Goal: Task Accomplishment & Management: Use online tool/utility

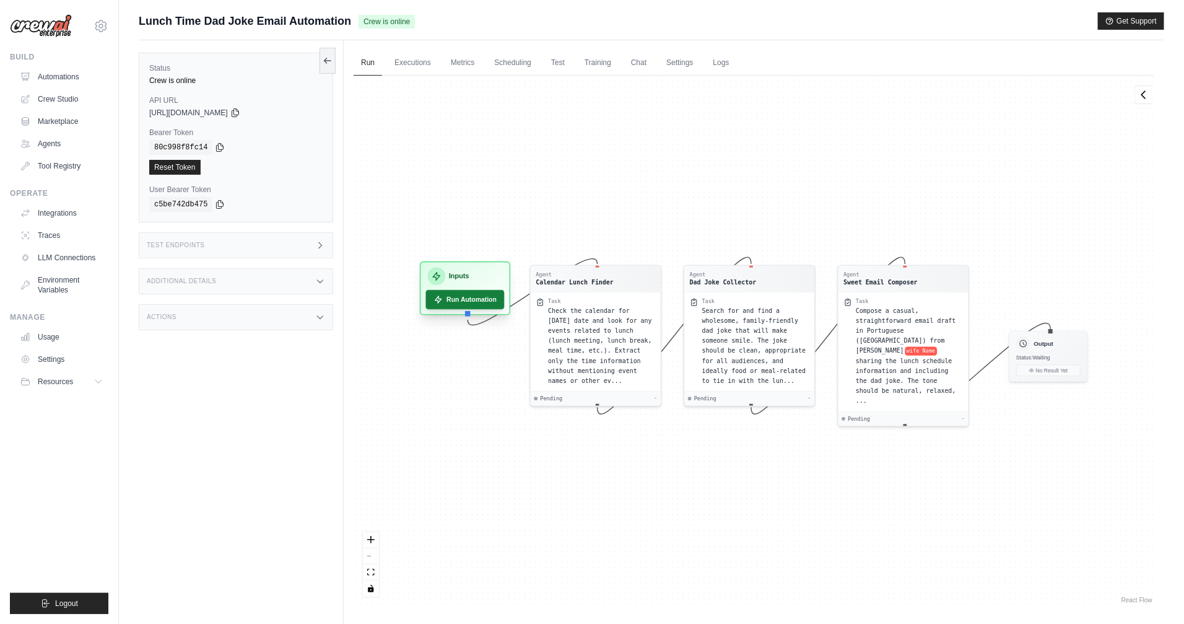
click at [487, 303] on button "Run Automation" at bounding box center [465, 299] width 79 height 19
click at [465, 299] on button "Run Automation" at bounding box center [465, 299] width 79 height 19
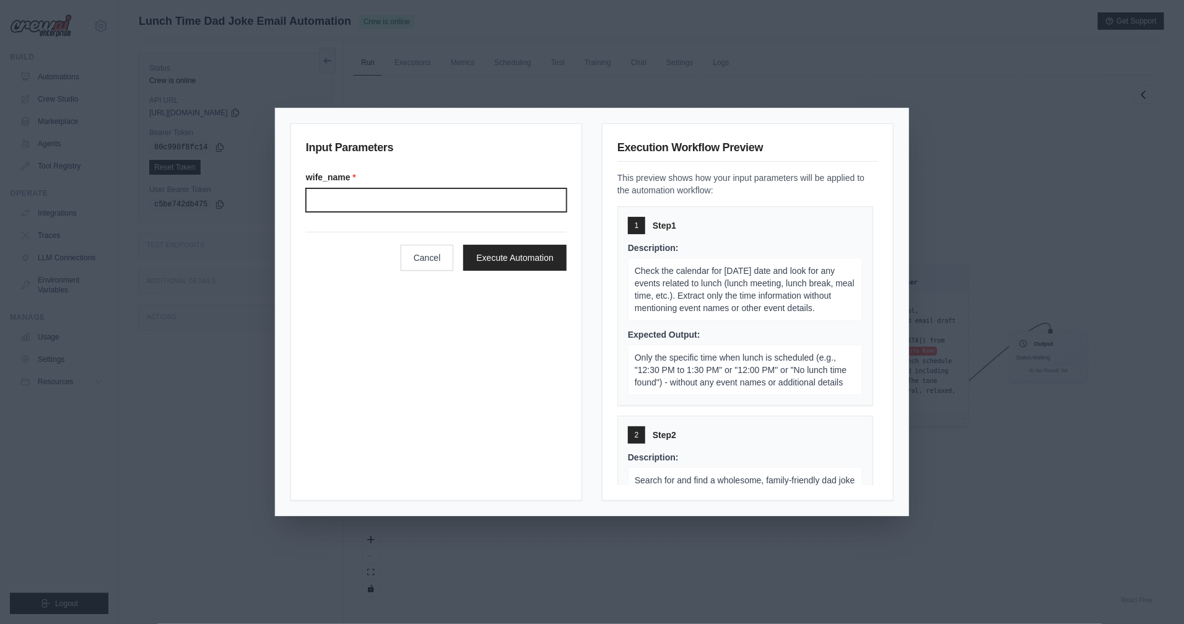
click at [419, 190] on input "Wife name" at bounding box center [436, 200] width 261 height 24
type input "******"
click button "Execute Automation" at bounding box center [514, 258] width 103 height 26
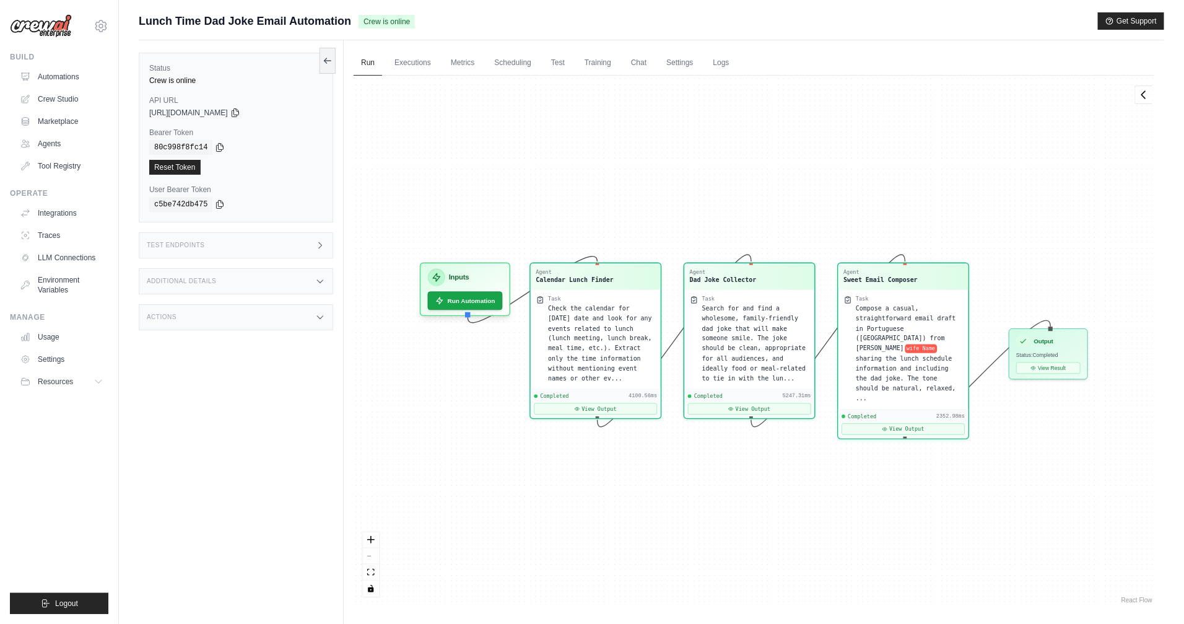
scroll to position [1258, 0]
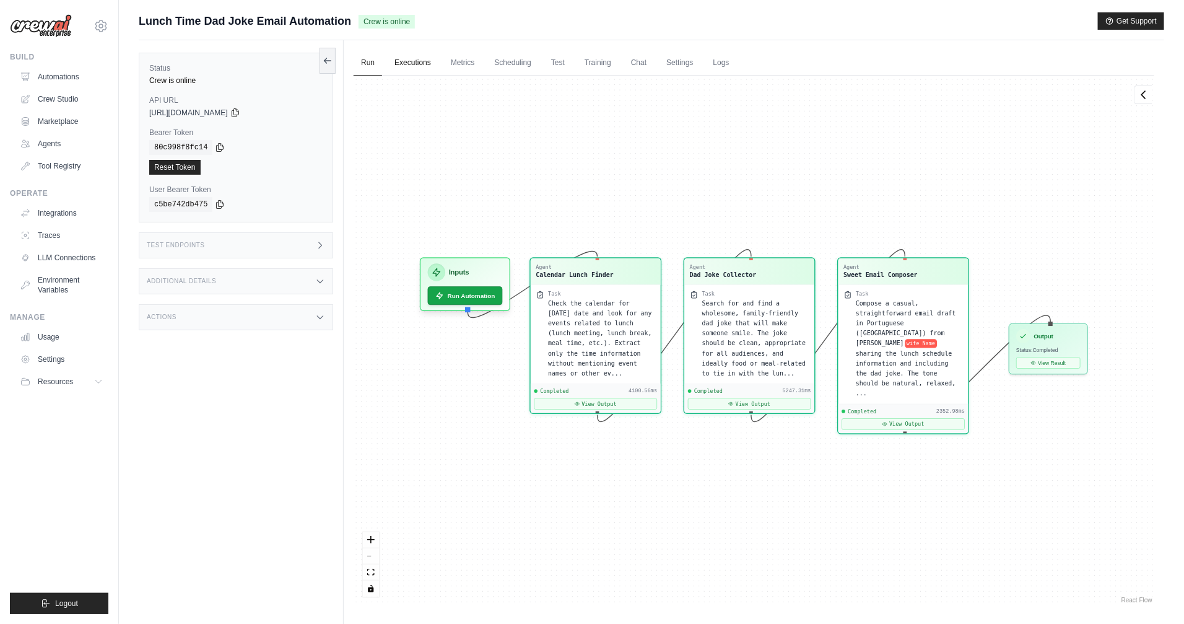
click at [416, 63] on link "Executions" at bounding box center [412, 63] width 51 height 26
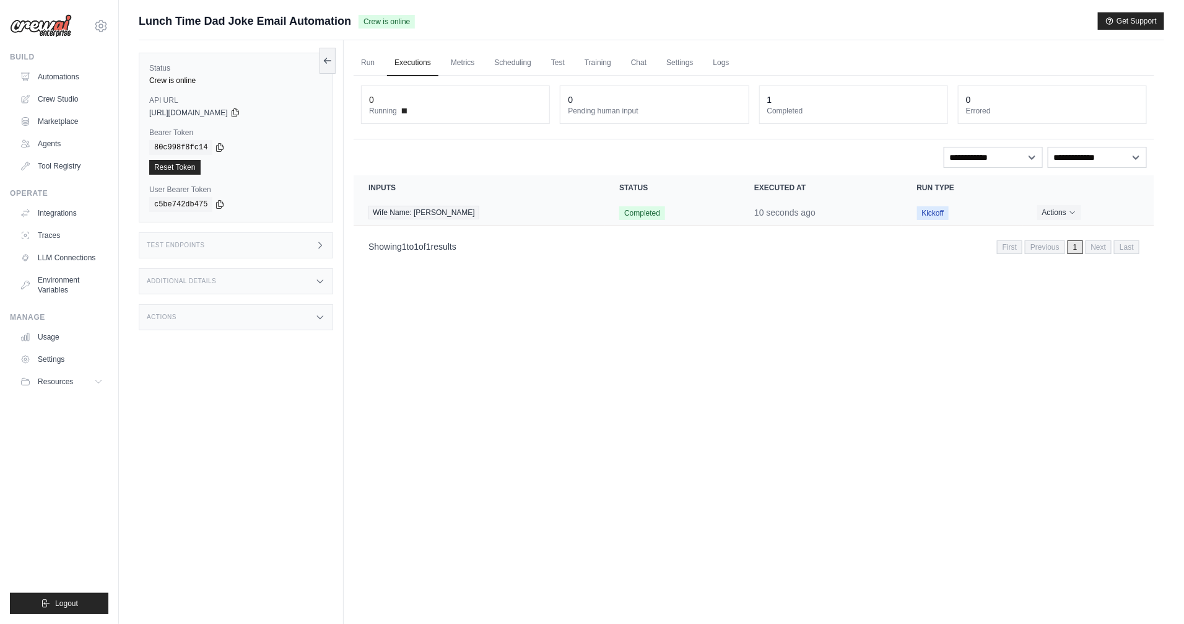
click at [469, 204] on td "Wife Name: [PERSON_NAME]" at bounding box center [479, 212] width 251 height 25
click at [442, 212] on div "Wife Name: [PERSON_NAME]" at bounding box center [479, 213] width 221 height 14
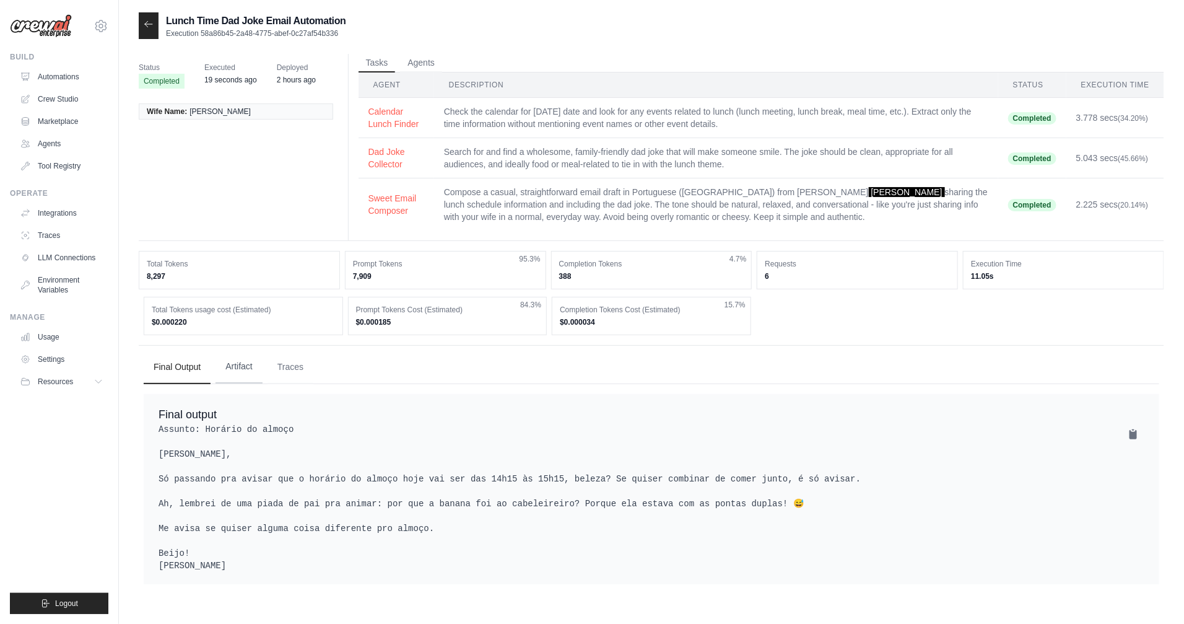
click at [233, 366] on button "Artifact" at bounding box center [239, 366] width 47 height 33
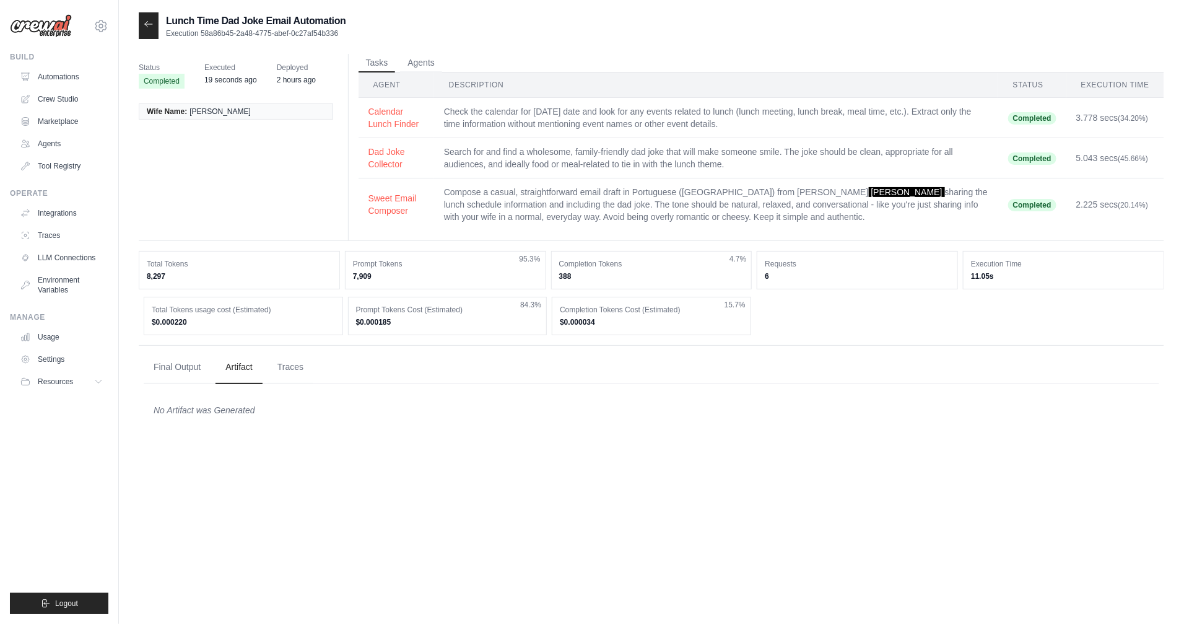
click at [325, 379] on ul "Final Output Artifact Traces" at bounding box center [652, 367] width 1016 height 33
click at [298, 372] on button "Traces" at bounding box center [291, 366] width 46 height 33
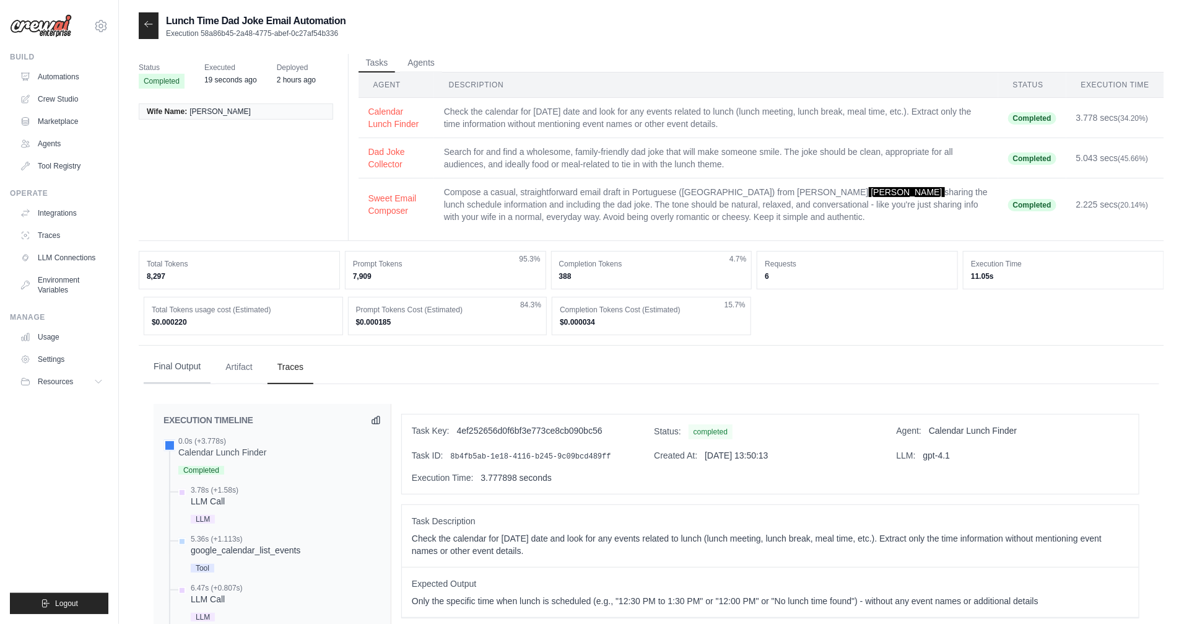
click at [173, 371] on button "Final Output" at bounding box center [177, 366] width 67 height 33
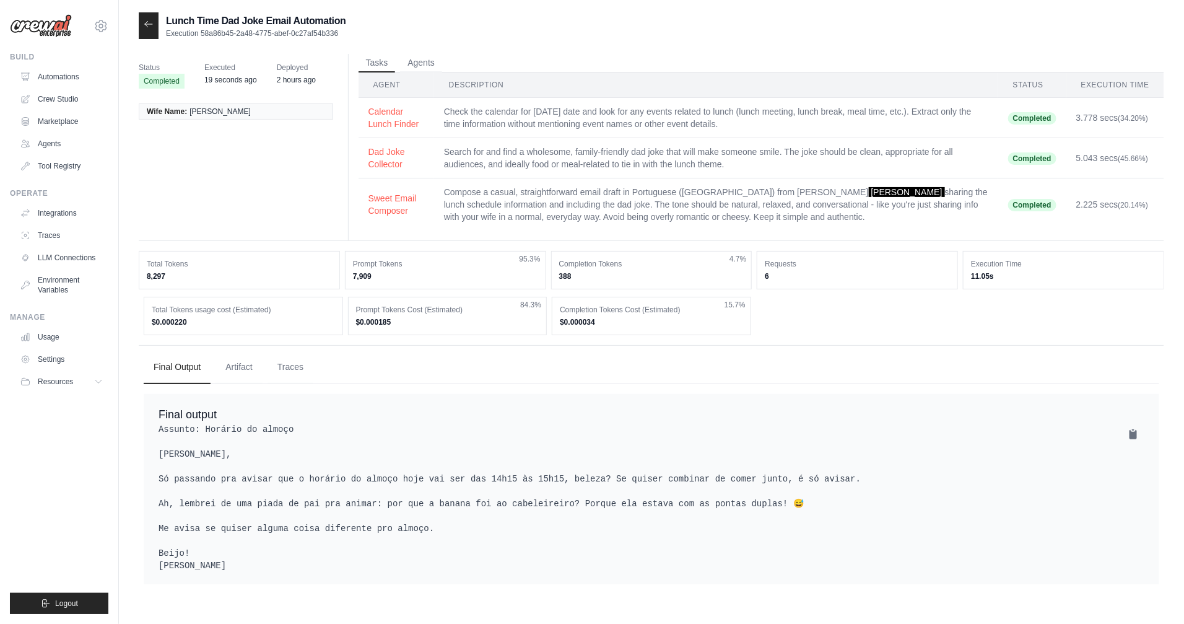
drag, startPoint x: 357, startPoint y: 279, endPoint x: 871, endPoint y: 279, distance: 513.6
click at [857, 278] on div "Total Tokens 8,297 Prompt Tokens 7,909 95.3% Completion Tokens 388 4.7% Request…" at bounding box center [652, 270] width 1026 height 38
click at [59, 77] on link "Automations" at bounding box center [63, 77] width 94 height 20
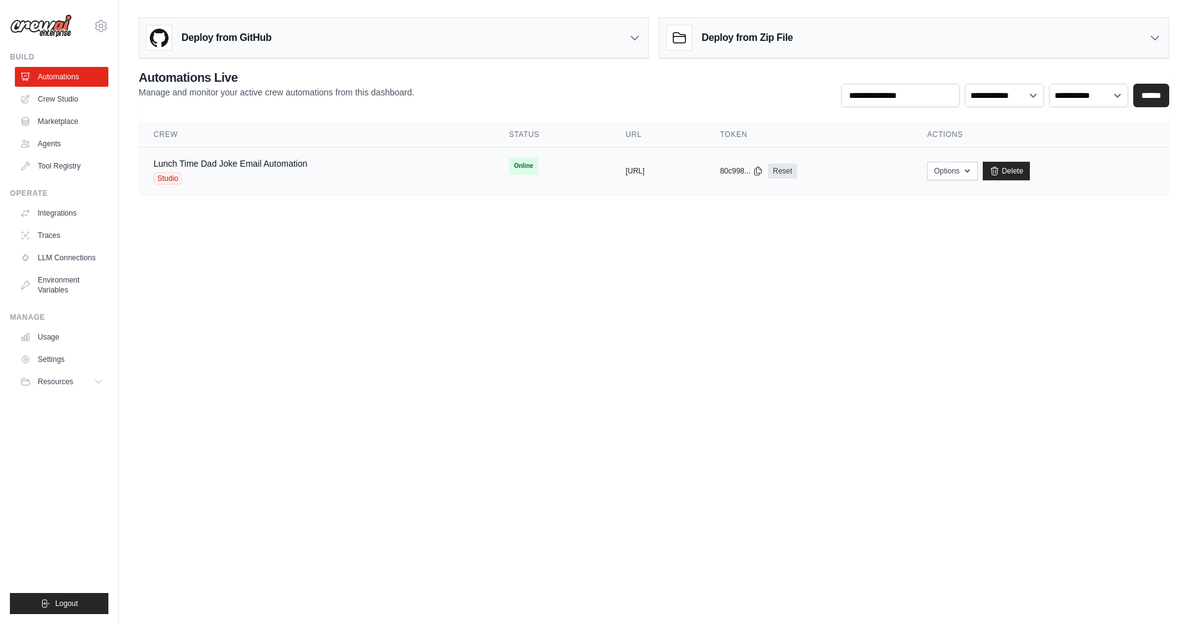
click at [262, 173] on div "Studio" at bounding box center [231, 178] width 154 height 12
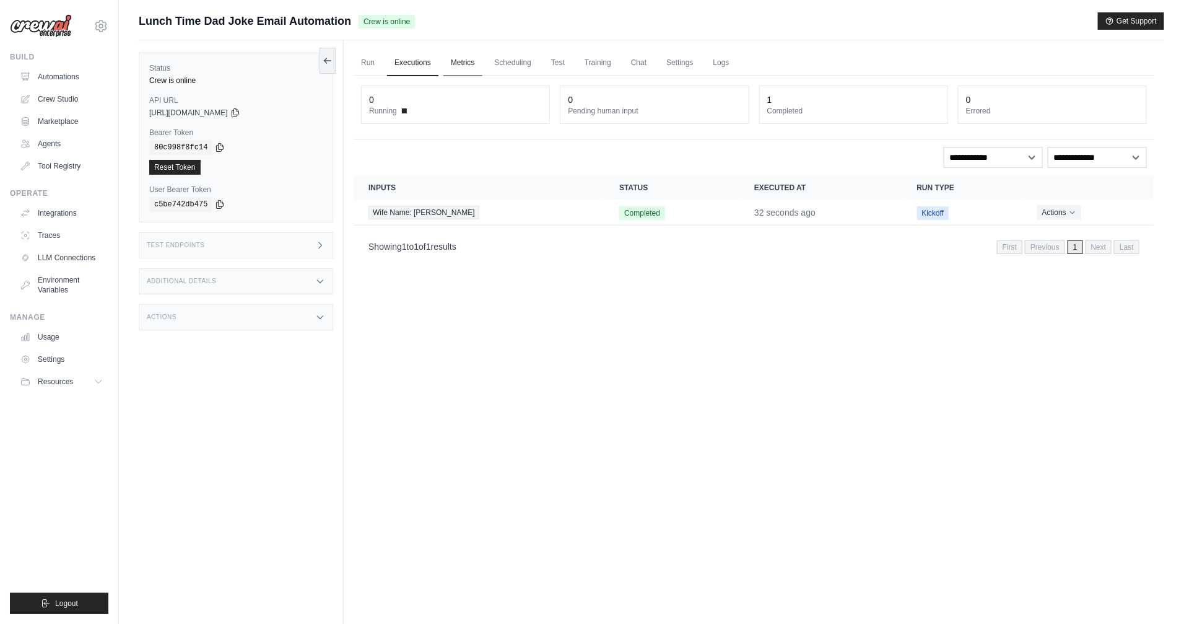
click at [474, 64] on link "Metrics" at bounding box center [463, 63] width 39 height 26
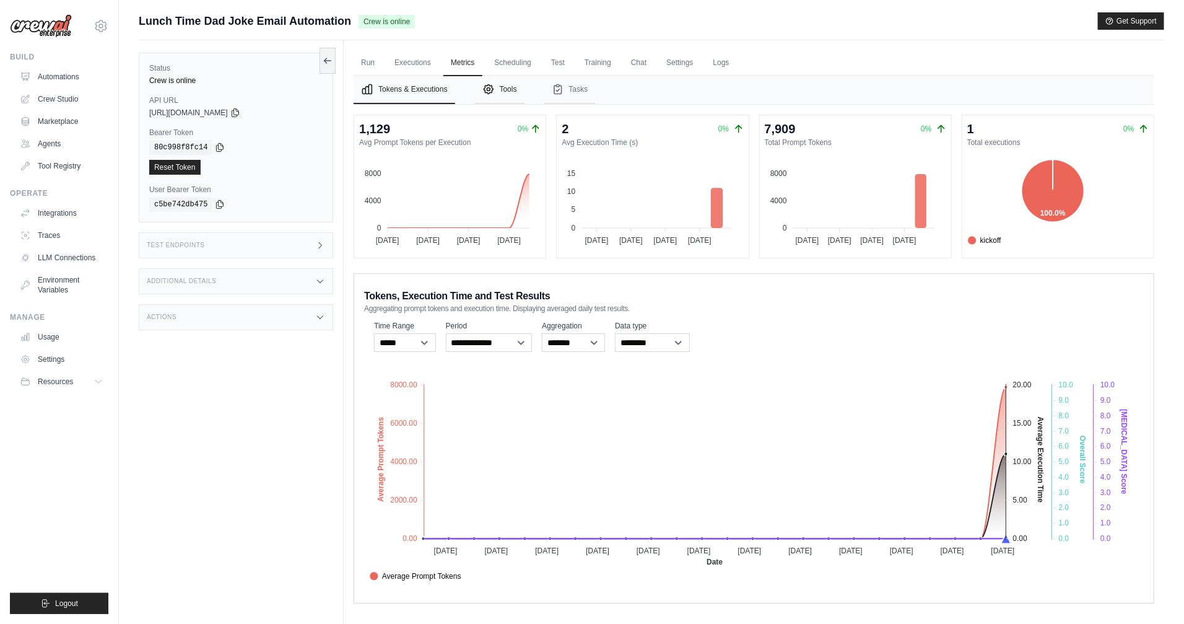
click at [488, 95] on button "Tools" at bounding box center [500, 90] width 50 height 28
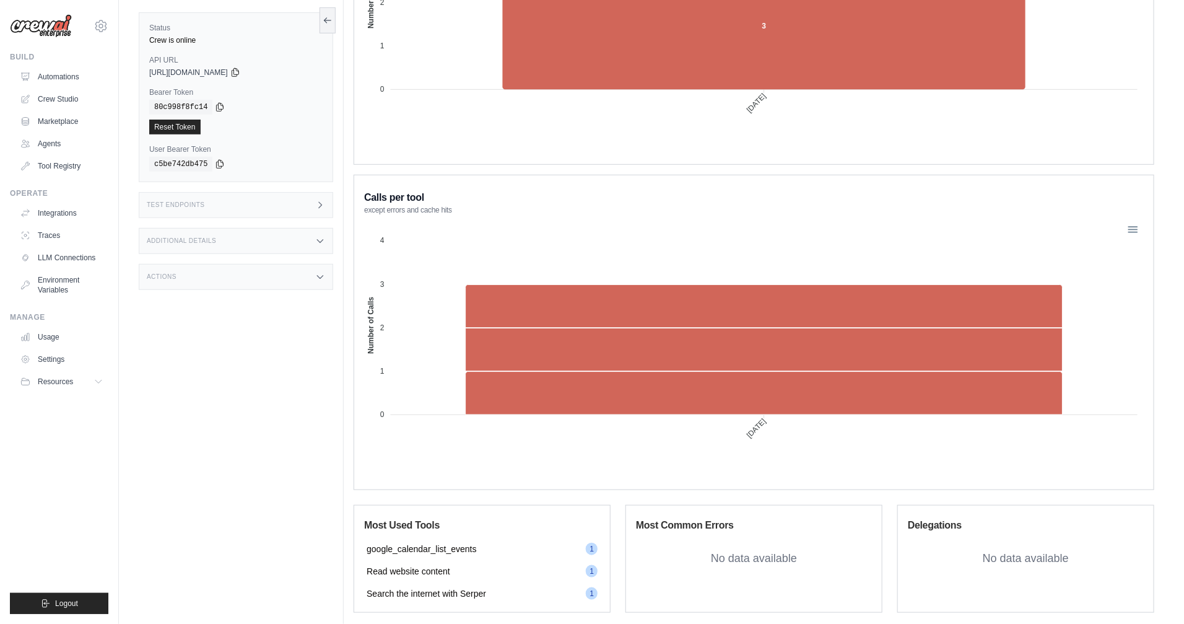
scroll to position [575, 0]
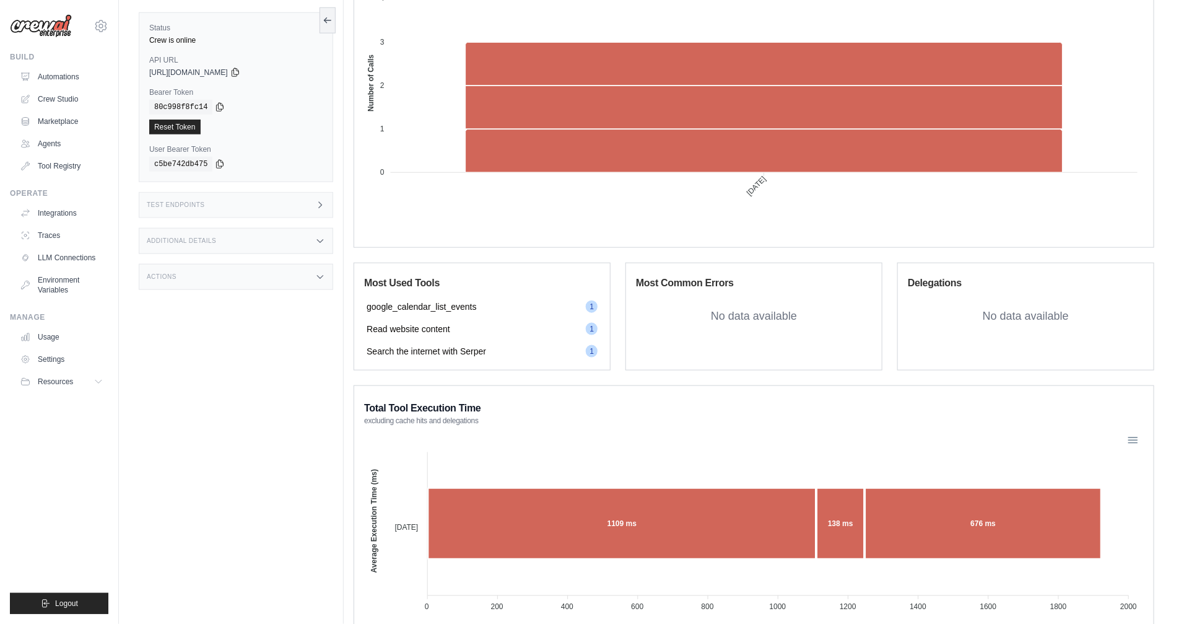
drag, startPoint x: 434, startPoint y: 312, endPoint x: 546, endPoint y: 369, distance: 125.2
click at [543, 370] on div "1.00 Tools calls per task run 0 Tools errors per task run 0 Delegations per tas…" at bounding box center [754, 210] width 801 height 1332
click at [322, 357] on div "Status Crew is online API URL copied https://lunch-time-dad-joke-email-automati…" at bounding box center [241, 312] width 205 height 624
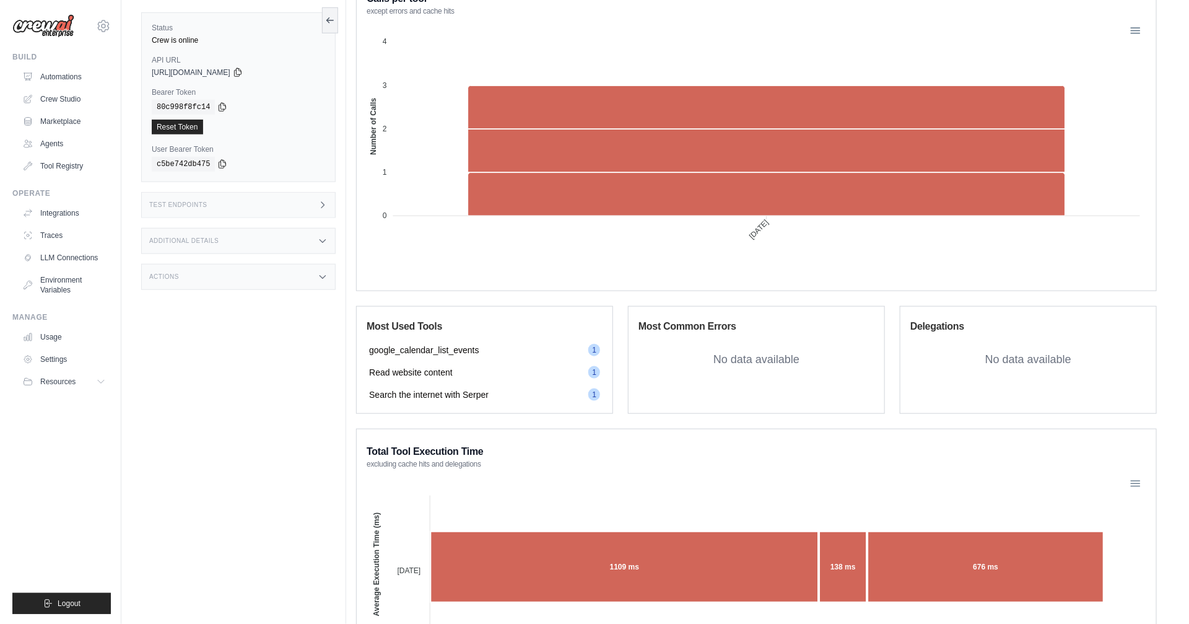
scroll to position [0, 0]
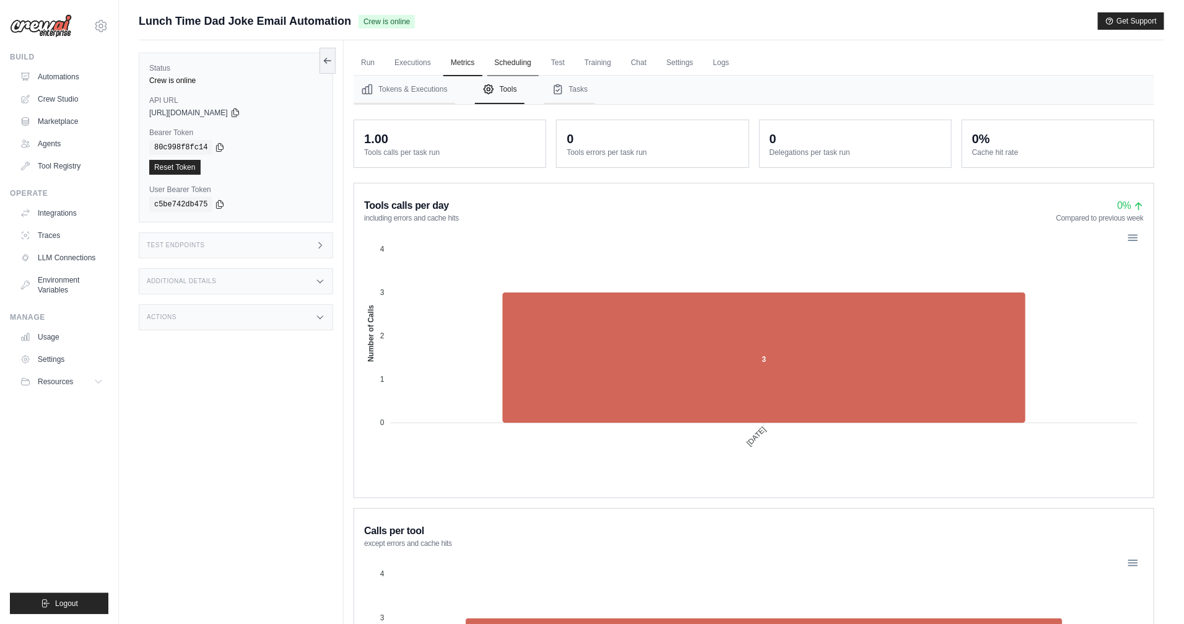
click at [513, 62] on link "Scheduling" at bounding box center [513, 63] width 51 height 26
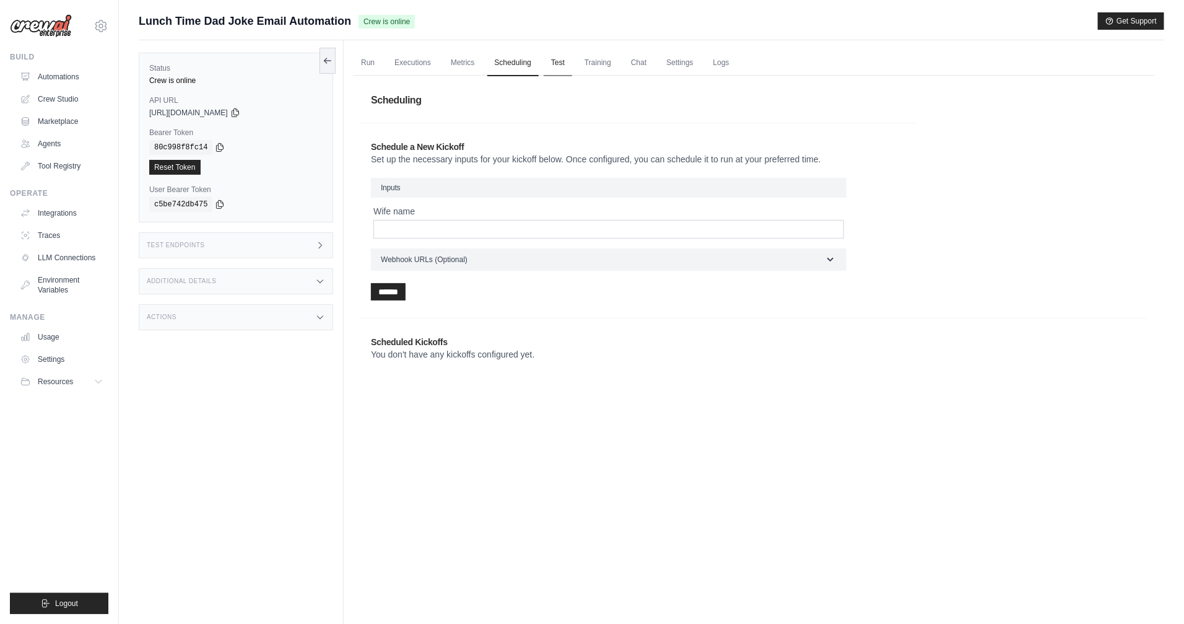
click at [545, 64] on link "Test" at bounding box center [558, 63] width 28 height 26
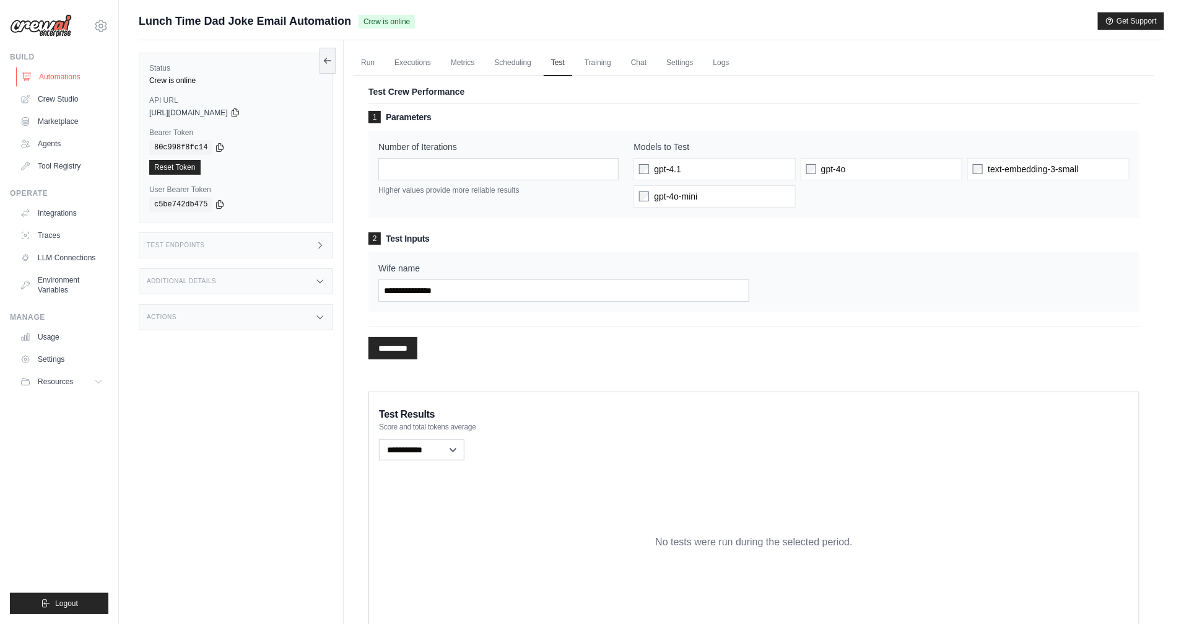
click at [92, 74] on link "Automations" at bounding box center [63, 77] width 94 height 20
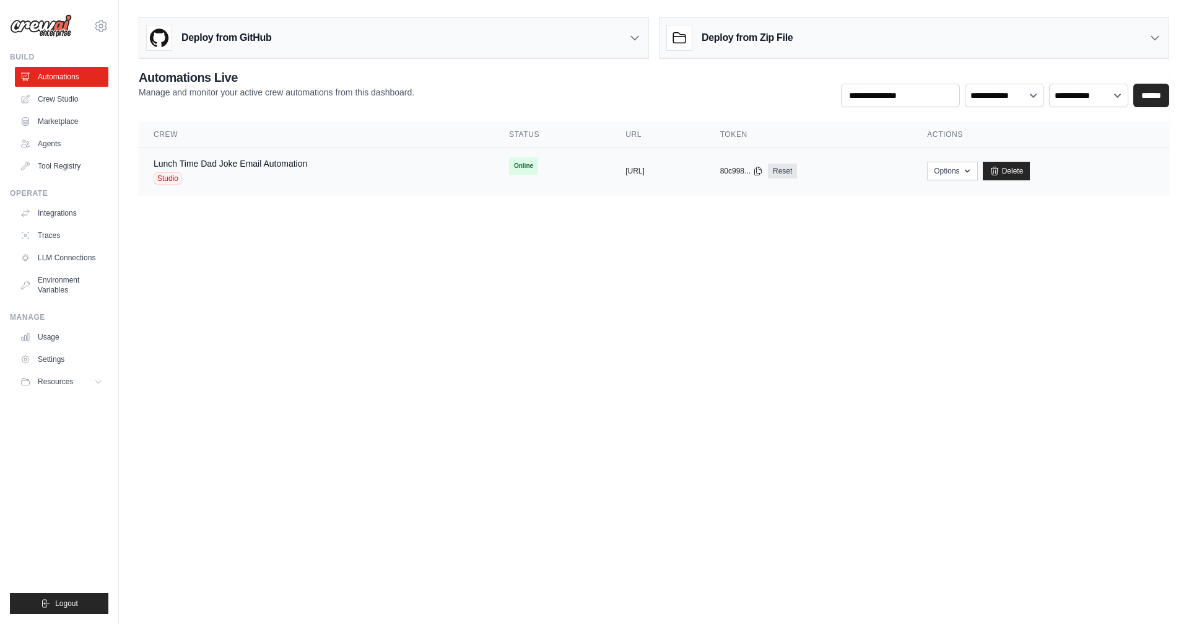
click at [238, 168] on div "Lunch Time Dad Joke Email Automation" at bounding box center [231, 163] width 154 height 12
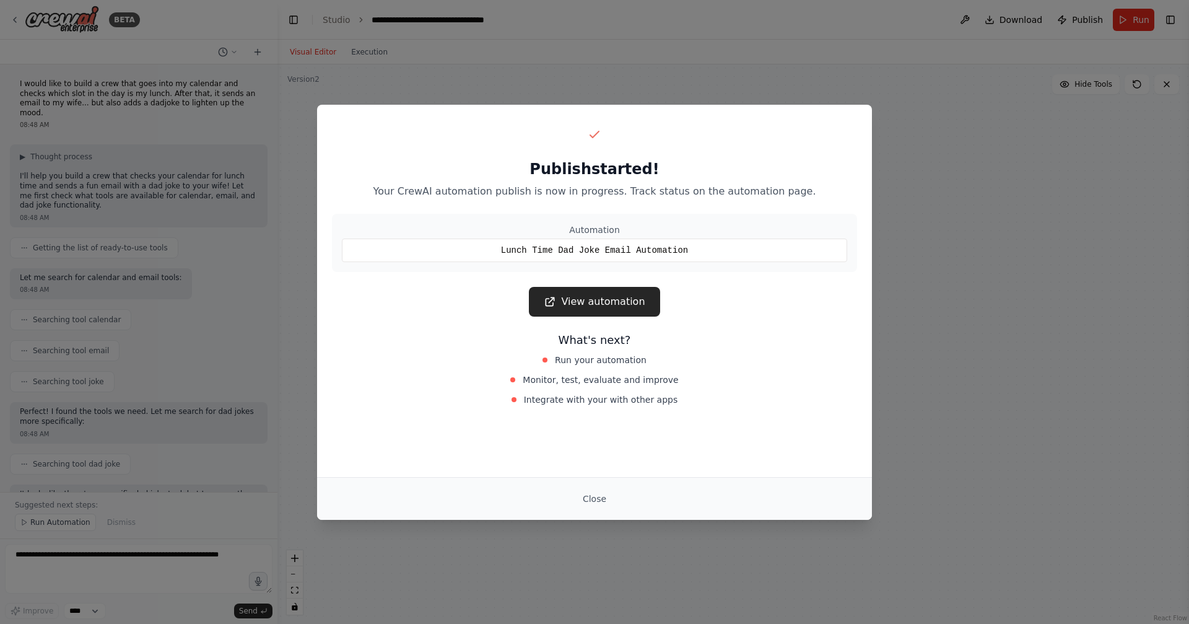
scroll to position [3031, 0]
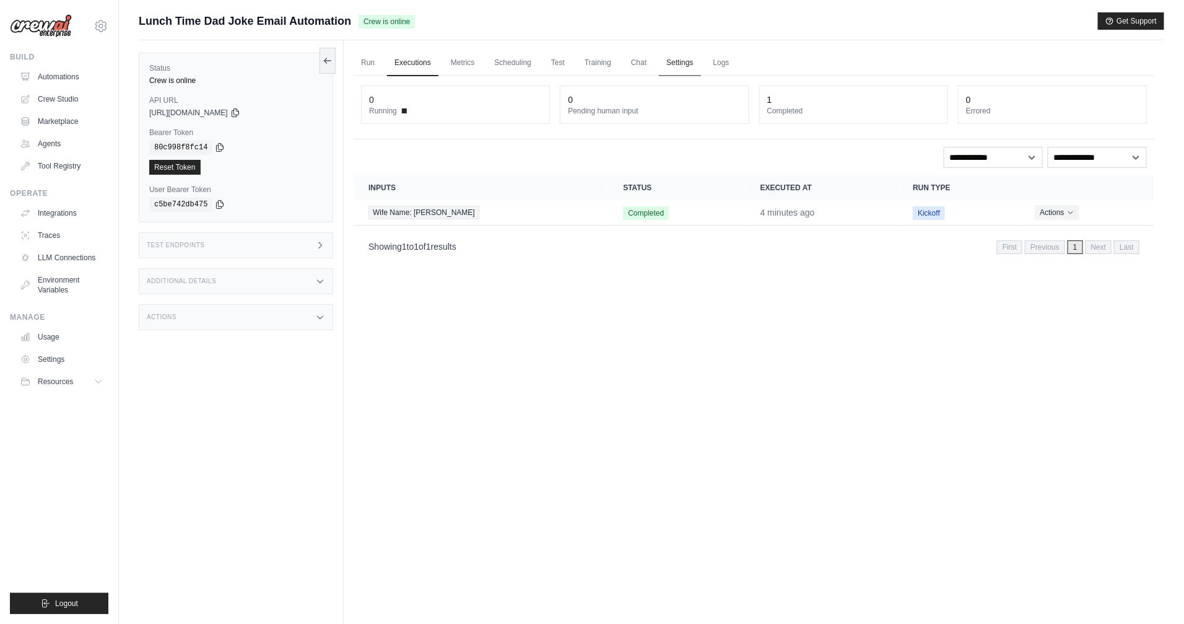
click at [686, 64] on link "Settings" at bounding box center [680, 63] width 42 height 26
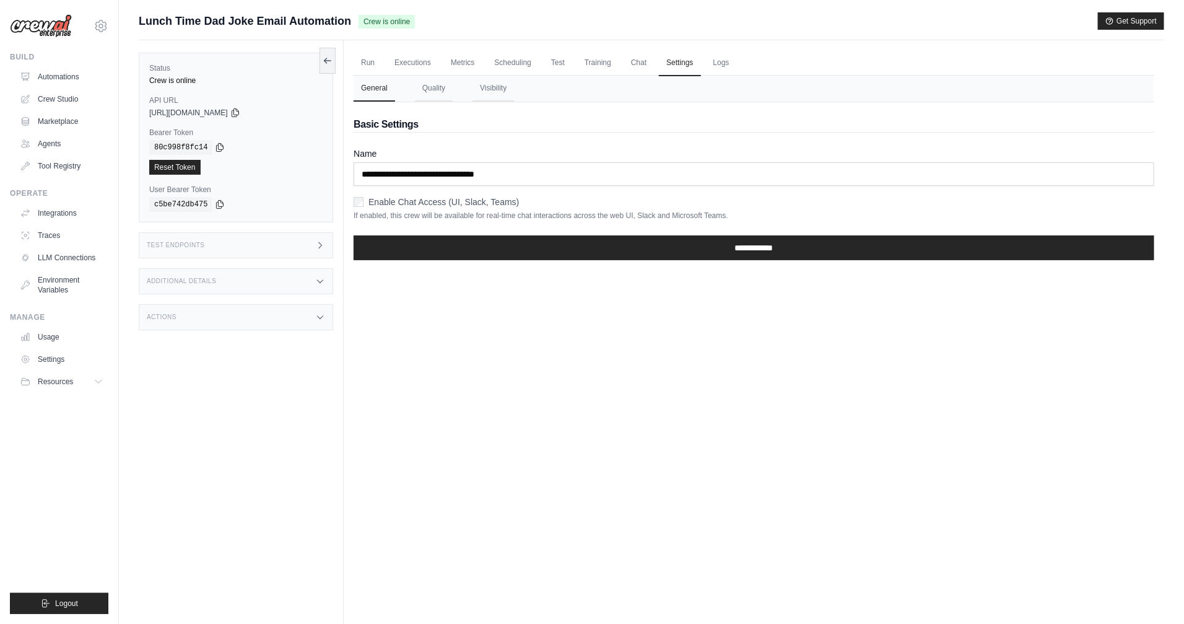
click at [413, 92] on nav "General Quality Visibility" at bounding box center [754, 89] width 801 height 26
click at [468, 93] on nav "General Quality Visibility" at bounding box center [754, 89] width 801 height 26
click at [447, 92] on button "Quality" at bounding box center [434, 89] width 38 height 26
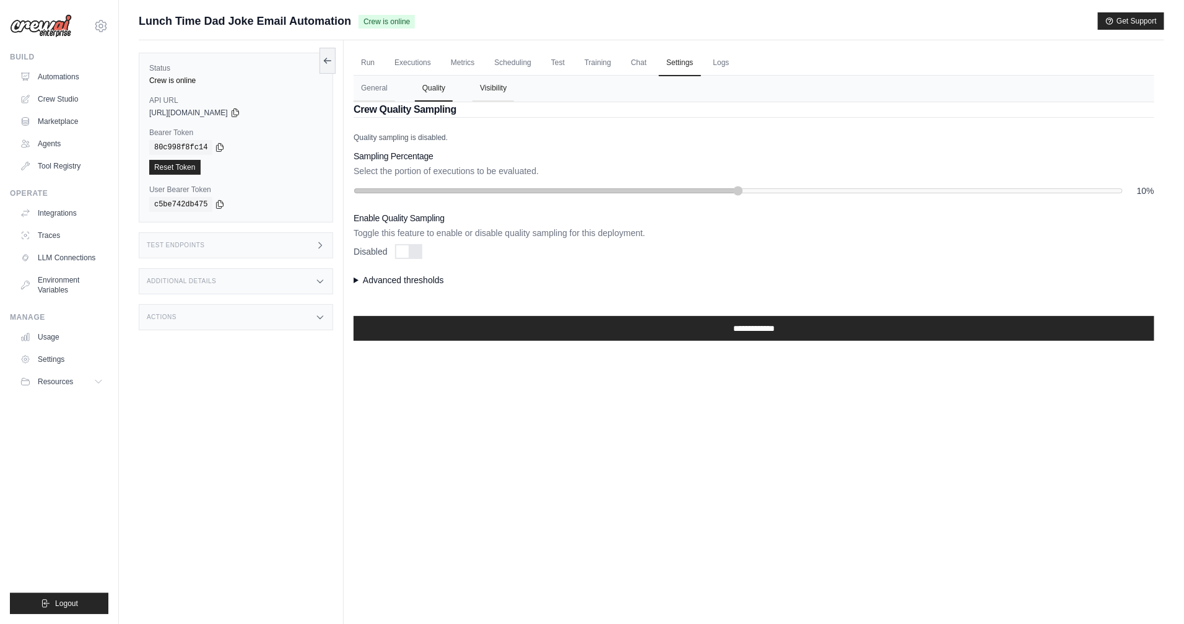
click at [492, 93] on button "Visibility" at bounding box center [494, 89] width 42 height 26
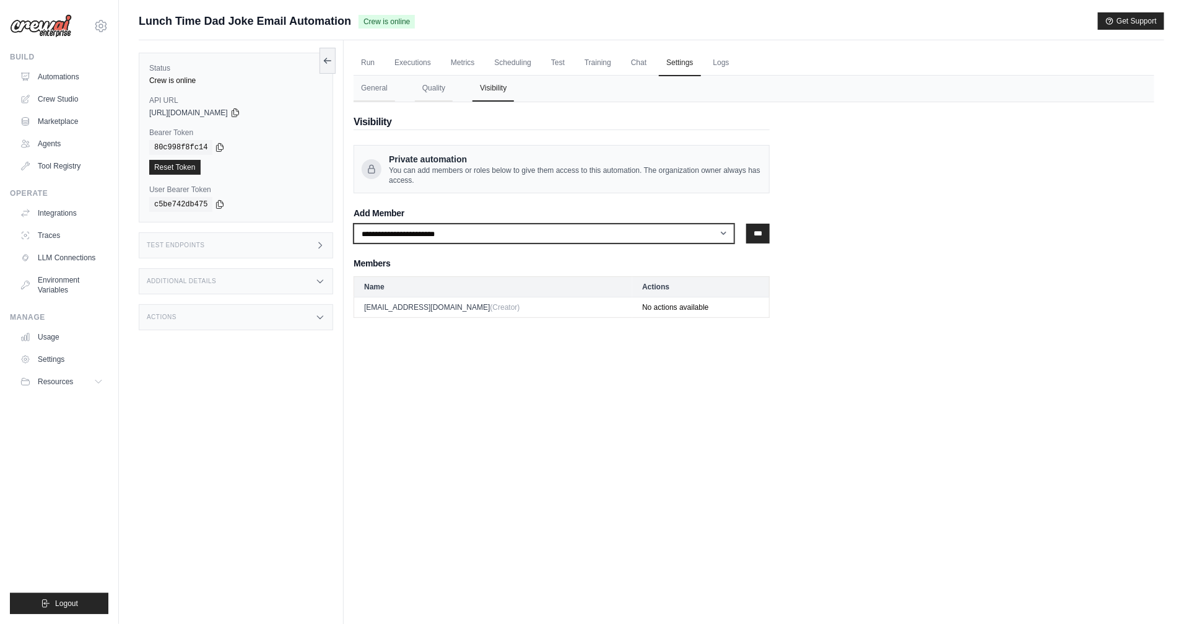
click at [449, 240] on select "**********" at bounding box center [544, 234] width 381 height 20
click at [721, 66] on link "Logs" at bounding box center [721, 63] width 31 height 26
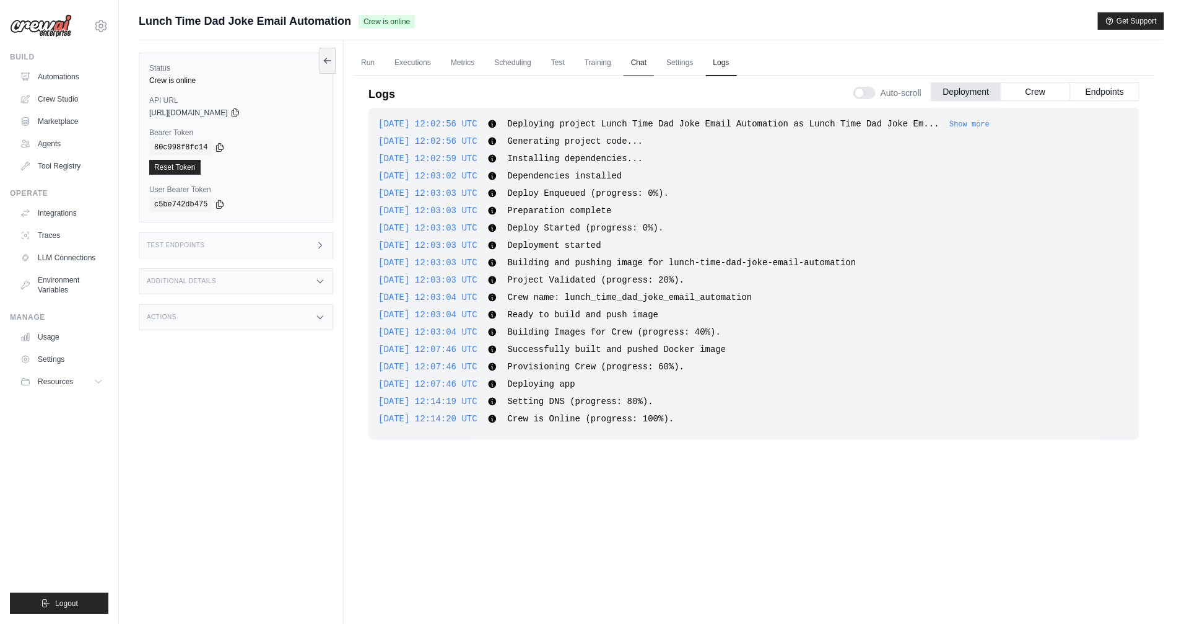
click at [631, 61] on link "Chat" at bounding box center [639, 63] width 30 height 26
click at [639, 63] on link "Chat" at bounding box center [639, 63] width 30 height 26
click at [590, 67] on link "Training" at bounding box center [598, 63] width 42 height 26
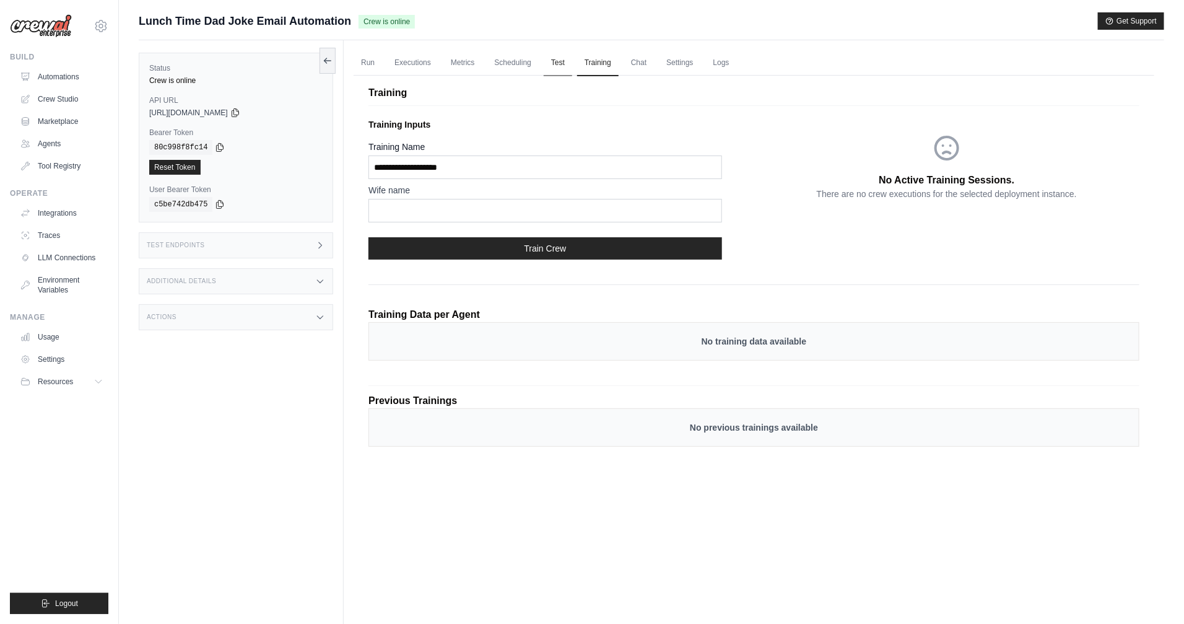
click at [558, 66] on link "Test" at bounding box center [558, 63] width 28 height 26
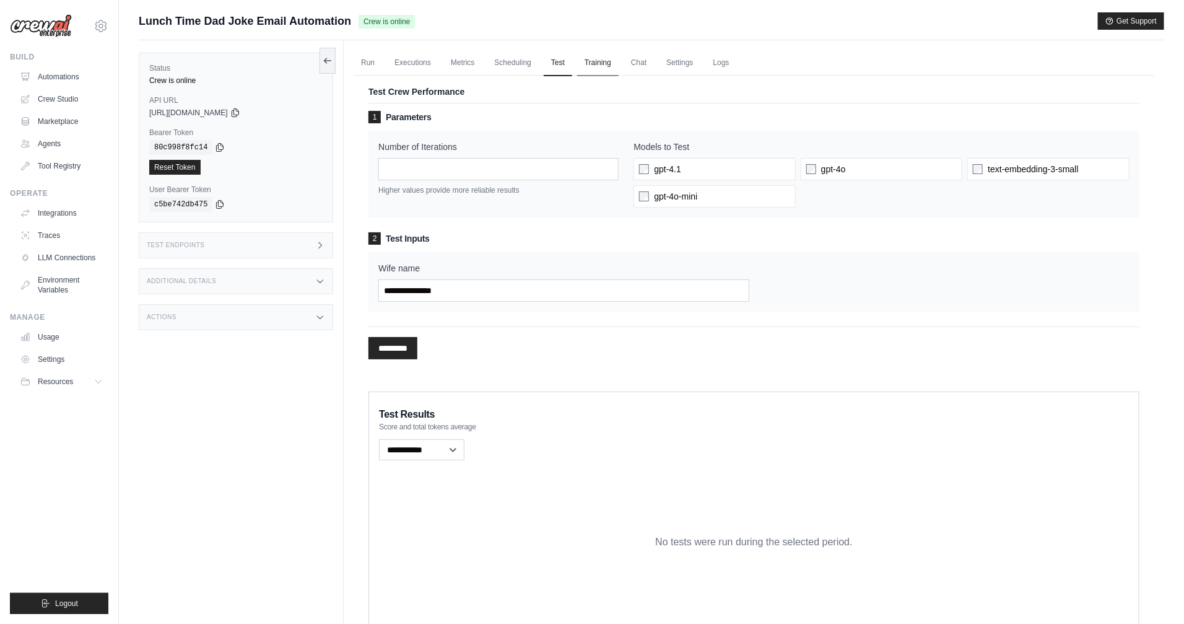
click at [608, 66] on link "Training" at bounding box center [598, 63] width 42 height 26
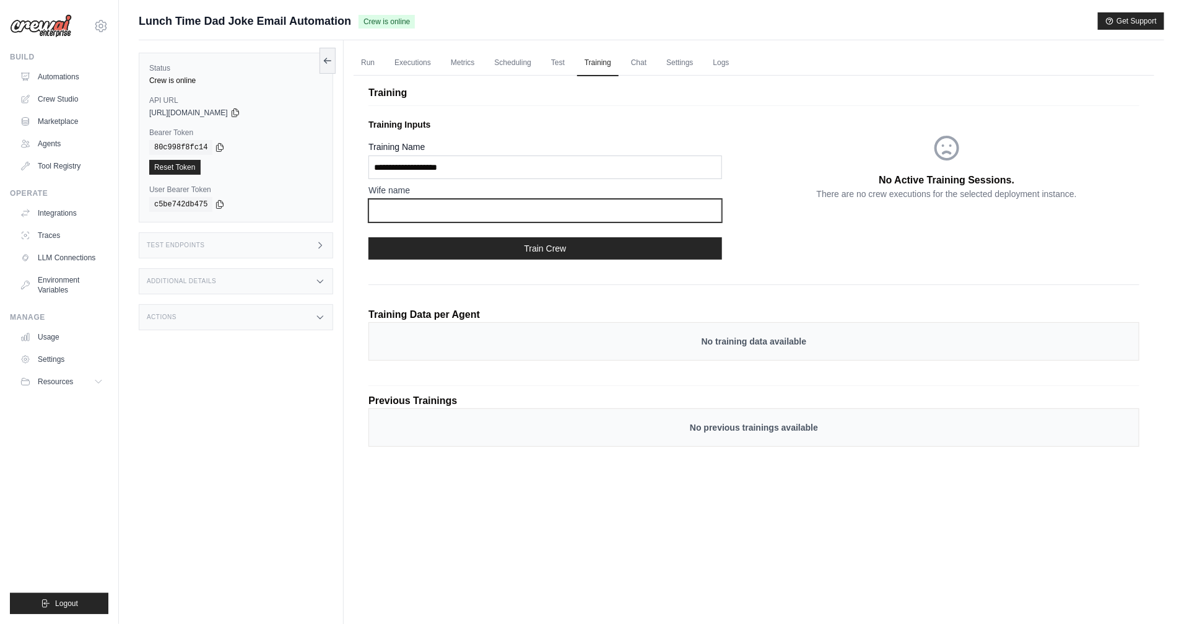
click at [489, 218] on input "text" at bounding box center [546, 211] width 354 height 24
type input "******"
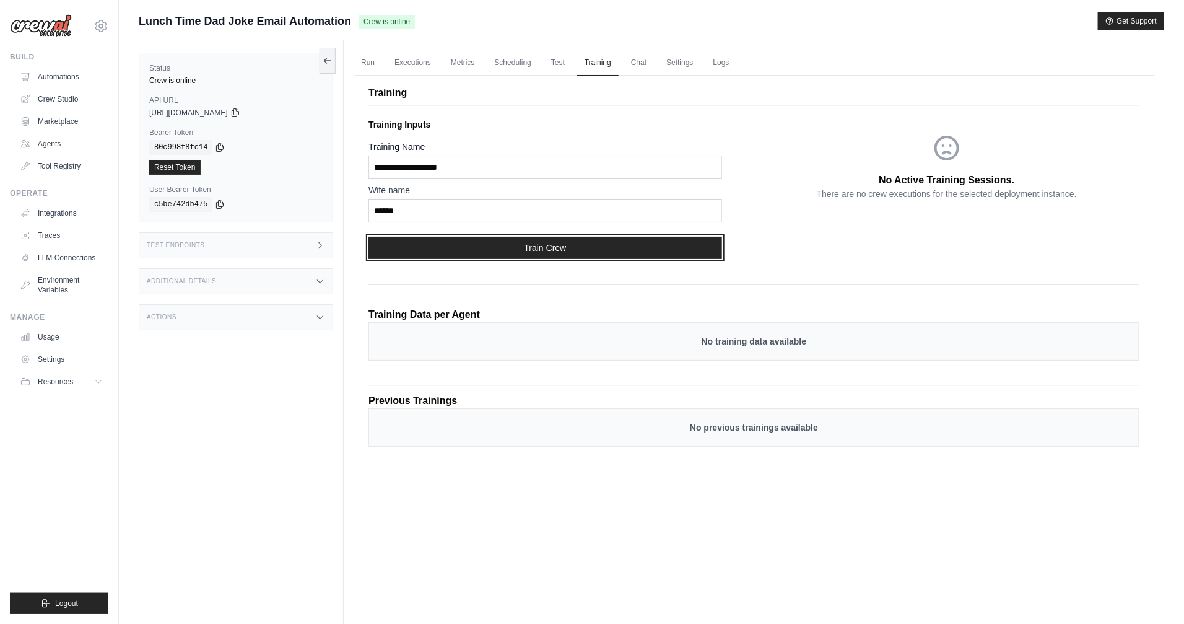
click at [590, 246] on button "Train Crew" at bounding box center [546, 248] width 354 height 22
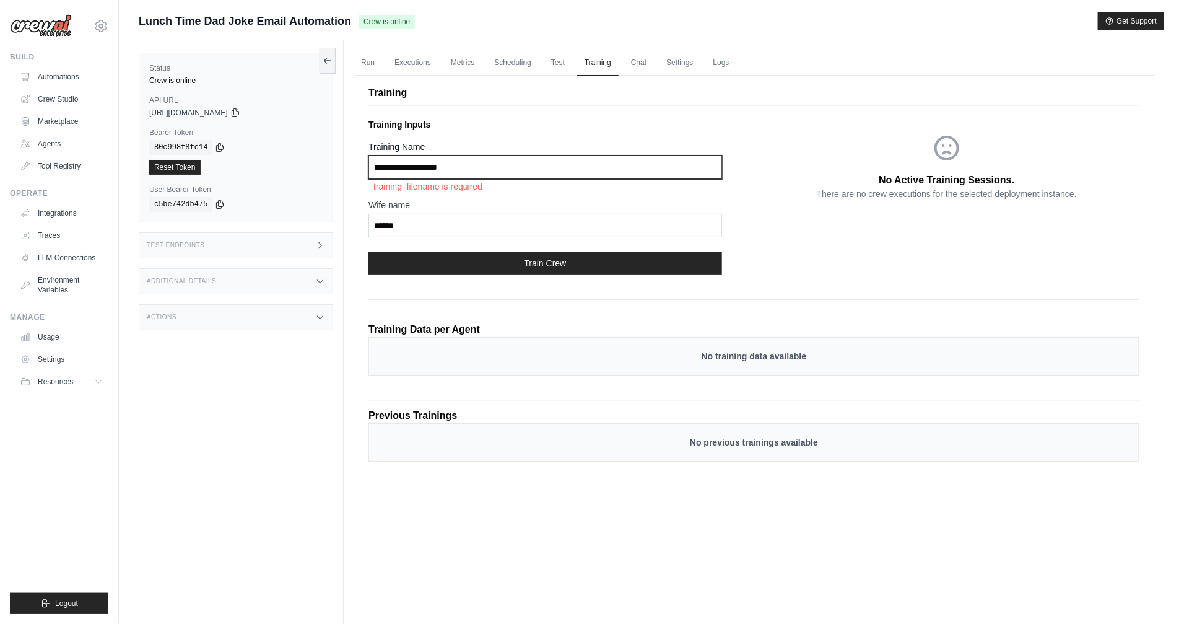
click at [513, 173] on input "Training Name" at bounding box center [546, 167] width 354 height 24
click at [477, 167] on input "Training Name" at bounding box center [546, 167] width 354 height 24
type input "*"
type input "**********"
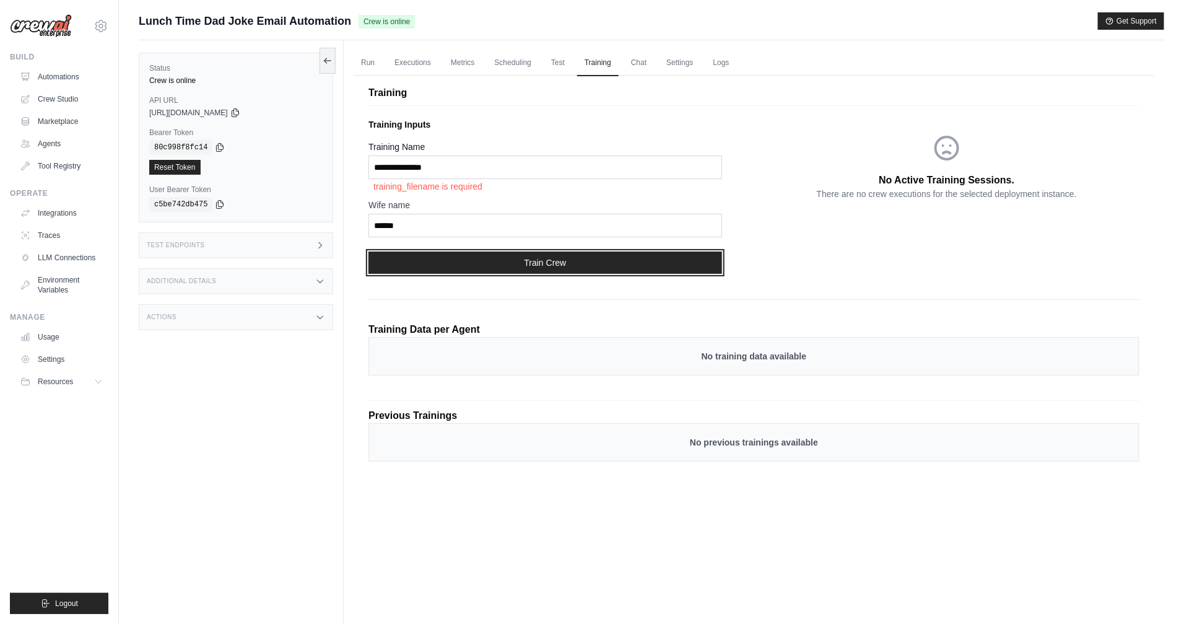
click at [501, 264] on button "Train Crew" at bounding box center [546, 263] width 354 height 22
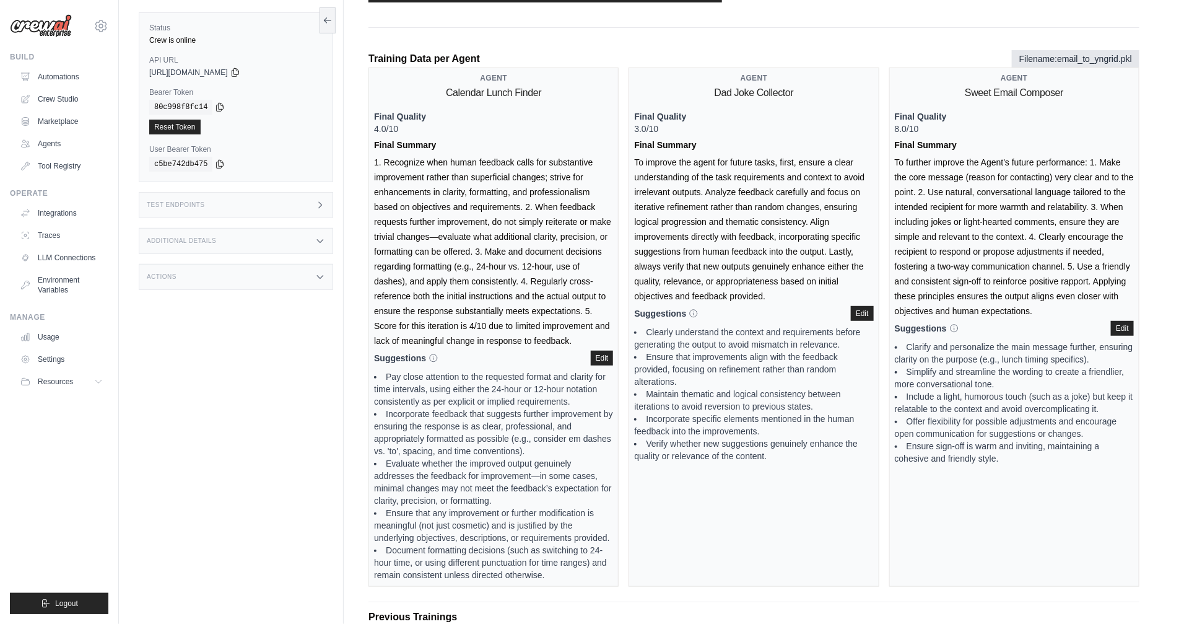
scroll to position [243, 0]
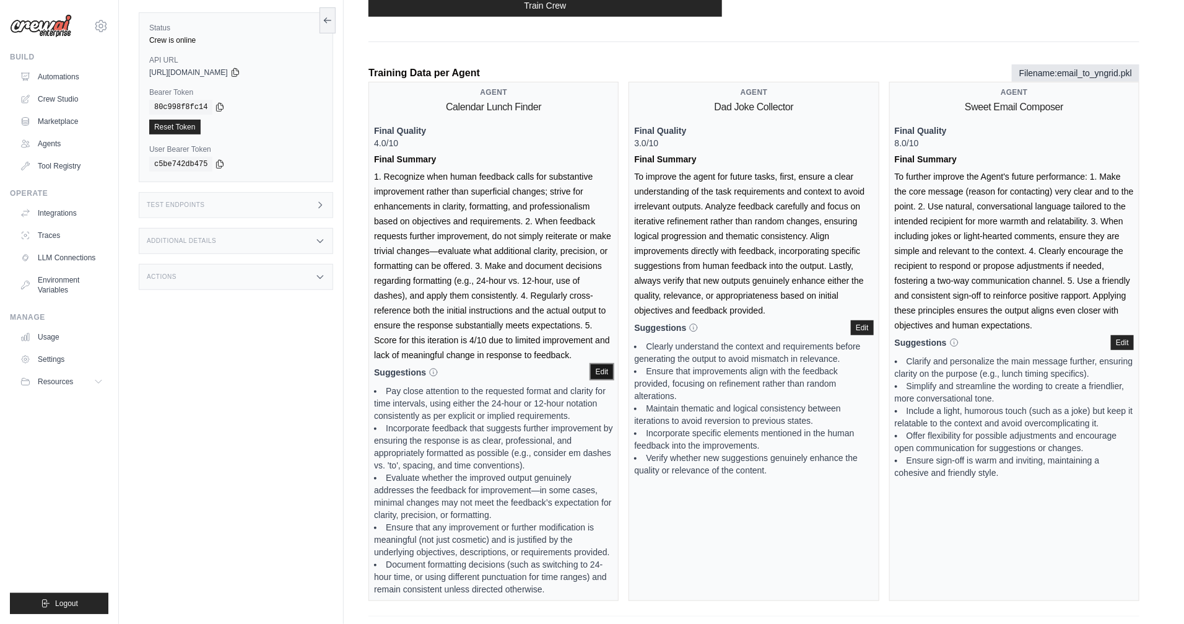
click at [612, 371] on button "Edit" at bounding box center [602, 371] width 23 height 15
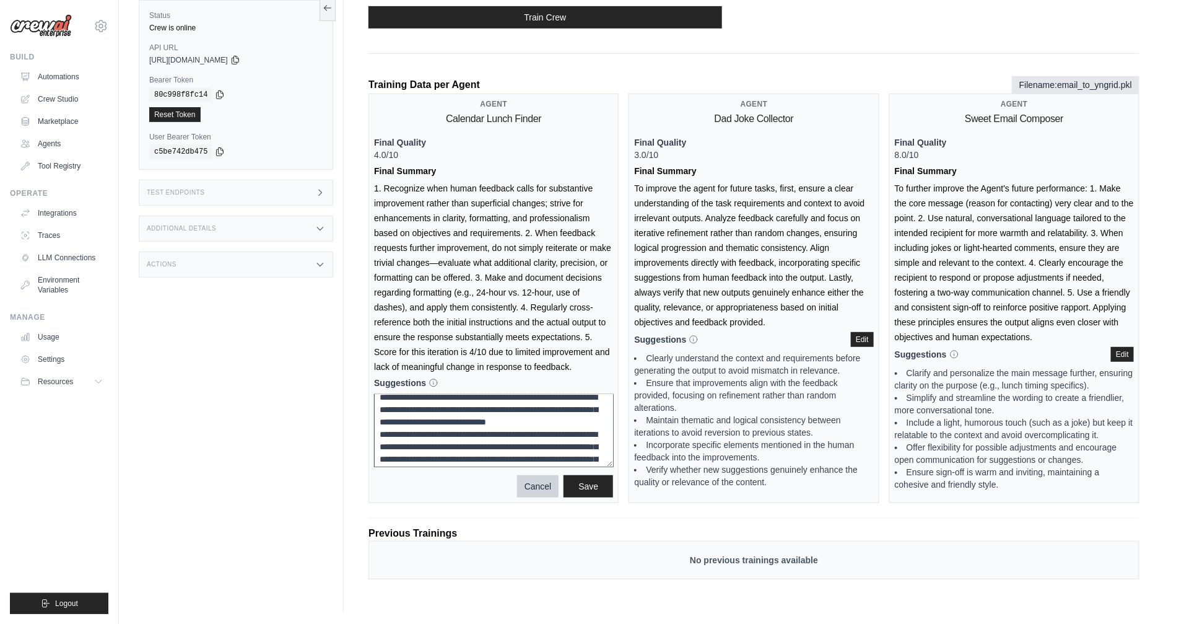
scroll to position [0, 0]
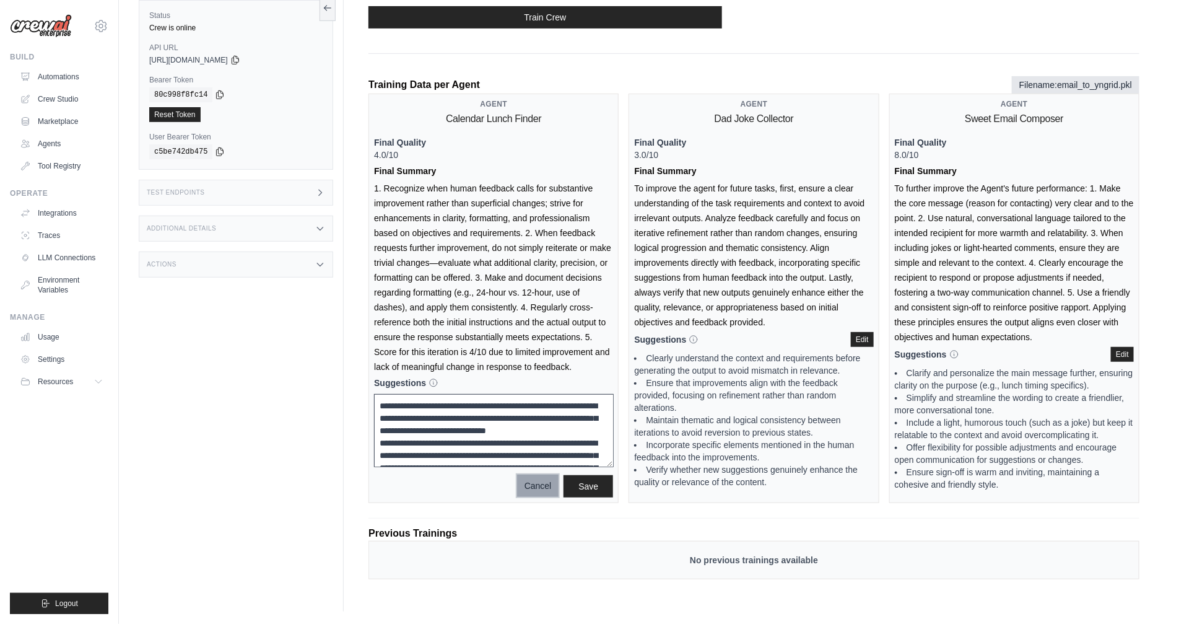
click at [536, 488] on button "Cancel" at bounding box center [538, 486] width 42 height 22
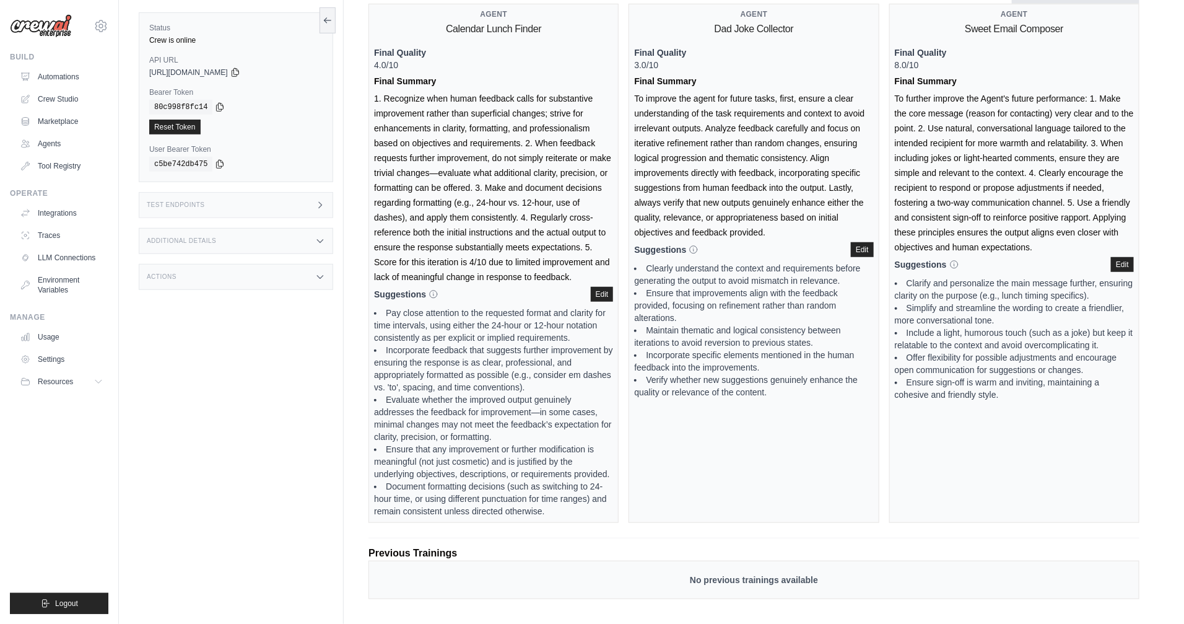
scroll to position [320, 0]
click at [600, 292] on button "Edit" at bounding box center [602, 294] width 23 height 15
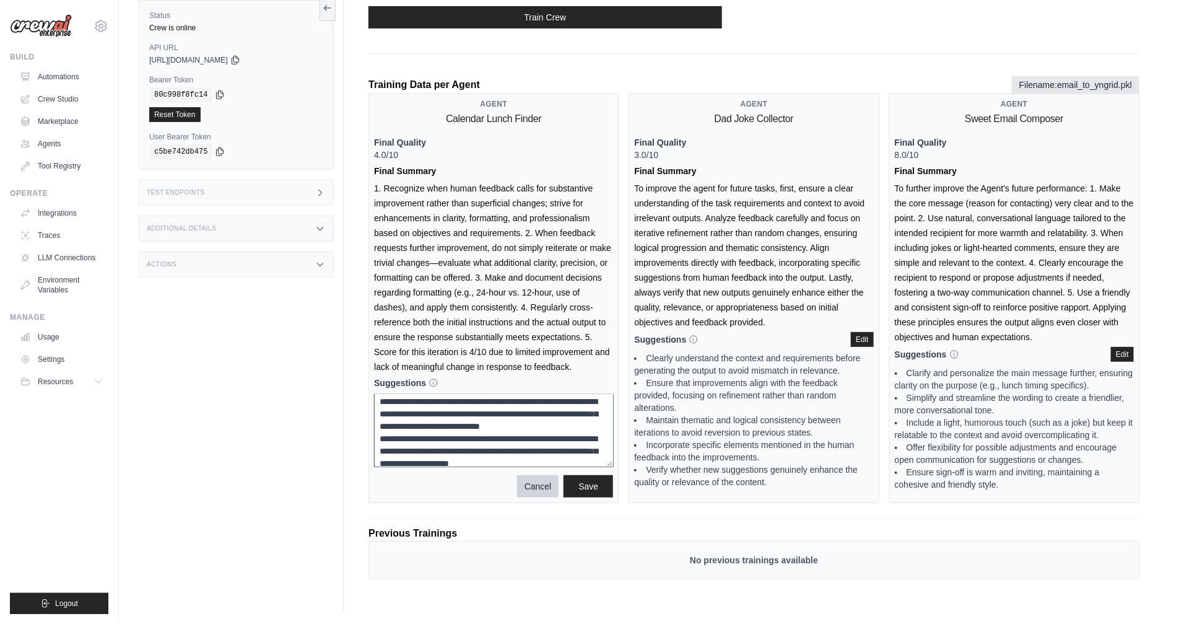
scroll to position [126, 0]
click at [533, 485] on button "Cancel" at bounding box center [538, 486] width 42 height 22
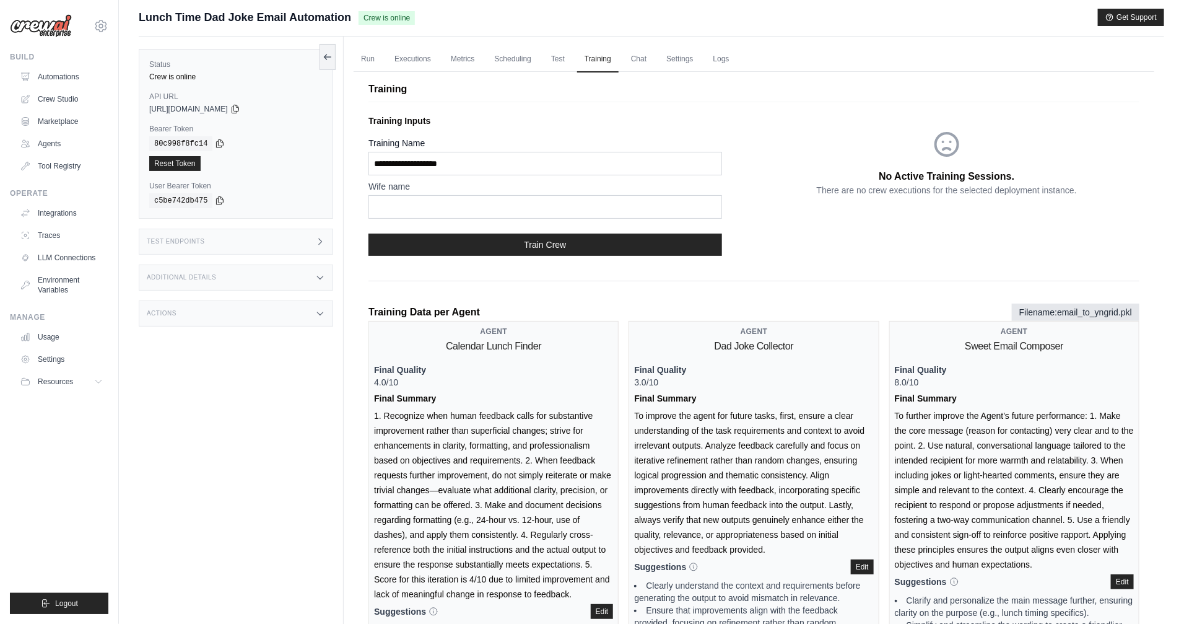
scroll to position [0, 0]
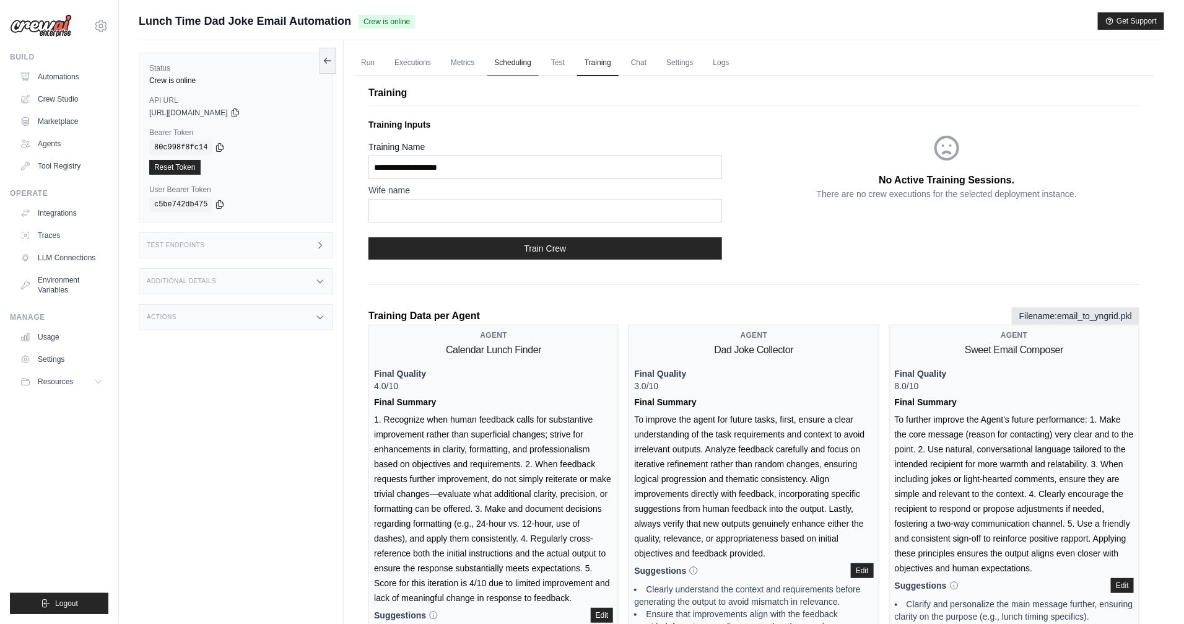
click at [511, 66] on link "Scheduling" at bounding box center [513, 63] width 51 height 26
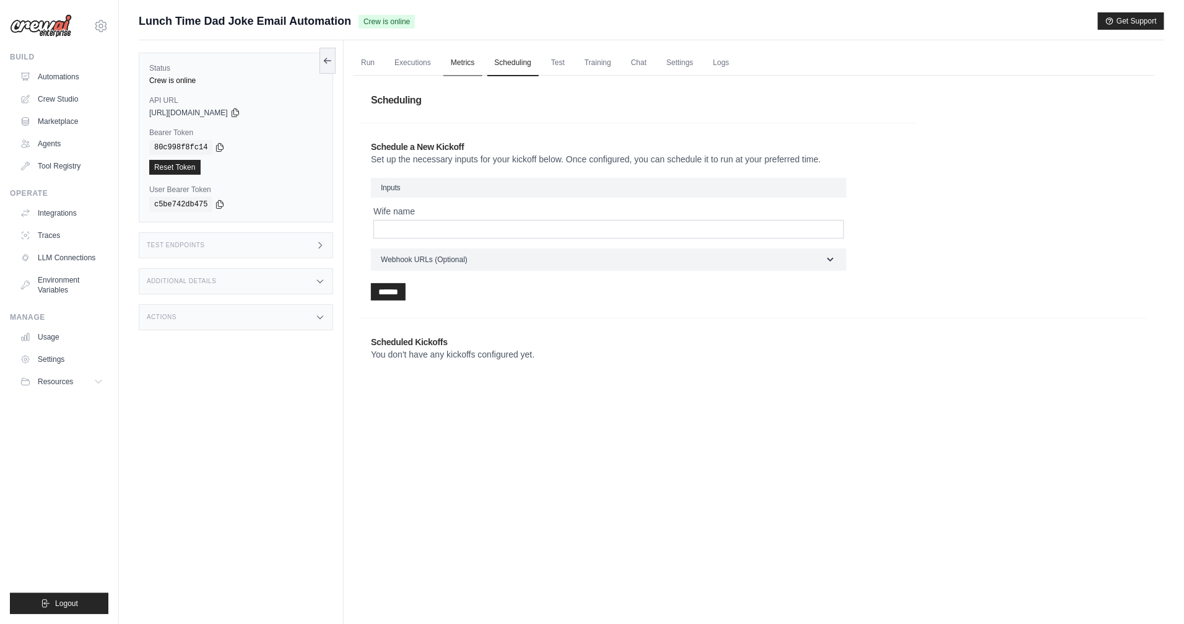
click at [470, 64] on link "Metrics" at bounding box center [463, 63] width 39 height 26
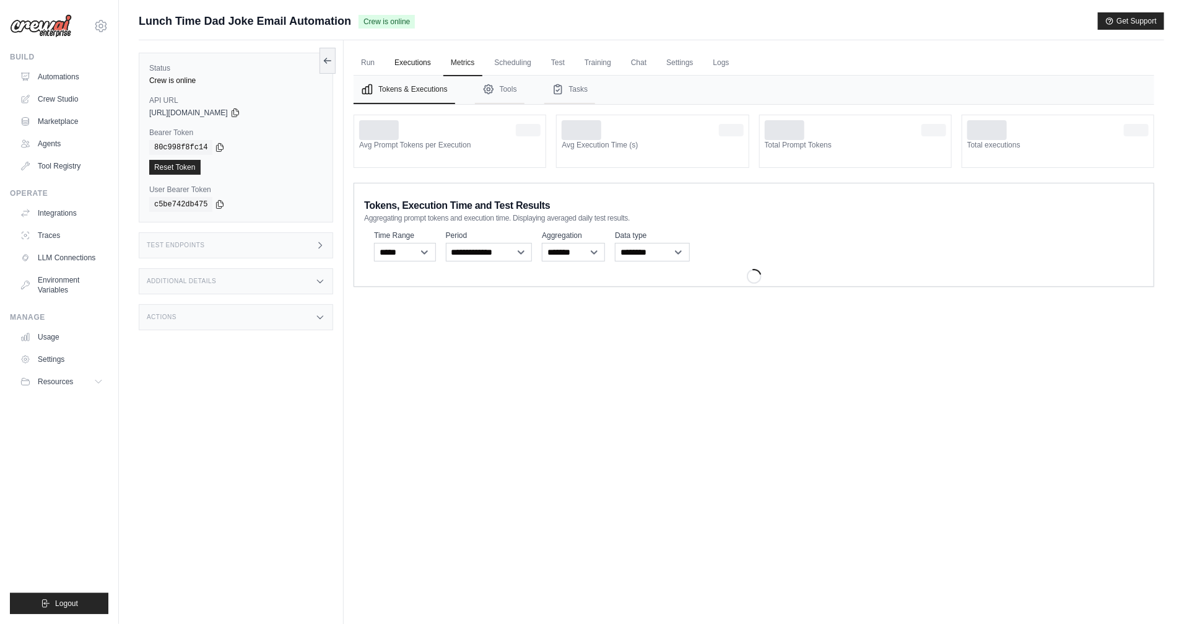
click at [433, 64] on link "Executions" at bounding box center [412, 63] width 51 height 26
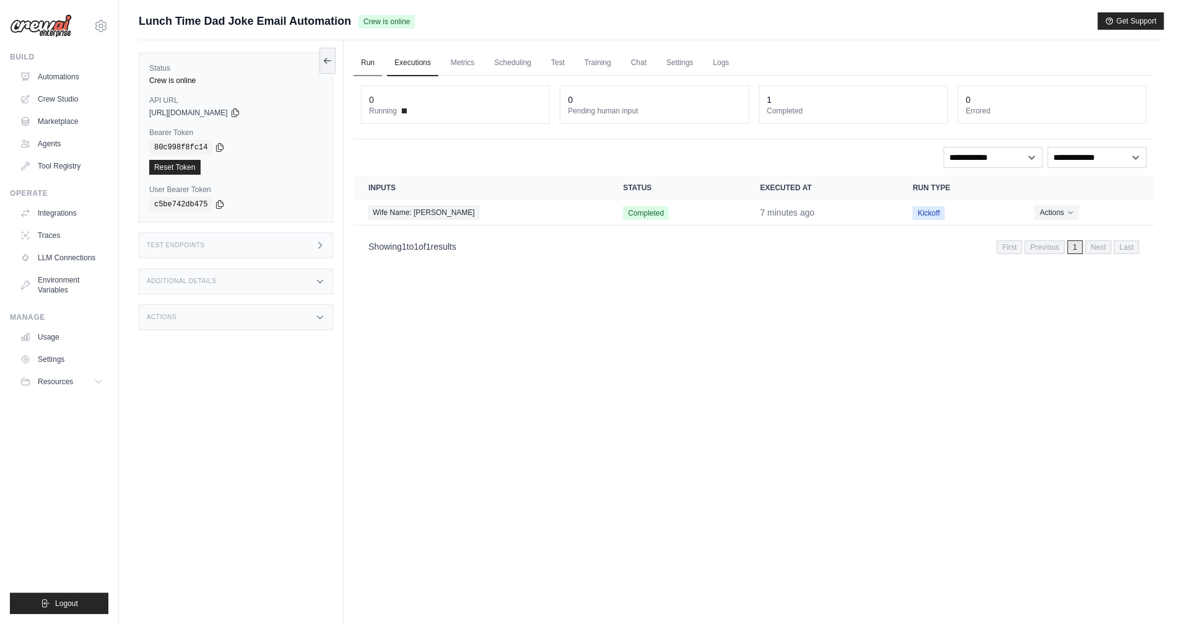
click at [374, 66] on link "Run" at bounding box center [368, 63] width 28 height 26
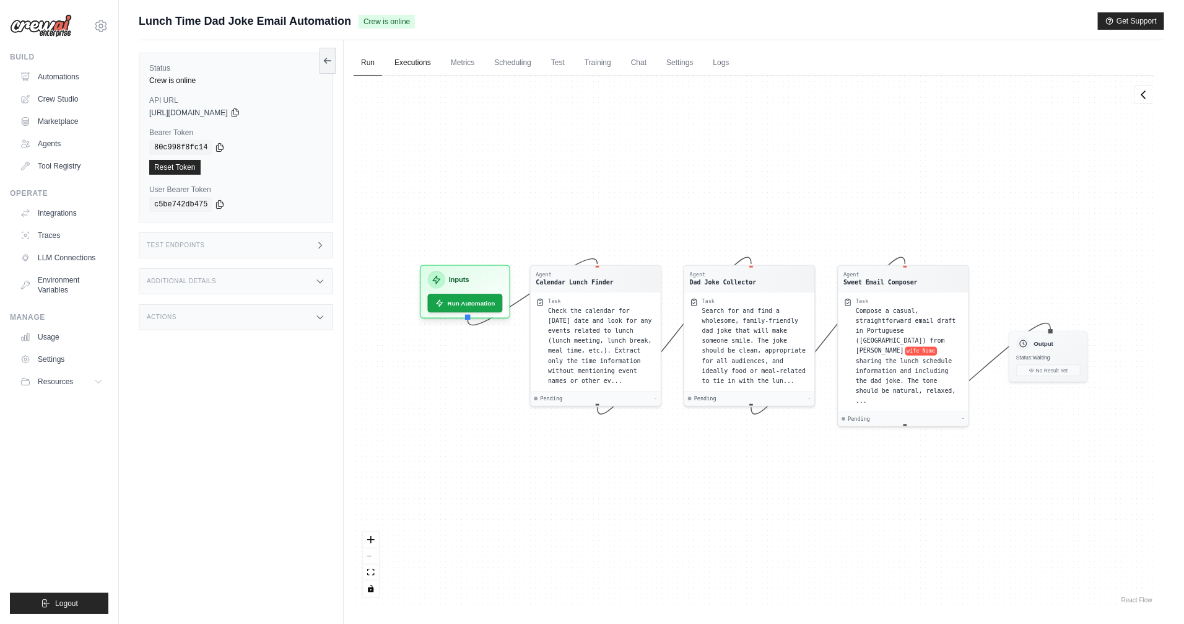
click at [418, 66] on link "Executions" at bounding box center [412, 63] width 51 height 26
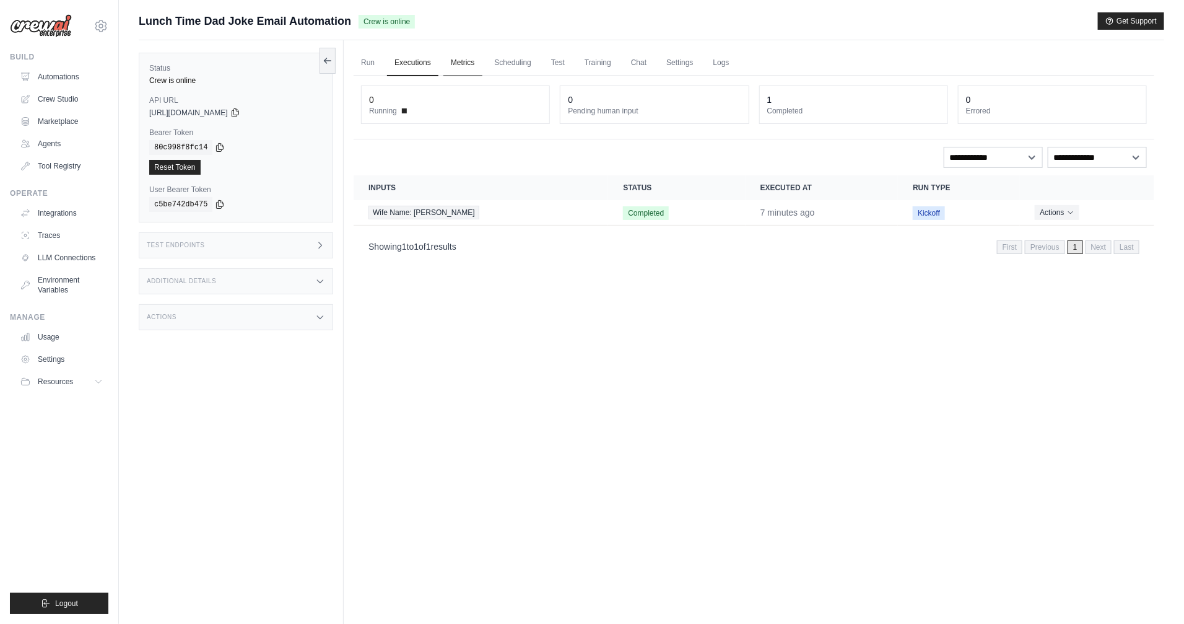
click at [460, 66] on link "Metrics" at bounding box center [463, 63] width 39 height 26
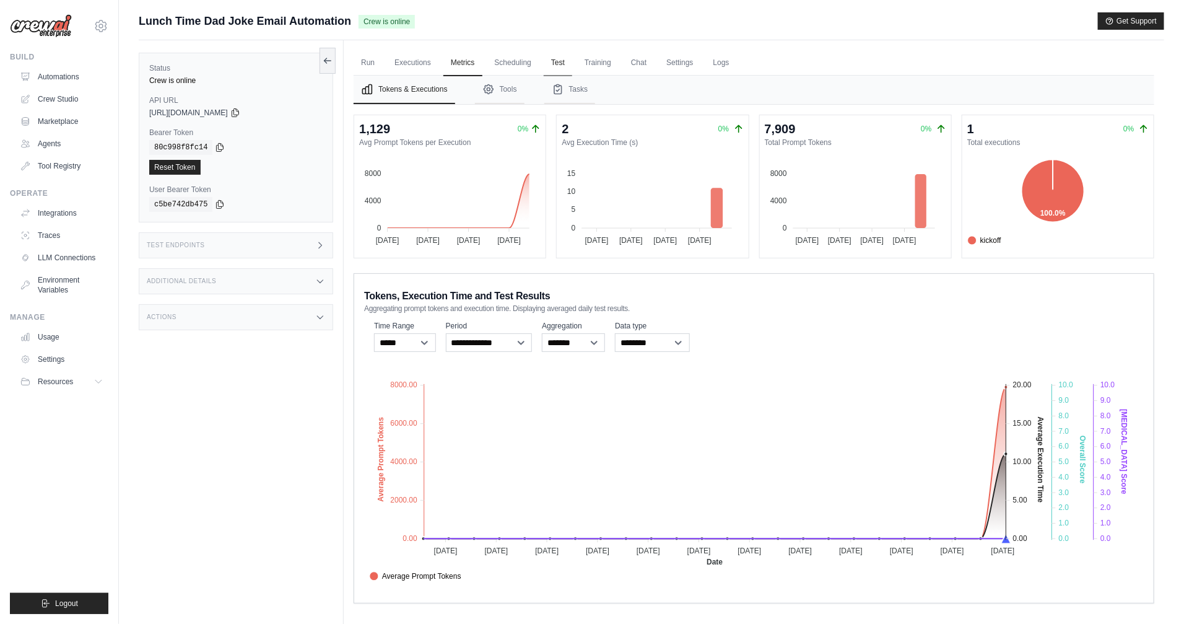
click at [561, 64] on link "Test" at bounding box center [558, 63] width 28 height 26
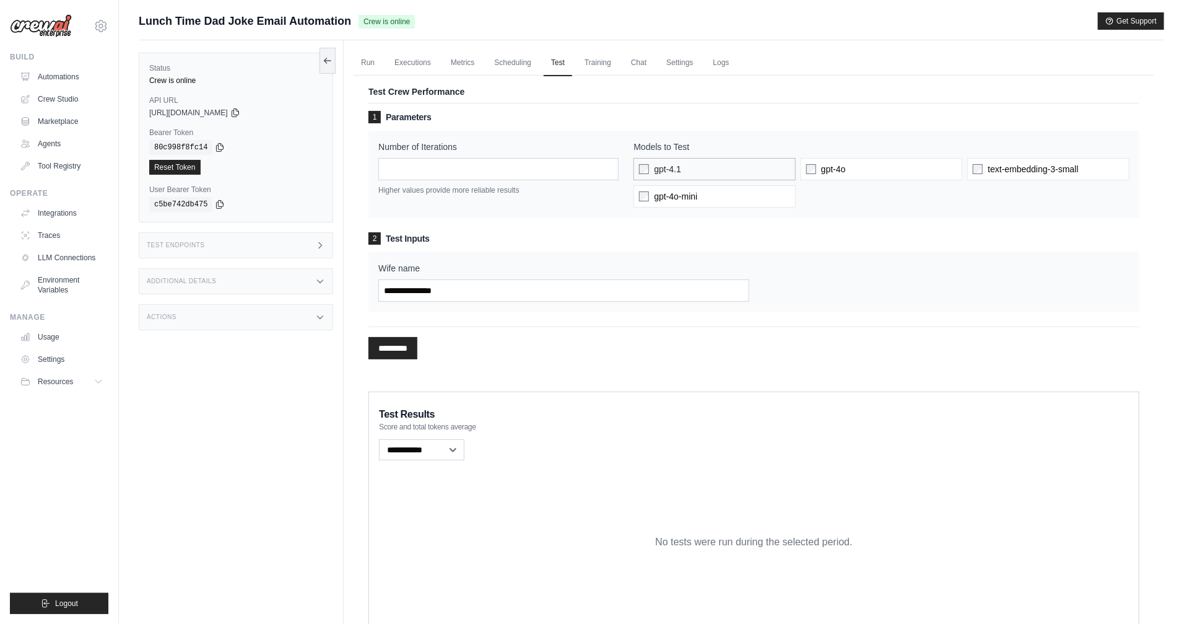
click at [736, 167] on label "gpt-4.1" at bounding box center [715, 169] width 162 height 22
click at [819, 167] on label "gpt-4o" at bounding box center [882, 169] width 162 height 22
click at [719, 199] on label "gpt-4o-mini" at bounding box center [715, 196] width 162 height 22
drag, startPoint x: 429, startPoint y: 175, endPoint x: 376, endPoint y: 178, distance: 53.4
click at [377, 178] on div "Number of Iterations * Higher values provide more reliable results Models to Te…" at bounding box center [754, 174] width 771 height 87
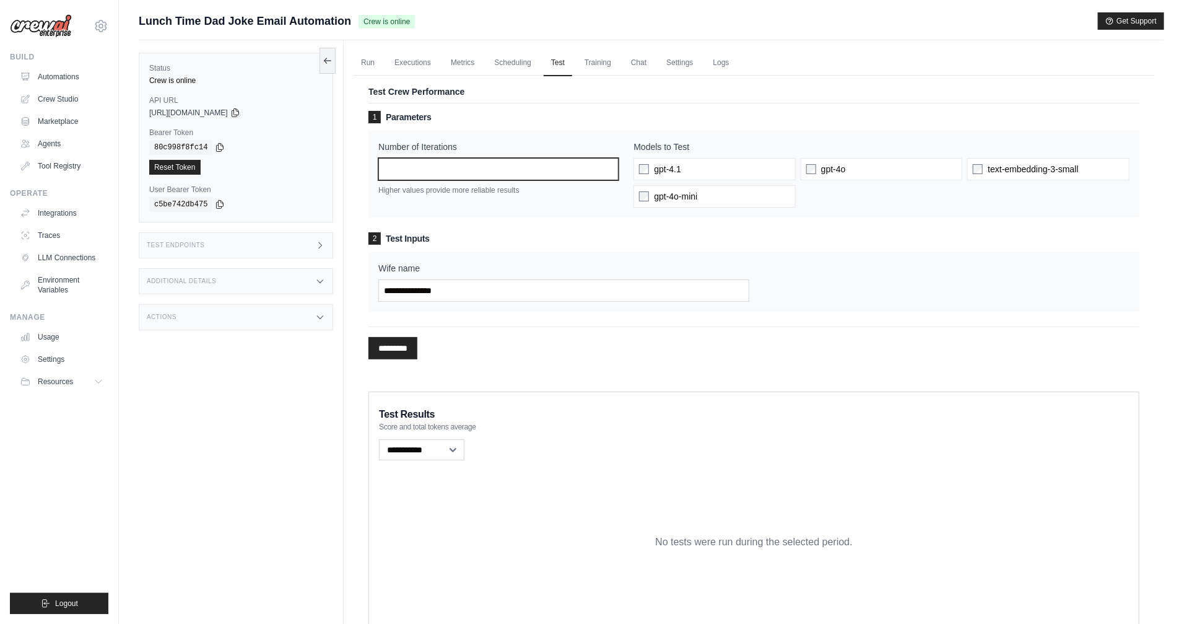
drag, startPoint x: 415, startPoint y: 173, endPoint x: 366, endPoint y: 169, distance: 49.1
click at [366, 169] on div "Test Crew Performance 1 Parameters Number of Iterations * Higher values provide…" at bounding box center [754, 226] width 801 height 316
type input "*"
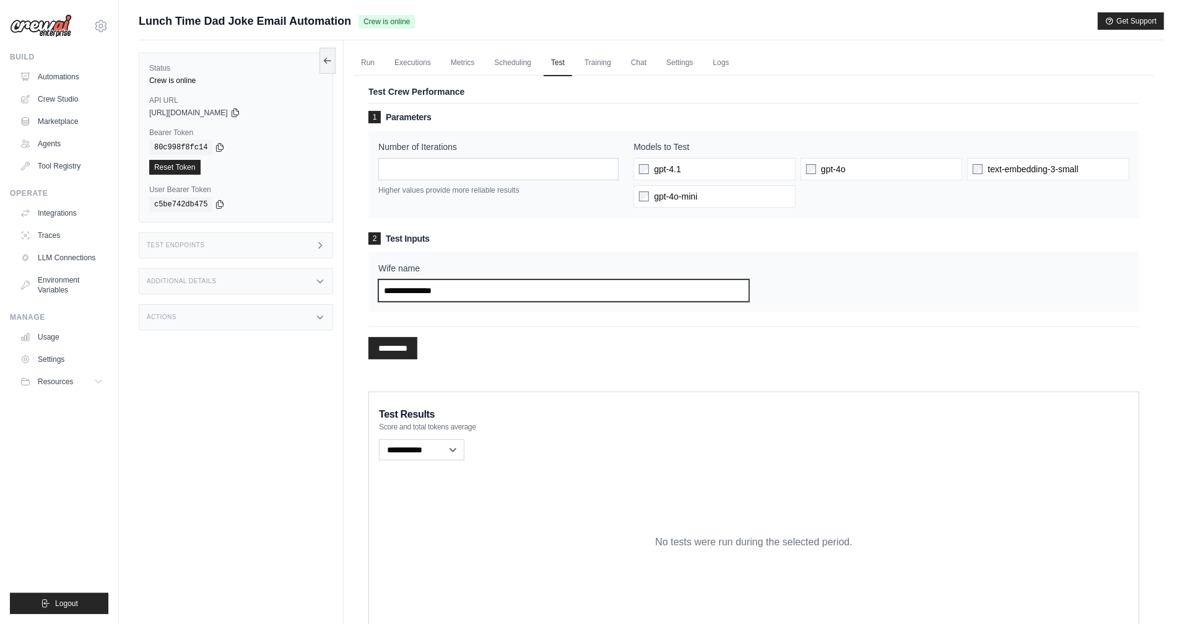
click at [476, 279] on input "Wife name" at bounding box center [564, 290] width 370 height 22
click at [476, 291] on input "Wife name" at bounding box center [564, 290] width 370 height 22
type input "******"
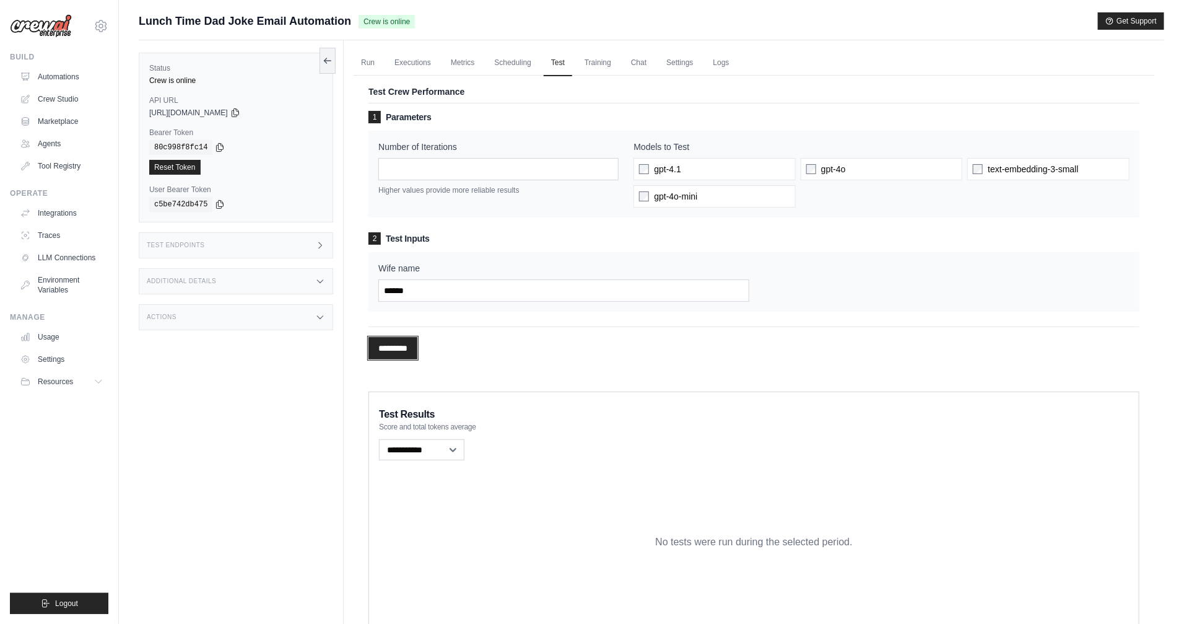
click at [409, 351] on input "*********" at bounding box center [393, 348] width 49 height 22
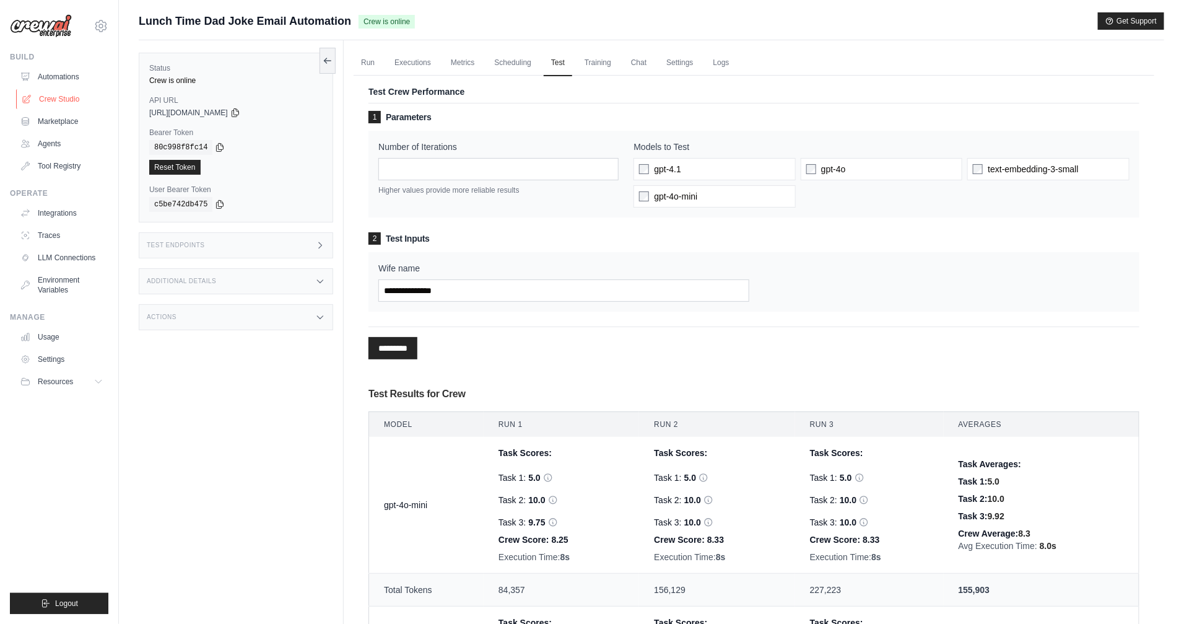
click at [68, 103] on link "Crew Studio" at bounding box center [63, 99] width 94 height 20
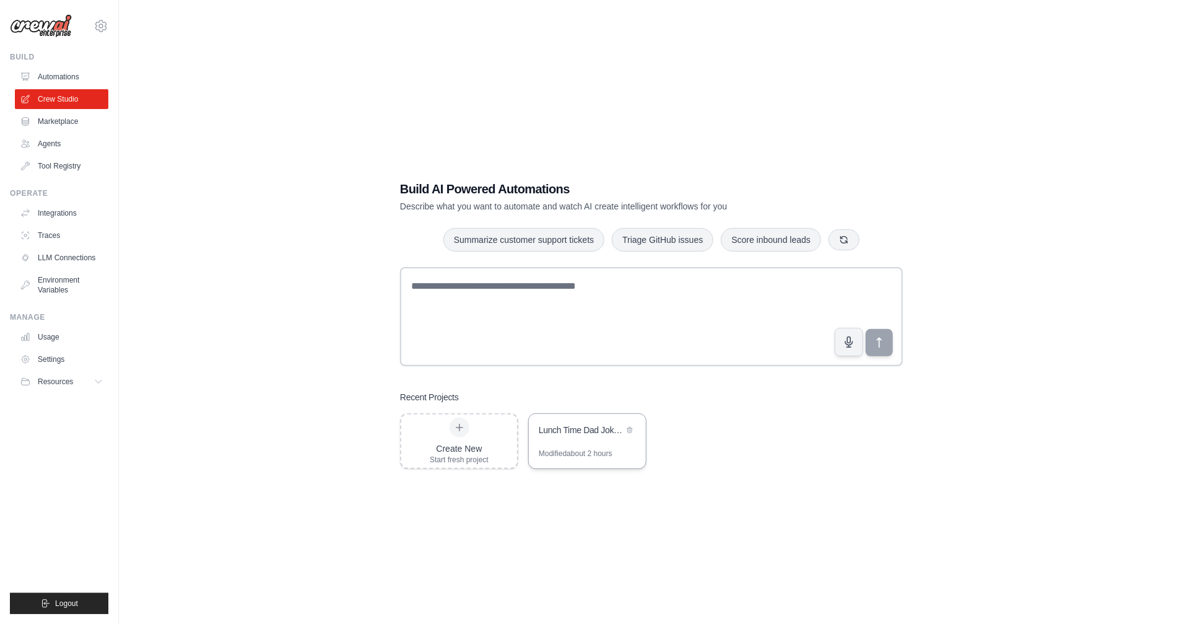
click at [568, 447] on div "Lunch Time Dad Joke Email Automation" at bounding box center [587, 431] width 117 height 35
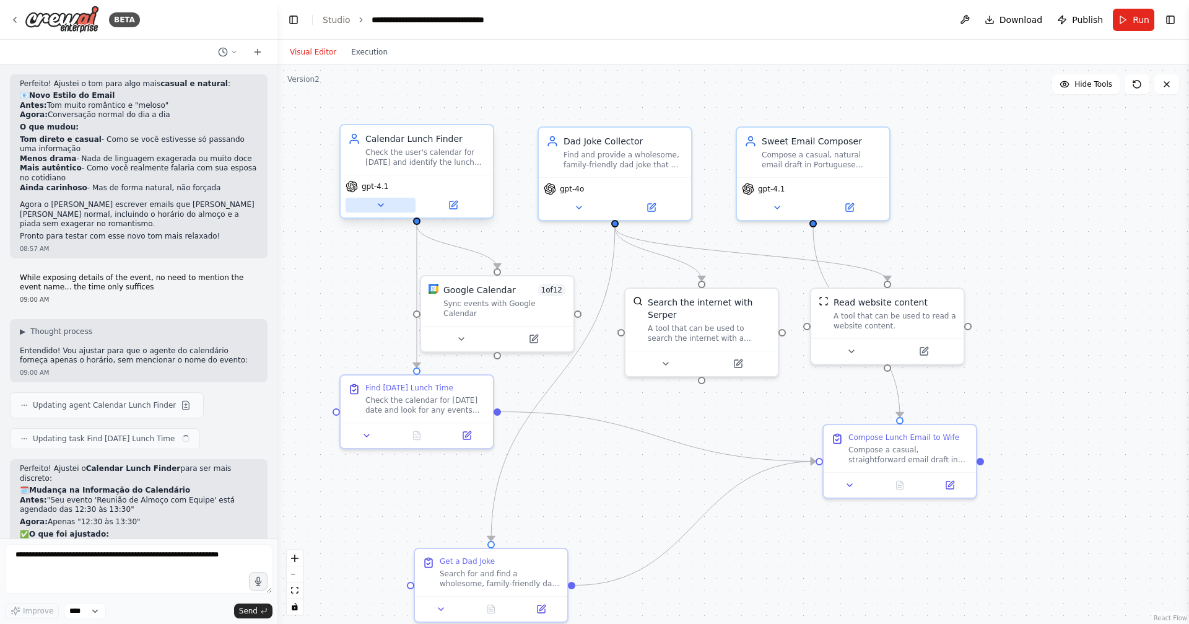
scroll to position [2975, 0]
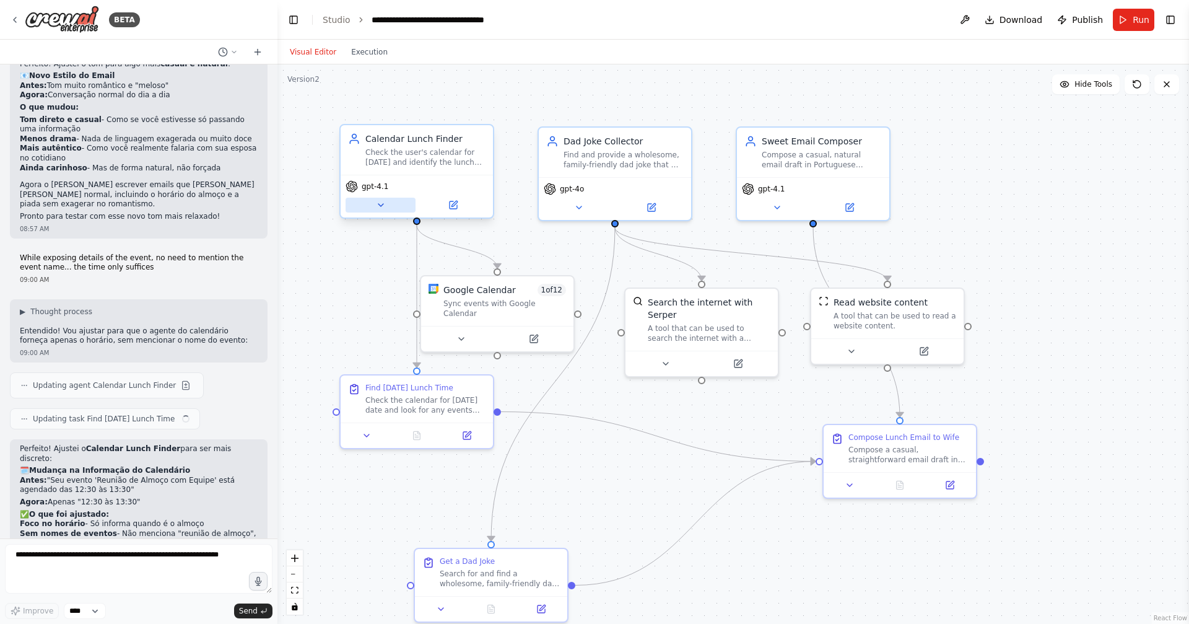
click at [387, 205] on button at bounding box center [381, 205] width 70 height 15
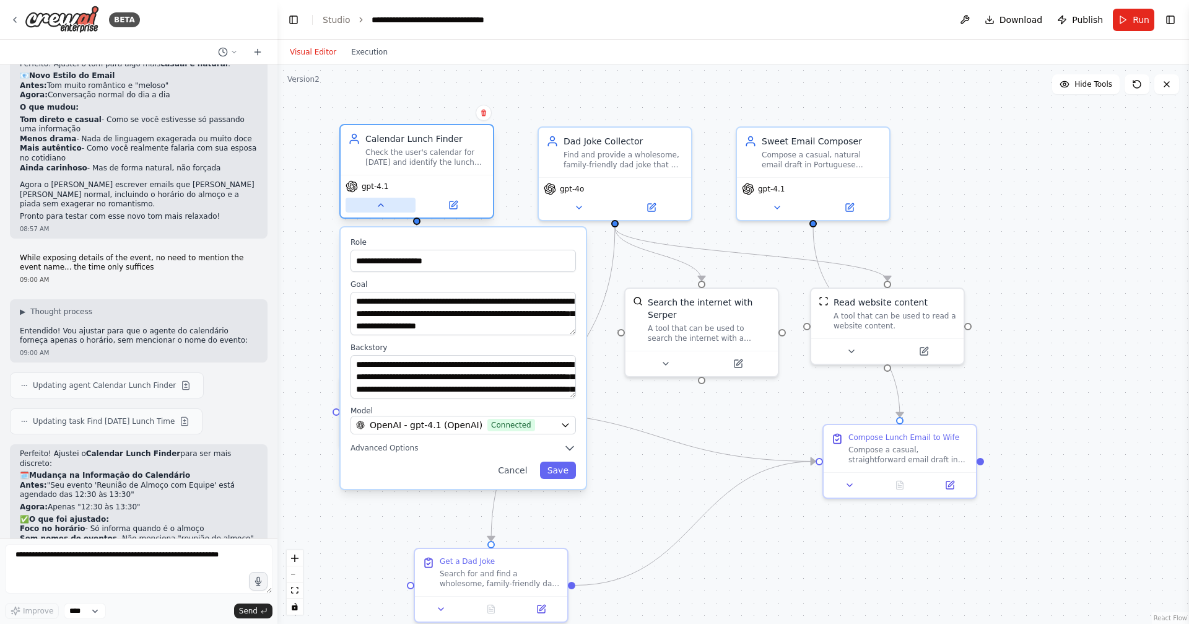
click at [387, 205] on button at bounding box center [381, 205] width 70 height 15
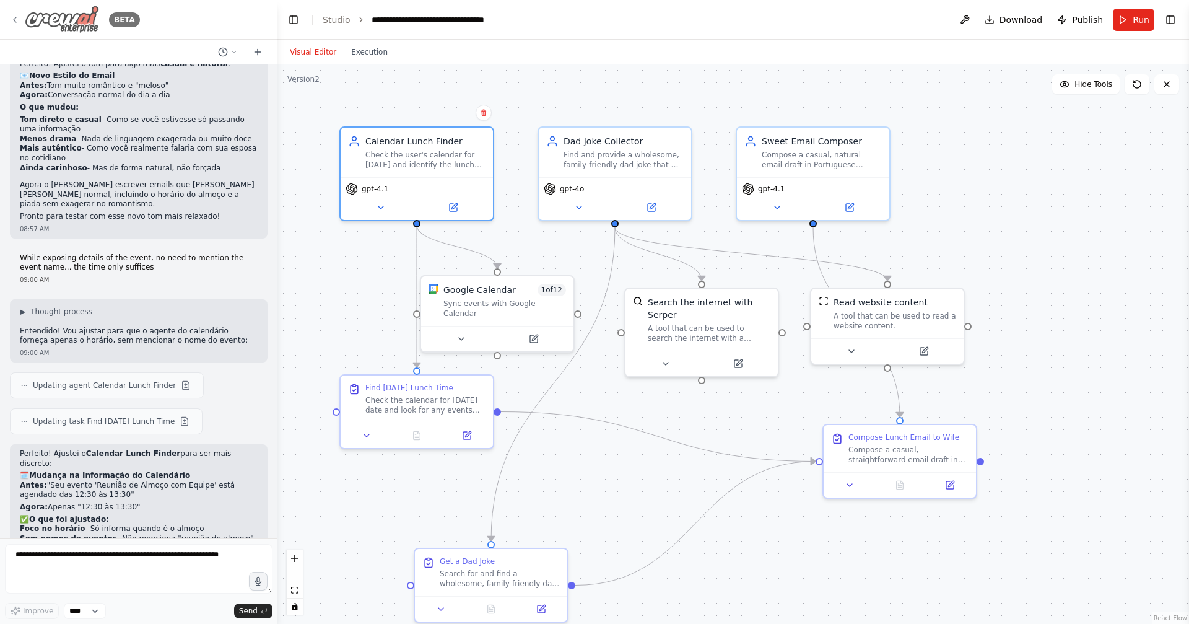
click at [24, 18] on div "BETA" at bounding box center [75, 20] width 130 height 28
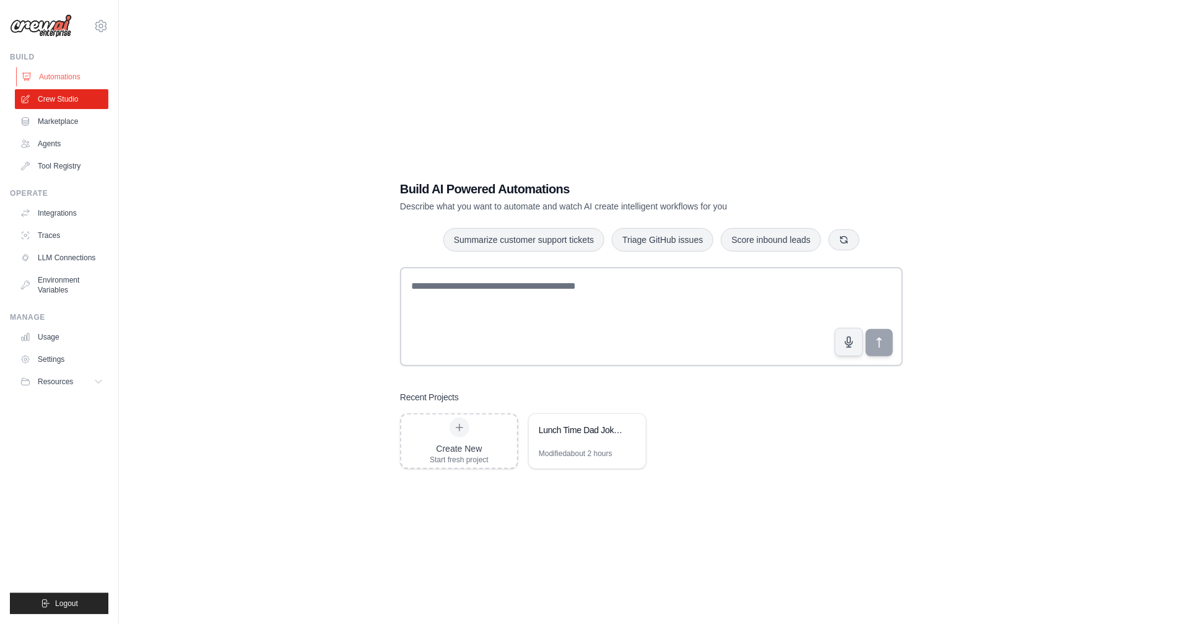
click at [77, 76] on link "Automations" at bounding box center [63, 77] width 94 height 20
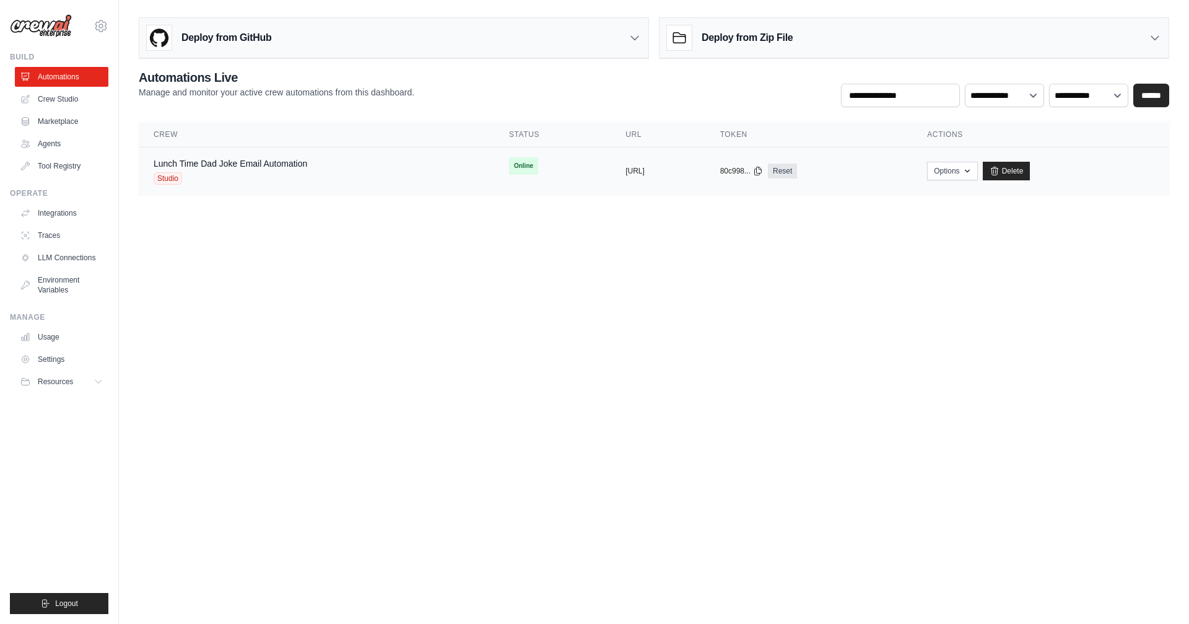
click at [231, 151] on td "Lunch Time Dad Joke Email Automation Studio" at bounding box center [317, 171] width 356 height 48
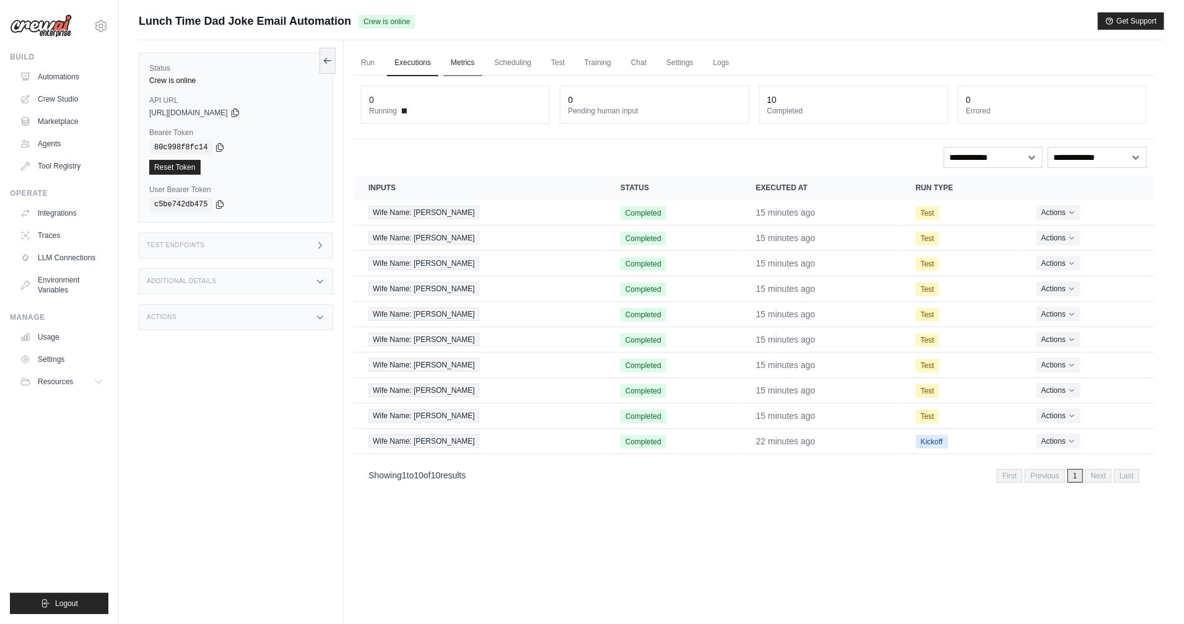
click at [468, 62] on link "Metrics" at bounding box center [463, 63] width 39 height 26
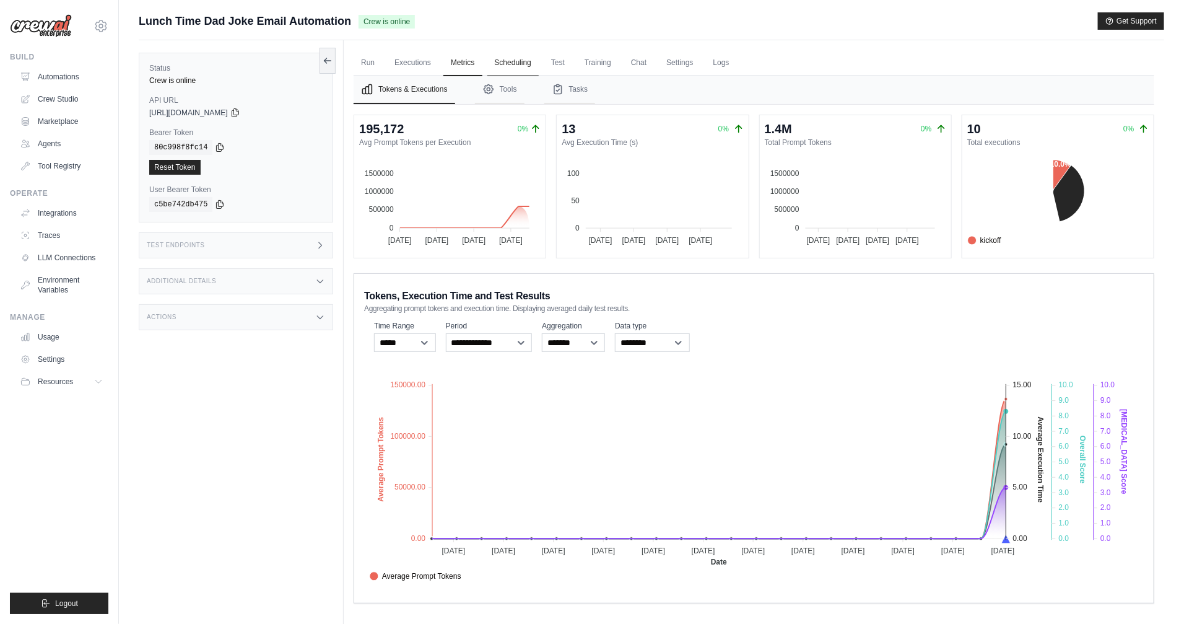
click at [515, 66] on link "Scheduling" at bounding box center [513, 63] width 51 height 26
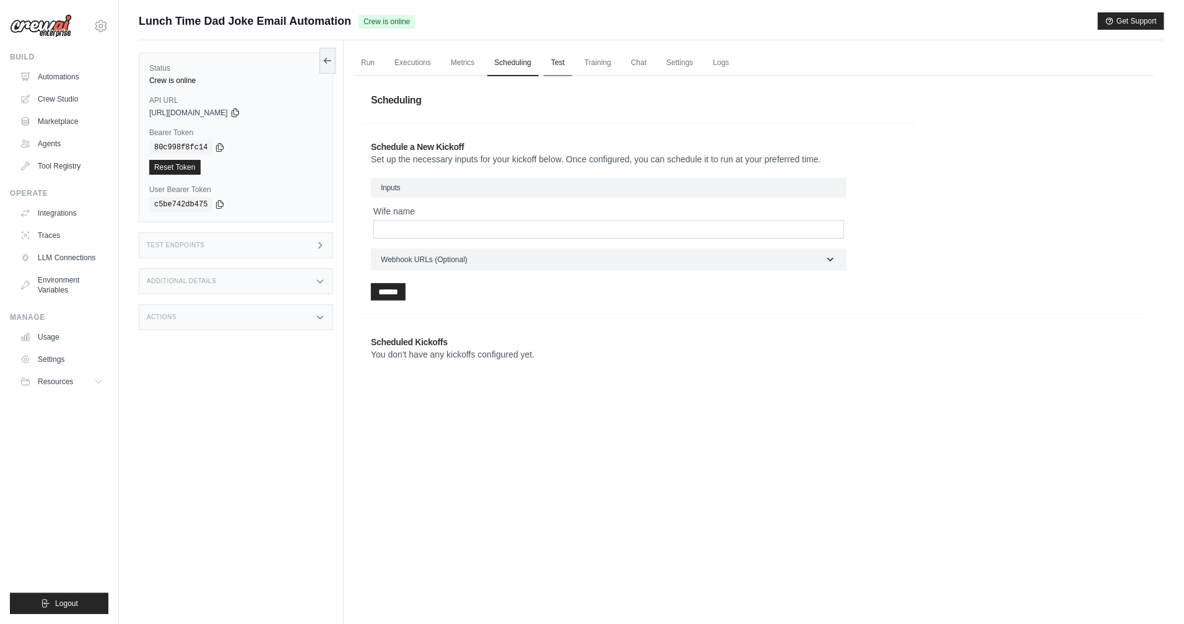
click at [560, 69] on link "Test" at bounding box center [558, 63] width 28 height 26
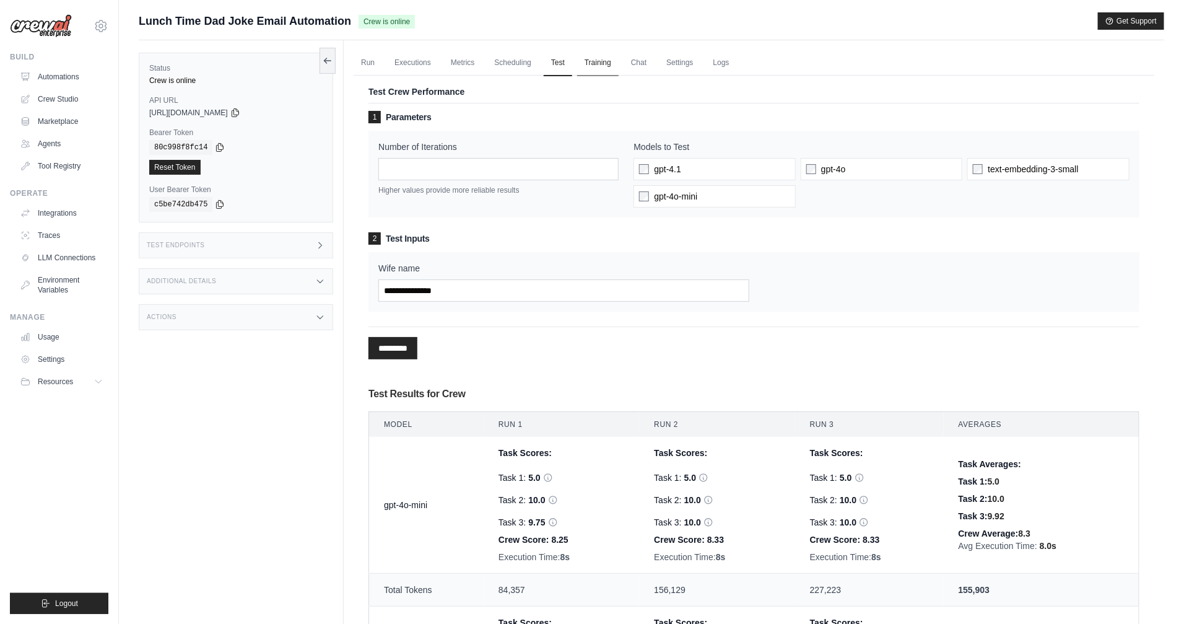
click at [592, 69] on link "Training" at bounding box center [598, 63] width 42 height 26
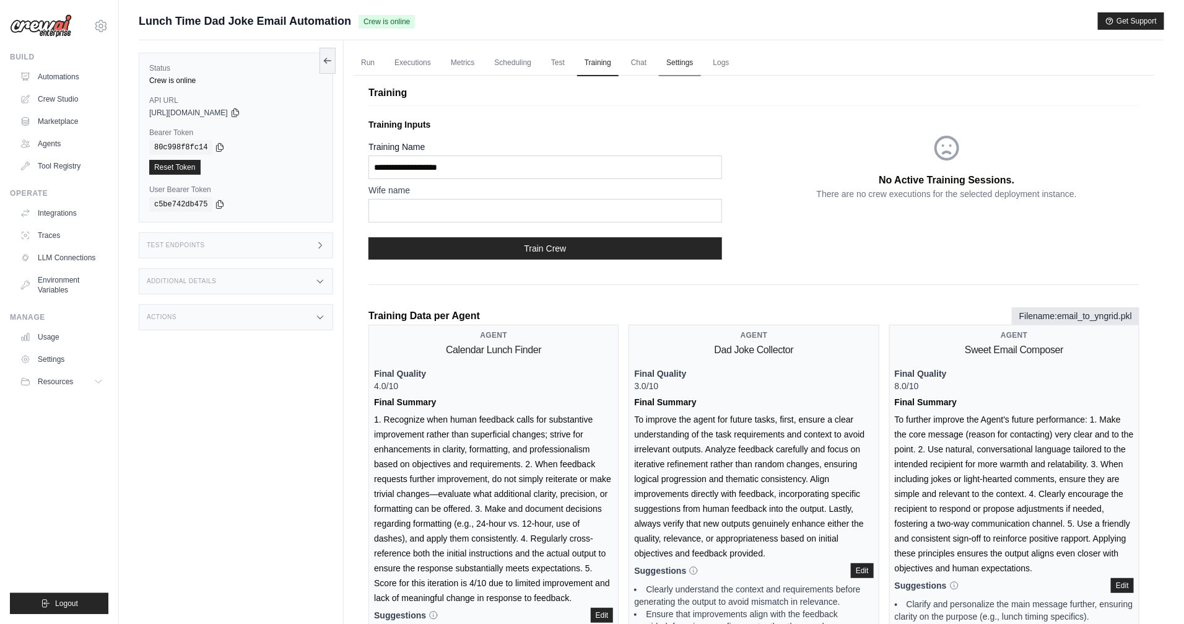
click at [678, 62] on link "Settings" at bounding box center [680, 63] width 42 height 26
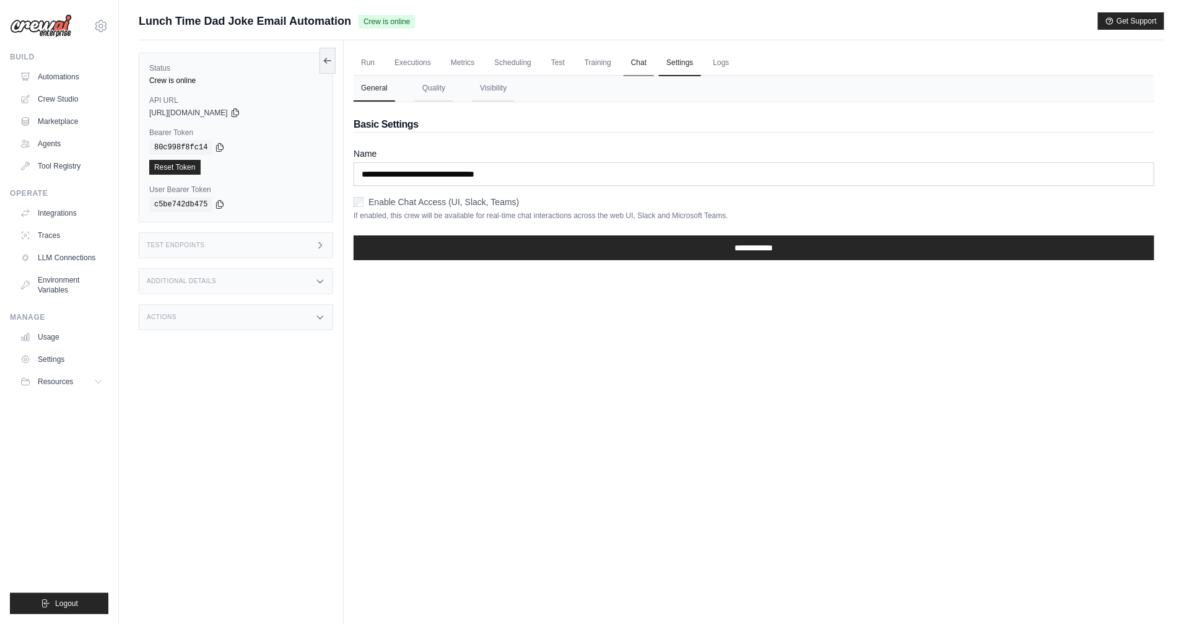
click at [646, 62] on link "Chat" at bounding box center [639, 63] width 30 height 26
click at [418, 63] on link "Executions" at bounding box center [412, 63] width 51 height 26
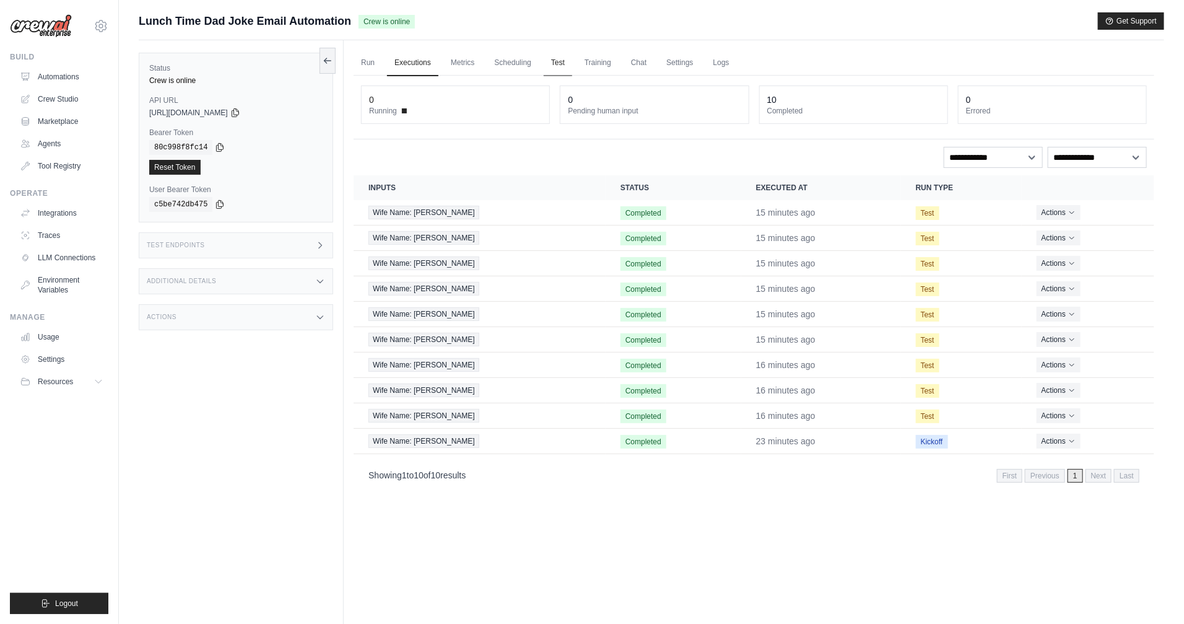
click at [557, 66] on link "Test" at bounding box center [558, 63] width 28 height 26
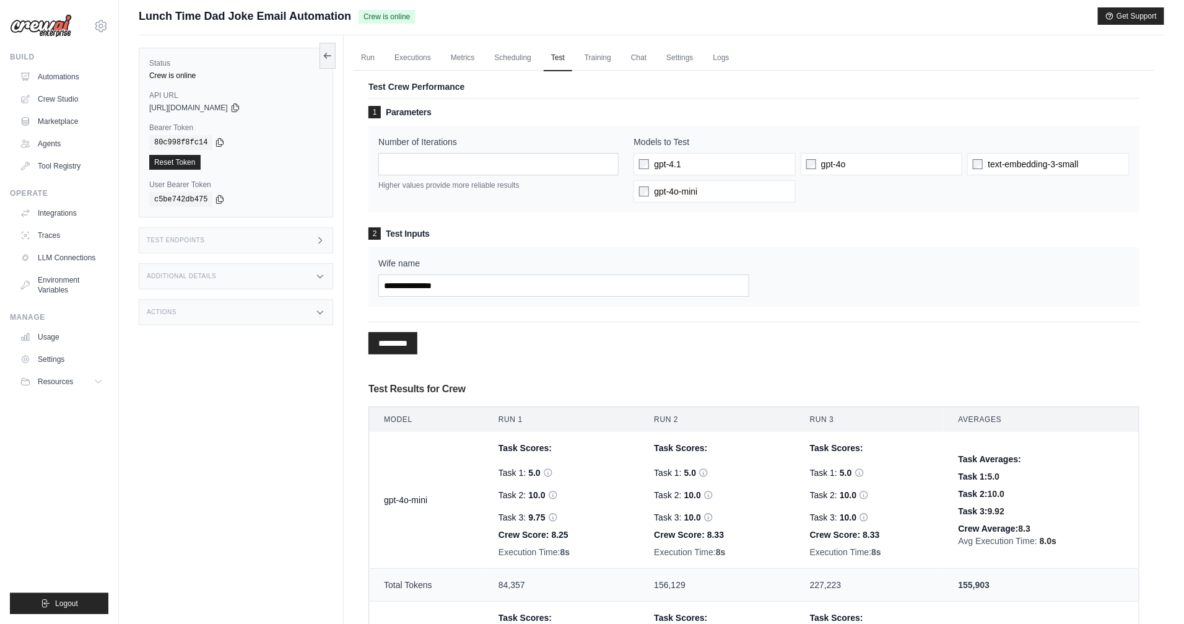
scroll to position [199, 0]
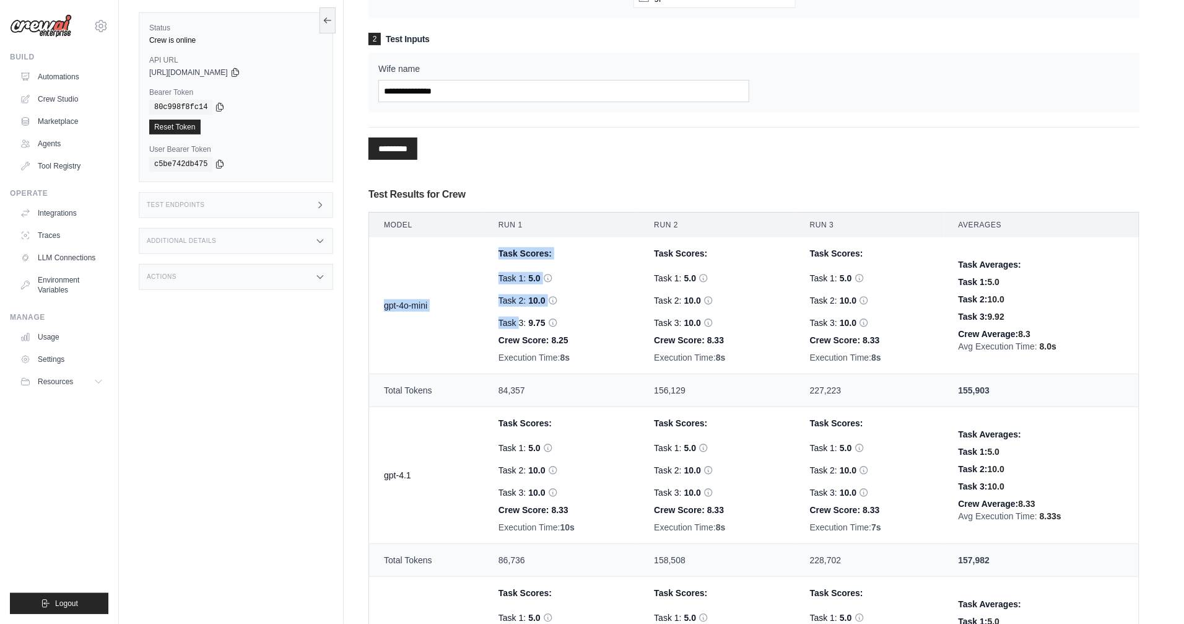
drag, startPoint x: 381, startPoint y: 304, endPoint x: 503, endPoint y: 354, distance: 132.2
click at [514, 328] on tr "gpt-4o-mini Task Scores: Task 1: 5.0 Hallucination Score: 10 Verdict: Hallucina…" at bounding box center [754, 305] width 771 height 137
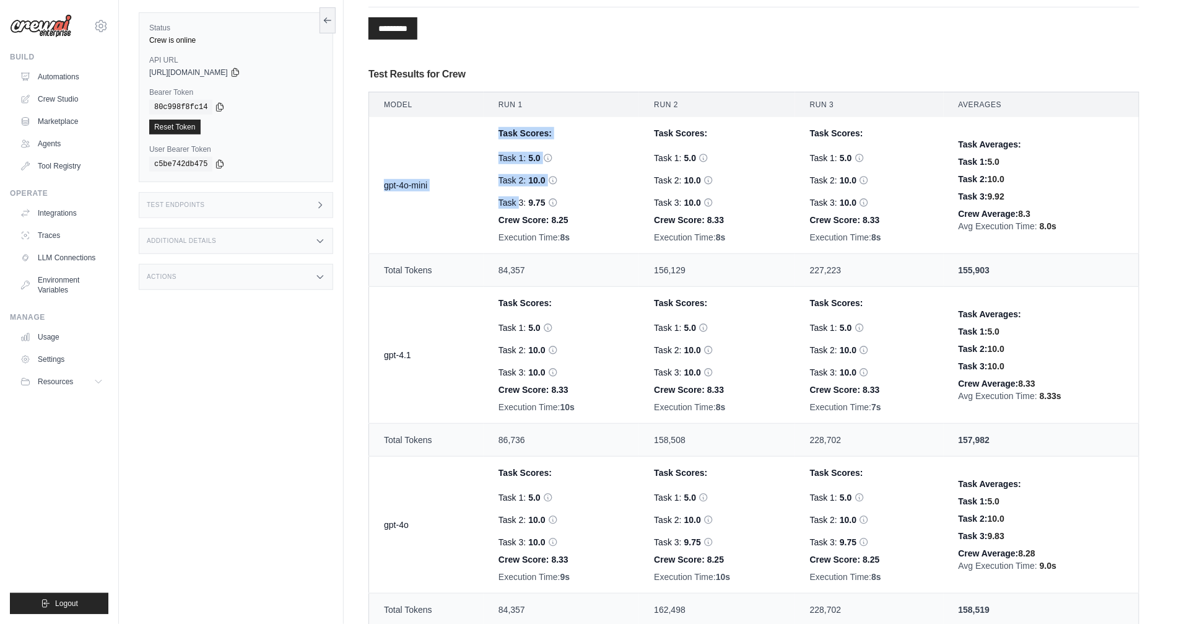
scroll to position [0, 0]
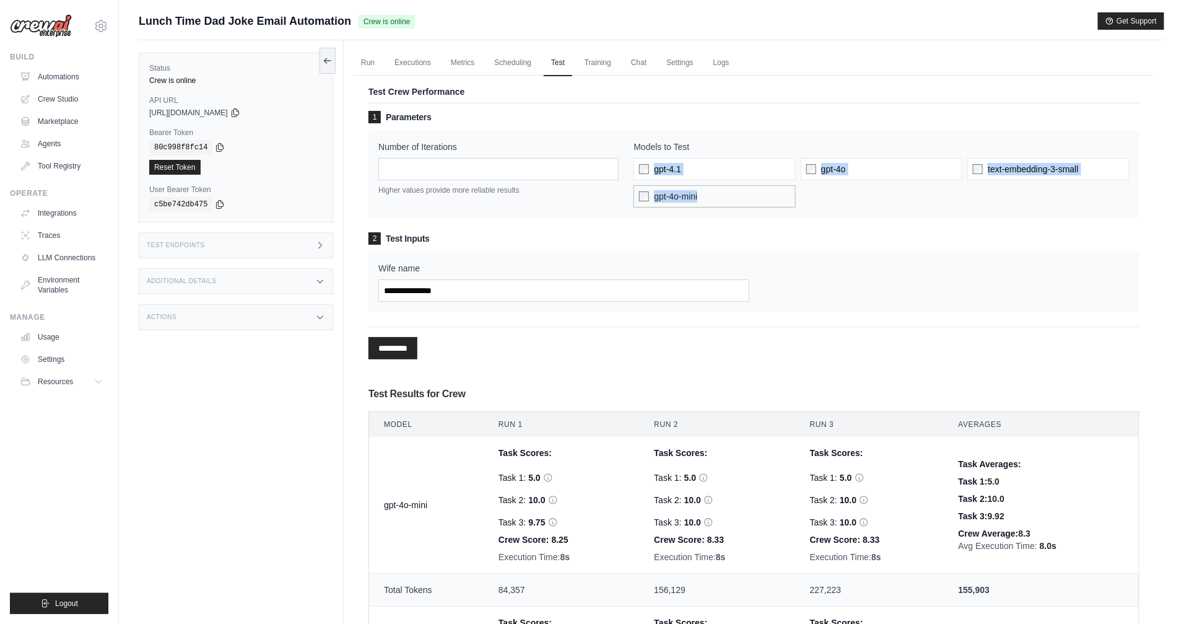
drag, startPoint x: 675, startPoint y: 164, endPoint x: 746, endPoint y: 201, distance: 80.6
click at [746, 201] on div "gpt-4.1 gpt-4o text-embedding-3-small gpt-4o-mini" at bounding box center [882, 183] width 496 height 50
click at [72, 263] on link "LLM Connections" at bounding box center [63, 258] width 94 height 20
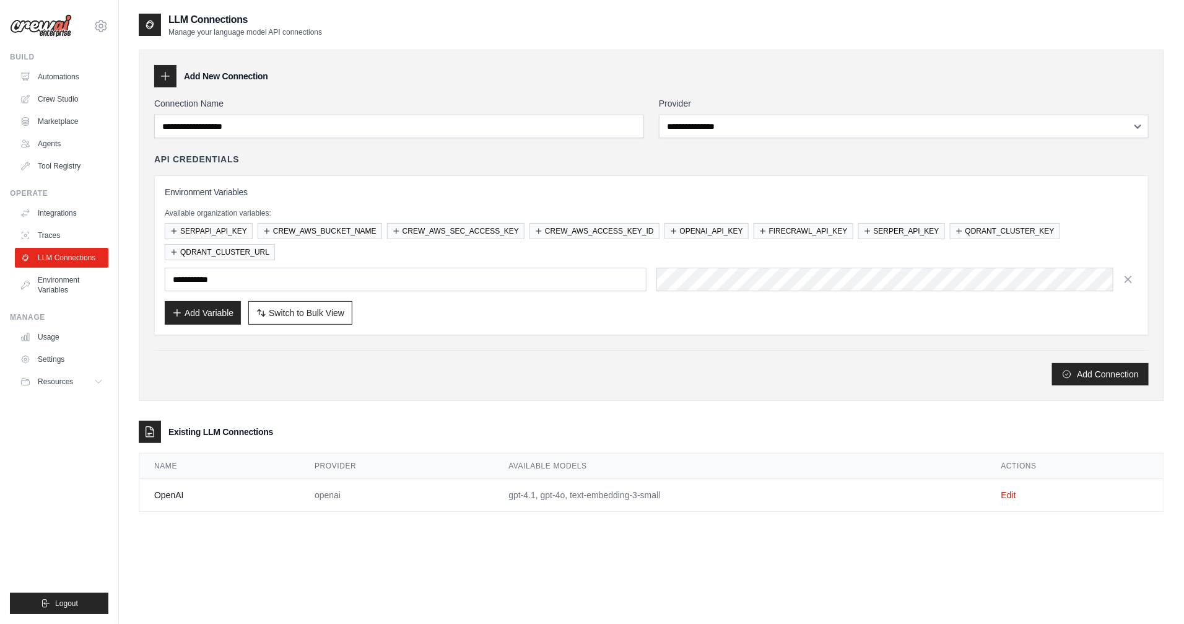
drag, startPoint x: 505, startPoint y: 499, endPoint x: 641, endPoint y: 496, distance: 136.3
click at [634, 496] on td "gpt-4.1, gpt-4o, text-embedding-3-small" at bounding box center [740, 495] width 492 height 33
click at [1008, 494] on link "Edit" at bounding box center [1009, 495] width 15 height 10
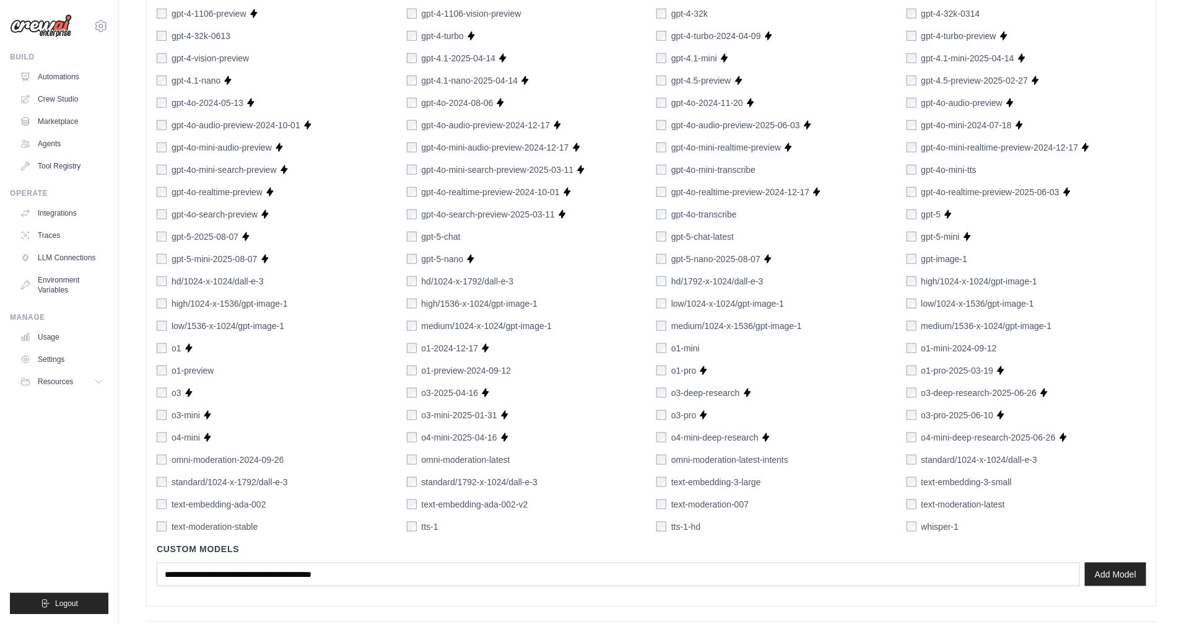
scroll to position [636, 0]
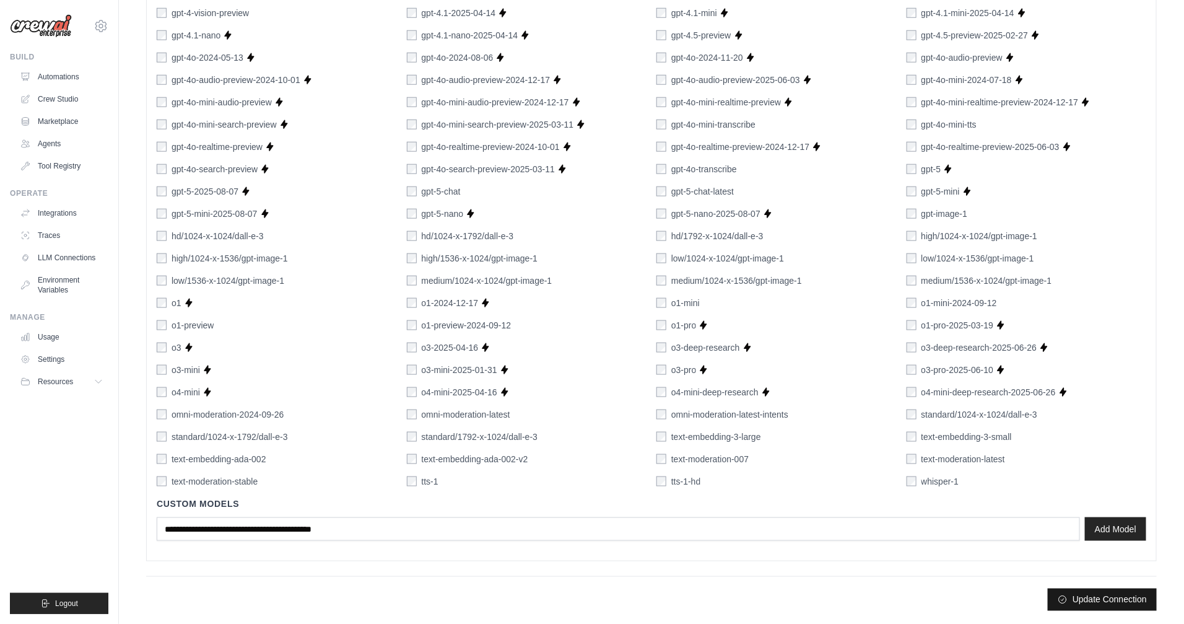
click at [1093, 602] on button "Update Connection" at bounding box center [1102, 600] width 109 height 22
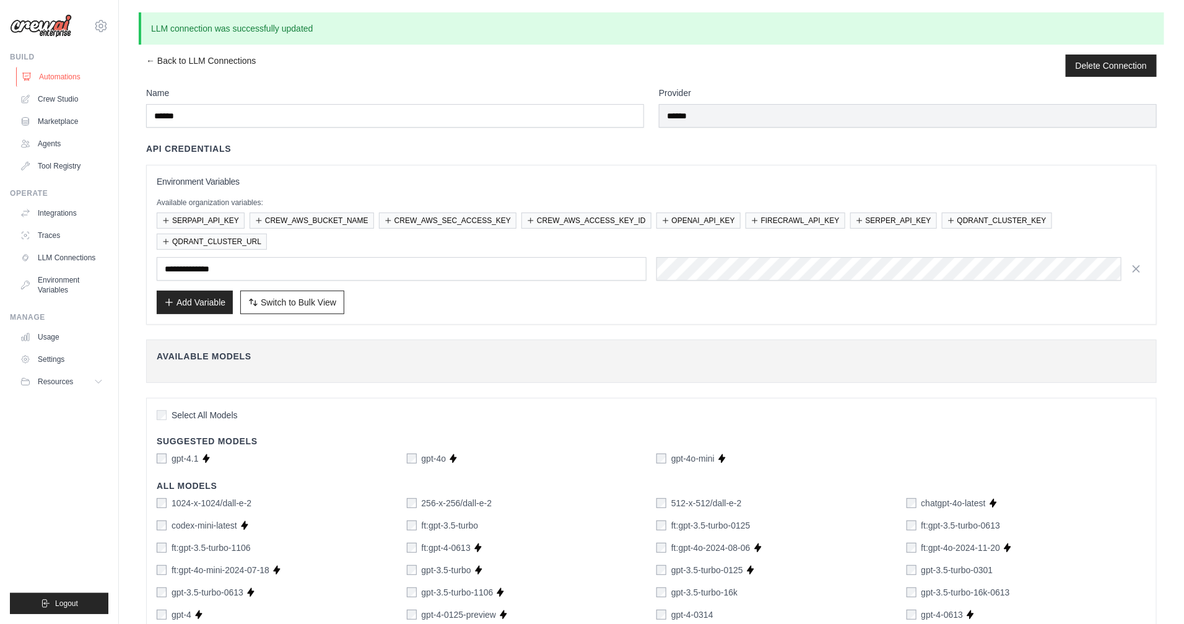
click at [53, 78] on link "Automations" at bounding box center [63, 77] width 94 height 20
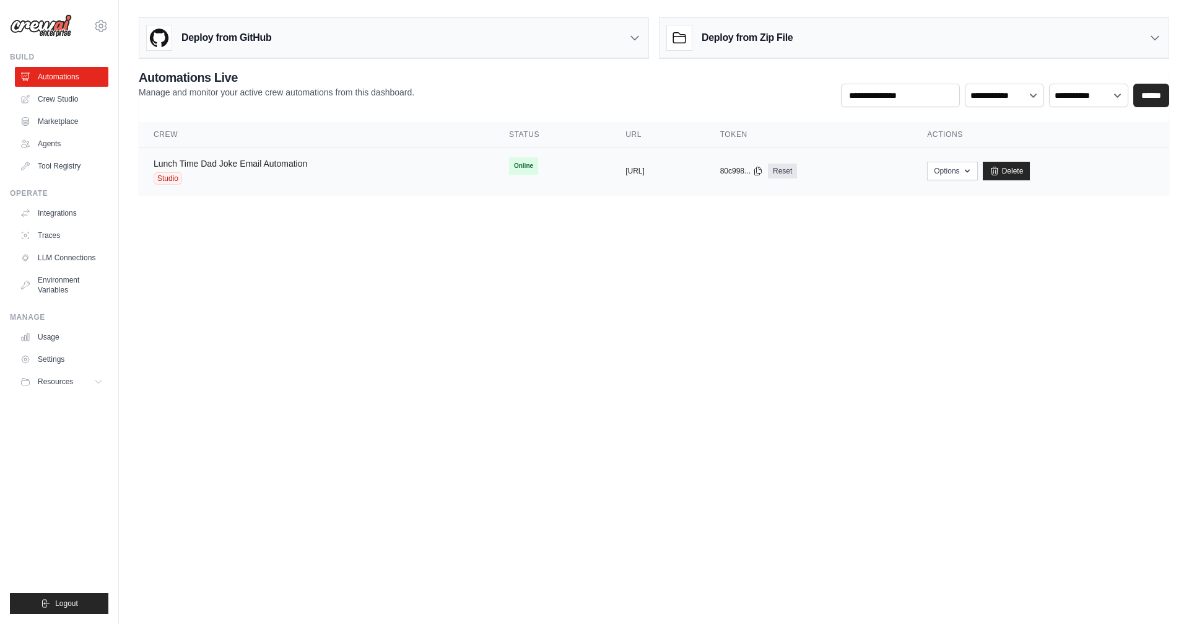
click at [219, 159] on link "Lunch Time Dad Joke Email Automation" at bounding box center [231, 164] width 154 height 10
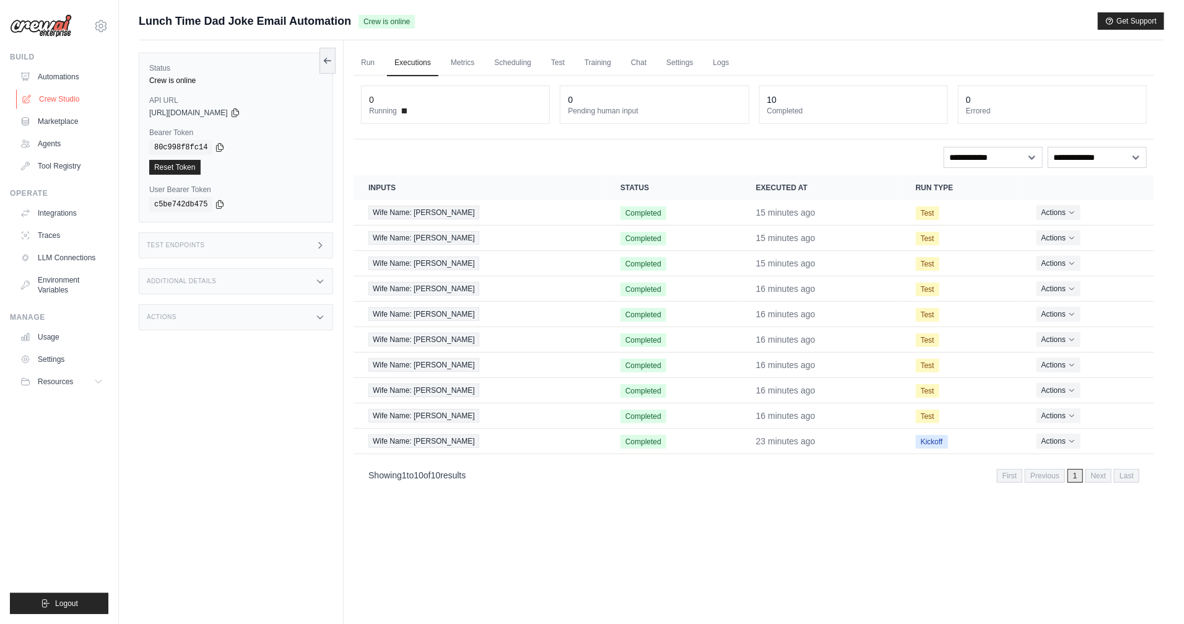
click at [72, 94] on link "Crew Studio" at bounding box center [63, 99] width 94 height 20
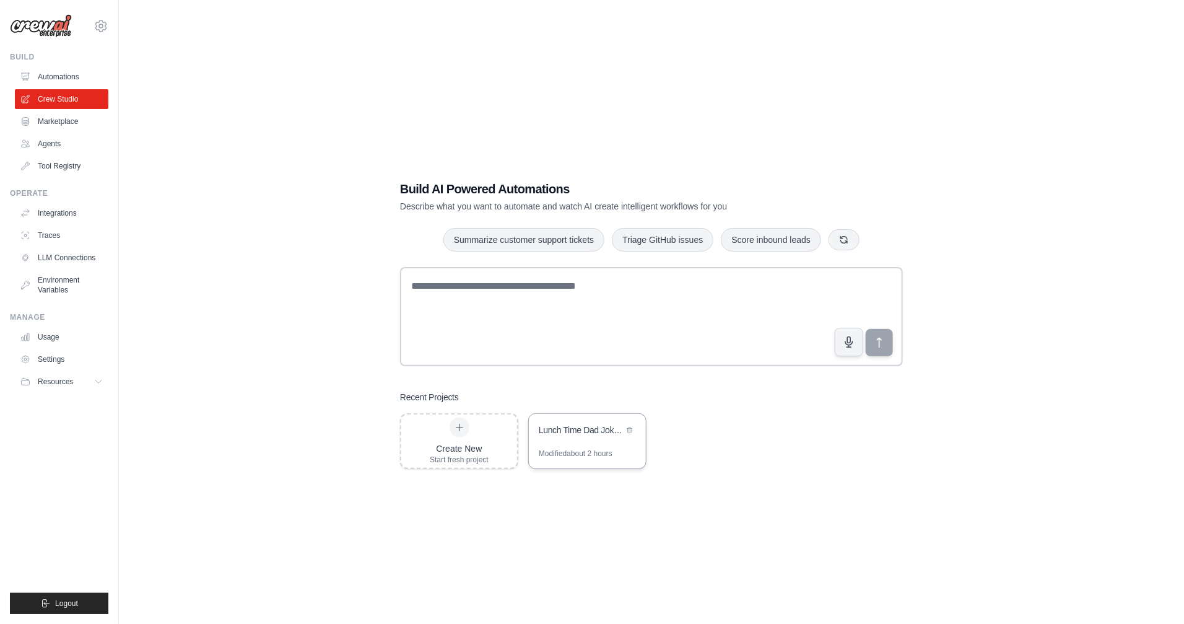
click at [602, 440] on div "Lunch Time Dad Joke Email Automation" at bounding box center [587, 431] width 117 height 35
click at [68, 79] on link "Automations" at bounding box center [63, 77] width 94 height 20
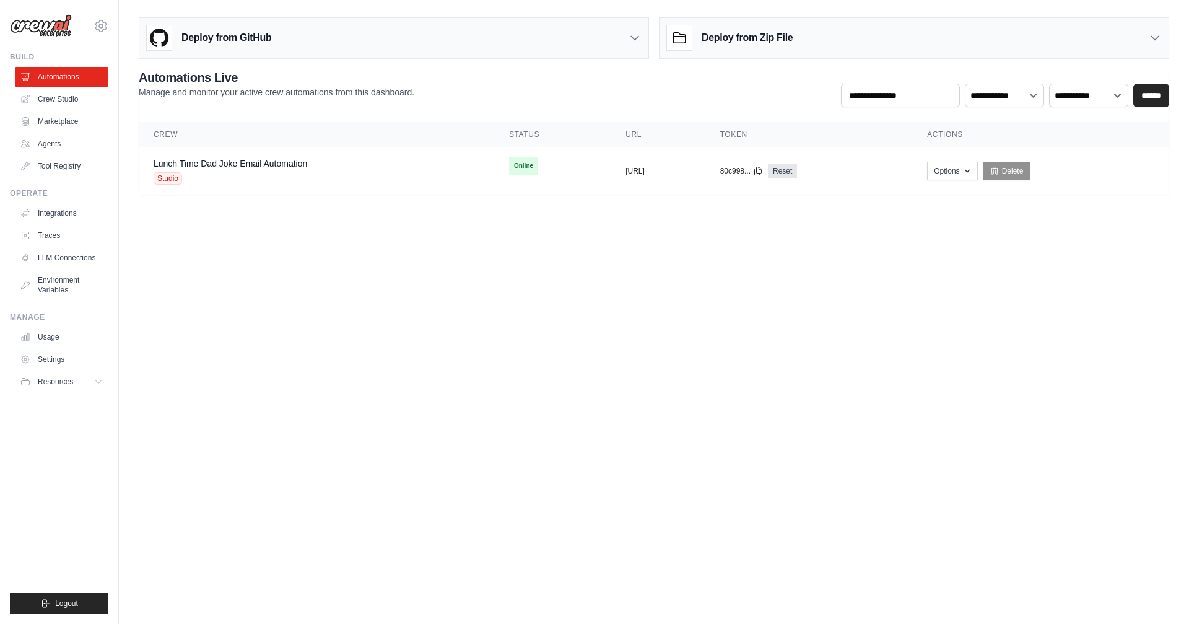
click at [491, 295] on body "danielfsbarreto+bootcampabi2025@gmail.com Settings Build Automations Crew Studio" at bounding box center [594, 312] width 1189 height 624
click at [286, 171] on div "Lunch Time Dad Joke Email Automation Studio" at bounding box center [231, 170] width 154 height 27
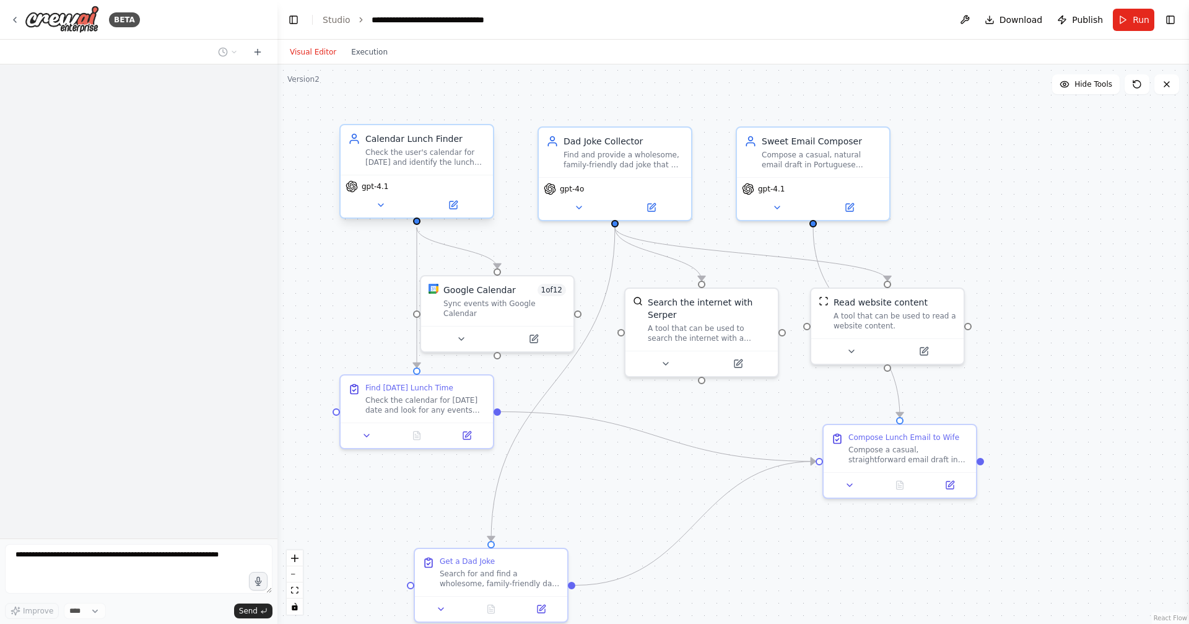
scroll to position [2342, 0]
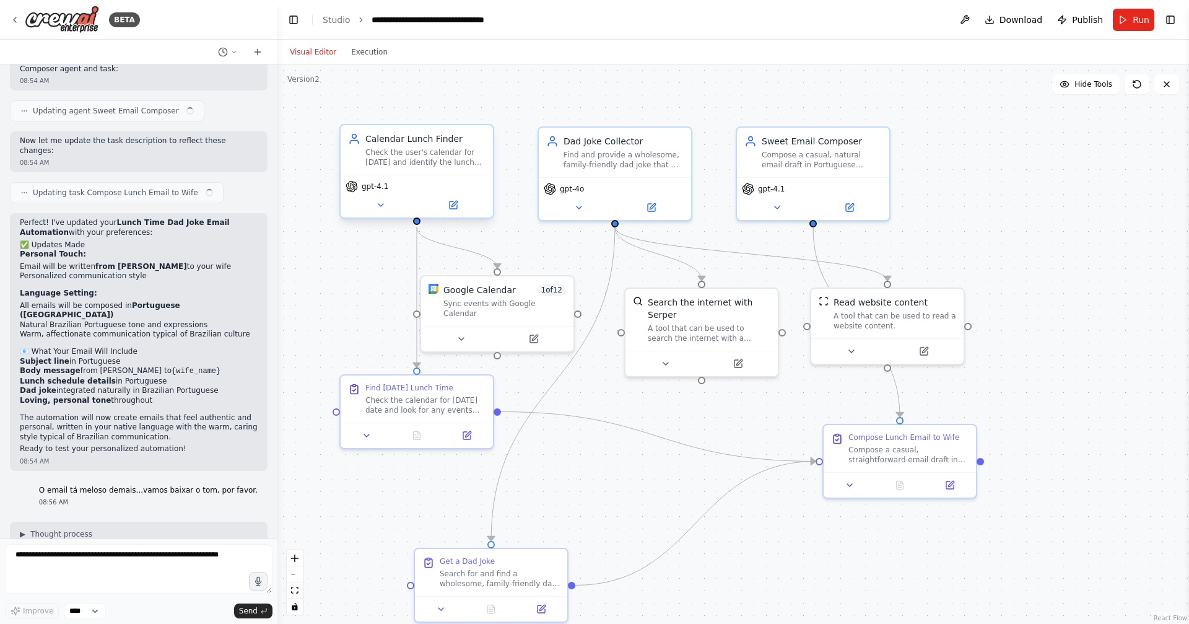
click at [345, 193] on div "gpt-4.1" at bounding box center [417, 196] width 152 height 43
click at [385, 201] on icon at bounding box center [381, 205] width 10 height 10
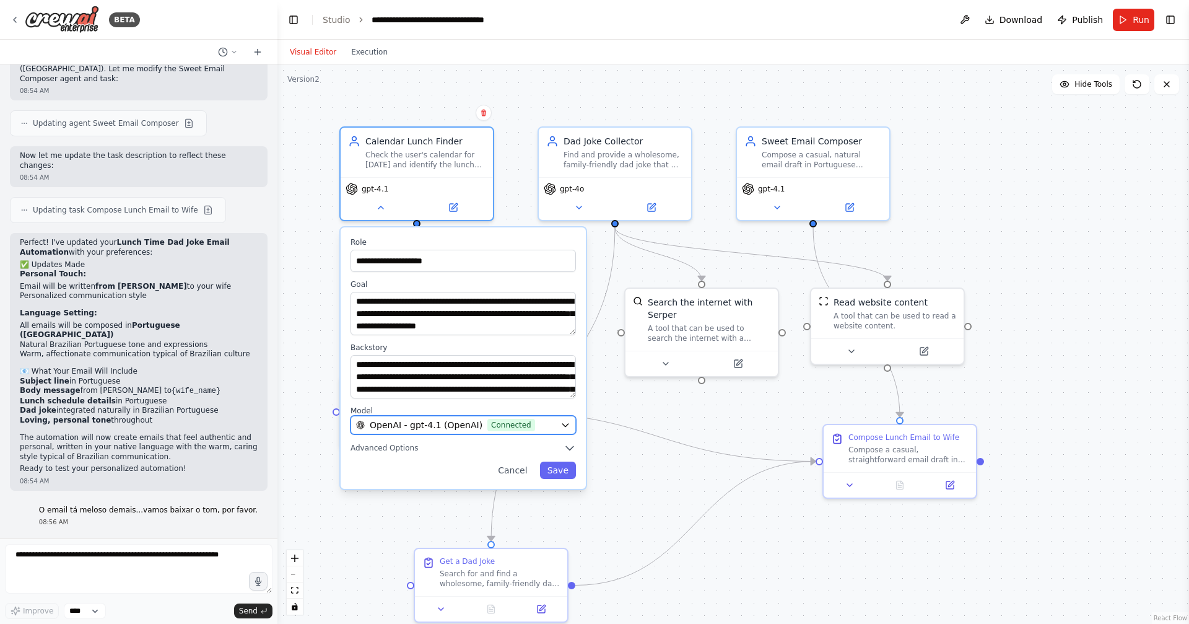
click at [562, 424] on icon "button" at bounding box center [565, 425] width 6 height 3
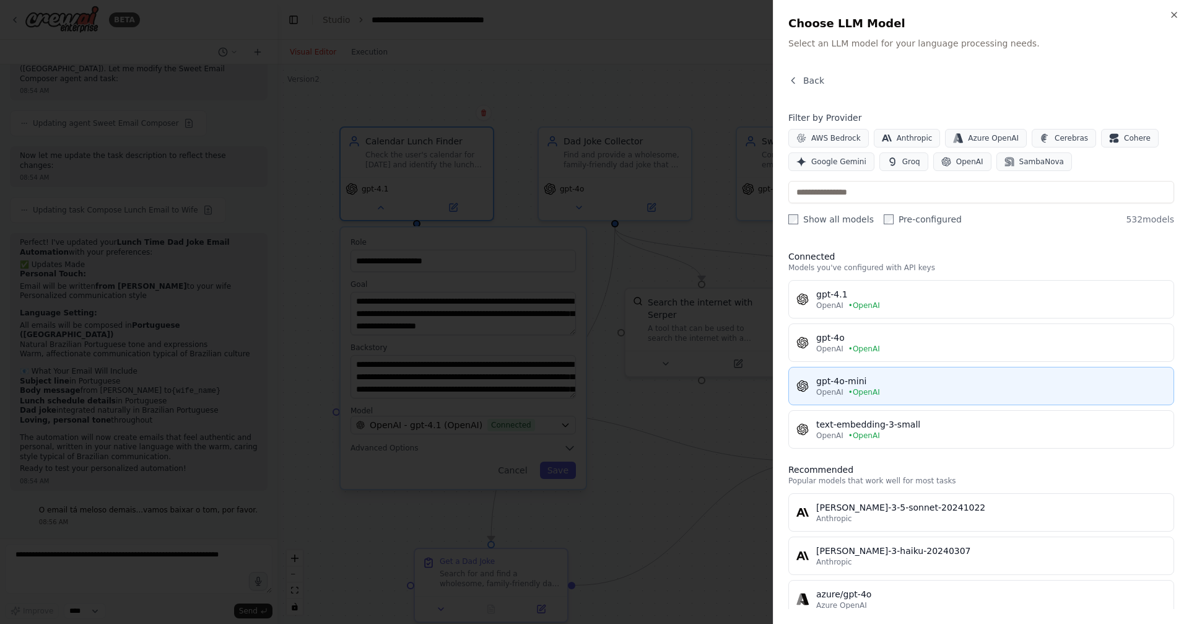
click at [854, 378] on div "gpt-4o-mini" at bounding box center [991, 381] width 350 height 12
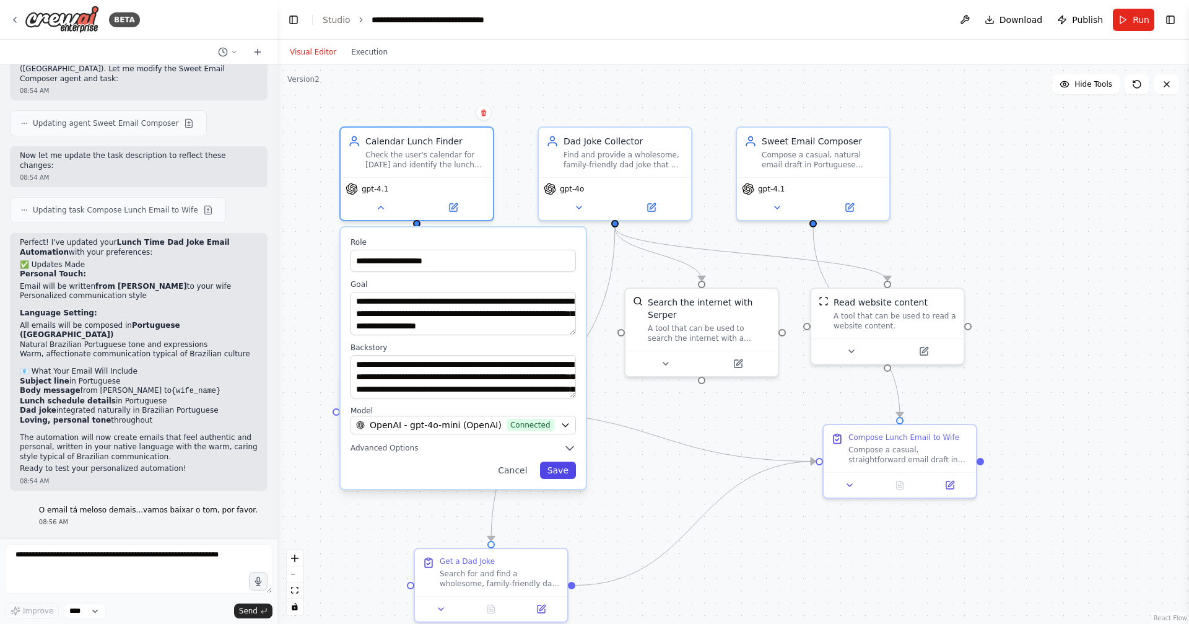
click at [562, 472] on button "Save" at bounding box center [558, 470] width 36 height 17
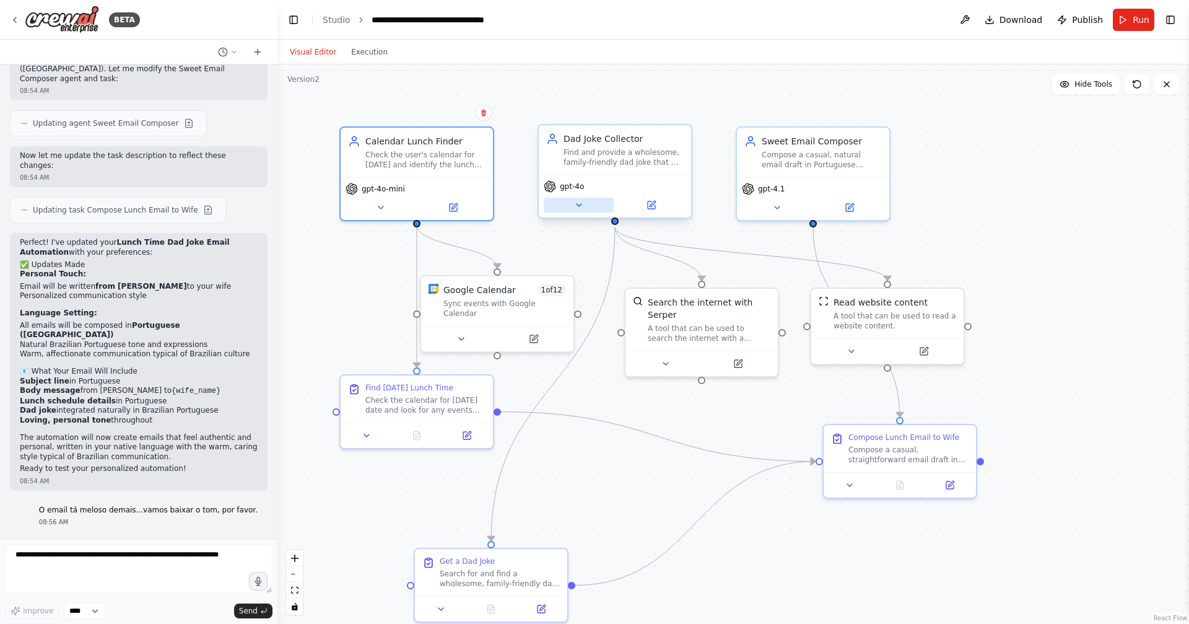
click at [592, 209] on button at bounding box center [579, 205] width 70 height 15
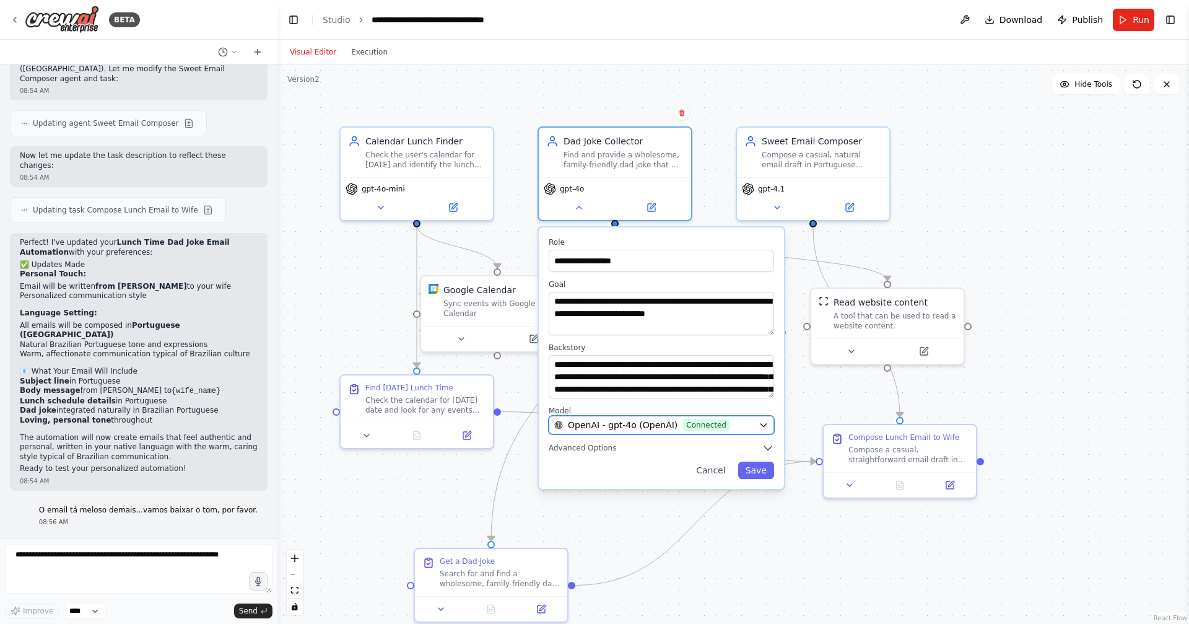
click at [735, 427] on div "OpenAI - gpt-4o (OpenAI) Connected" at bounding box center [653, 425] width 199 height 12
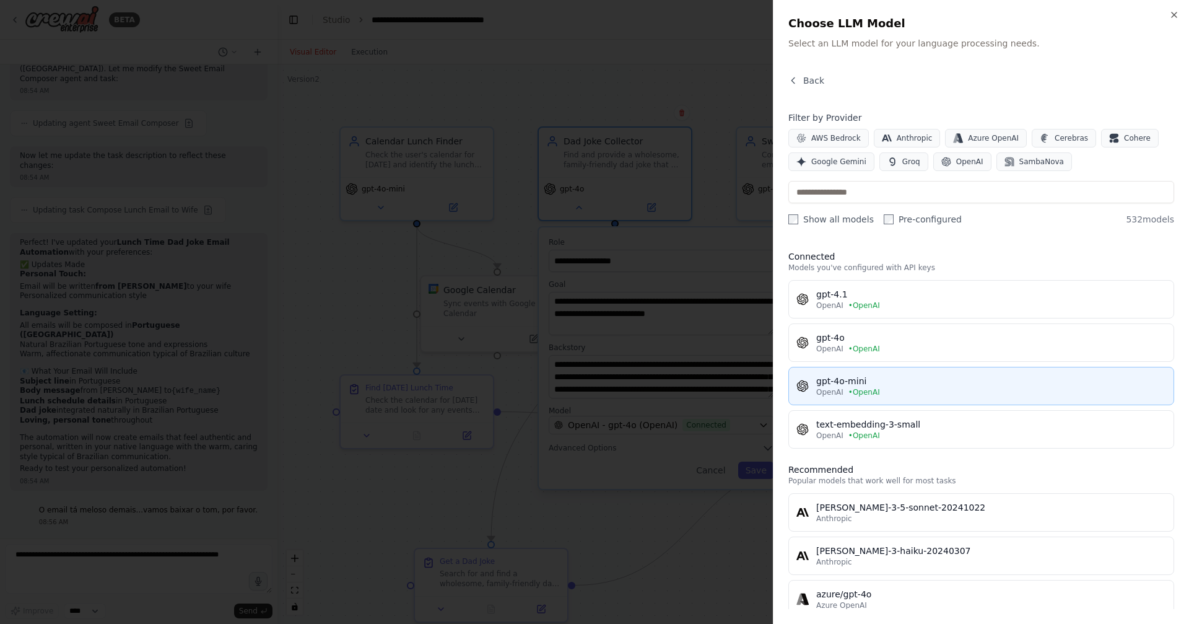
click at [854, 387] on span "• OpenAI" at bounding box center [865, 392] width 32 height 10
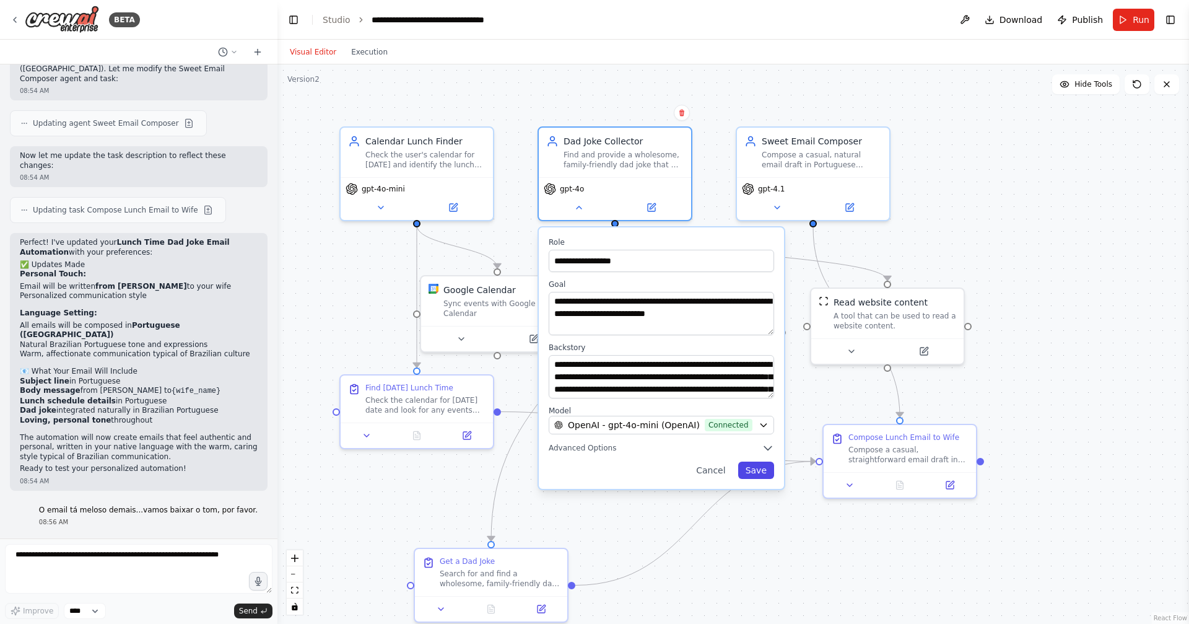
click at [761, 465] on button "Save" at bounding box center [756, 470] width 36 height 17
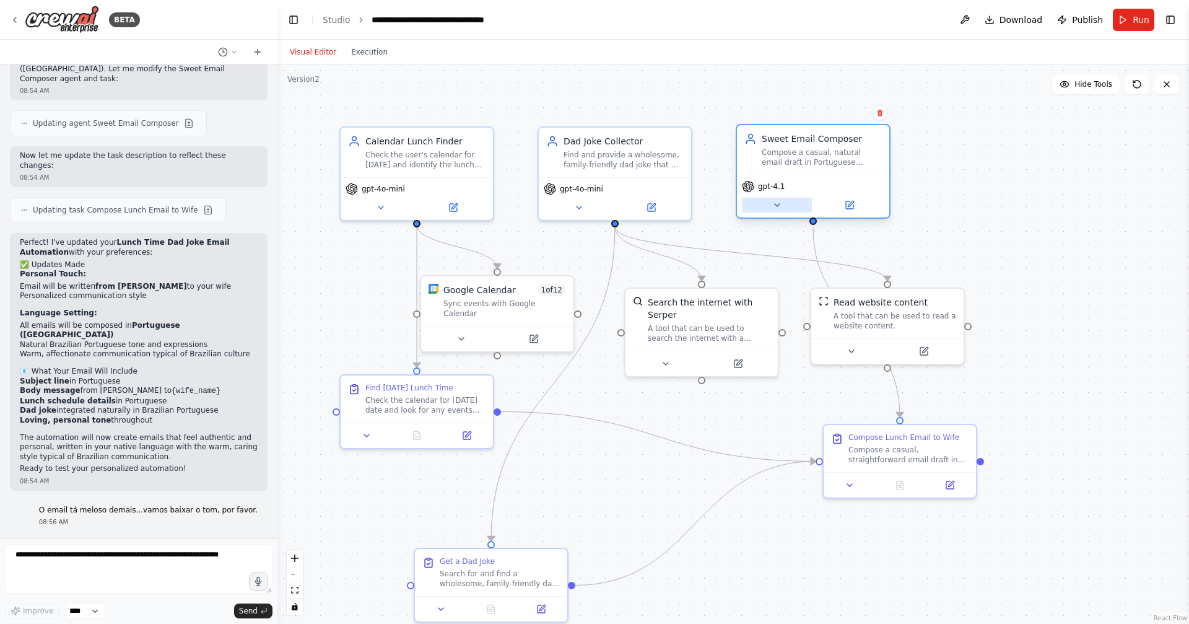
click at [774, 202] on icon at bounding box center [777, 205] width 10 height 10
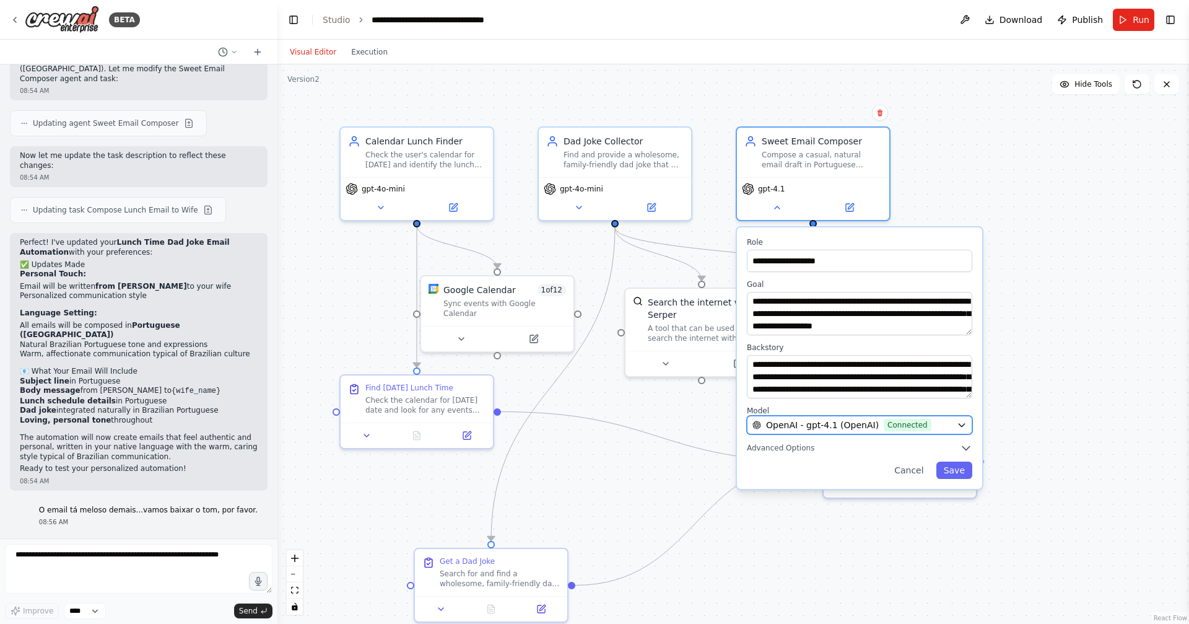
click at [904, 426] on span "Connected" at bounding box center [908, 425] width 48 height 12
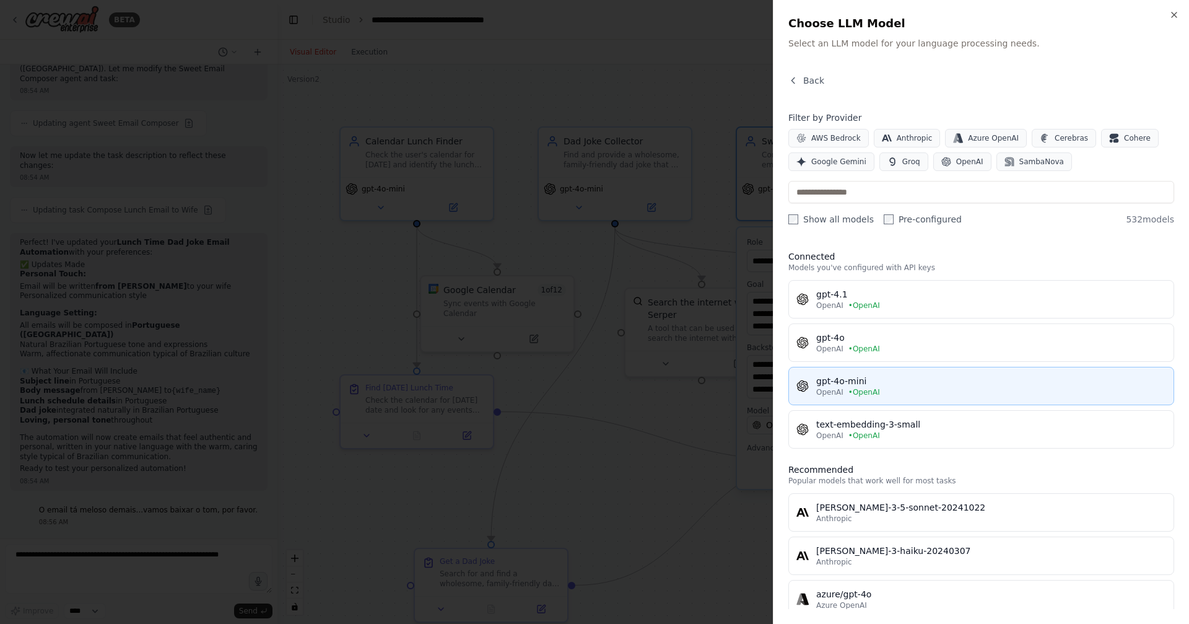
click at [885, 388] on div "OpenAI • OpenAI" at bounding box center [991, 392] width 350 height 10
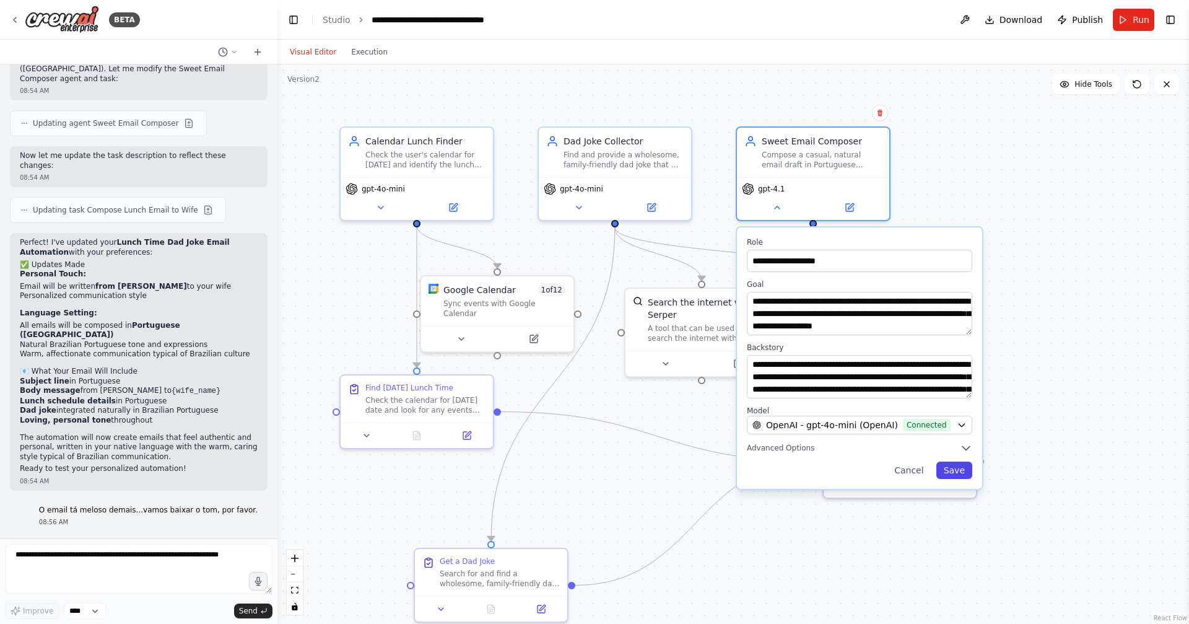
click at [951, 473] on button "Save" at bounding box center [955, 470] width 36 height 17
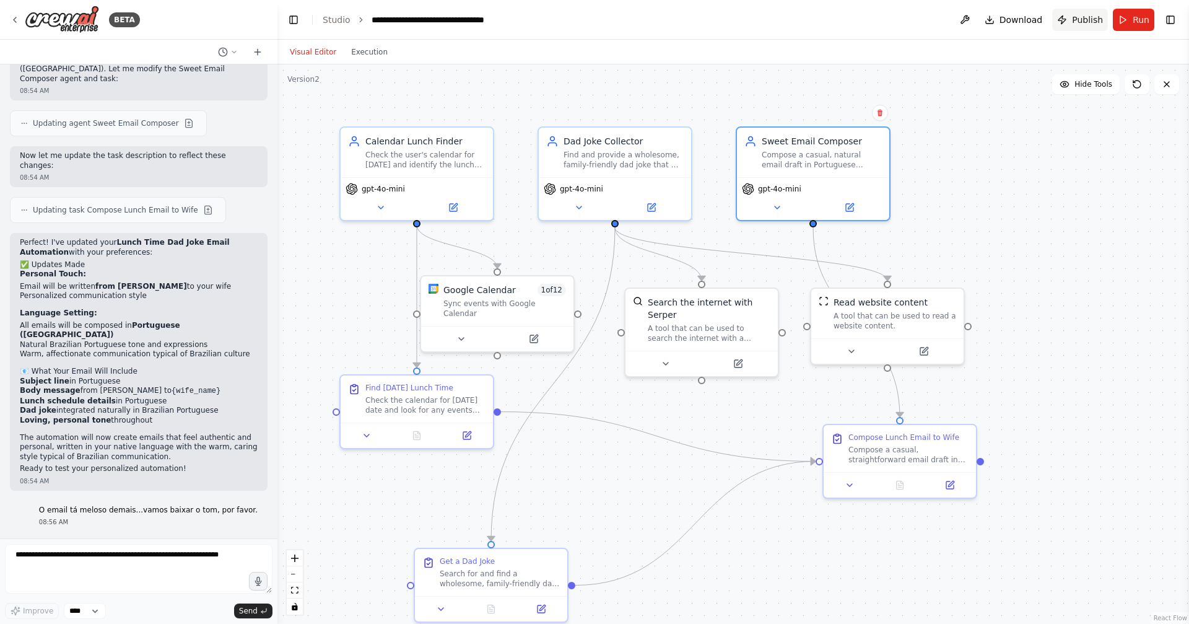
click at [1086, 24] on span "Publish" at bounding box center [1087, 20] width 31 height 12
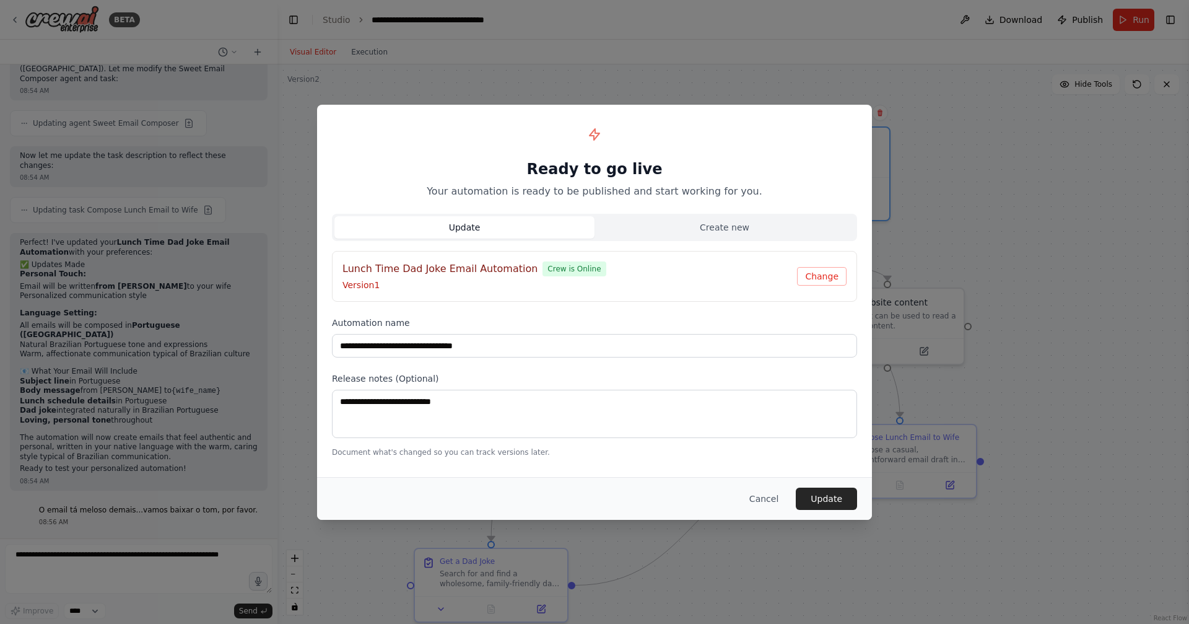
click at [694, 284] on p "Version 1" at bounding box center [570, 285] width 455 height 12
click at [504, 273] on h4 "Lunch Time Dad Joke Email Automation" at bounding box center [440, 268] width 195 height 15
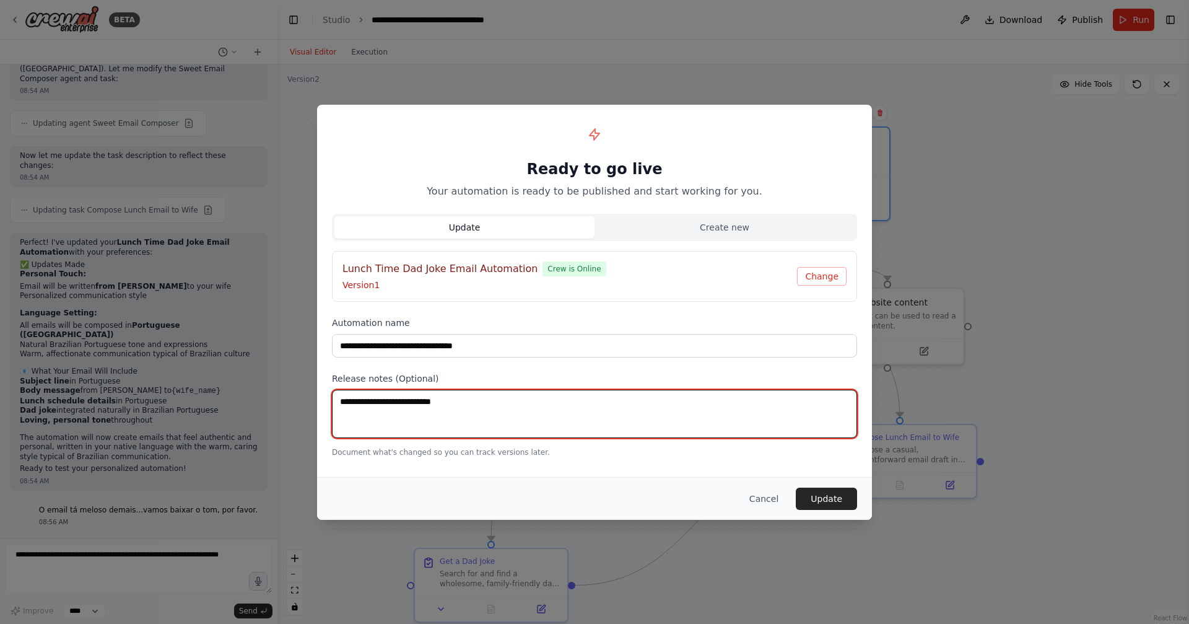
click at [596, 413] on textarea at bounding box center [594, 414] width 525 height 48
type textarea "**********"
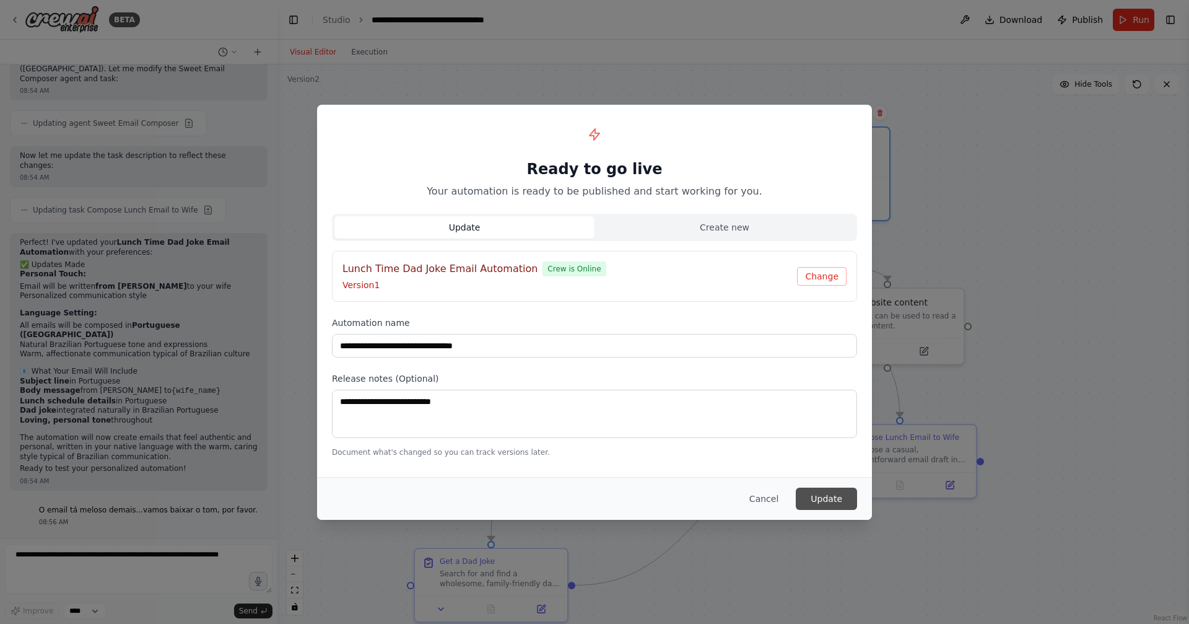
click at [833, 491] on button "Update" at bounding box center [826, 499] width 61 height 22
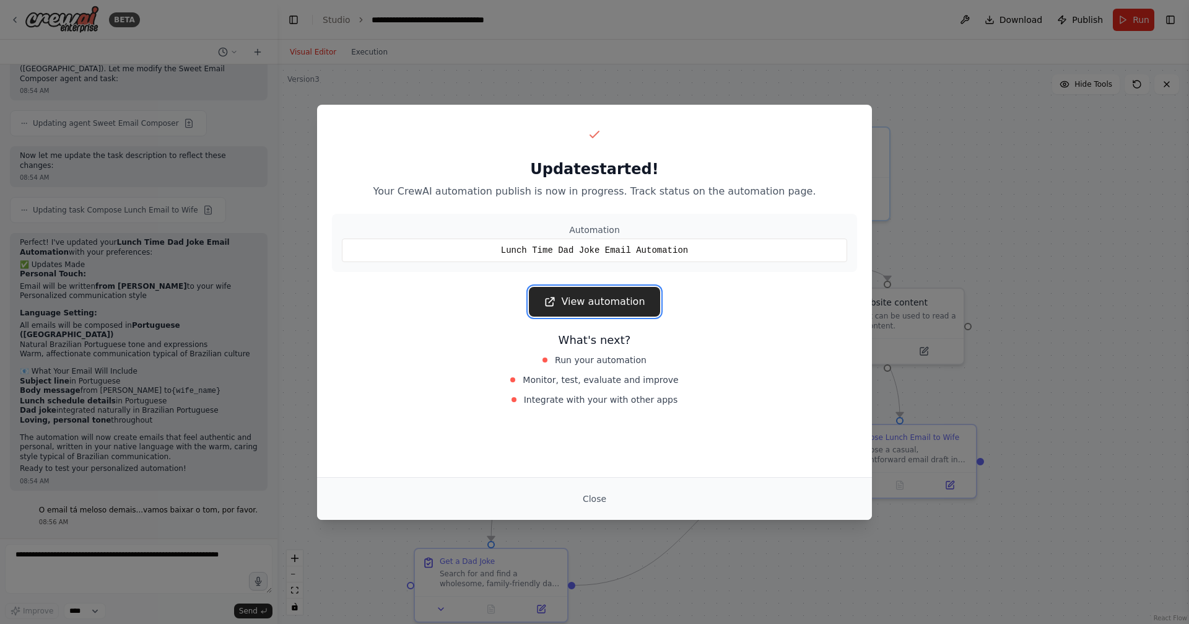
click at [621, 310] on link "View automation" at bounding box center [594, 302] width 131 height 30
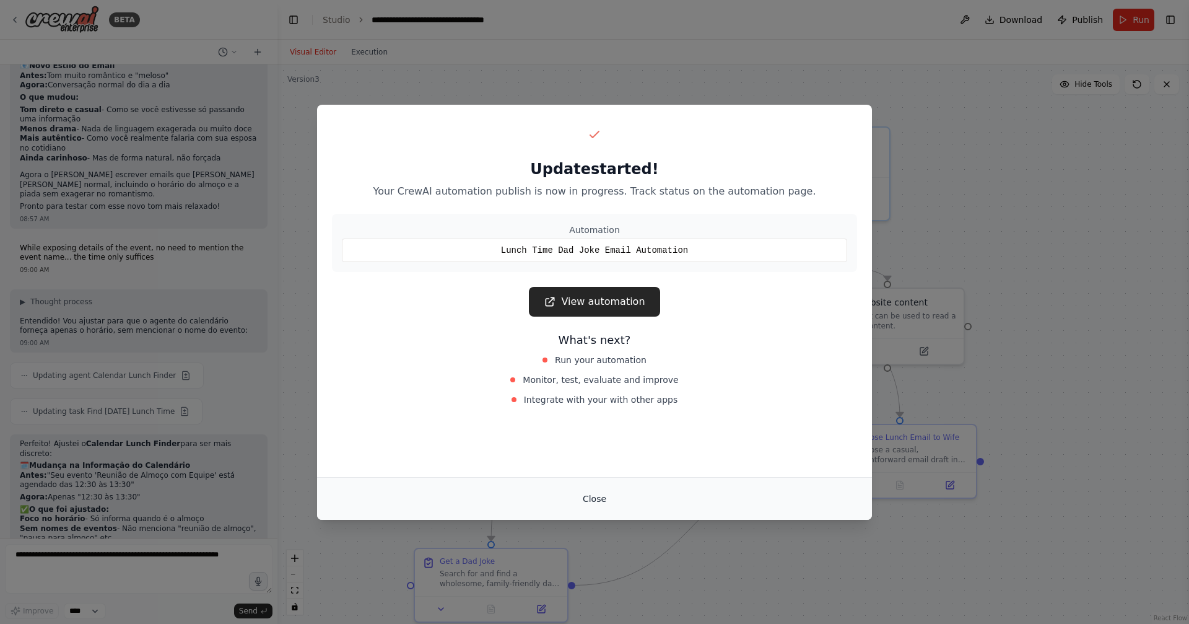
click at [602, 492] on button "Close" at bounding box center [594, 499] width 43 height 22
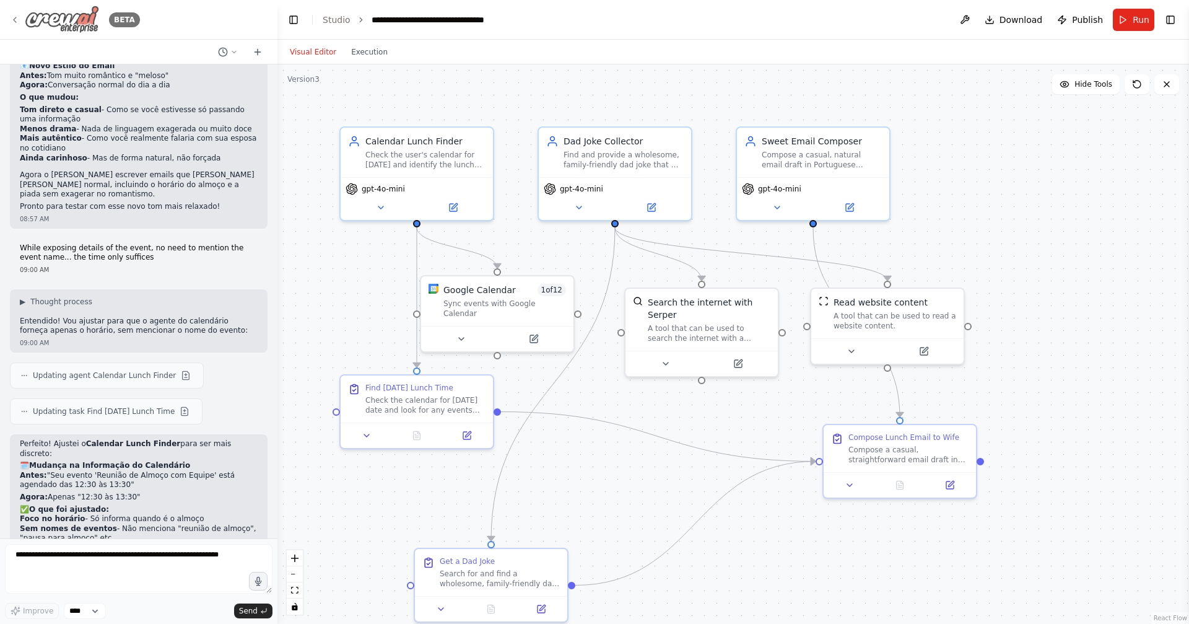
click at [37, 19] on img at bounding box center [62, 20] width 74 height 28
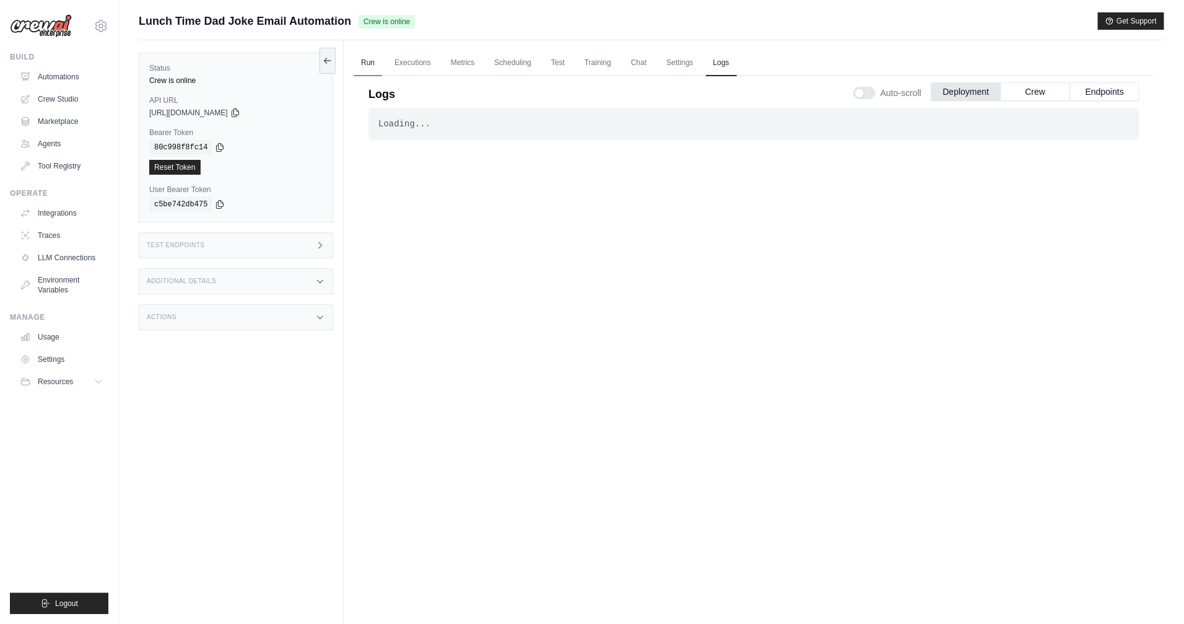
click at [367, 63] on link "Run" at bounding box center [368, 63] width 28 height 26
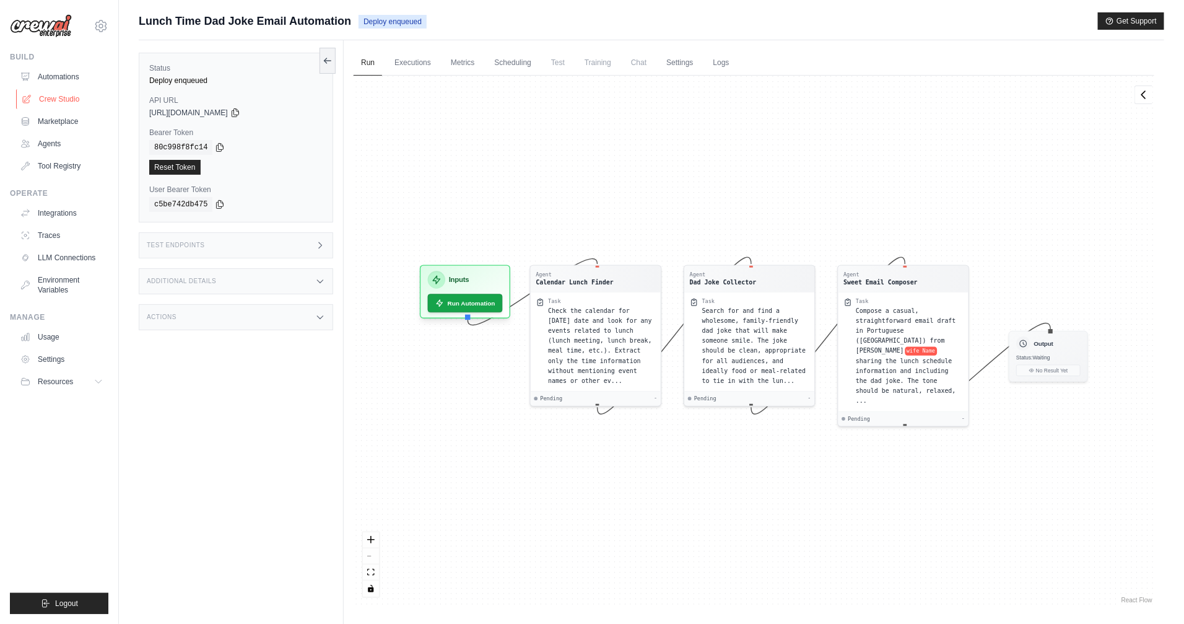
click at [66, 100] on link "Crew Studio" at bounding box center [63, 99] width 94 height 20
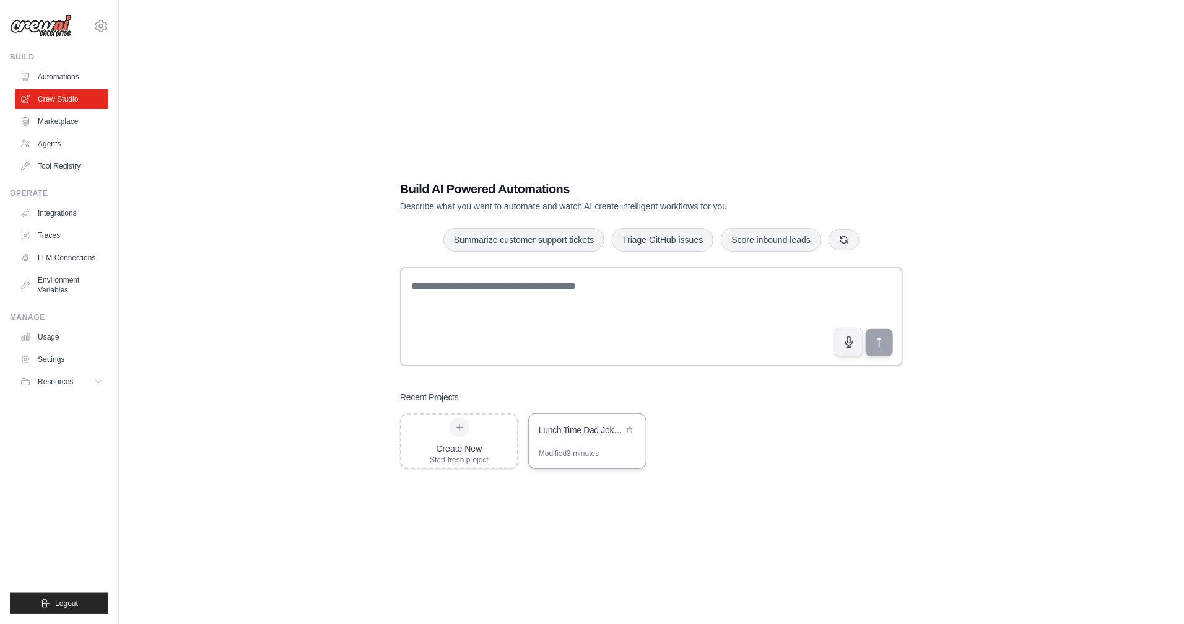
click at [552, 442] on div "Lunch Time Dad Joke Email Automation" at bounding box center [587, 431] width 117 height 35
click at [60, 81] on link "Automations" at bounding box center [63, 77] width 94 height 20
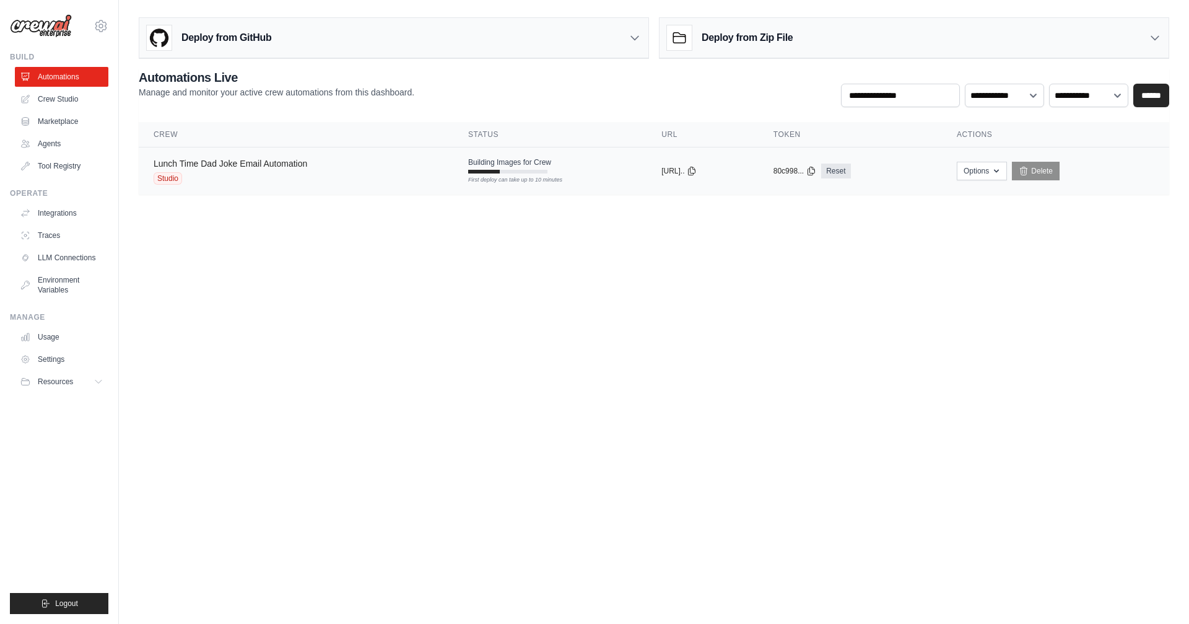
click at [282, 160] on link "Lunch Time Dad Joke Email Automation" at bounding box center [231, 164] width 154 height 10
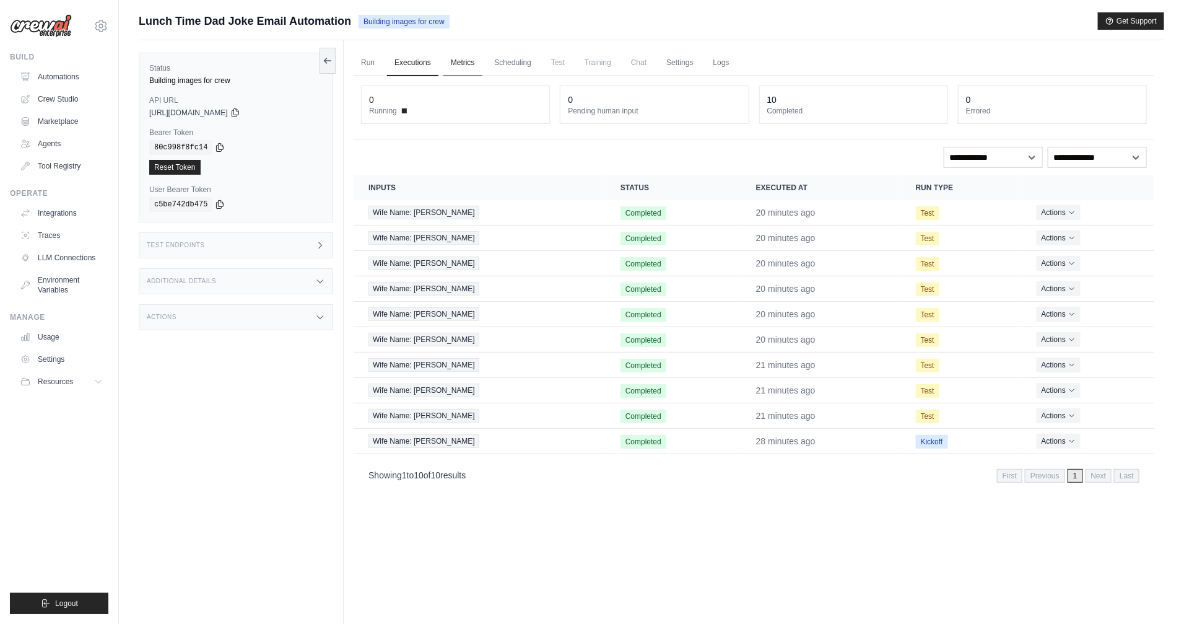
click at [458, 61] on link "Metrics" at bounding box center [463, 63] width 39 height 26
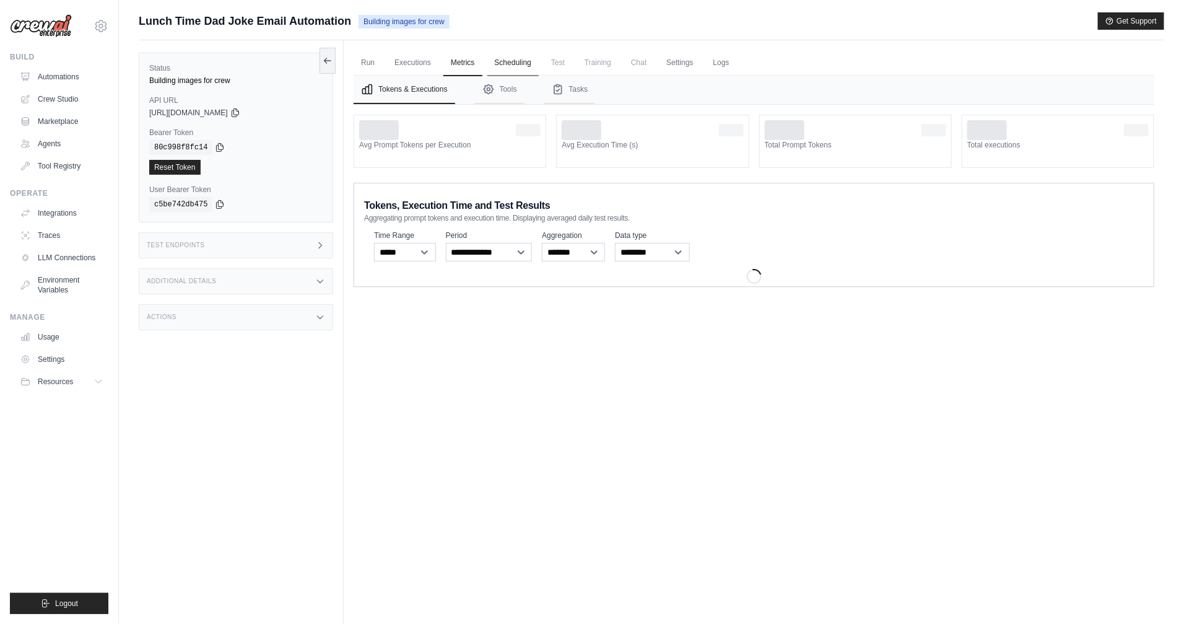
click at [498, 65] on link "Scheduling" at bounding box center [513, 63] width 51 height 26
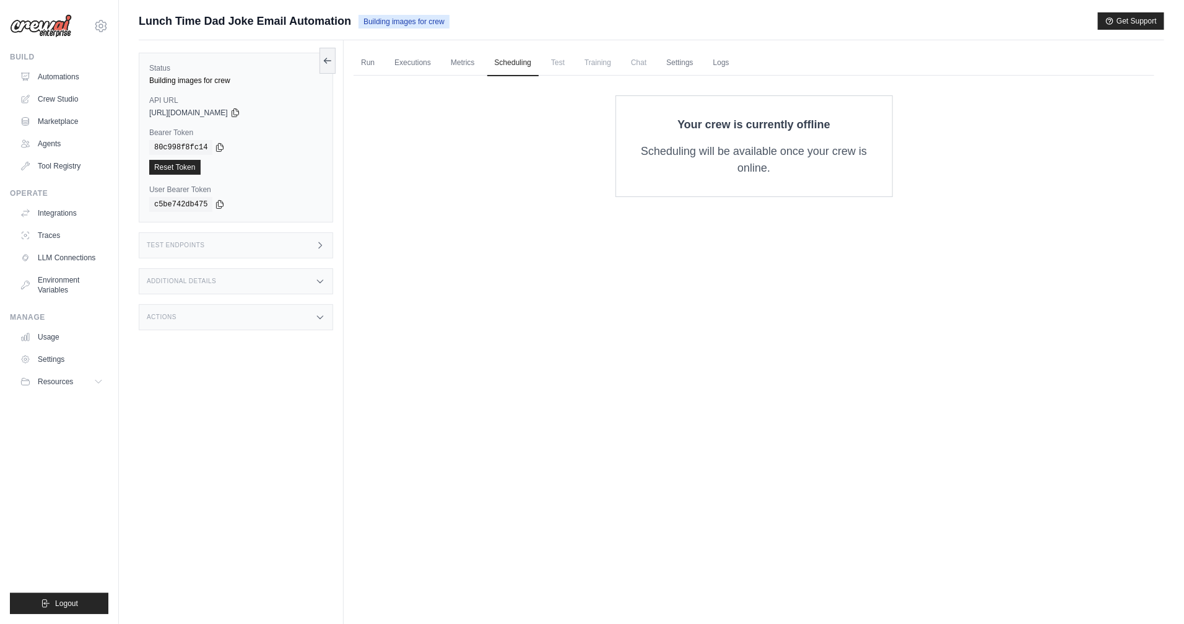
click at [571, 68] on span "Test" at bounding box center [558, 62] width 28 height 25
click at [91, 77] on link "Automations" at bounding box center [63, 77] width 94 height 20
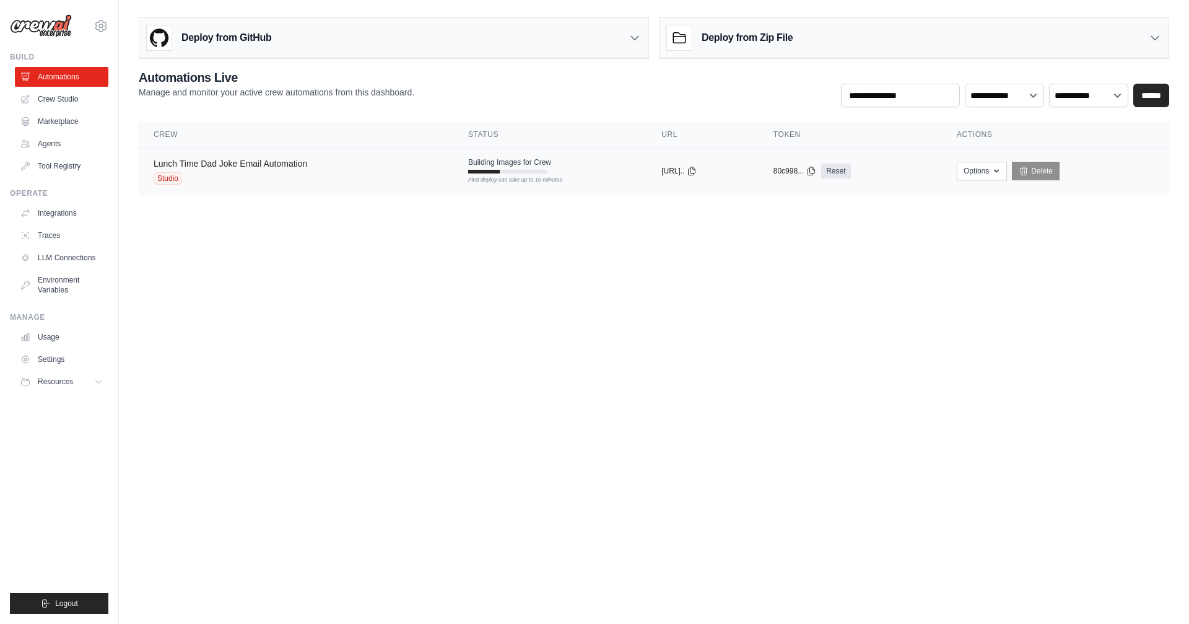
click at [228, 162] on link "Lunch Time Dad Joke Email Automation" at bounding box center [231, 164] width 154 height 10
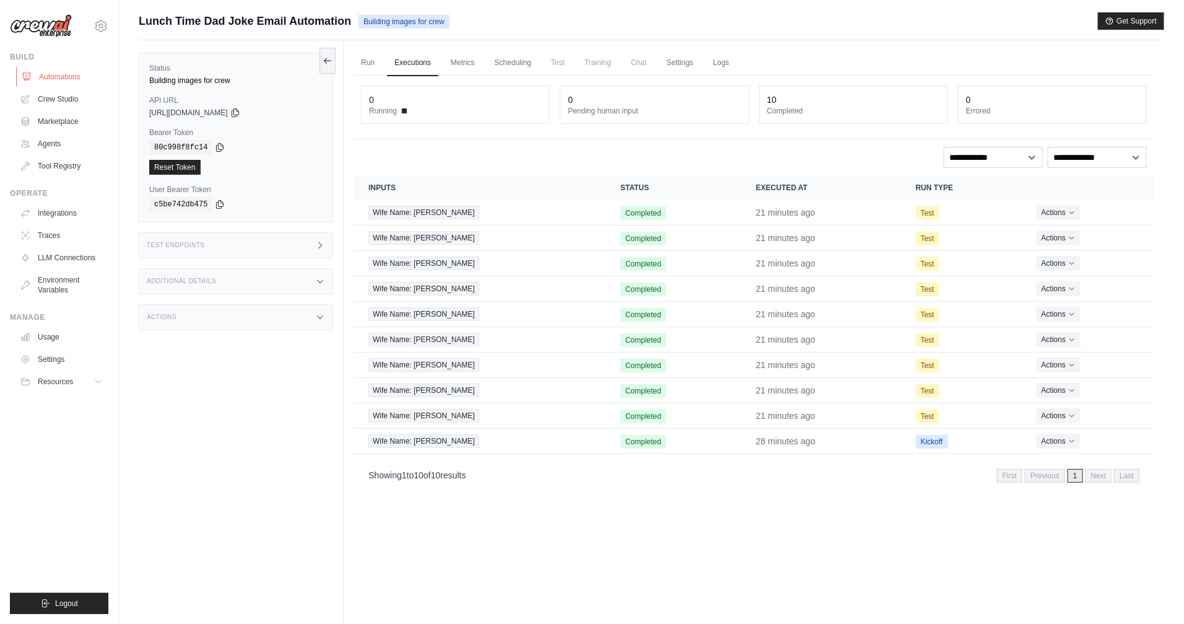
click at [68, 77] on link "Automations" at bounding box center [63, 77] width 94 height 20
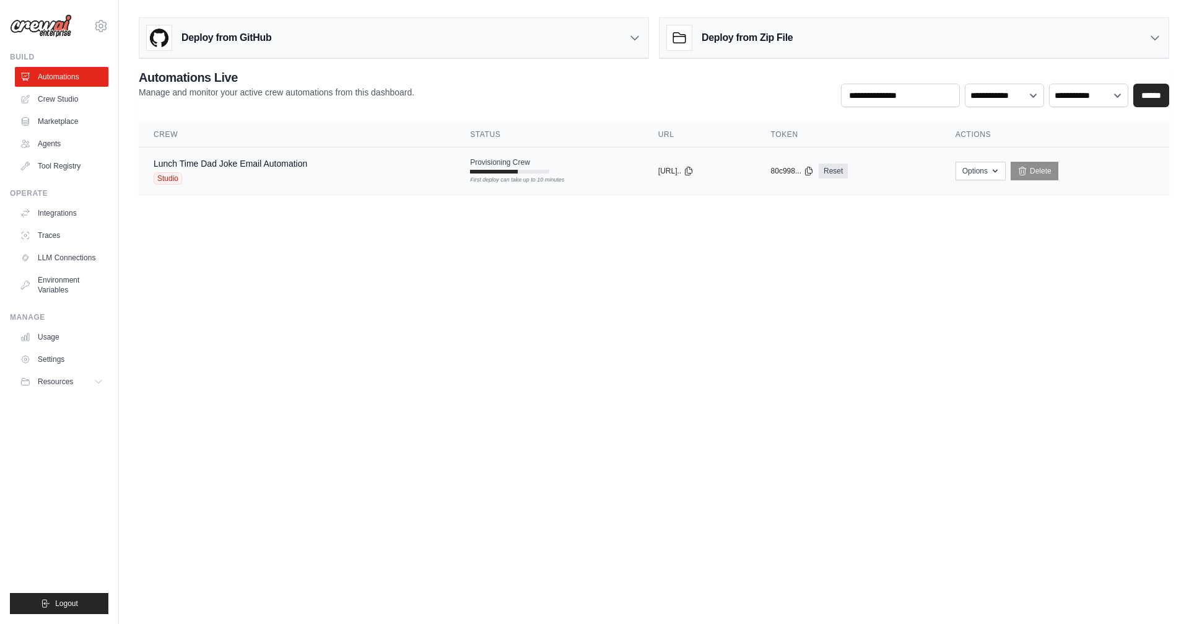
click at [292, 168] on div "Lunch Time Dad Joke Email Automation" at bounding box center [231, 163] width 154 height 12
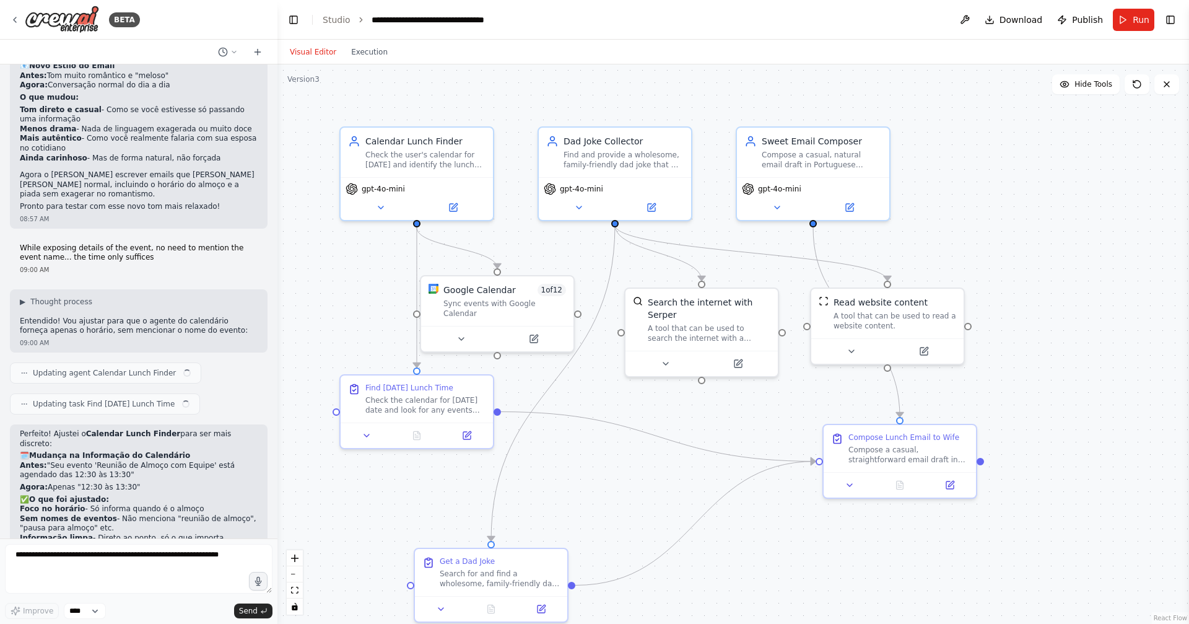
scroll to position [2975, 0]
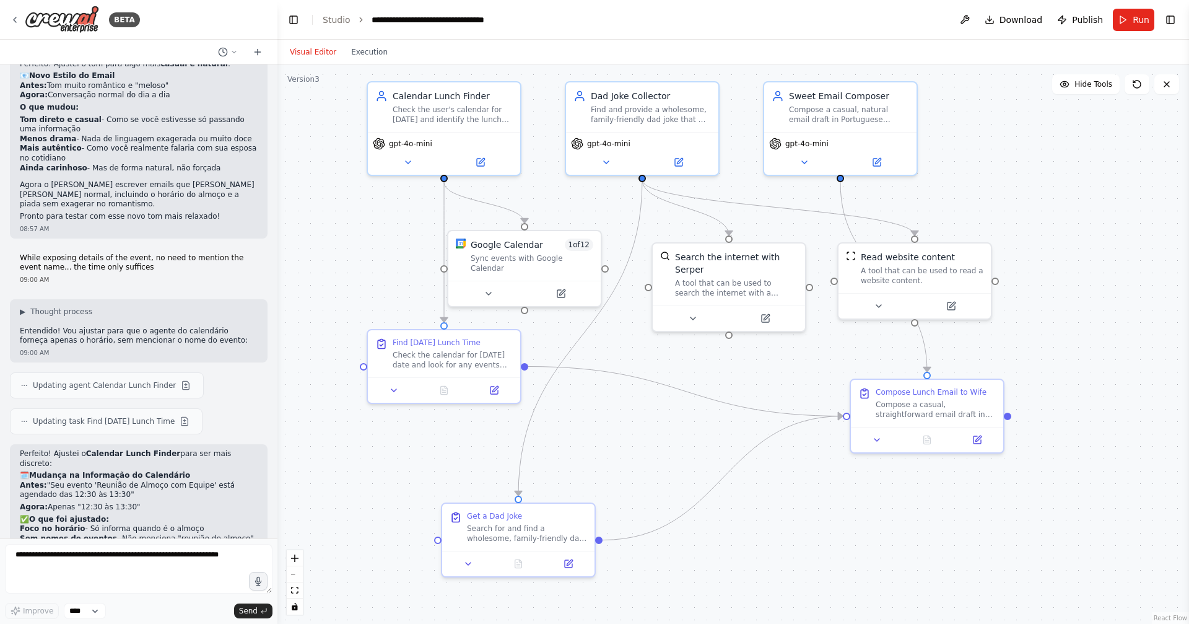
drag, startPoint x: 683, startPoint y: 90, endPoint x: 695, endPoint y: 68, distance: 26.1
click at [695, 68] on div ".deletable-edge-delete-btn { width: 20px; height: 20px; border: 0px solid #ffff…" at bounding box center [734, 343] width 912 height 559
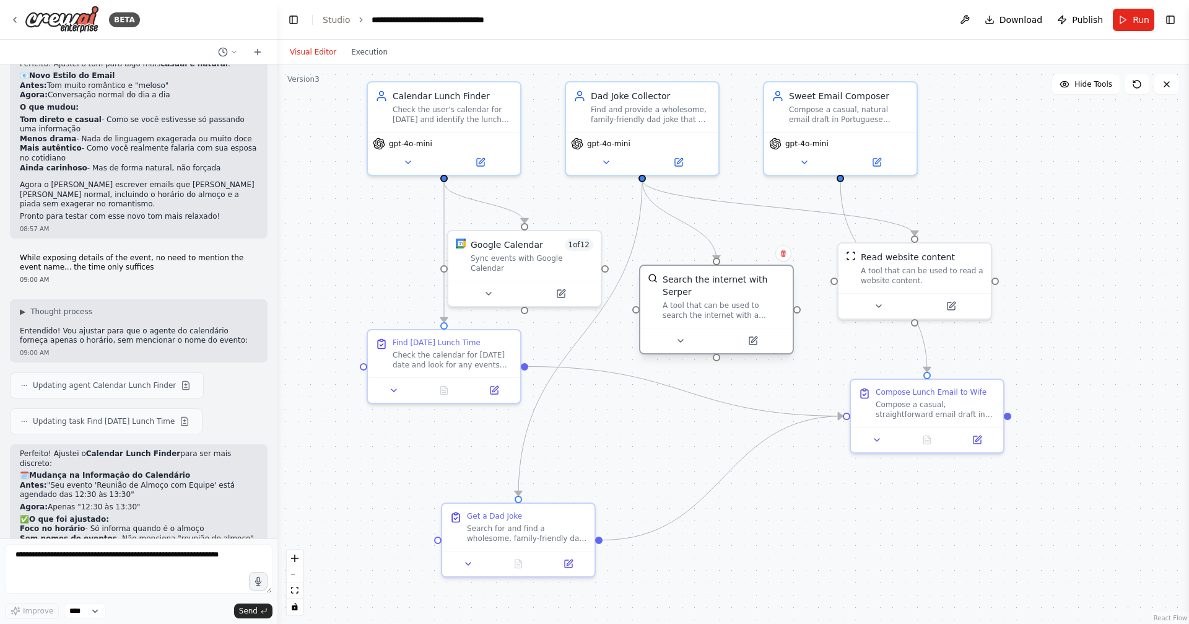
drag, startPoint x: 737, startPoint y: 277, endPoint x: 726, endPoint y: 296, distance: 22.2
click at [726, 296] on div "Search the internet with Serper" at bounding box center [724, 285] width 123 height 25
drag, startPoint x: 933, startPoint y: 263, endPoint x: 898, endPoint y: 246, distance: 39.1
click at [898, 246] on div "Read website content A tool that can be used to read a website content." at bounding box center [885, 253] width 123 height 35
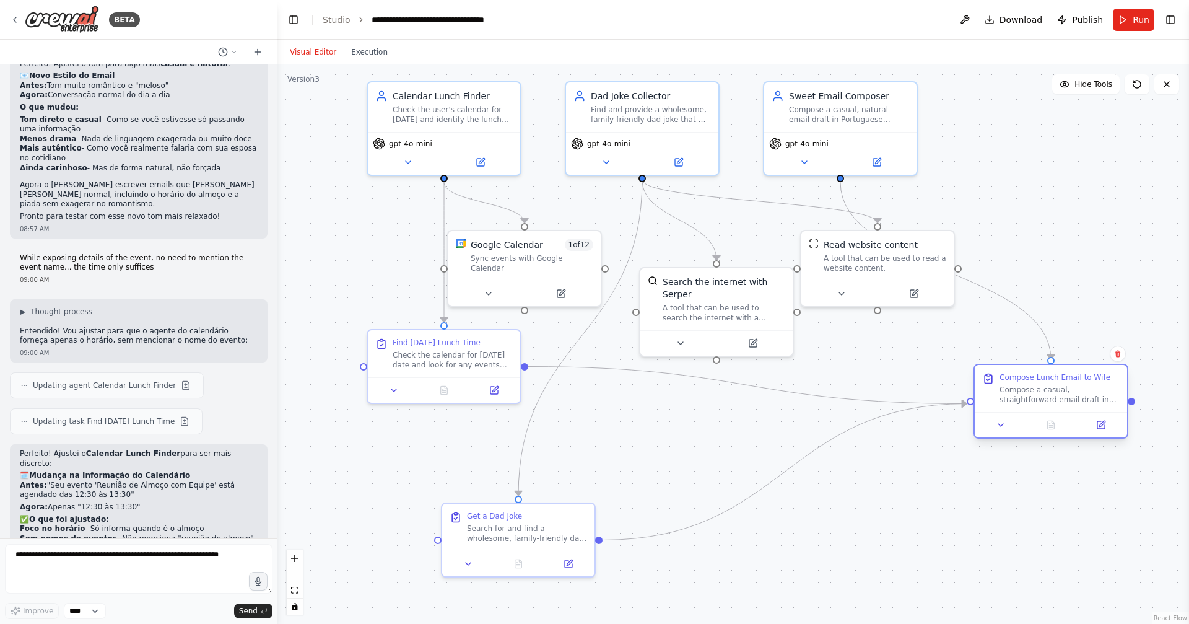
drag, startPoint x: 941, startPoint y: 395, endPoint x: 1064, endPoint y: 391, distance: 123.4
click at [1064, 391] on div "Compose Lunch Email to Wife Compose a casual, straightforward email draft in Po…" at bounding box center [1060, 388] width 120 height 32
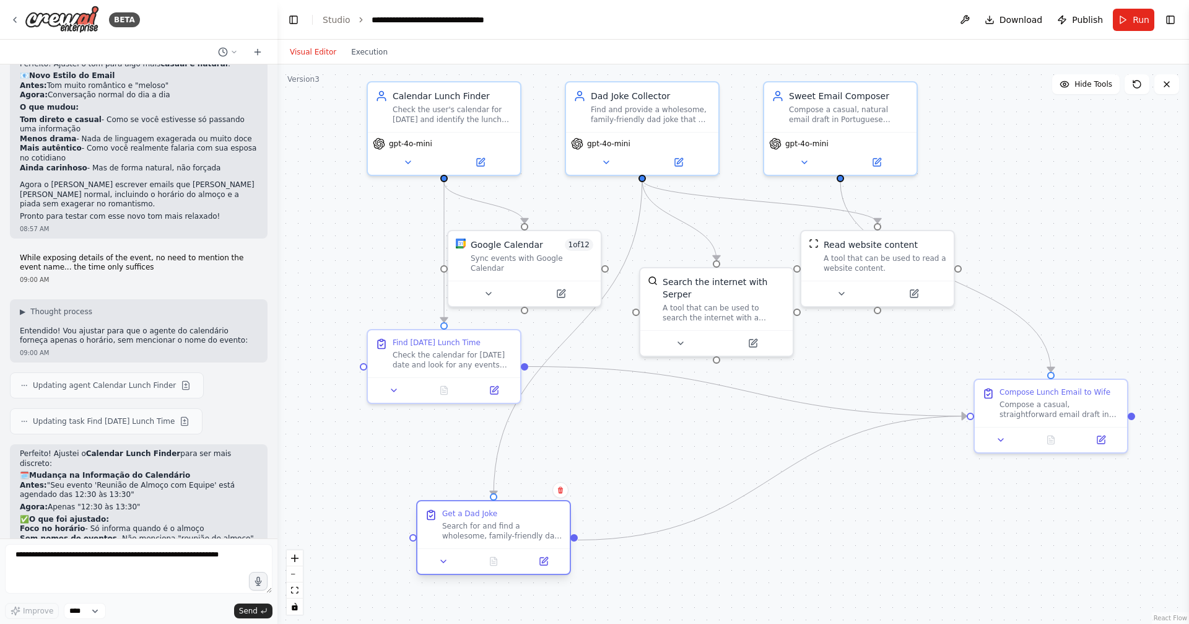
drag, startPoint x: 503, startPoint y: 525, endPoint x: 489, endPoint y: 526, distance: 13.7
click at [489, 526] on div "Search for and find a wholesome, family-friendly dad joke that will make someon…" at bounding box center [502, 531] width 120 height 20
click at [24, 21] on div "BETA" at bounding box center [75, 20] width 130 height 28
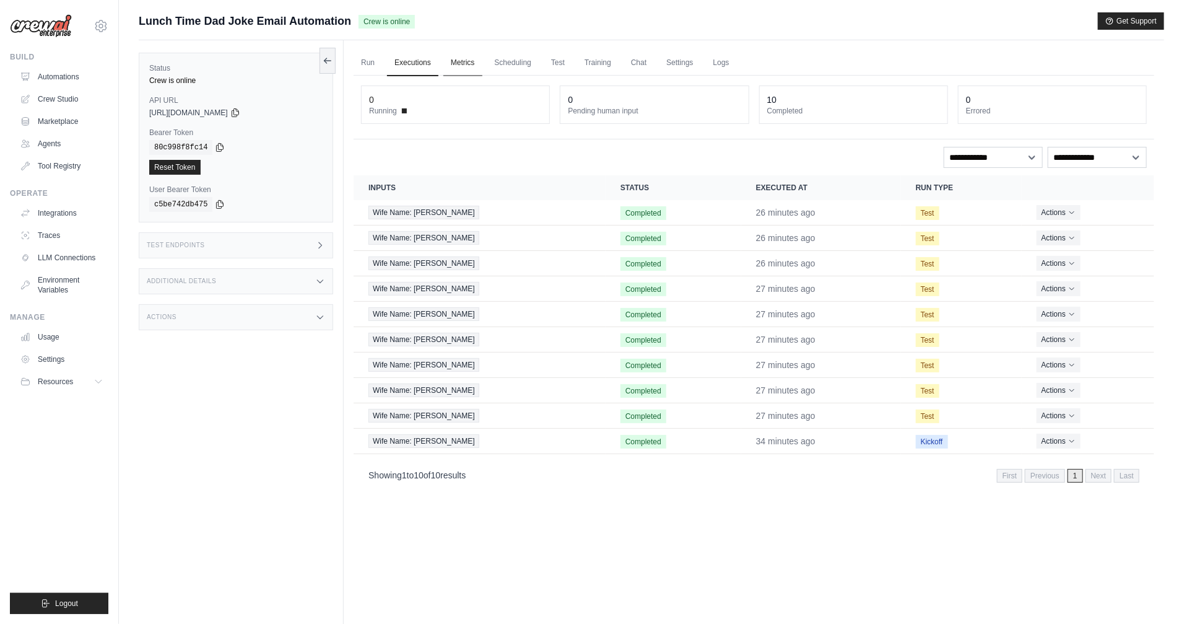
click at [465, 67] on link "Metrics" at bounding box center [463, 63] width 39 height 26
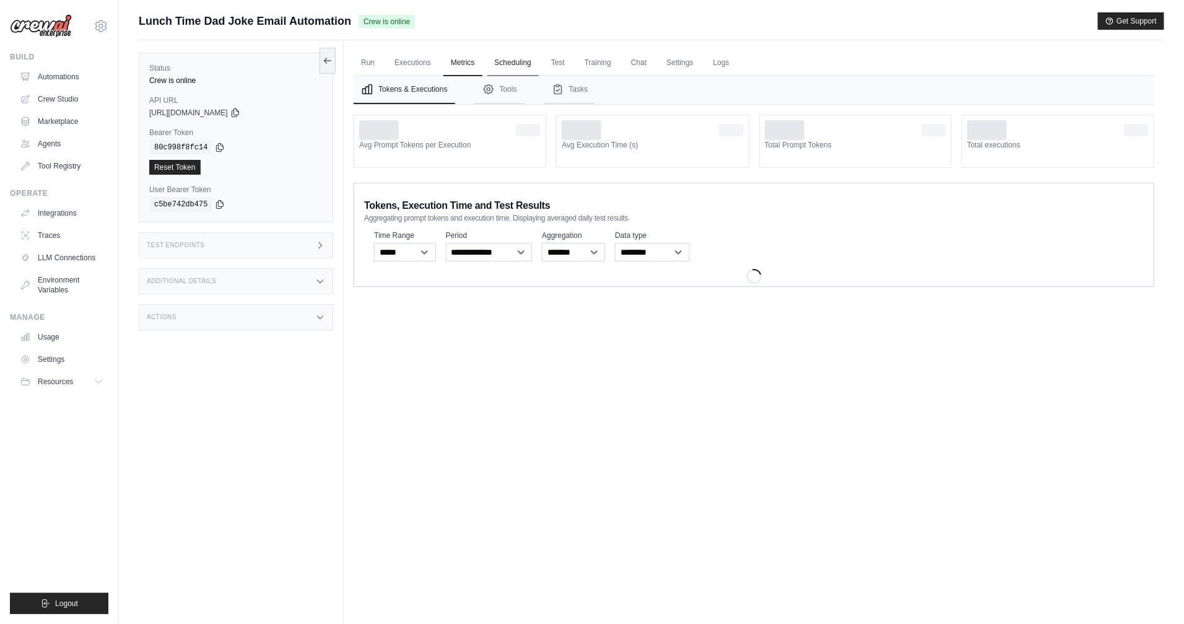
click at [538, 68] on link "Scheduling" at bounding box center [513, 63] width 51 height 26
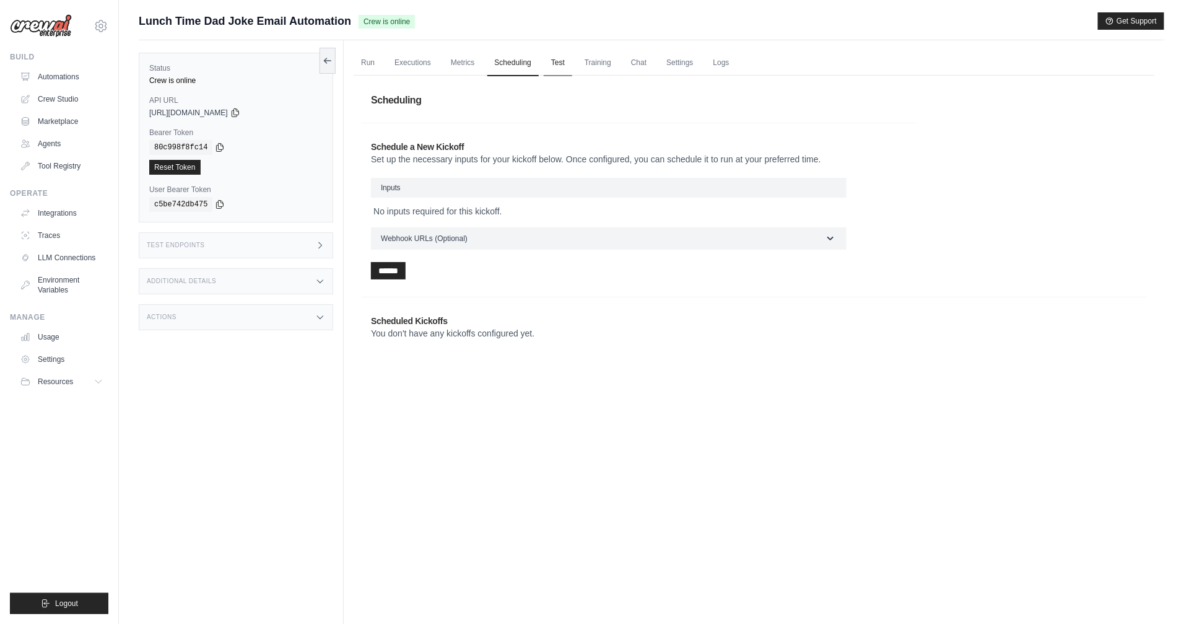
click at [557, 68] on link "Test" at bounding box center [558, 63] width 28 height 26
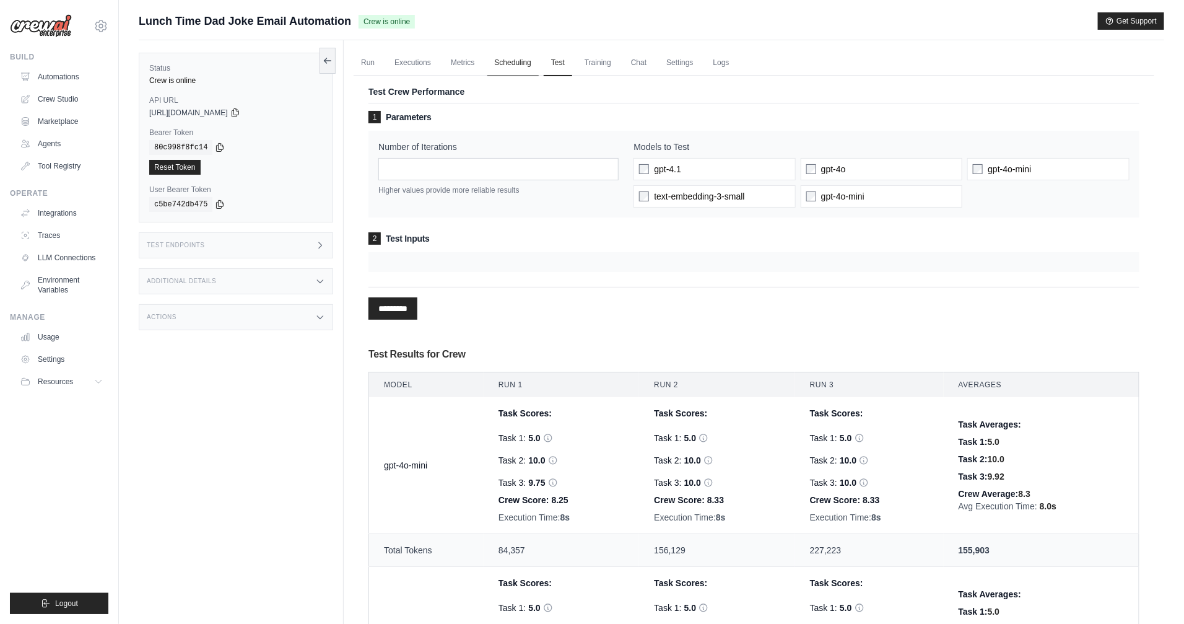
click at [497, 64] on link "Scheduling" at bounding box center [513, 63] width 51 height 26
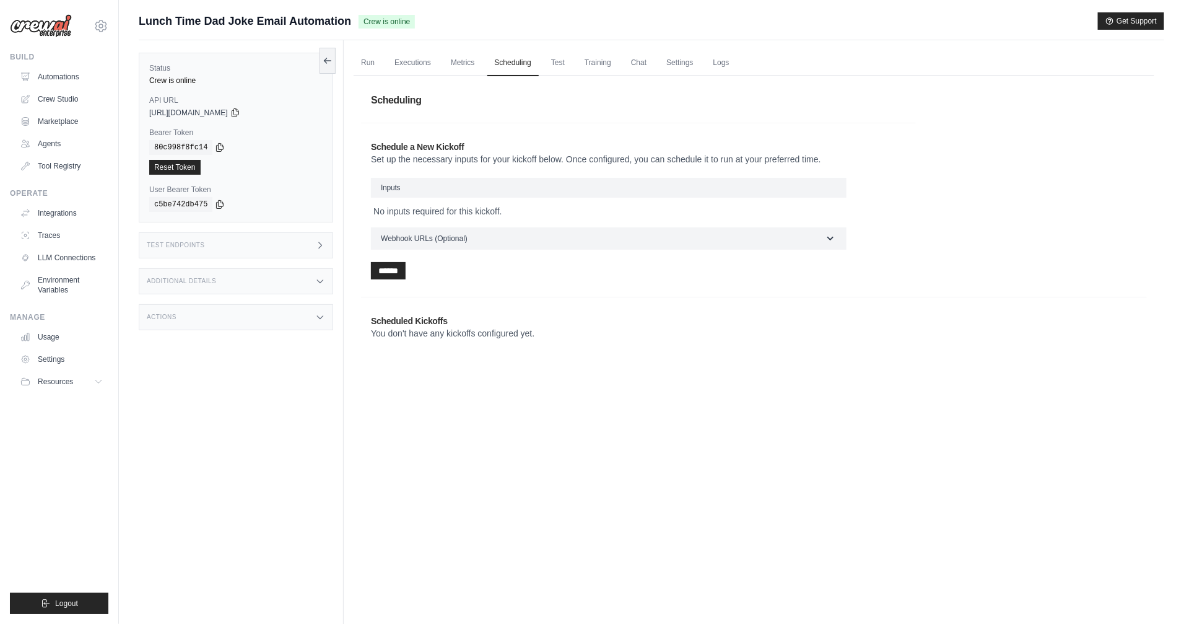
click at [465, 184] on h3 "Inputs" at bounding box center [609, 188] width 476 height 20
click at [501, 177] on div "Schedule a New Kickoff Set up the necessary inputs for your kickoff below. Once…" at bounding box center [638, 210] width 555 height 159
click at [503, 187] on h3 "Inputs" at bounding box center [609, 188] width 476 height 20
click at [460, 212] on p "No inputs required for this kickoff." at bounding box center [609, 211] width 471 height 12
click at [377, 64] on link "Run" at bounding box center [368, 63] width 28 height 26
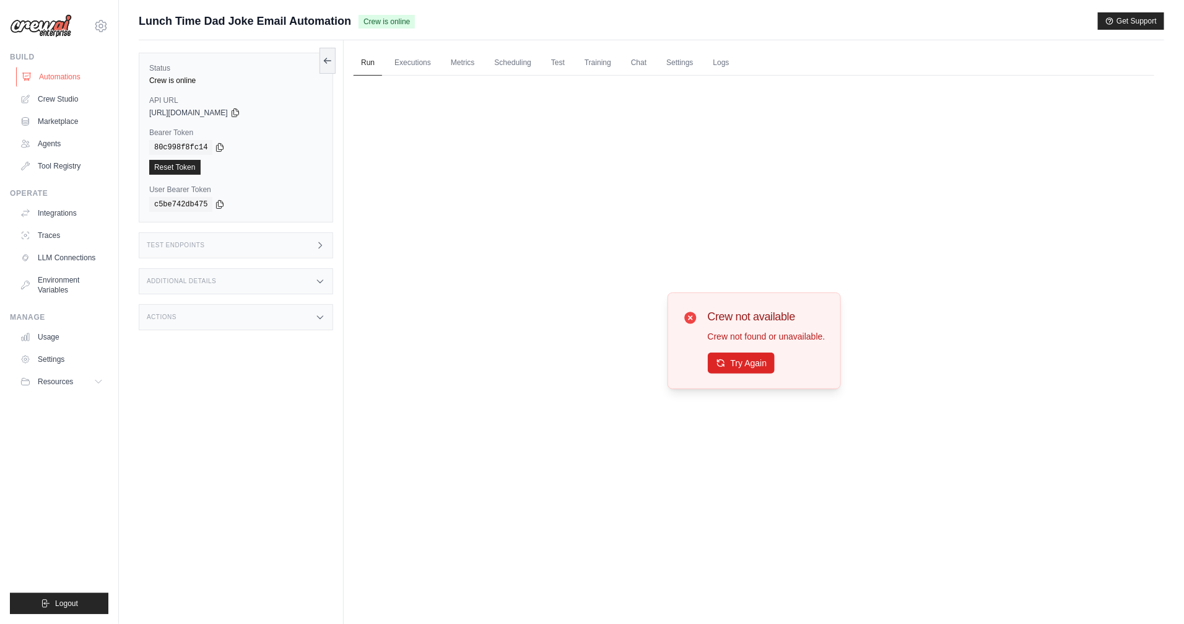
click at [65, 76] on link "Automations" at bounding box center [63, 77] width 94 height 20
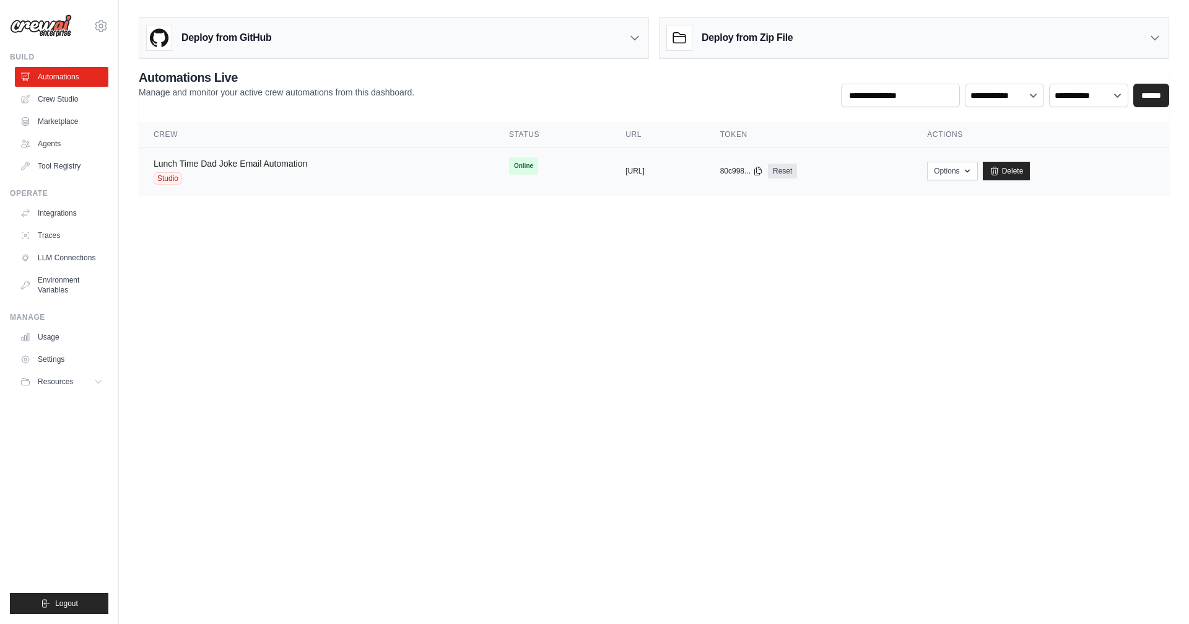
click at [273, 162] on link "Lunch Time Dad Joke Email Automation" at bounding box center [231, 164] width 154 height 10
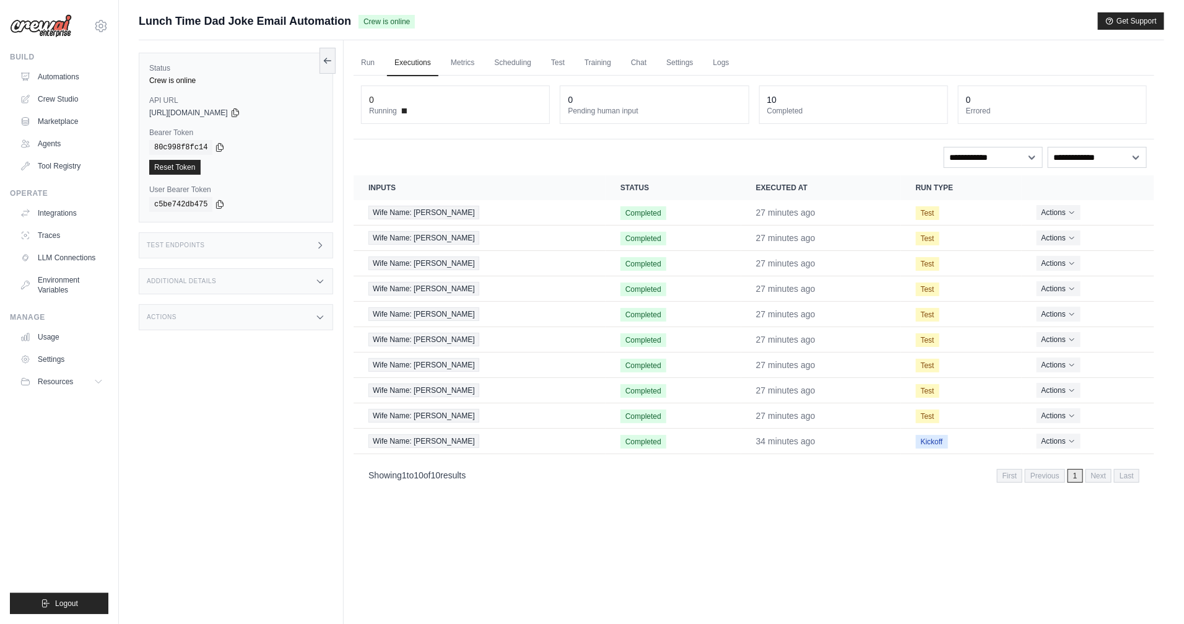
click at [217, 248] on div "Test Endpoints" at bounding box center [236, 245] width 195 height 26
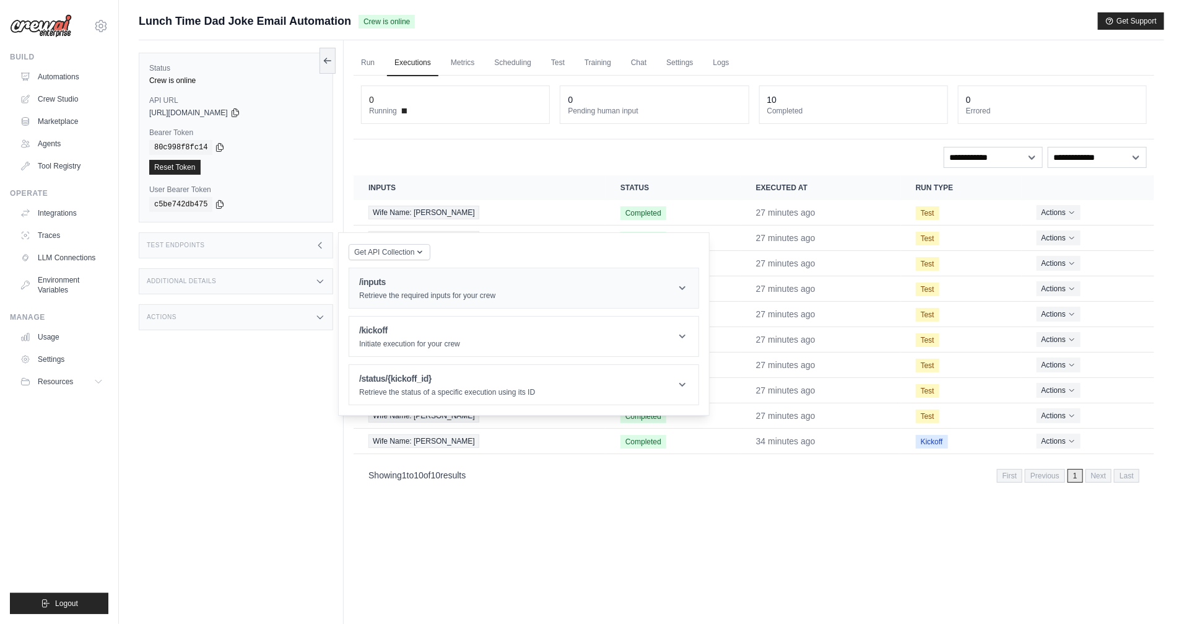
click at [400, 304] on header "/inputs Retrieve the required inputs for your crew" at bounding box center [523, 288] width 349 height 40
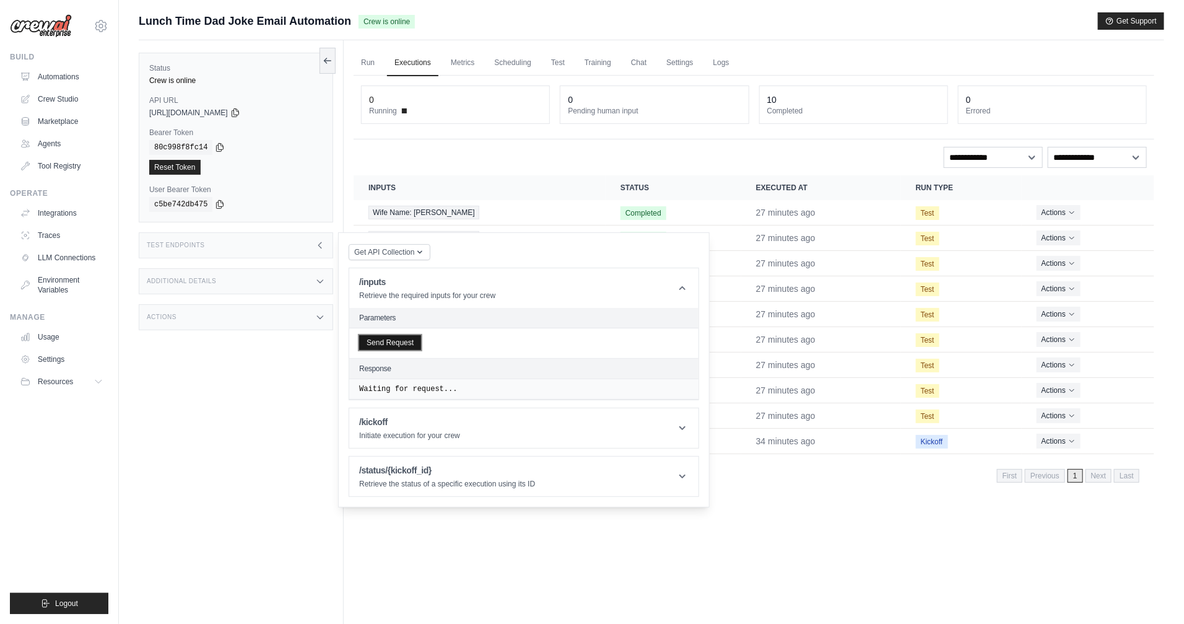
click at [394, 341] on button "Send Request" at bounding box center [390, 342] width 62 height 15
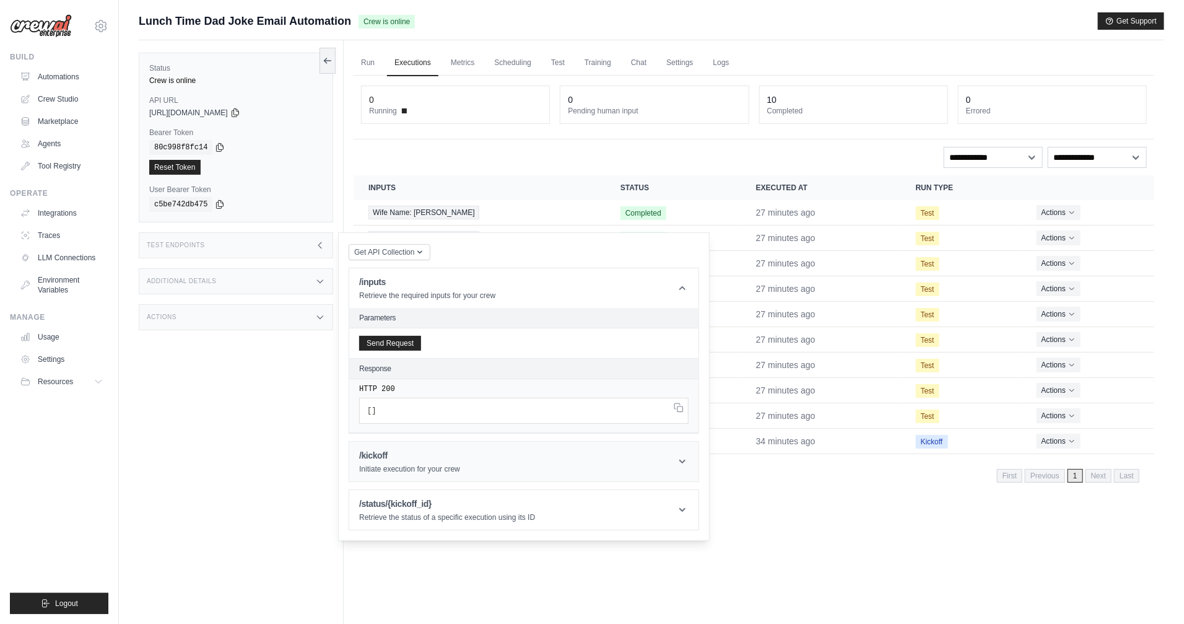
click at [421, 458] on h1 "/kickoff" at bounding box center [409, 455] width 101 height 12
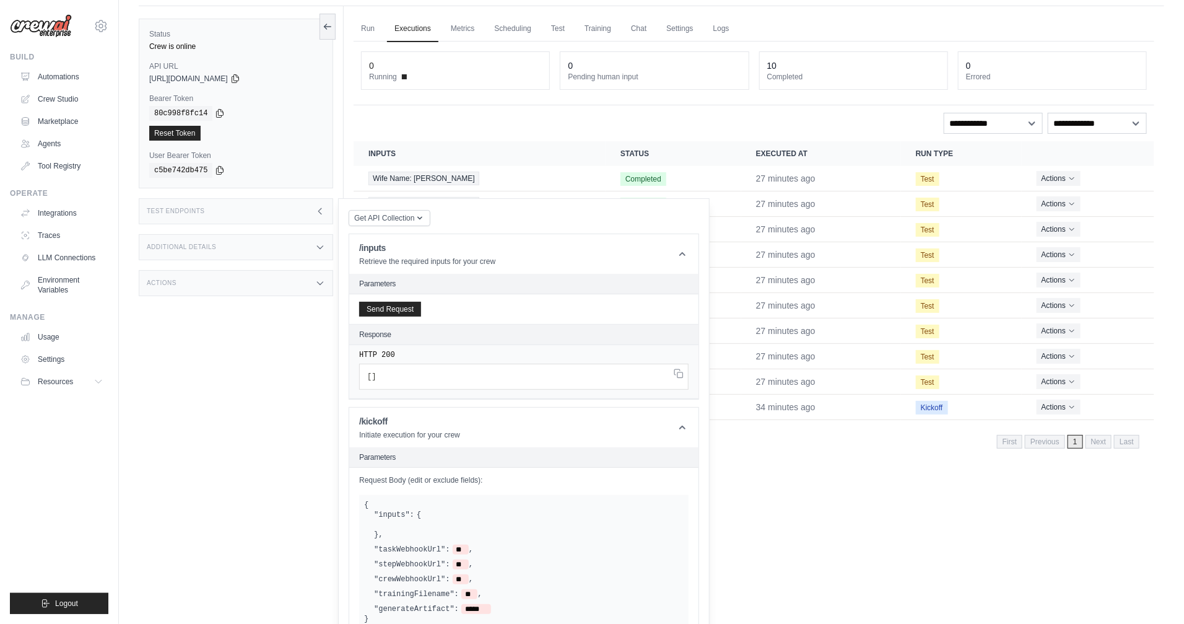
scroll to position [33, 0]
click at [393, 35] on link "Executions" at bounding box center [412, 30] width 51 height 26
click at [353, 32] on div "Run Executions Metrics Scheduling Test Training Chat Settings Logs 0 Running 0 …" at bounding box center [754, 319] width 821 height 624
click at [372, 30] on link "Run" at bounding box center [368, 30] width 28 height 26
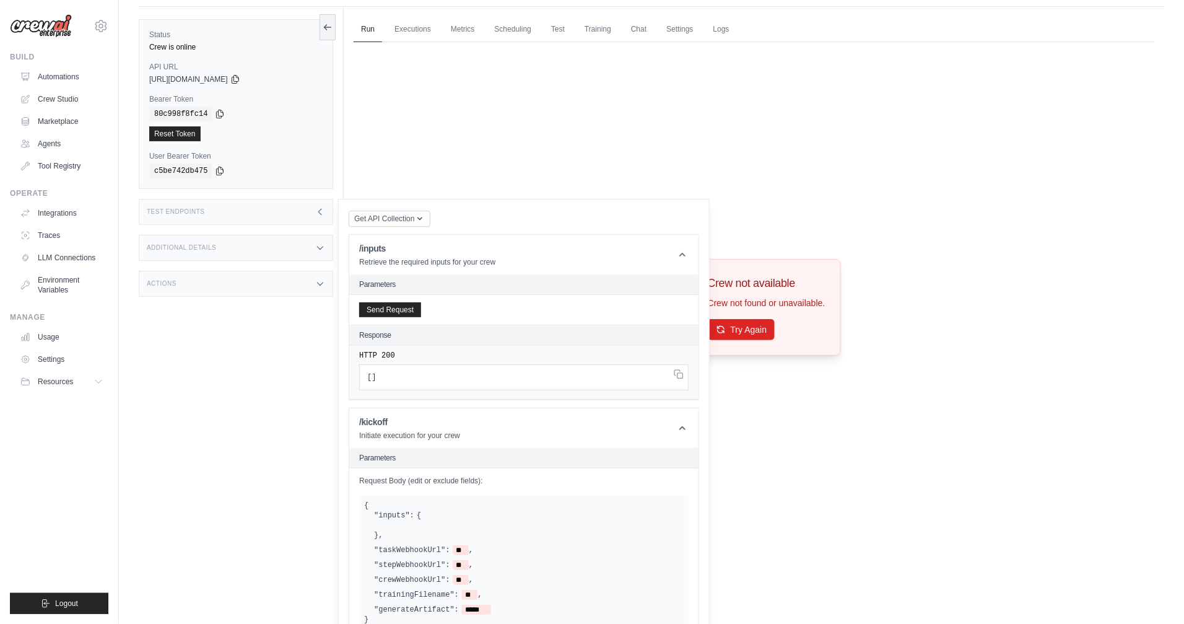
click at [830, 253] on div "Crew not available Crew not found or unavailable. Try Again" at bounding box center [754, 307] width 801 height 530
click at [693, 227] on div "Get API Collection Postman API Collection /inputs Retrieve the required inputs …" at bounding box center [524, 480] width 351 height 543
drag, startPoint x: 517, startPoint y: 155, endPoint x: 520, endPoint y: 150, distance: 6.7
click at [517, 155] on div "Crew not available Crew not found or unavailable. Try Again" at bounding box center [754, 307] width 801 height 530
click at [672, 30] on link "Settings" at bounding box center [680, 30] width 42 height 26
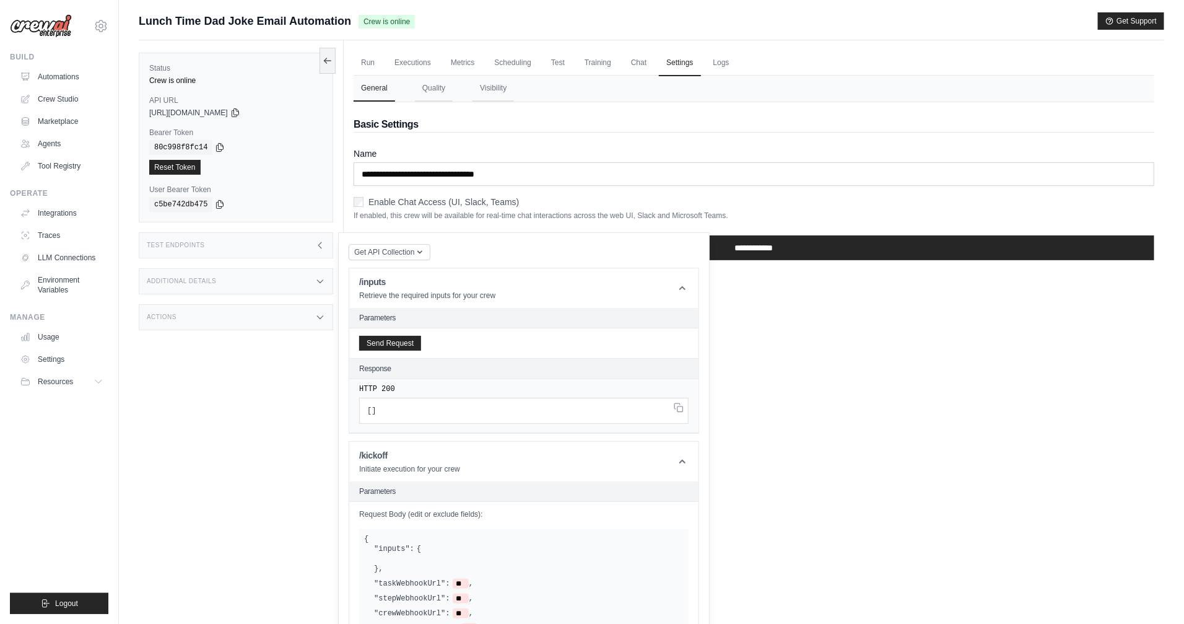
click at [317, 250] on icon at bounding box center [320, 245] width 10 height 10
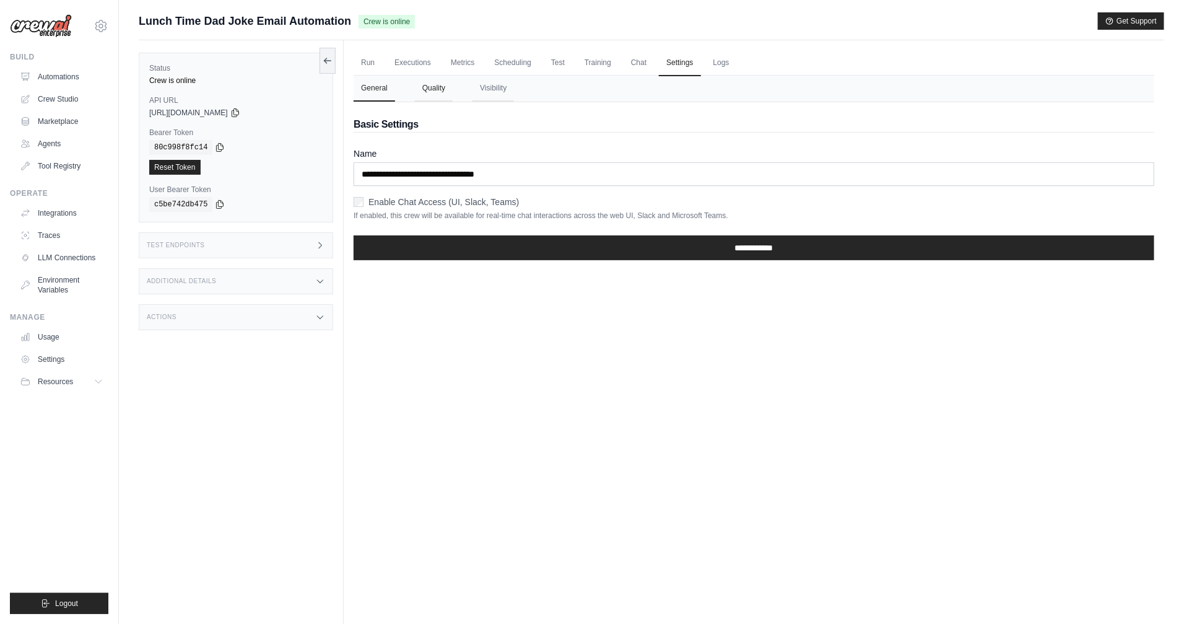
click at [447, 92] on button "Quality" at bounding box center [434, 89] width 38 height 26
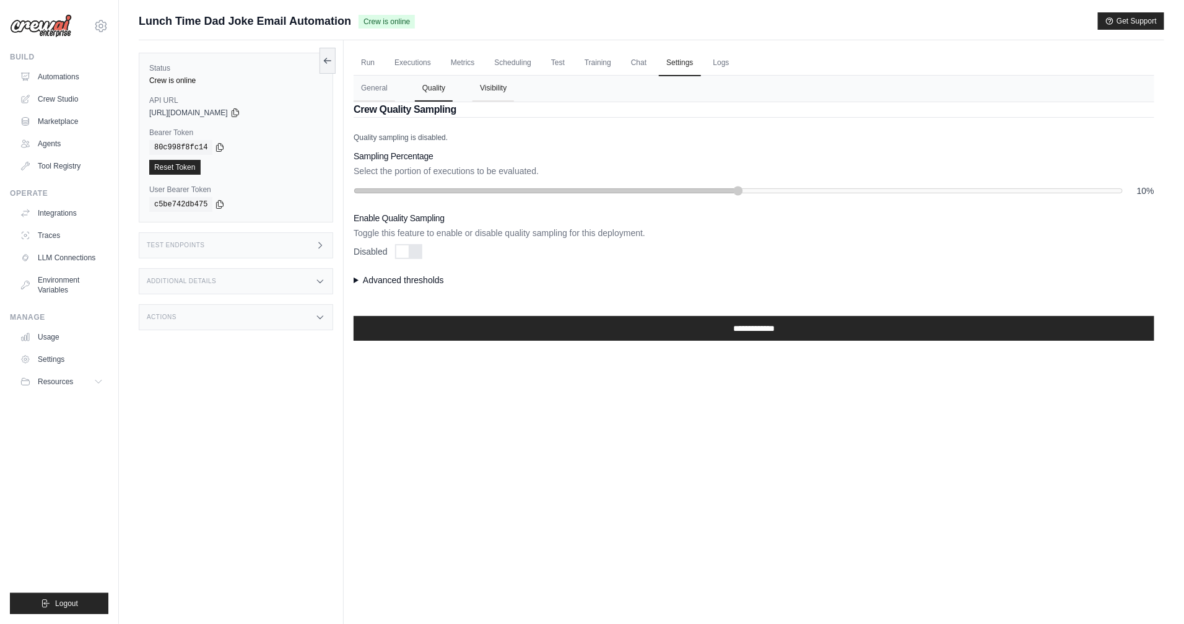
click at [489, 92] on button "Visibility" at bounding box center [494, 89] width 42 height 26
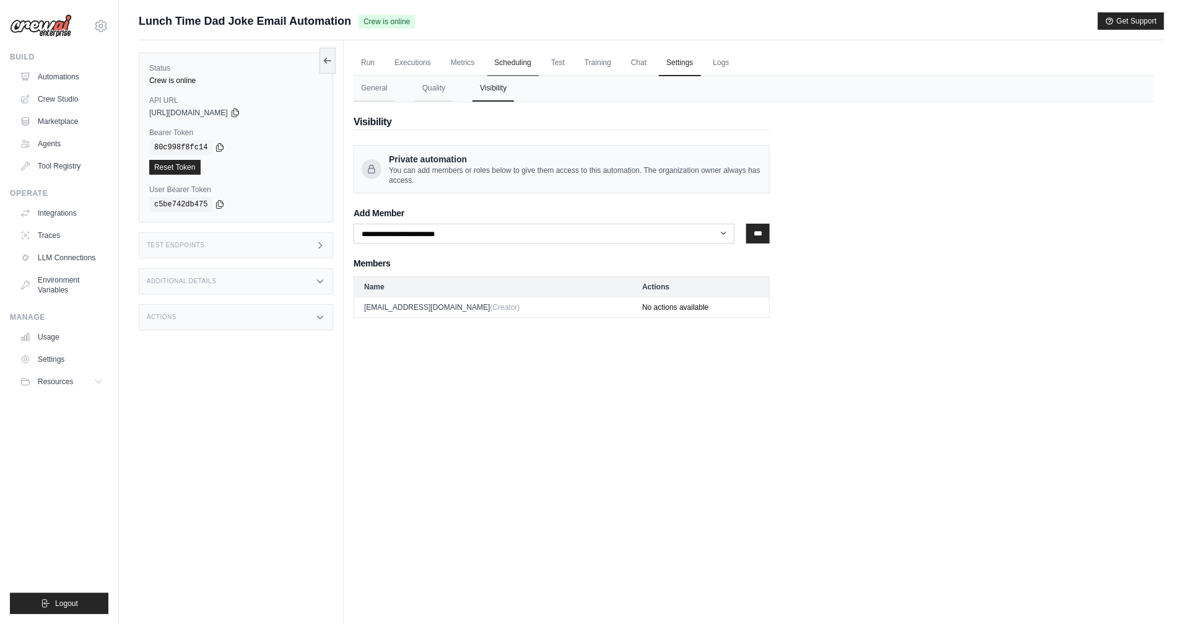
click at [511, 66] on link "Scheduling" at bounding box center [513, 63] width 51 height 26
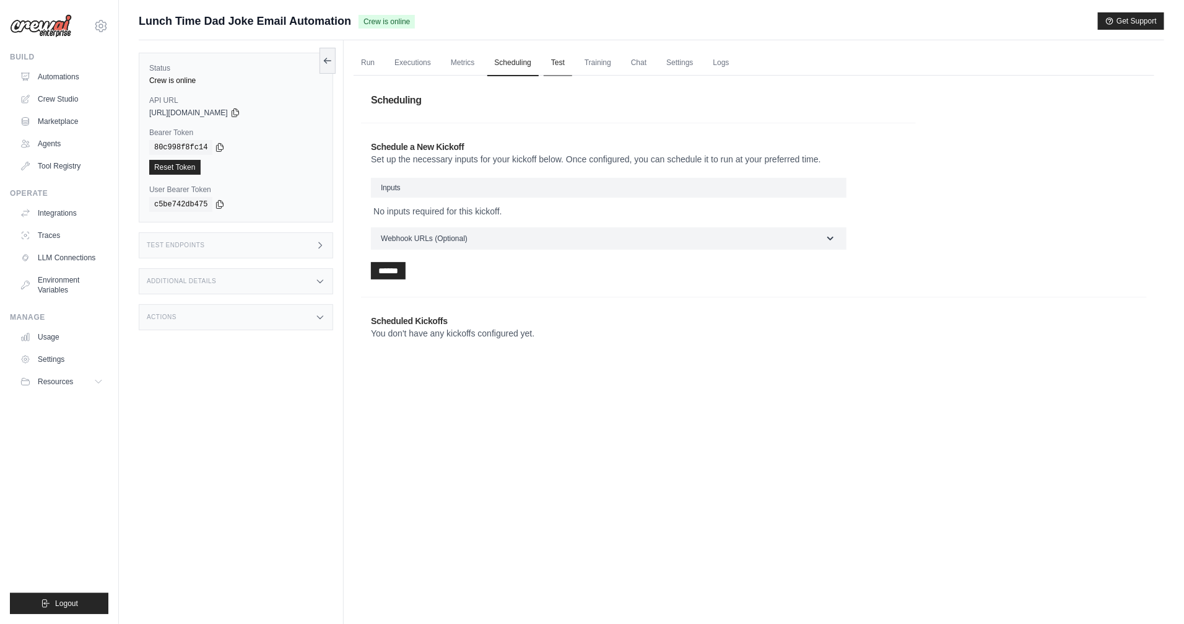
click at [549, 66] on link "Test" at bounding box center [558, 63] width 28 height 26
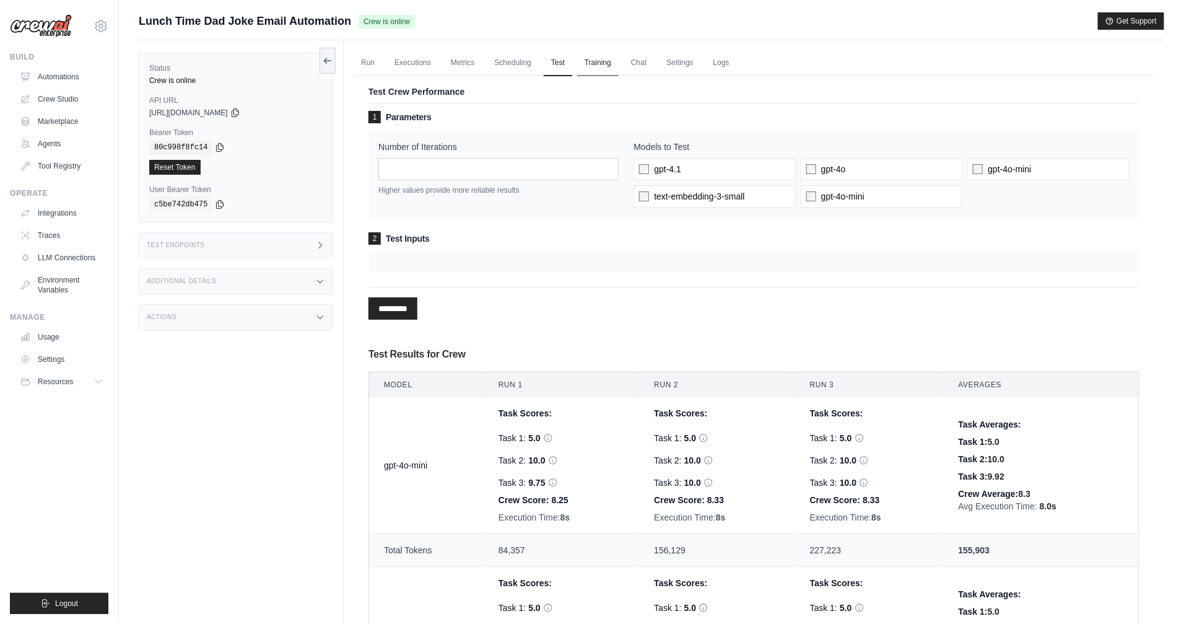
click at [590, 66] on link "Training" at bounding box center [598, 63] width 42 height 26
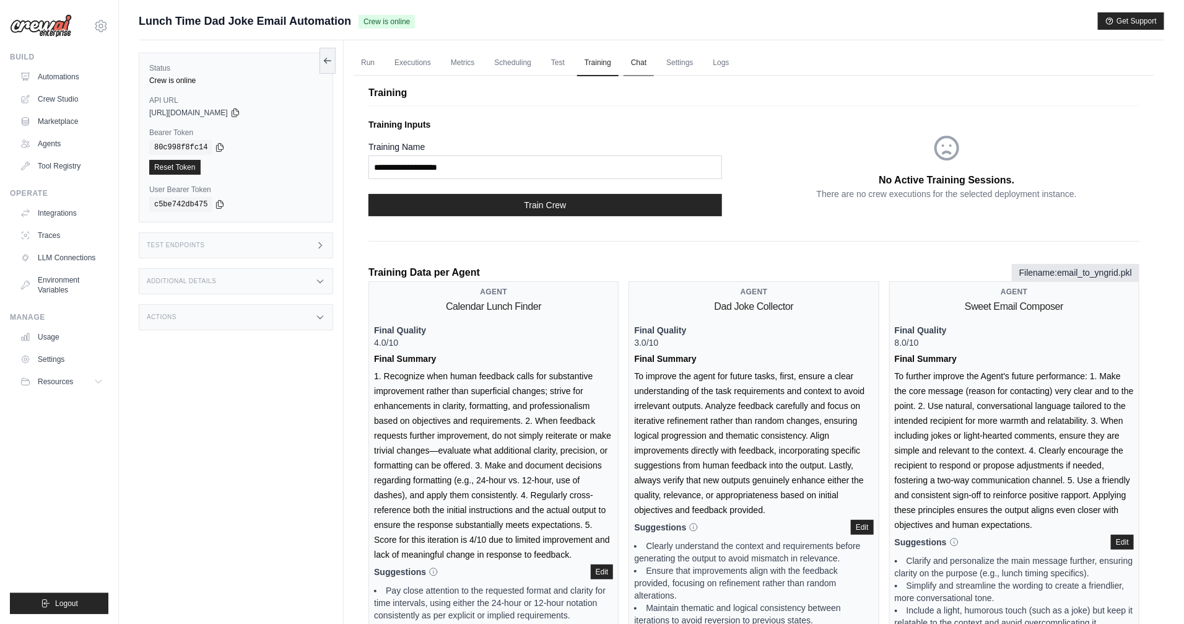
click at [642, 65] on link "Chat" at bounding box center [639, 63] width 30 height 26
click at [664, 61] on link "Settings" at bounding box center [680, 63] width 42 height 26
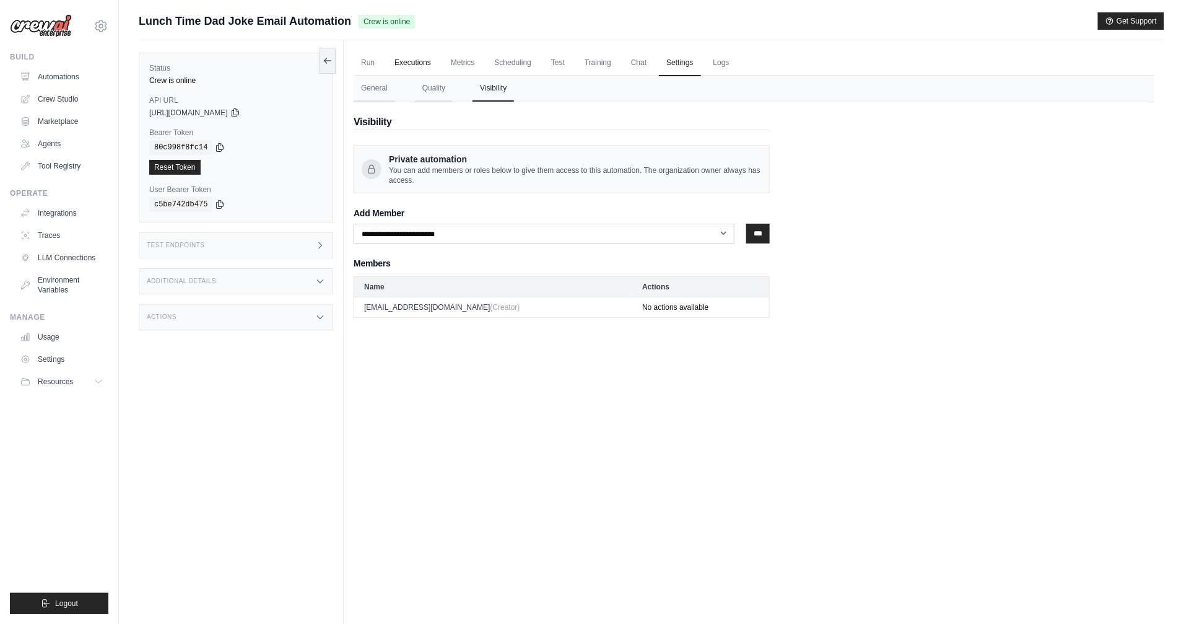
click at [412, 53] on link "Executions" at bounding box center [412, 63] width 51 height 26
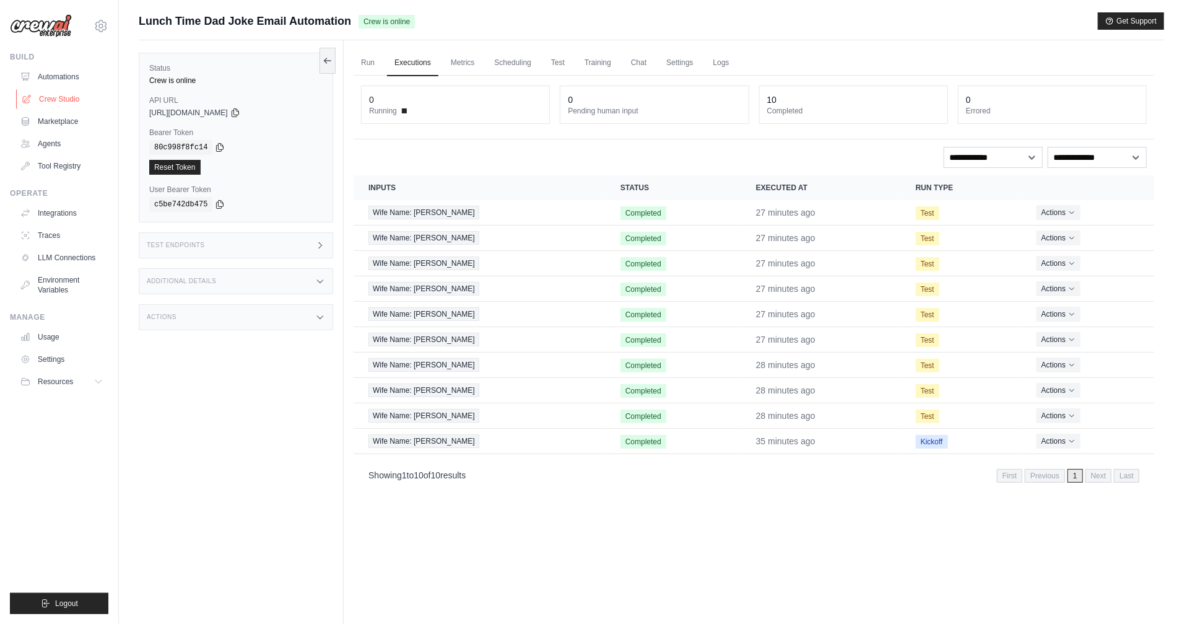
click at [72, 102] on link "Crew Studio" at bounding box center [63, 99] width 94 height 20
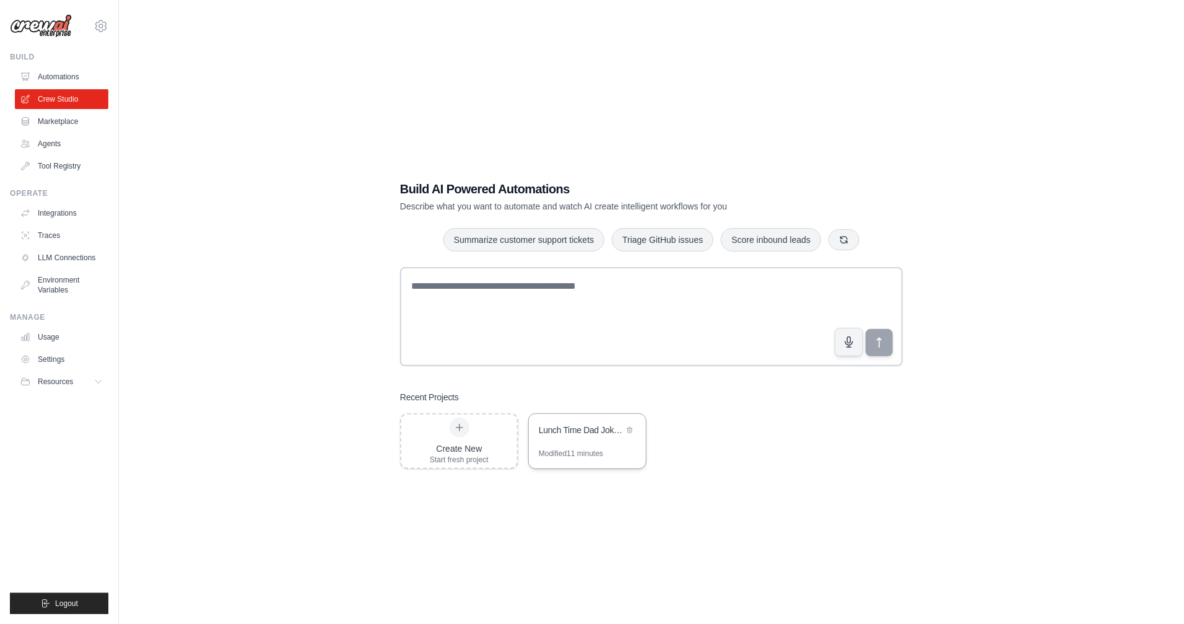
click at [600, 437] on div "Lunch Time Dad Joke Email Automation" at bounding box center [581, 431] width 85 height 15
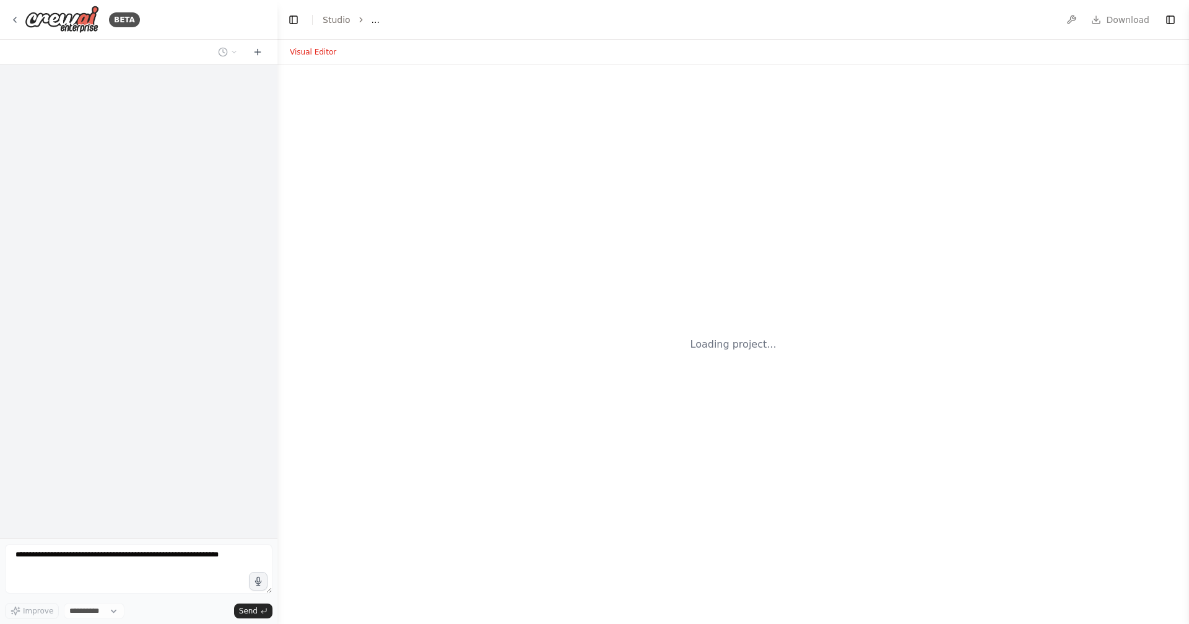
select select "****"
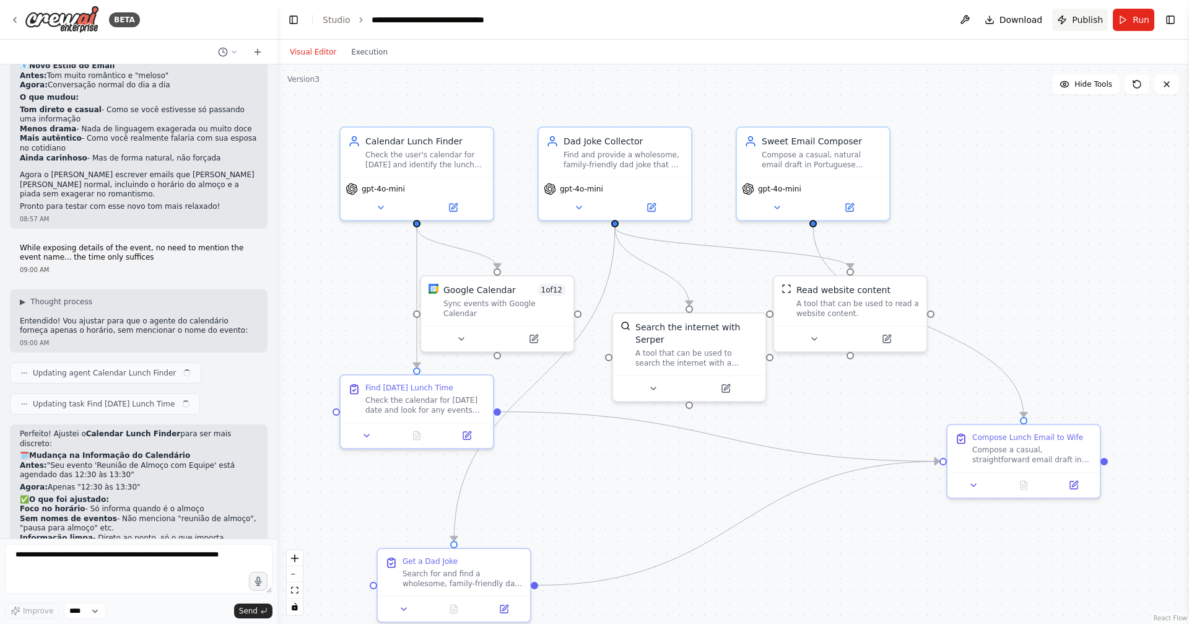
scroll to position [2975, 0]
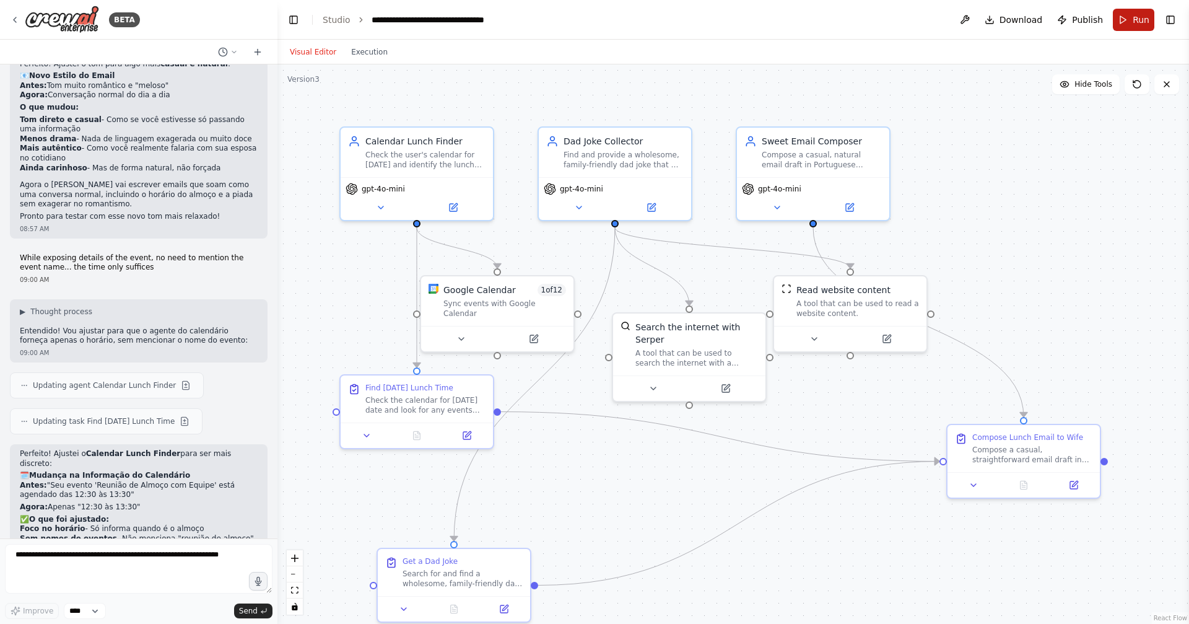
click button "Run"
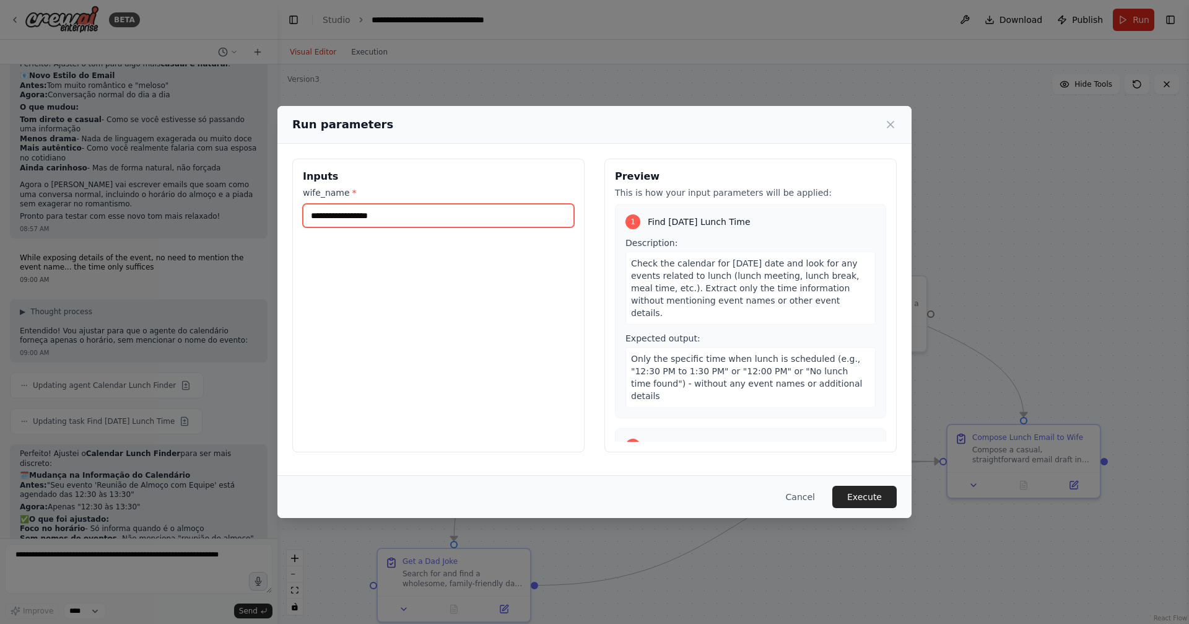
click input "wife_name *"
type input "******"
click button "Execute"
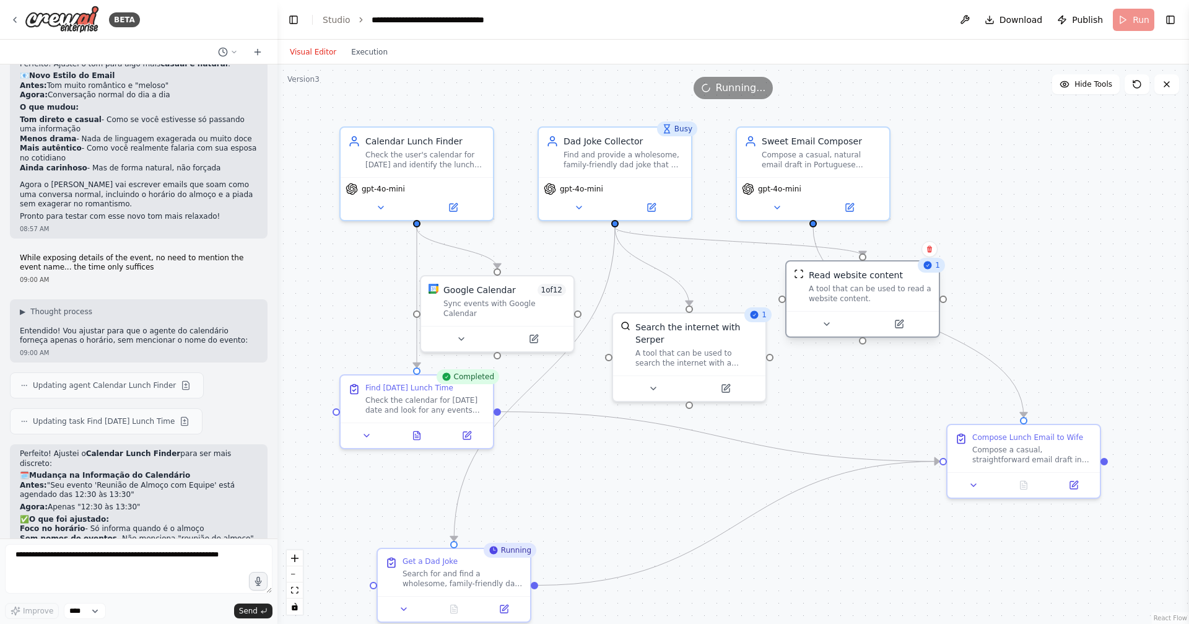
drag, startPoint x: 839, startPoint y: 315, endPoint x: 847, endPoint y: 306, distance: 12.7
click div "Read website content A tool that can be used to read a website content."
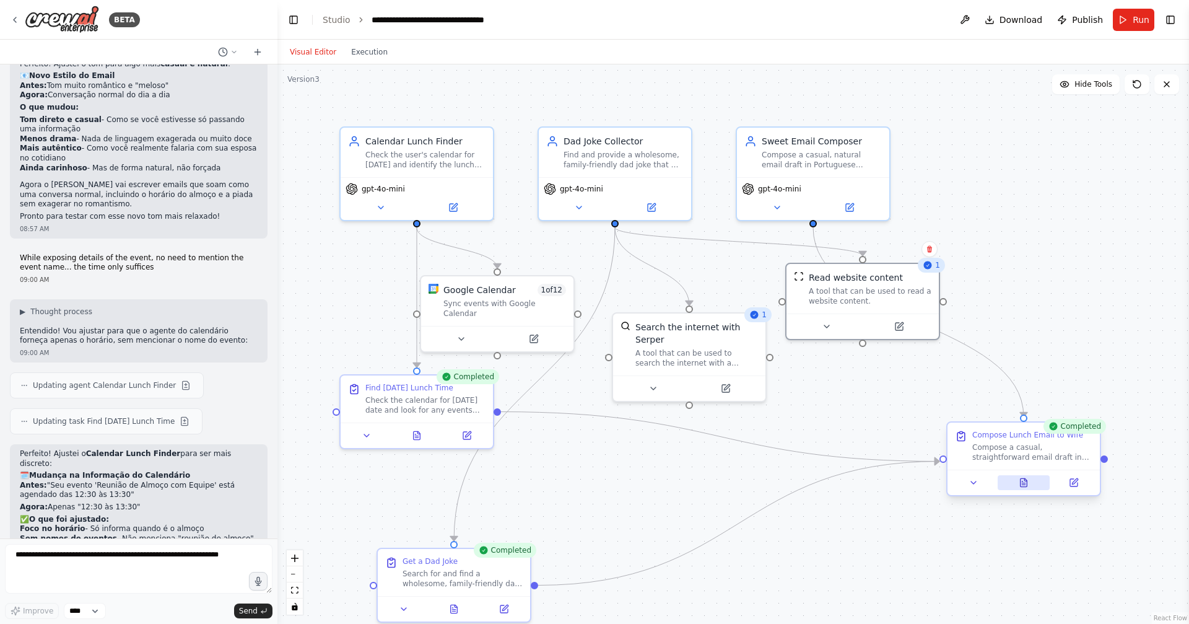
click button
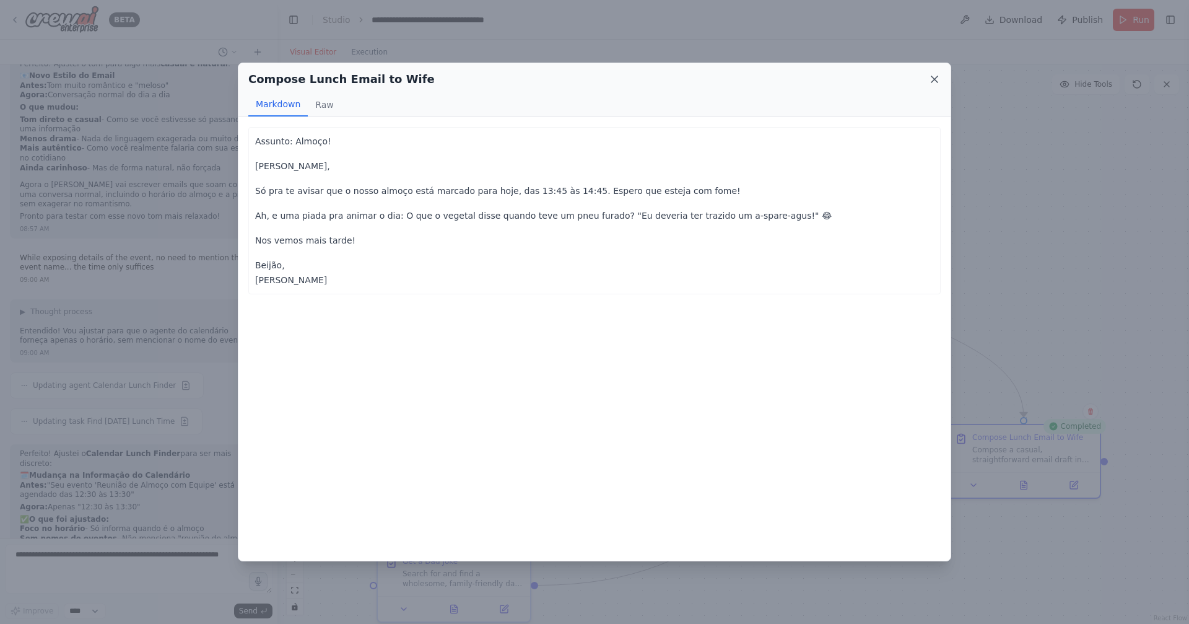
click icon
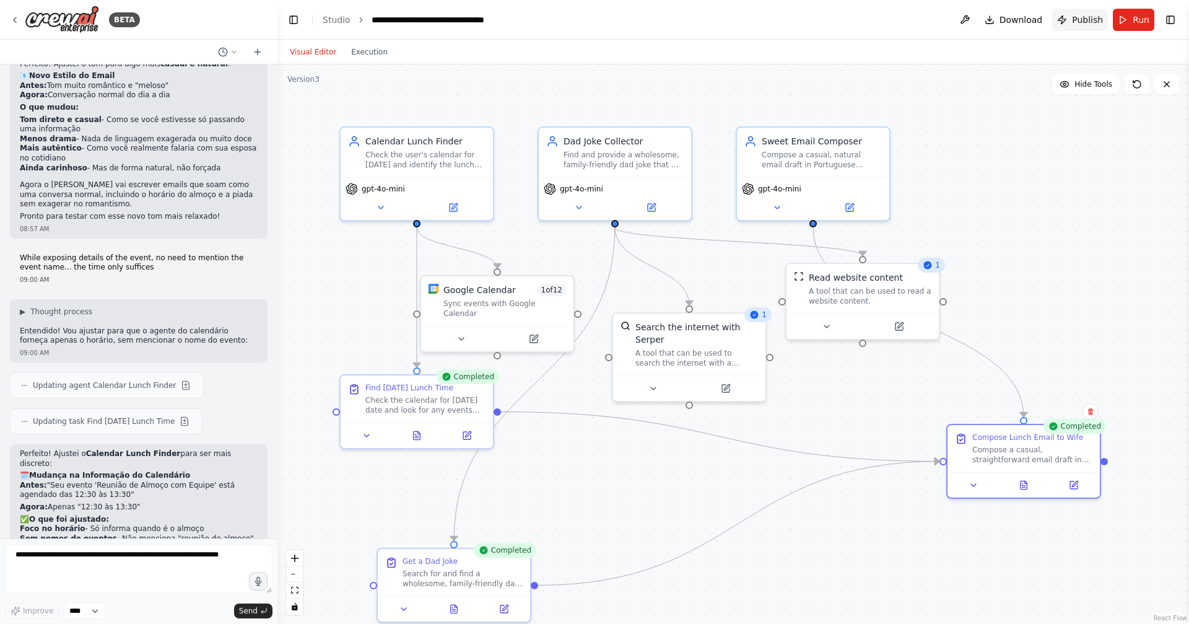
click span "Publish"
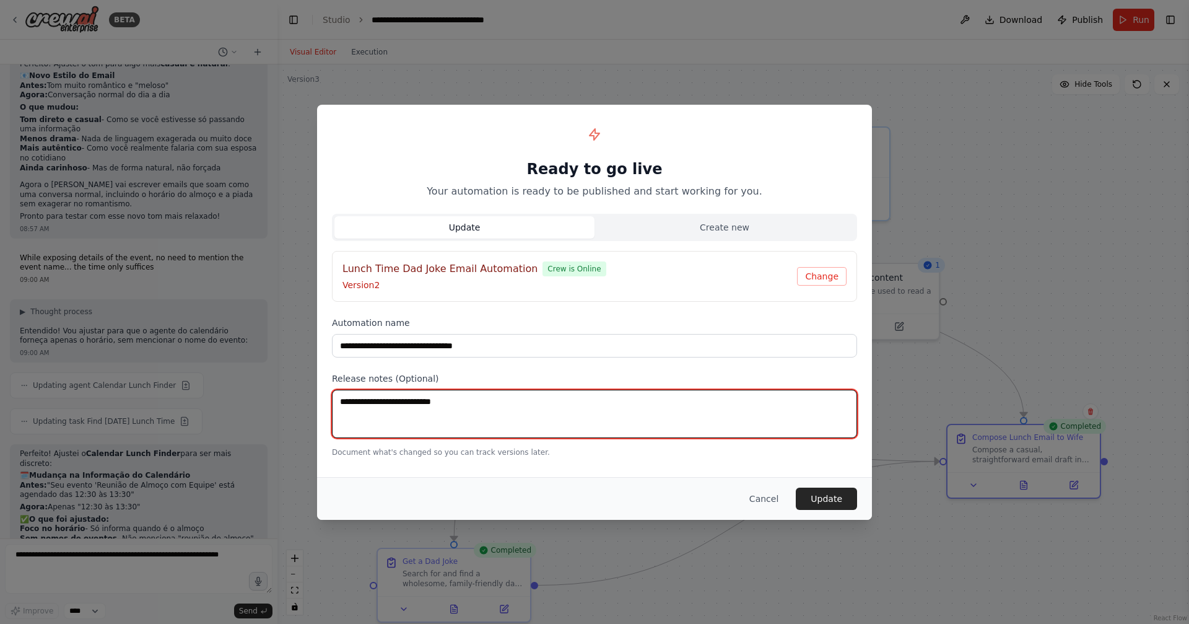
click textarea
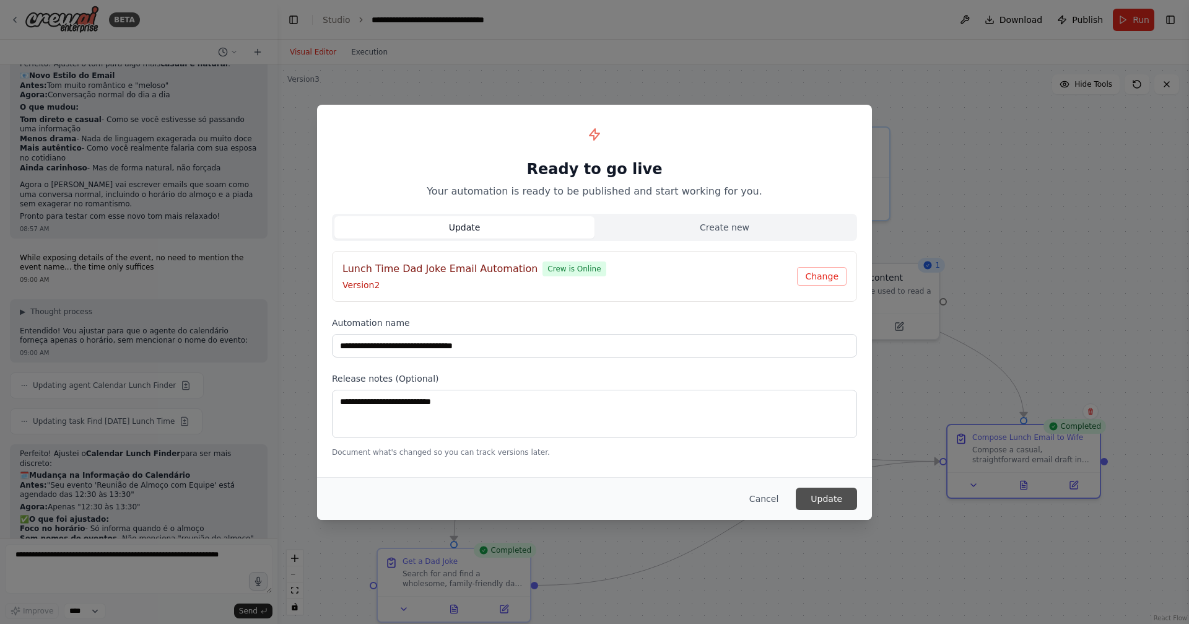
click button "Update"
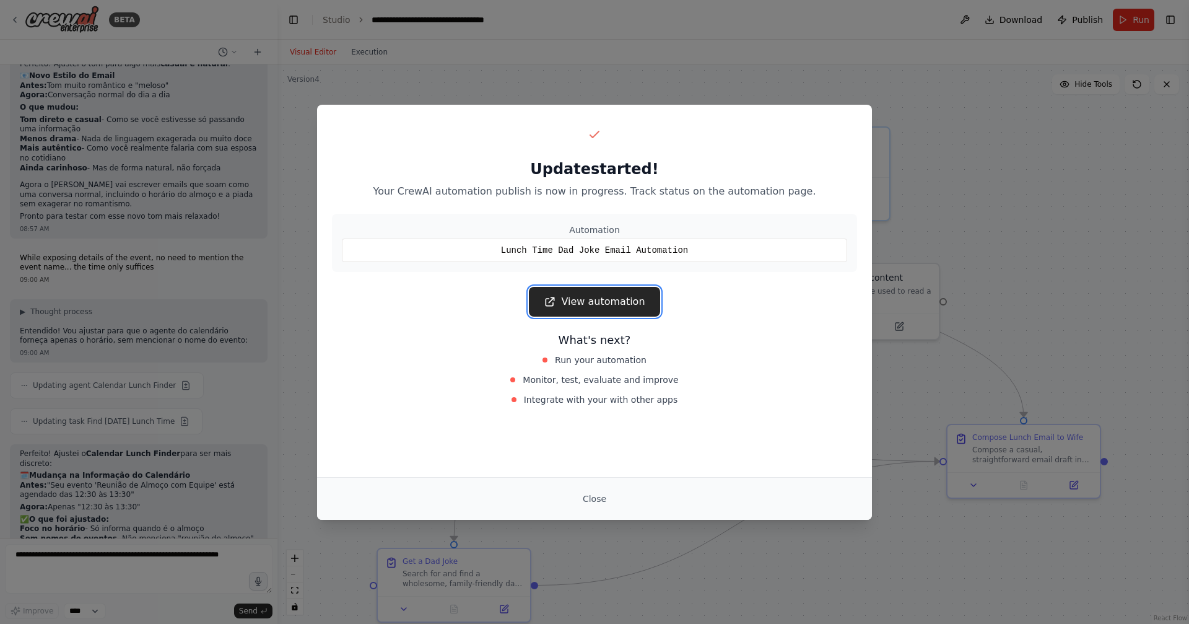
click link "View automation"
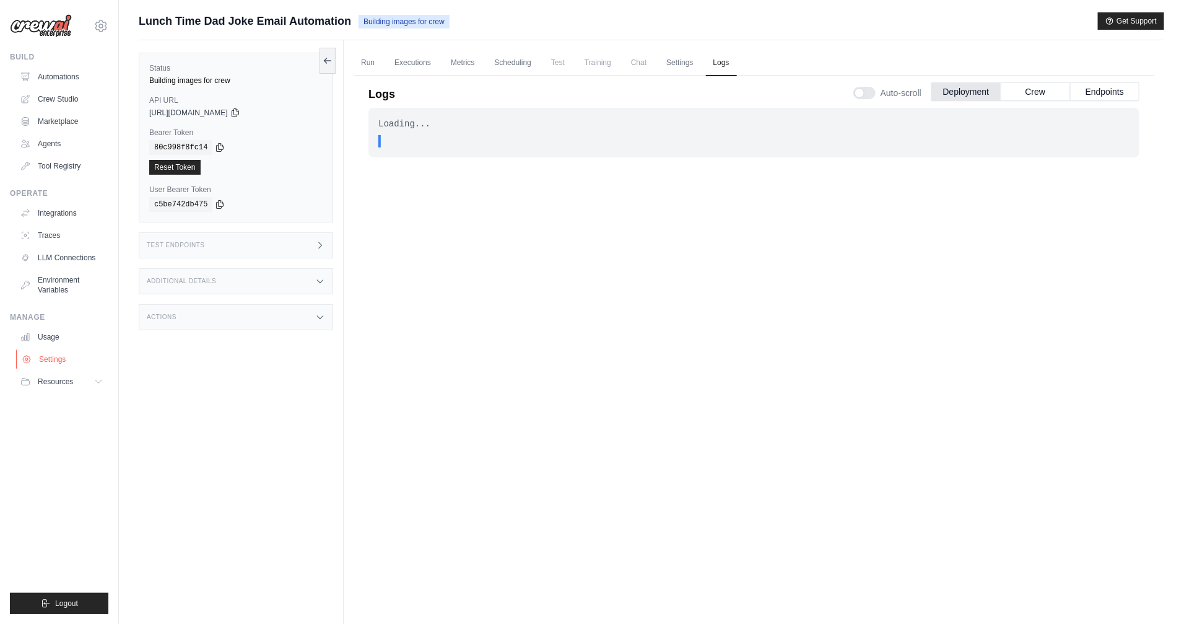
click at [63, 359] on link "Settings" at bounding box center [63, 359] width 94 height 20
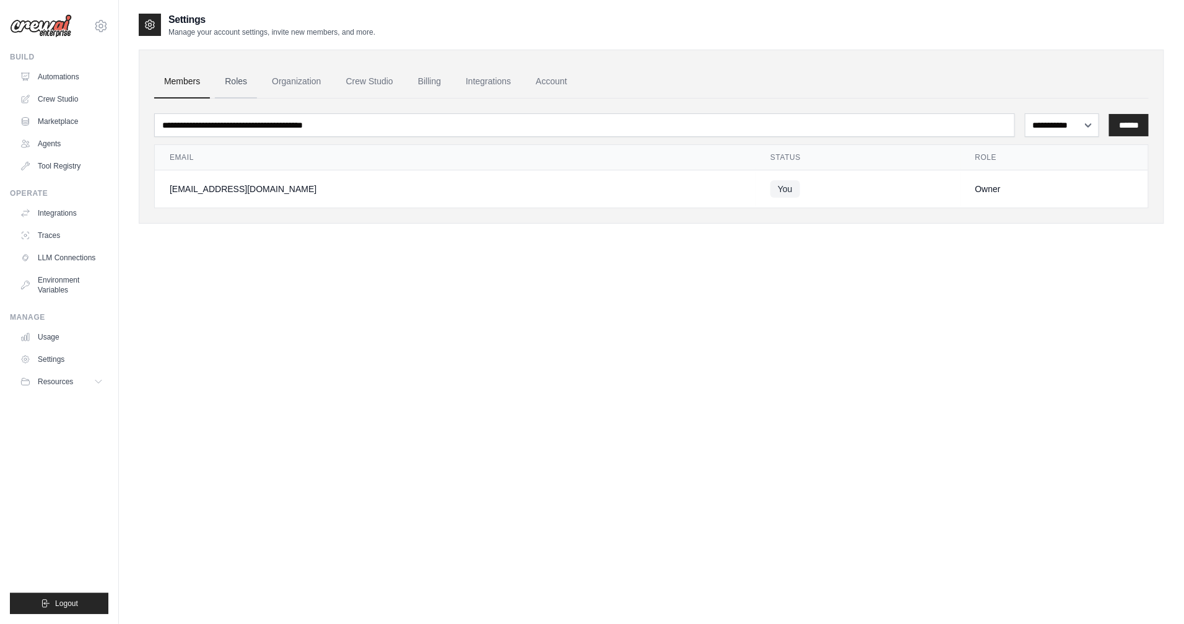
click at [250, 90] on link "Roles" at bounding box center [236, 81] width 42 height 33
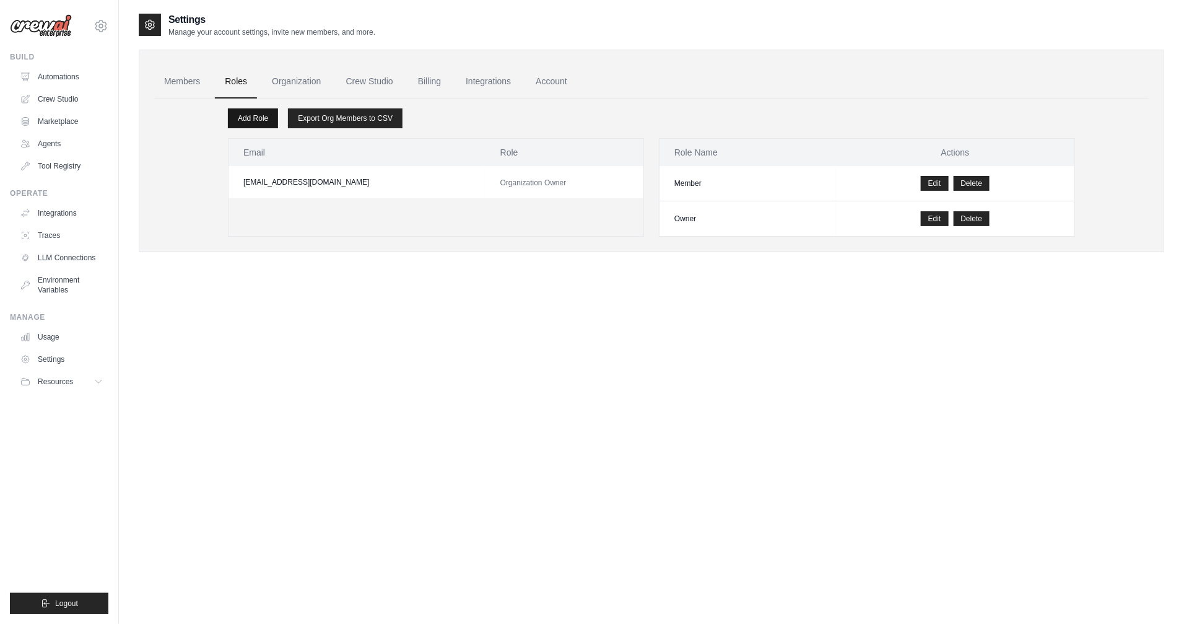
click at [264, 120] on link "Add Role" at bounding box center [253, 118] width 50 height 20
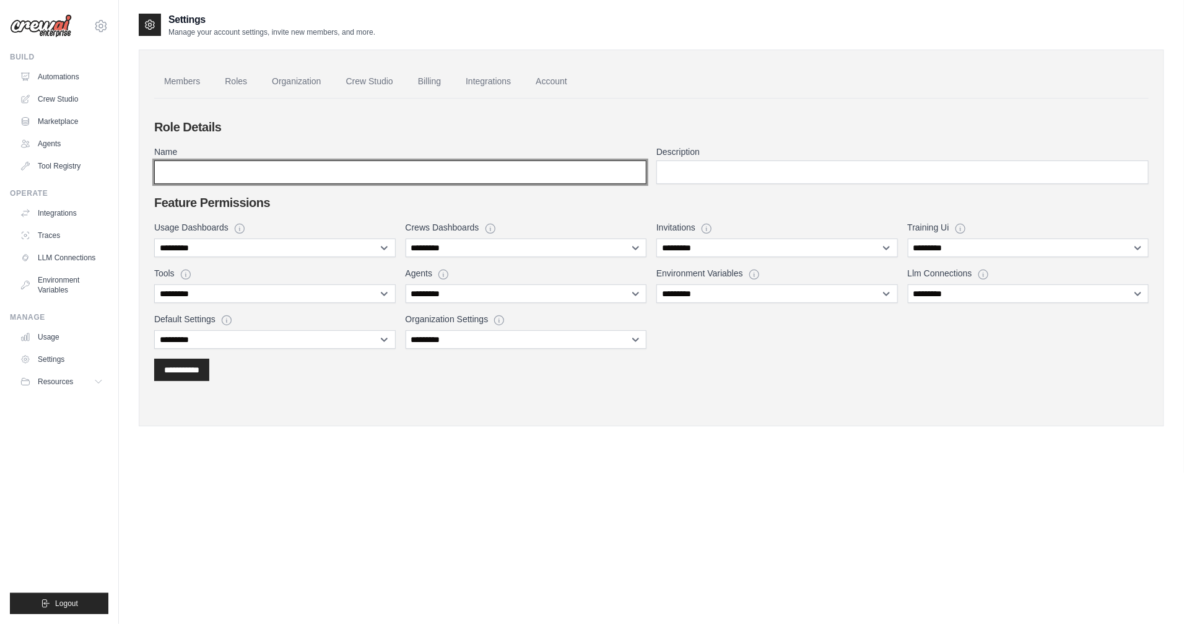
click at [262, 170] on input "Name" at bounding box center [400, 172] width 492 height 24
type input "**********"
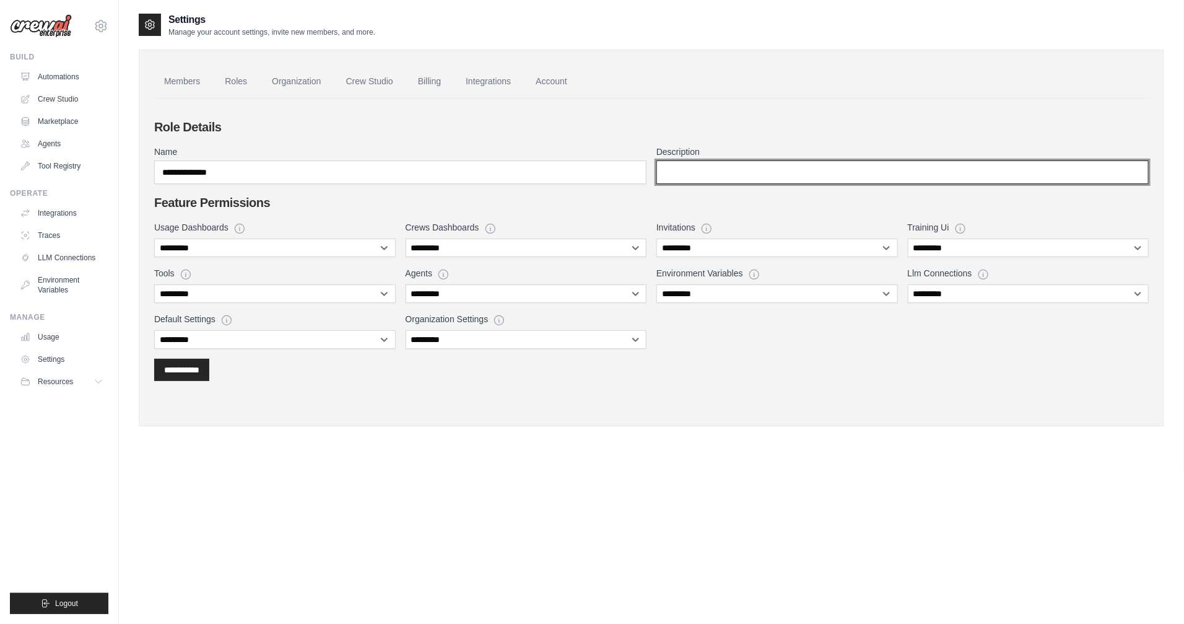
click at [689, 174] on input "Description" at bounding box center [903, 172] width 492 height 24
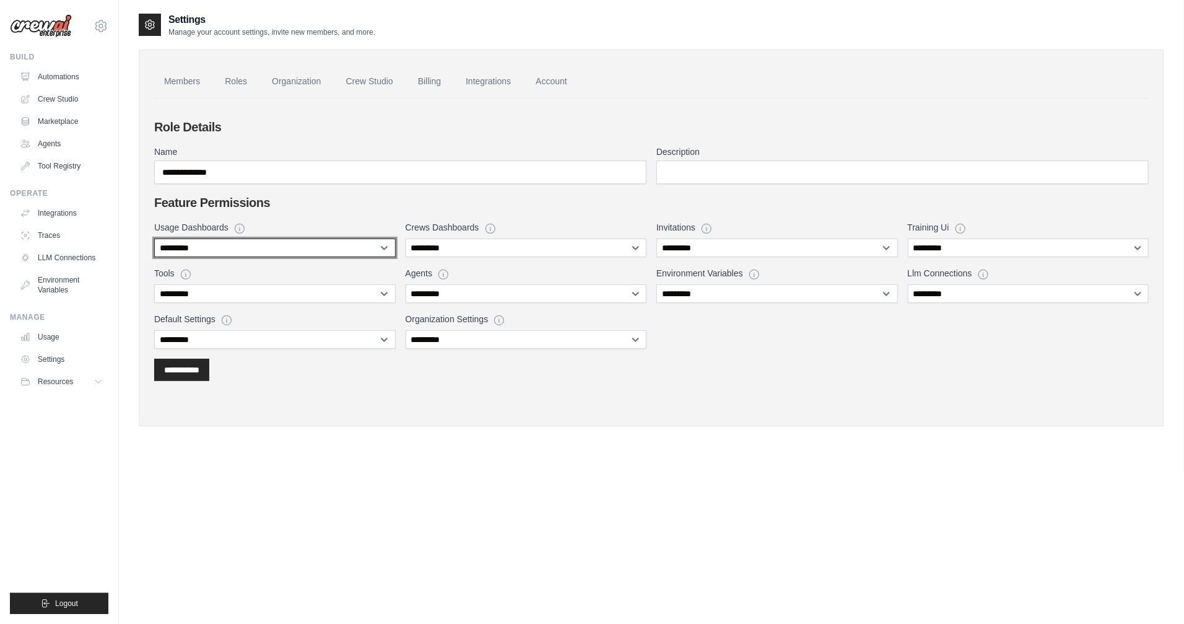
click at [323, 249] on select "**********" at bounding box center [275, 248] width 242 height 19
select select "****"
click at [154, 239] on select "**********" at bounding box center [275, 248] width 242 height 19
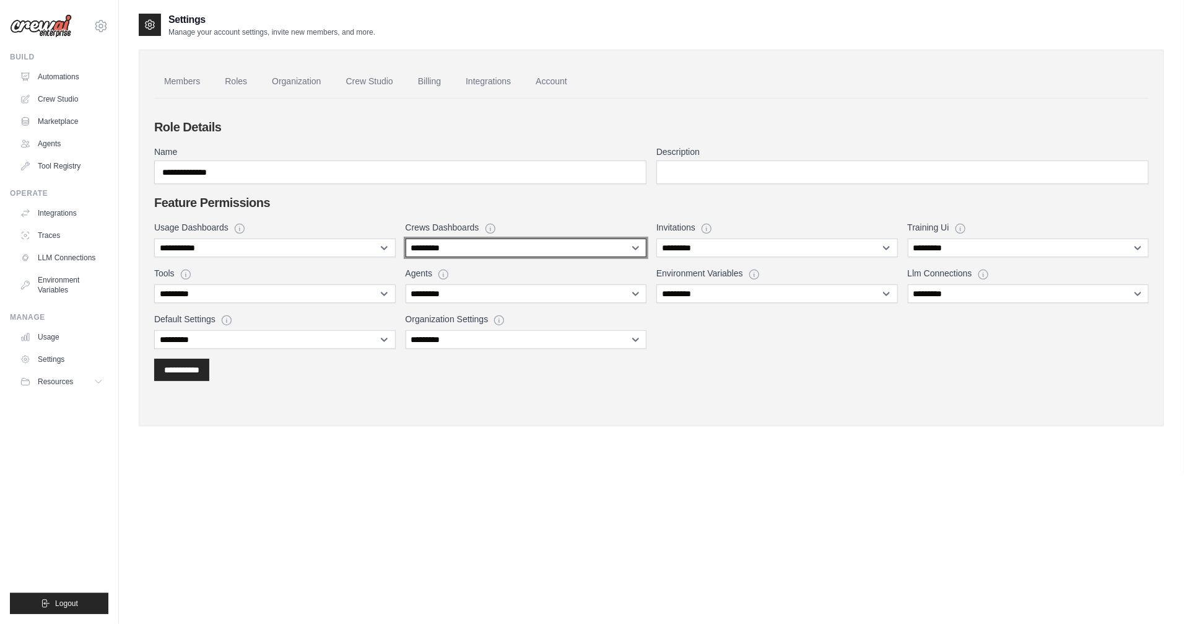
click at [452, 248] on select "**********" at bounding box center [527, 248] width 242 height 19
select select "****"
click at [406, 239] on select "**********" at bounding box center [527, 248] width 242 height 19
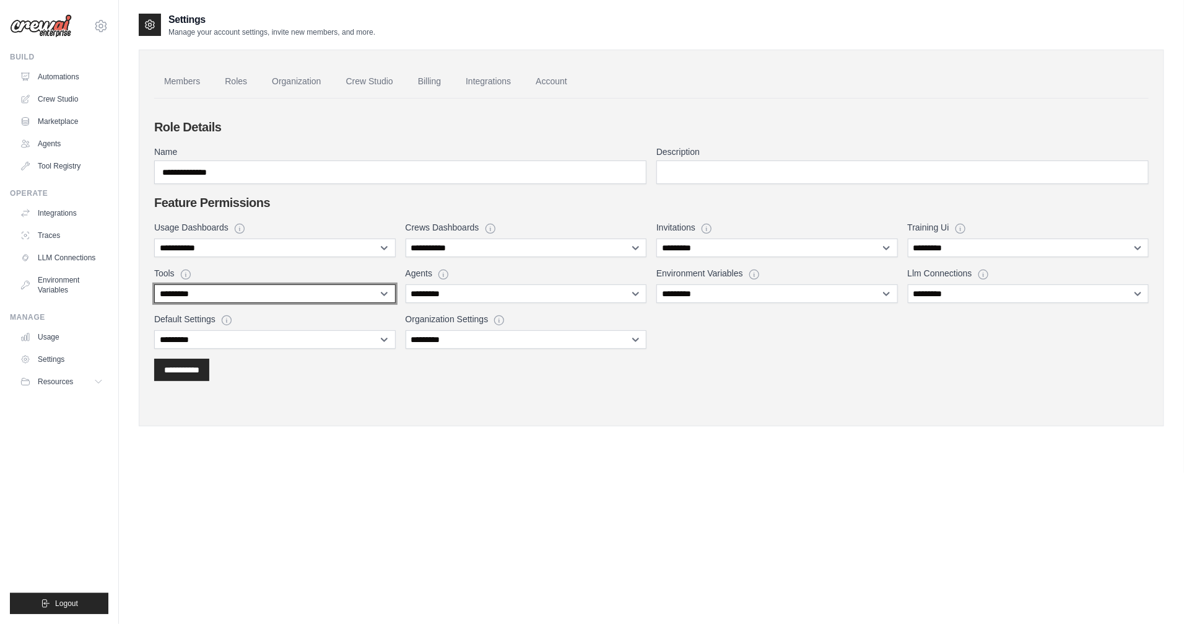
click at [305, 299] on select "**********" at bounding box center [275, 293] width 242 height 19
select select "******"
click at [154, 284] on select "**********" at bounding box center [275, 293] width 242 height 19
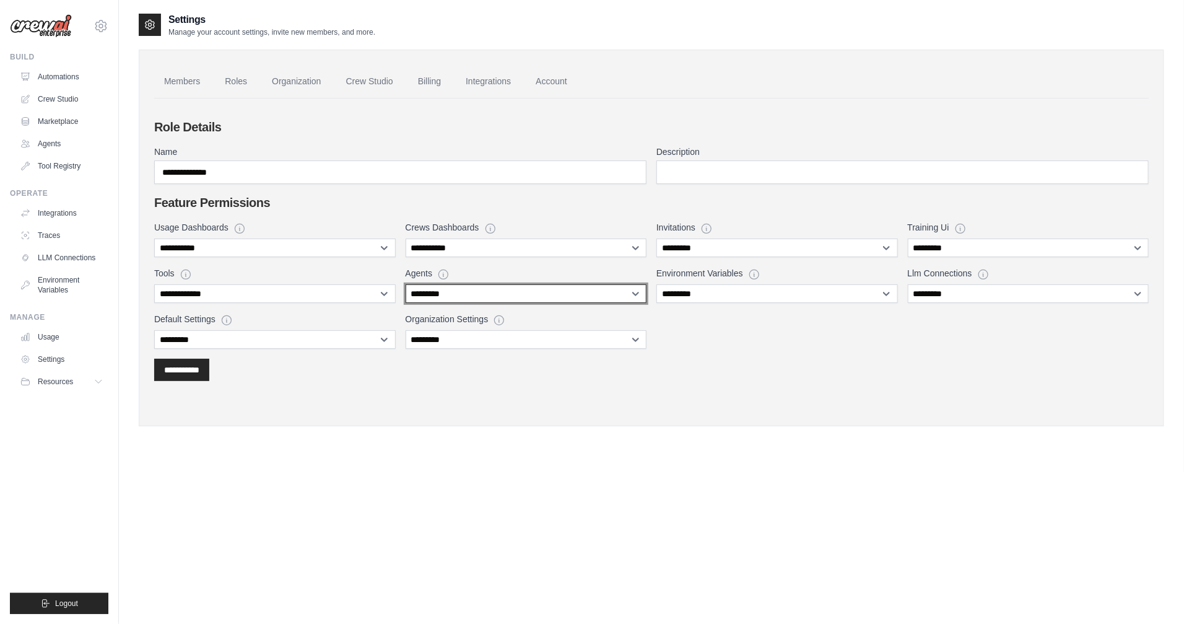
click at [476, 298] on select "**********" at bounding box center [527, 293] width 242 height 19
select select "******"
click at [406, 284] on select "**********" at bounding box center [527, 293] width 242 height 19
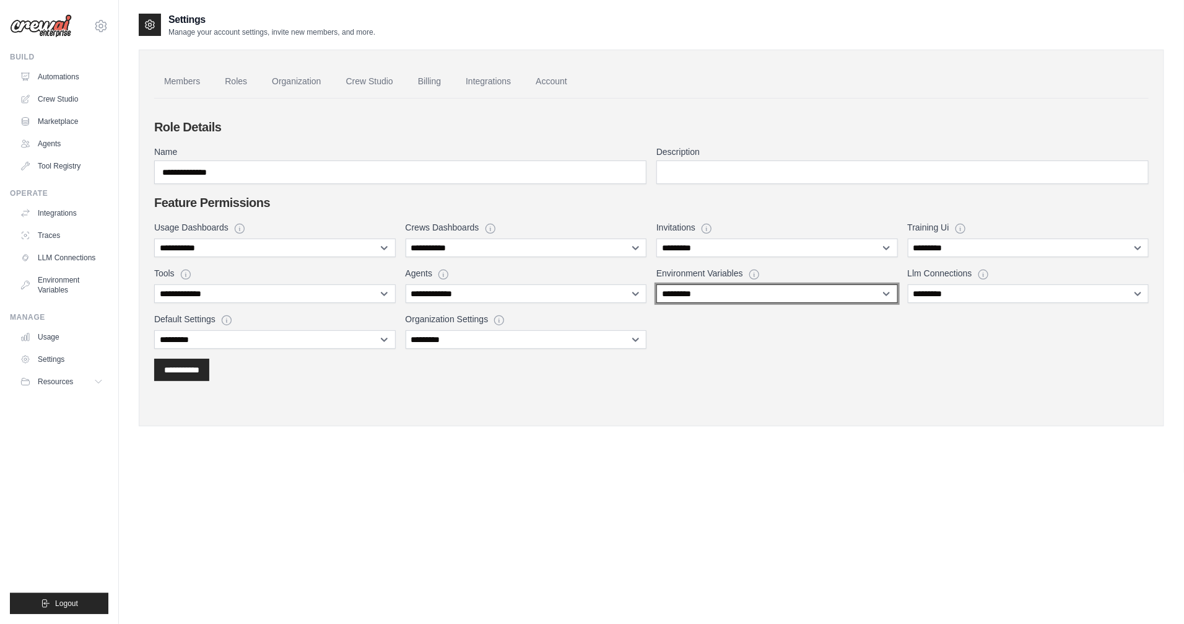
click at [735, 296] on select "**********" at bounding box center [778, 293] width 242 height 19
select select "****"
click at [657, 284] on select "**********" at bounding box center [778, 293] width 242 height 19
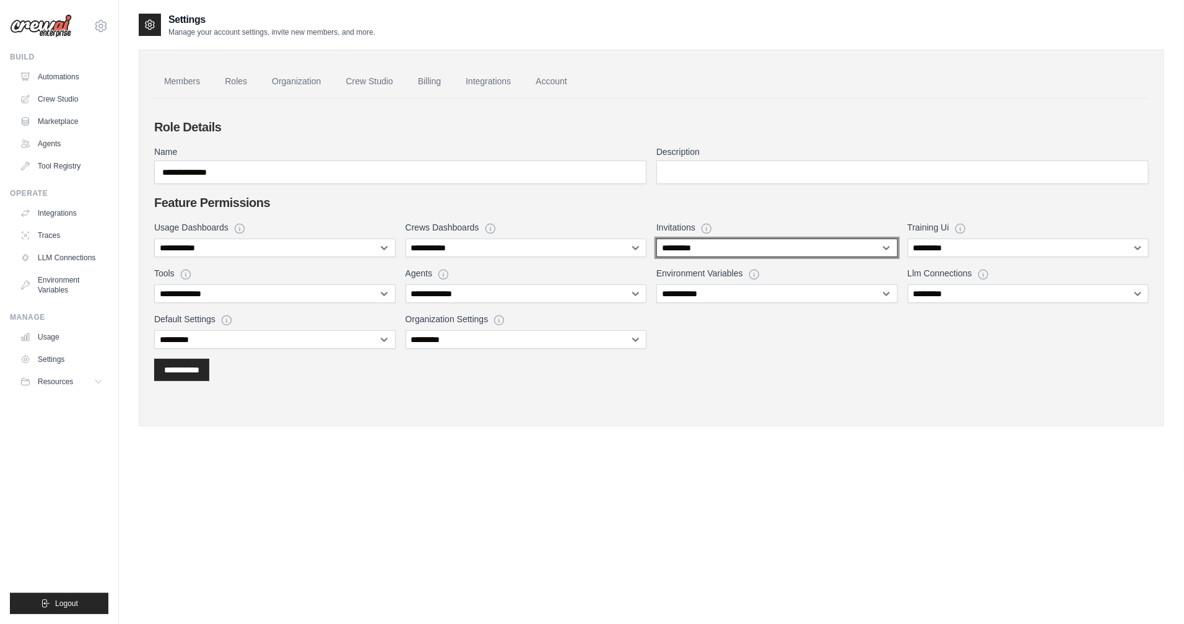
click at [729, 252] on select "**********" at bounding box center [778, 248] width 242 height 19
click at [657, 239] on select "**********" at bounding box center [778, 248] width 242 height 19
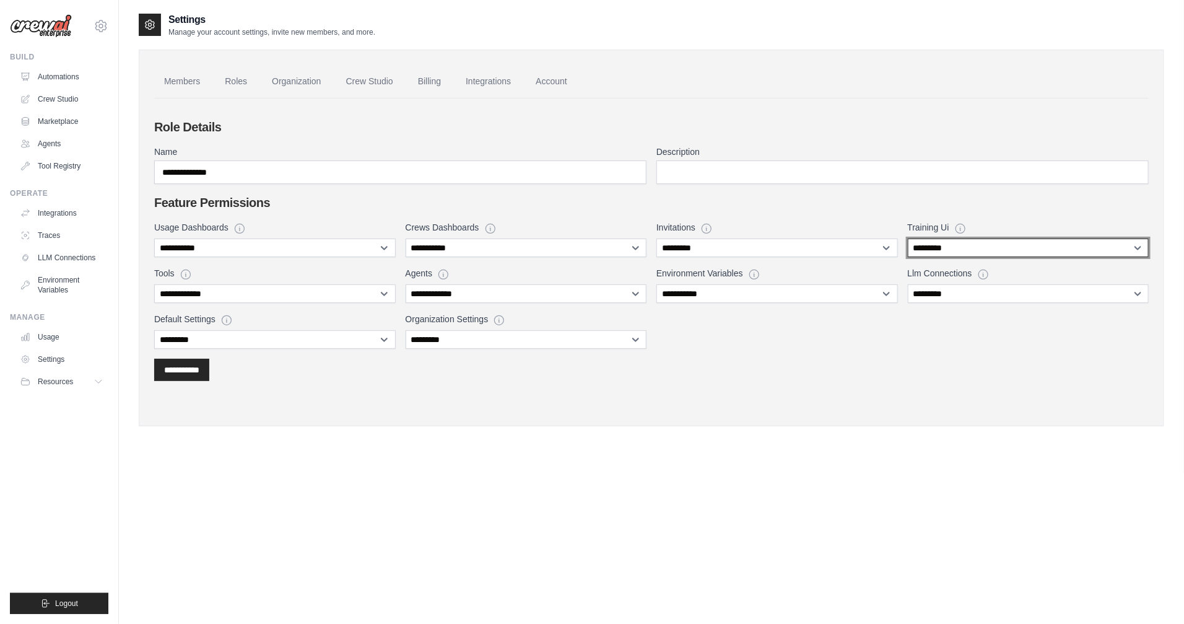
click at [933, 250] on select "**********" at bounding box center [1029, 248] width 242 height 19
select select "******"
click at [908, 239] on select "**********" at bounding box center [1029, 248] width 242 height 19
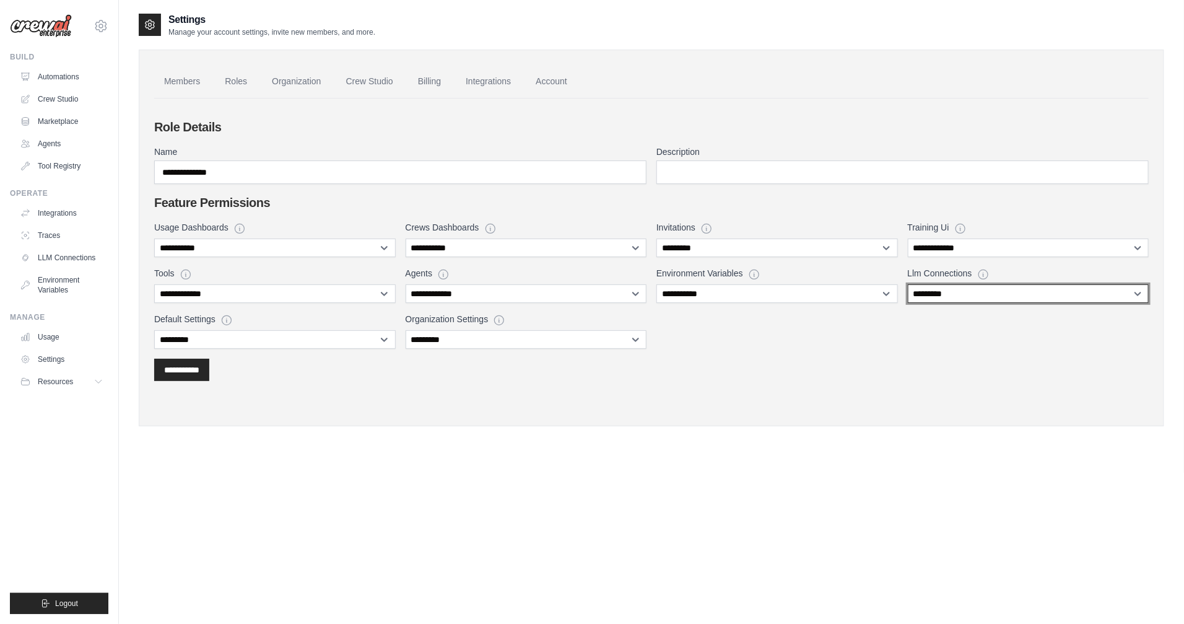
click at [935, 294] on select "**********" at bounding box center [1029, 293] width 242 height 19
select select "****"
click at [908, 284] on select "**********" at bounding box center [1029, 293] width 242 height 19
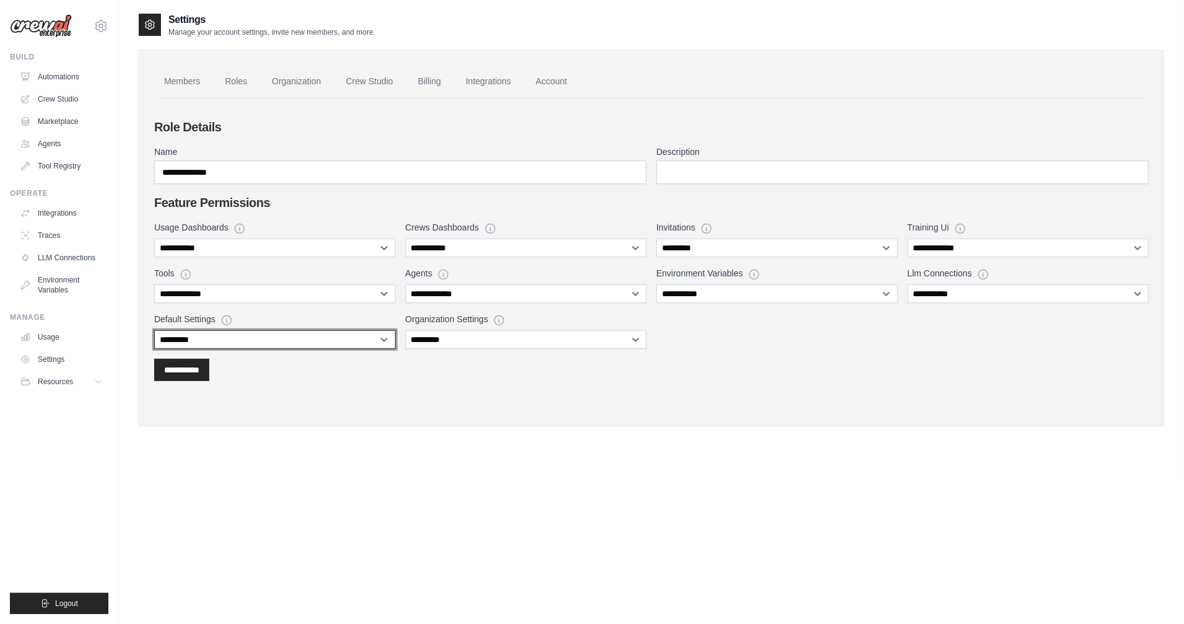
click at [232, 336] on select "**********" at bounding box center [275, 339] width 242 height 19
click at [154, 330] on select "**********" at bounding box center [275, 339] width 242 height 19
click at [196, 367] on input "**********" at bounding box center [181, 370] width 35 height 12
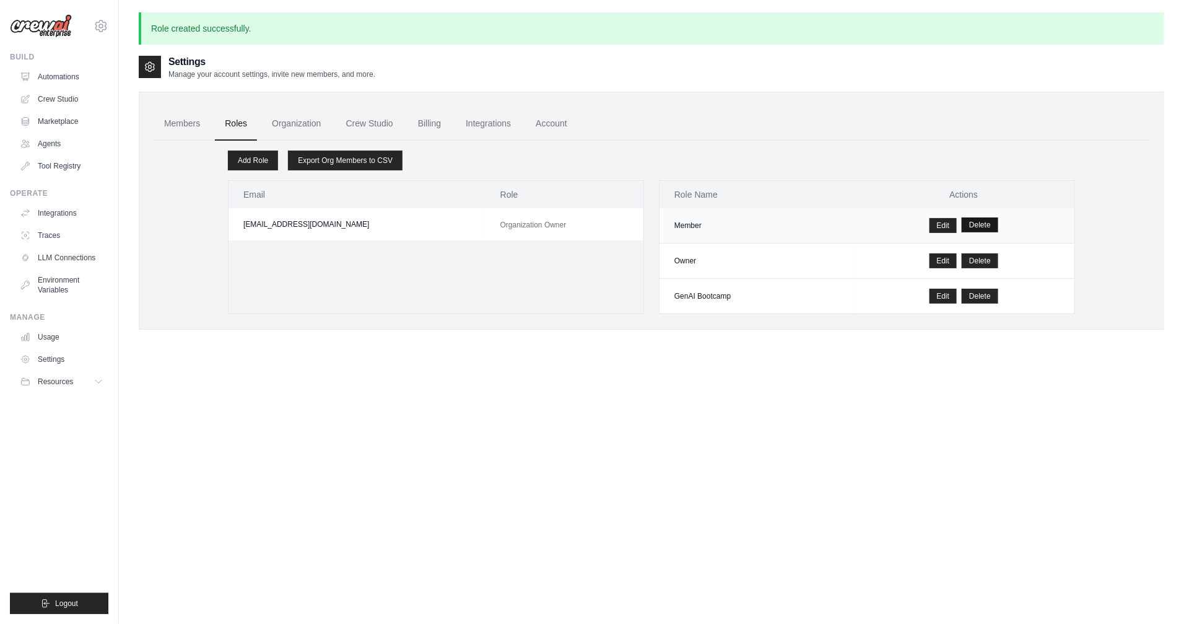
click at [983, 225] on button "Delete" at bounding box center [980, 224] width 37 height 15
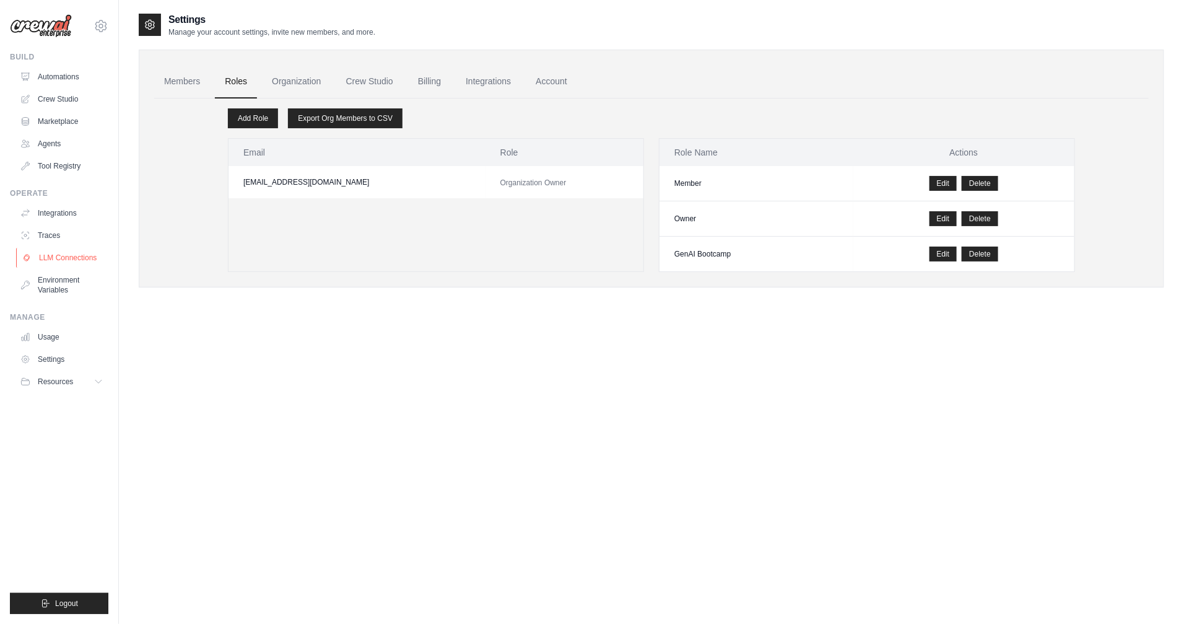
click at [73, 262] on link "LLM Connections" at bounding box center [63, 258] width 94 height 20
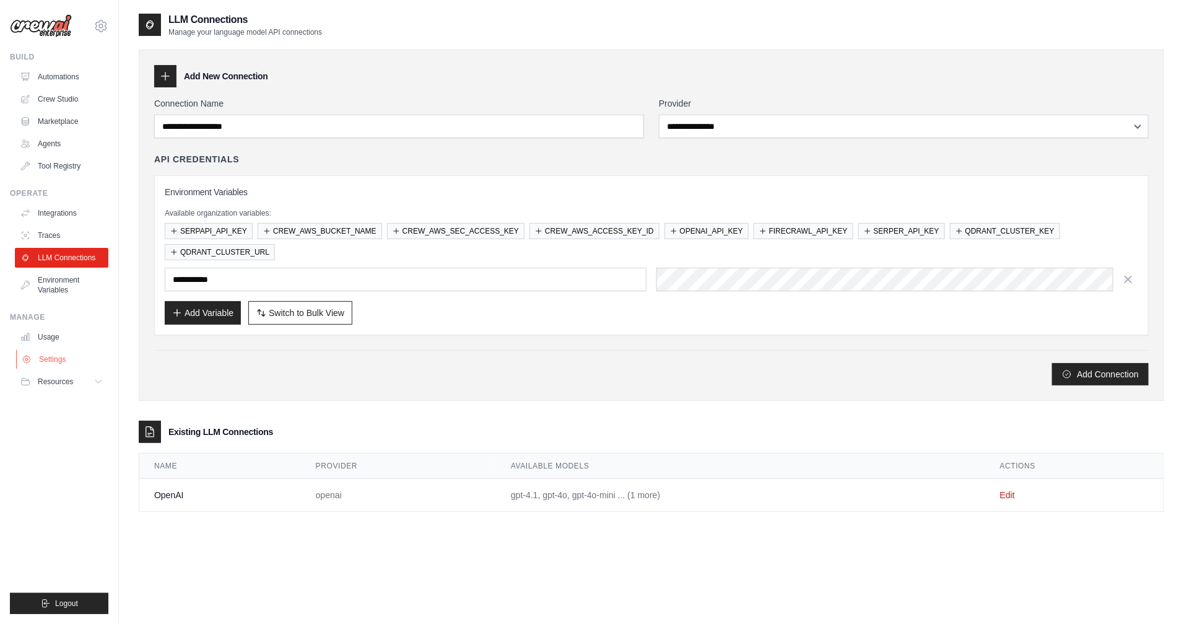
click at [55, 356] on link "Settings" at bounding box center [63, 359] width 94 height 20
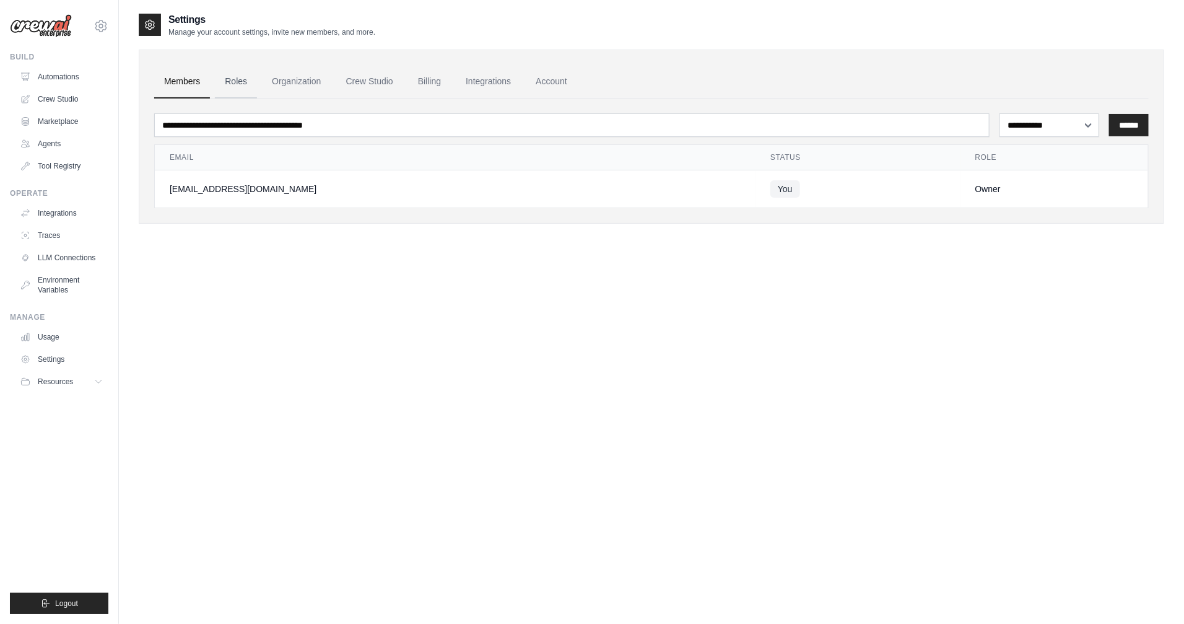
click at [229, 90] on link "Roles" at bounding box center [236, 81] width 42 height 33
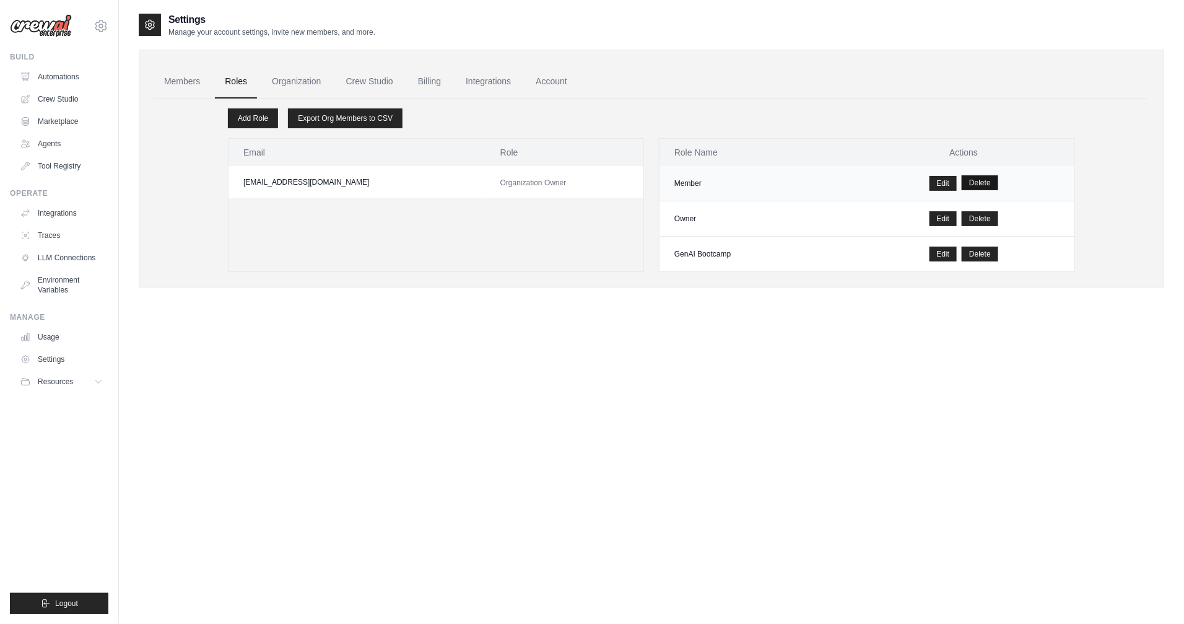
click at [989, 180] on button "Delete" at bounding box center [980, 182] width 37 height 15
click at [627, 417] on div "Settings Manage your account settings, invite new members, and more. Members Ro…" at bounding box center [652, 324] width 1026 height 624
click at [383, 331] on div "Settings Manage your account settings, invite new members, and more. Members Ro…" at bounding box center [652, 324] width 1026 height 624
click at [202, 87] on link "Members" at bounding box center [182, 81] width 56 height 33
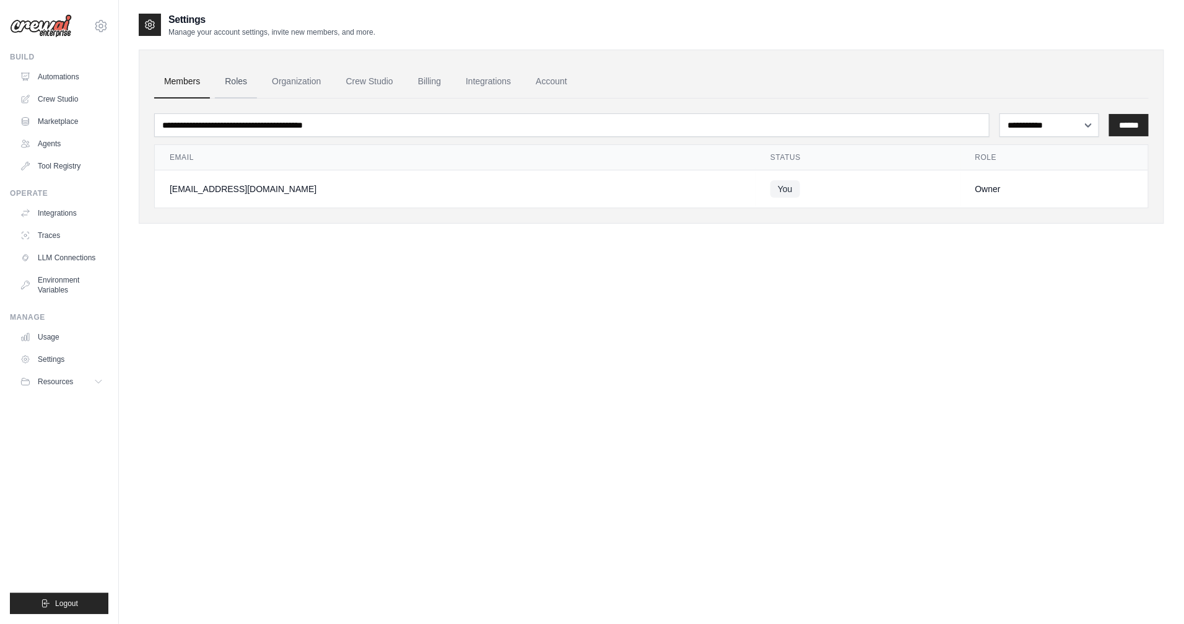
click at [256, 88] on link "Roles" at bounding box center [236, 81] width 42 height 33
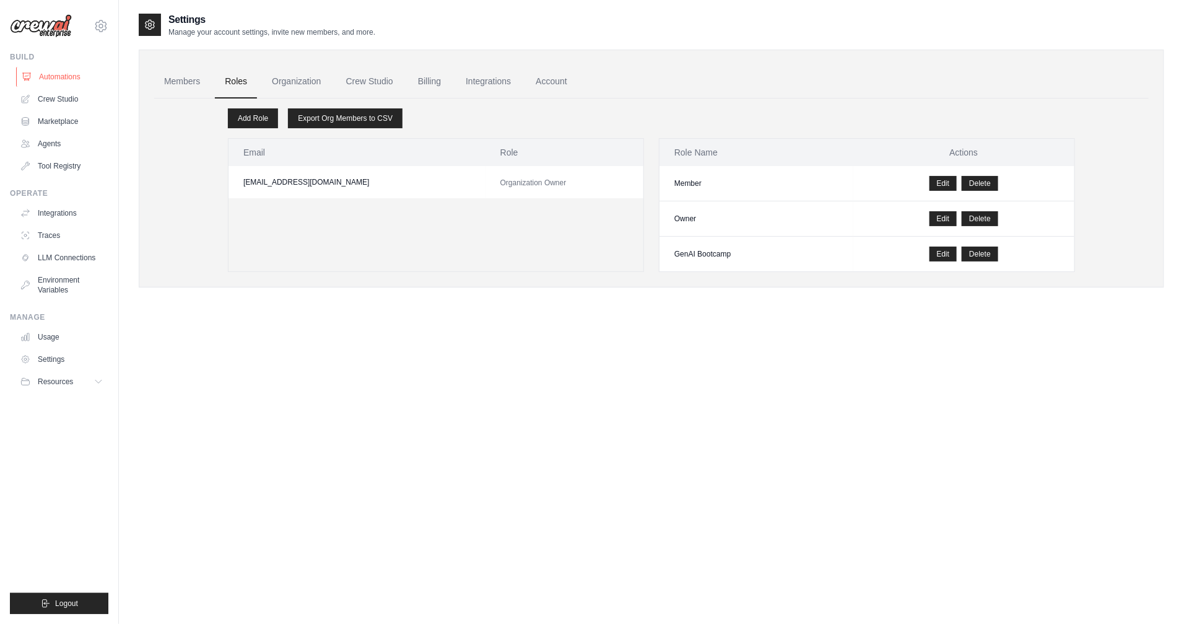
click at [64, 80] on link "Automations" at bounding box center [63, 77] width 94 height 20
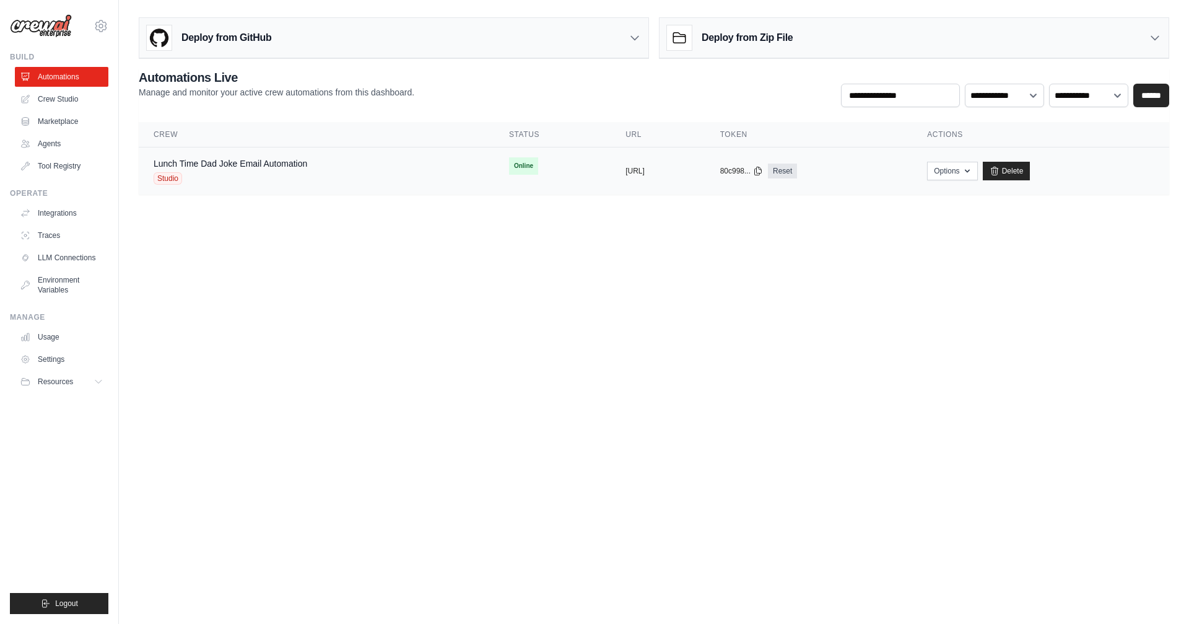
click at [247, 170] on div "Lunch Time Dad Joke Email Automation Studio" at bounding box center [231, 170] width 154 height 27
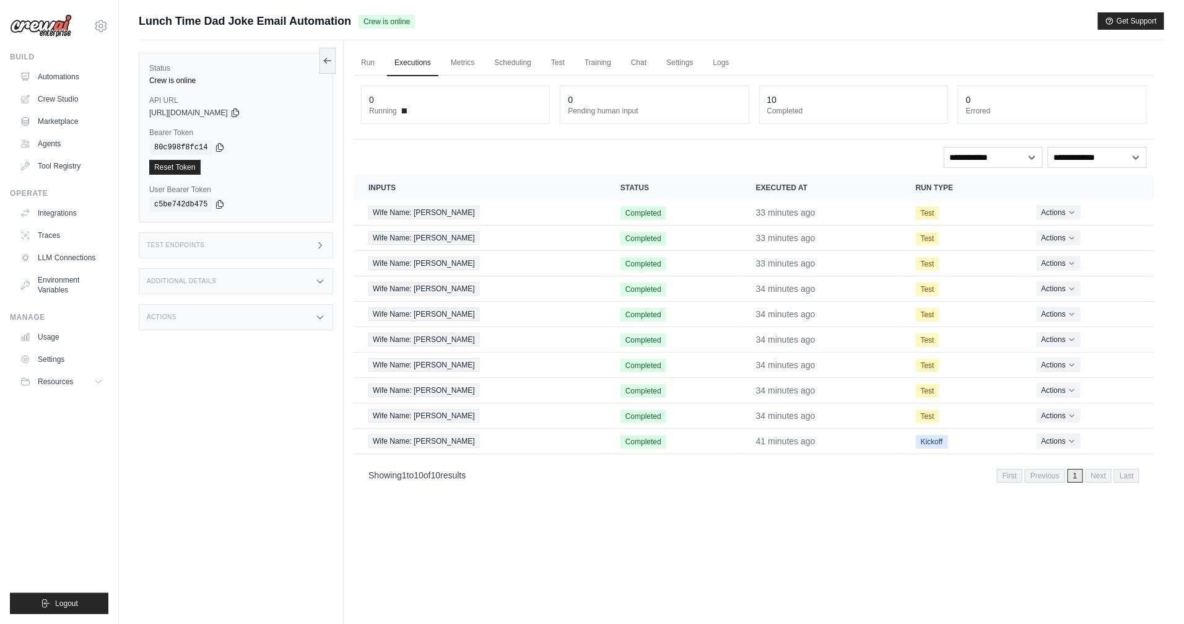
click at [219, 247] on div "Test Endpoints" at bounding box center [236, 245] width 195 height 26
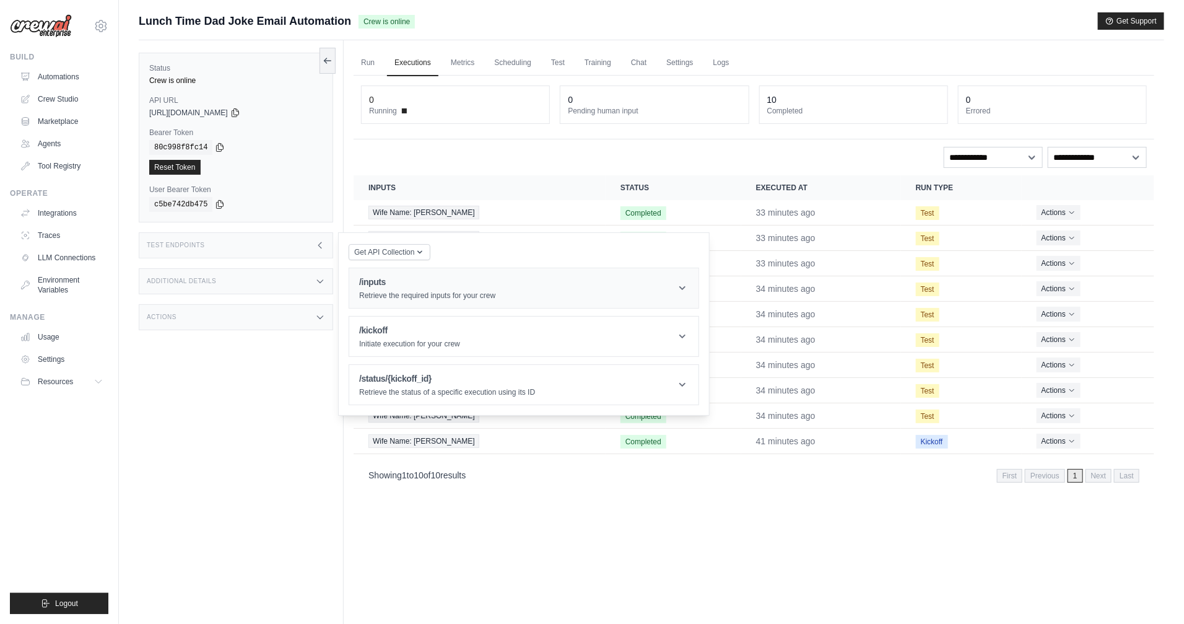
click at [357, 288] on header "/inputs Retrieve the required inputs for your crew" at bounding box center [523, 288] width 349 height 40
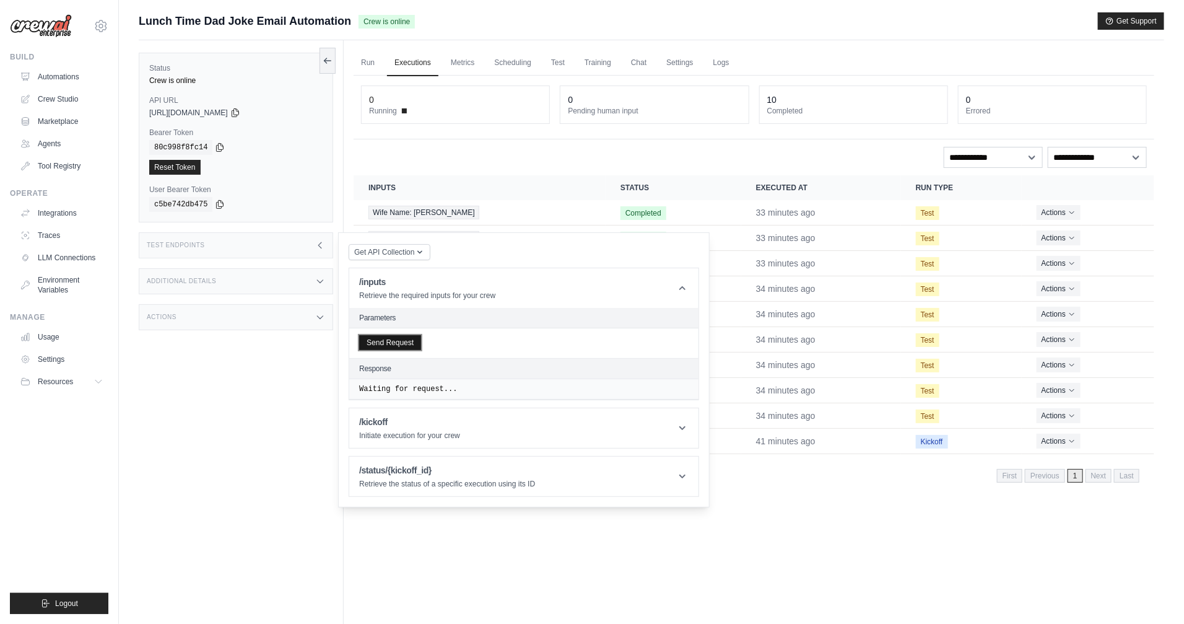
click at [383, 349] on button "Send Request" at bounding box center [390, 342] width 62 height 15
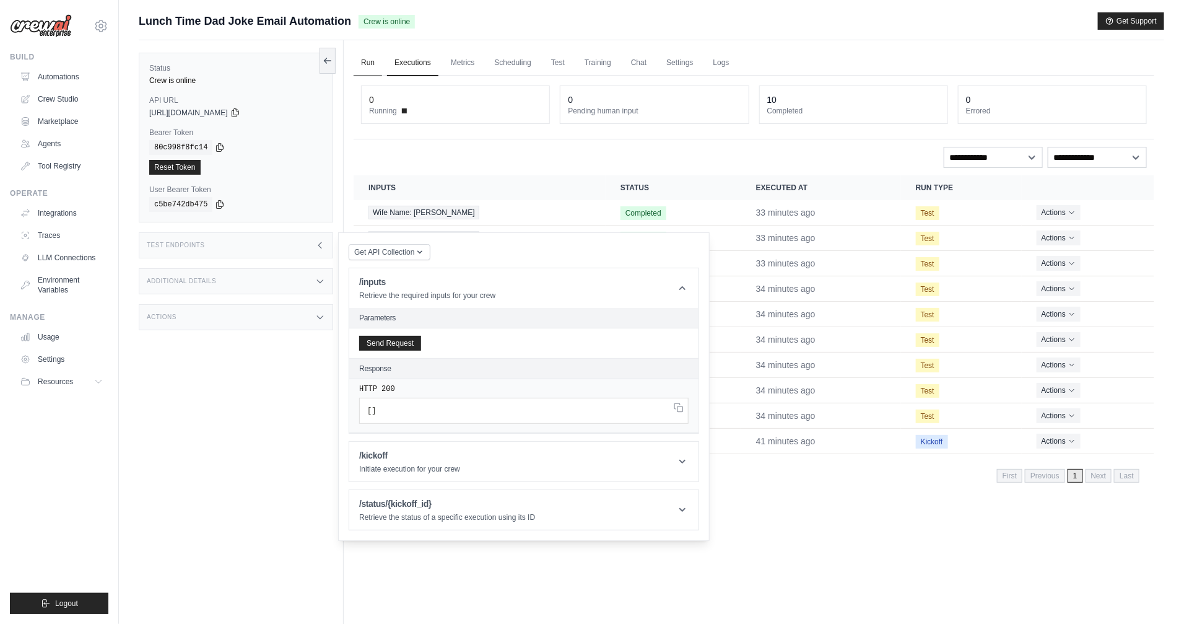
click at [368, 72] on link "Run" at bounding box center [368, 63] width 28 height 26
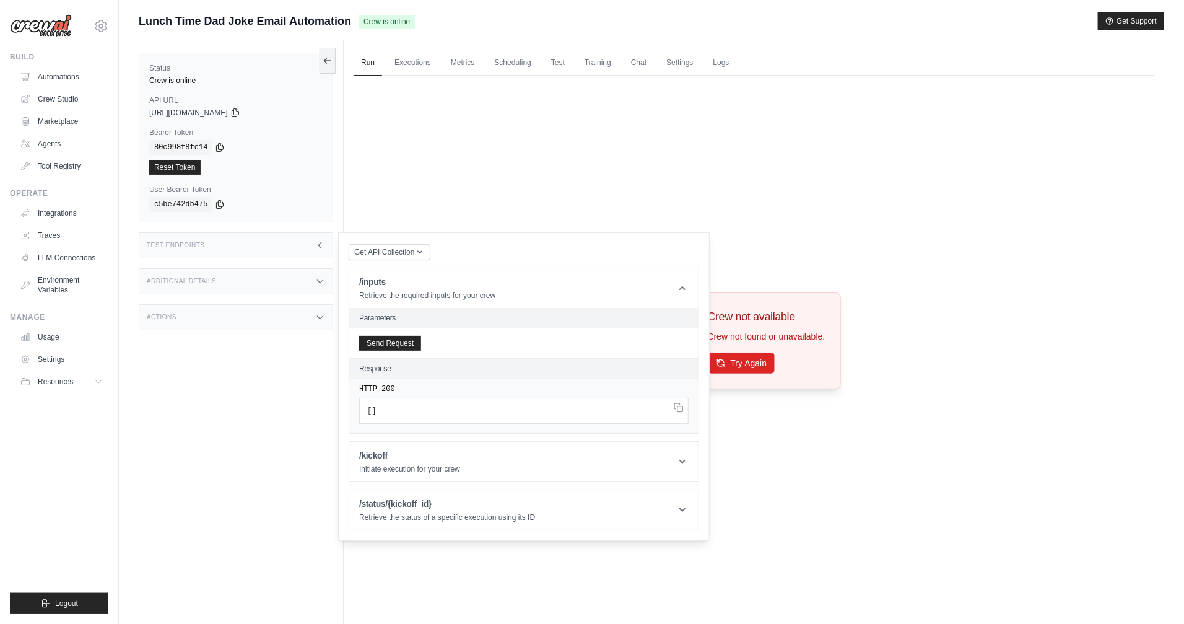
click at [854, 339] on div "Crew not available Crew not found or unavailable. Try Again" at bounding box center [754, 341] width 801 height 530
click at [308, 413] on div "Status Crew is online API URL copied https://lunch-time-dad-joke-email-automati…" at bounding box center [241, 352] width 205 height 624
click at [433, 204] on div "Crew not available Crew not found or unavailable. Try Again" at bounding box center [754, 341] width 801 height 530
click at [323, 243] on icon at bounding box center [320, 245] width 10 height 10
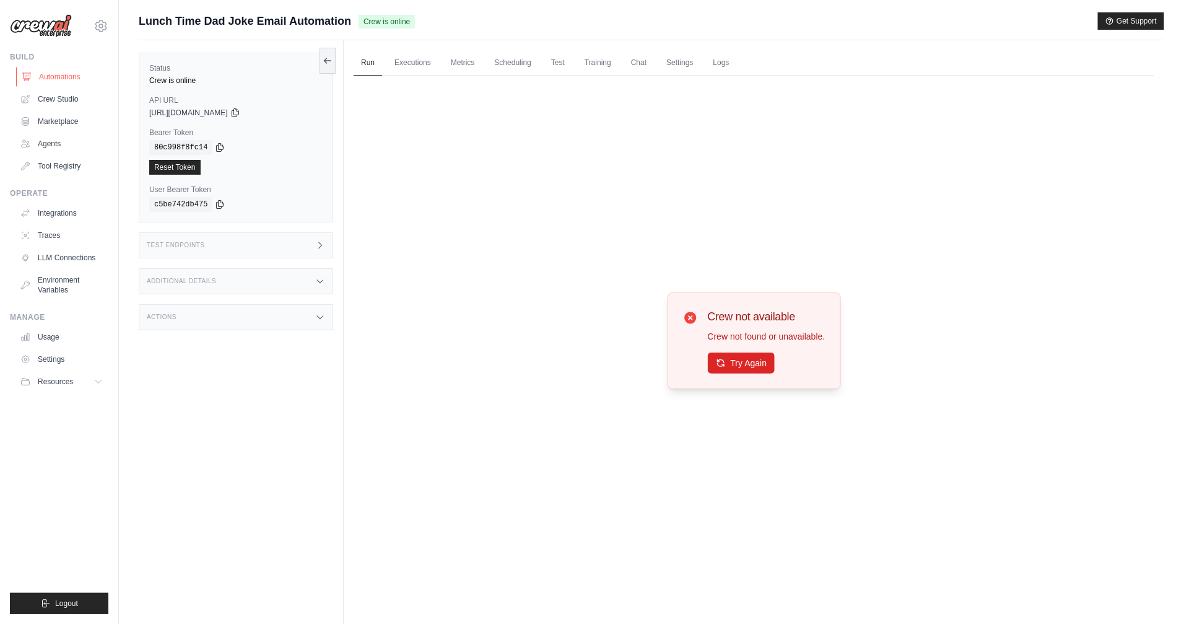
click at [72, 76] on link "Automations" at bounding box center [63, 77] width 94 height 20
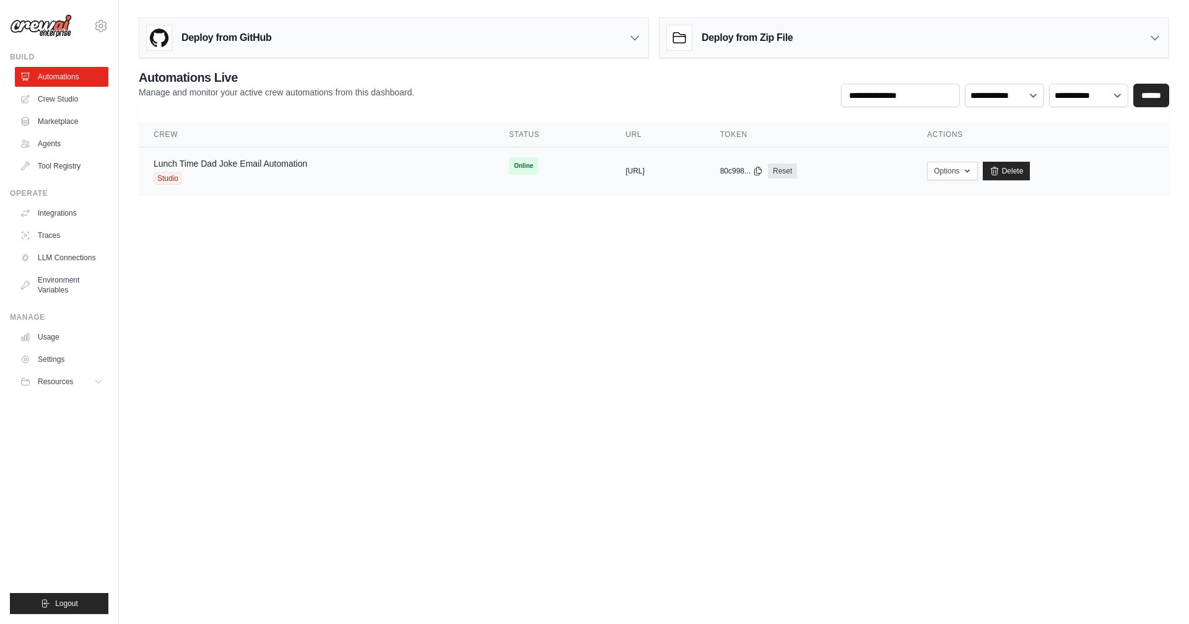
click at [199, 164] on link "Lunch Time Dad Joke Email Automation" at bounding box center [231, 164] width 154 height 10
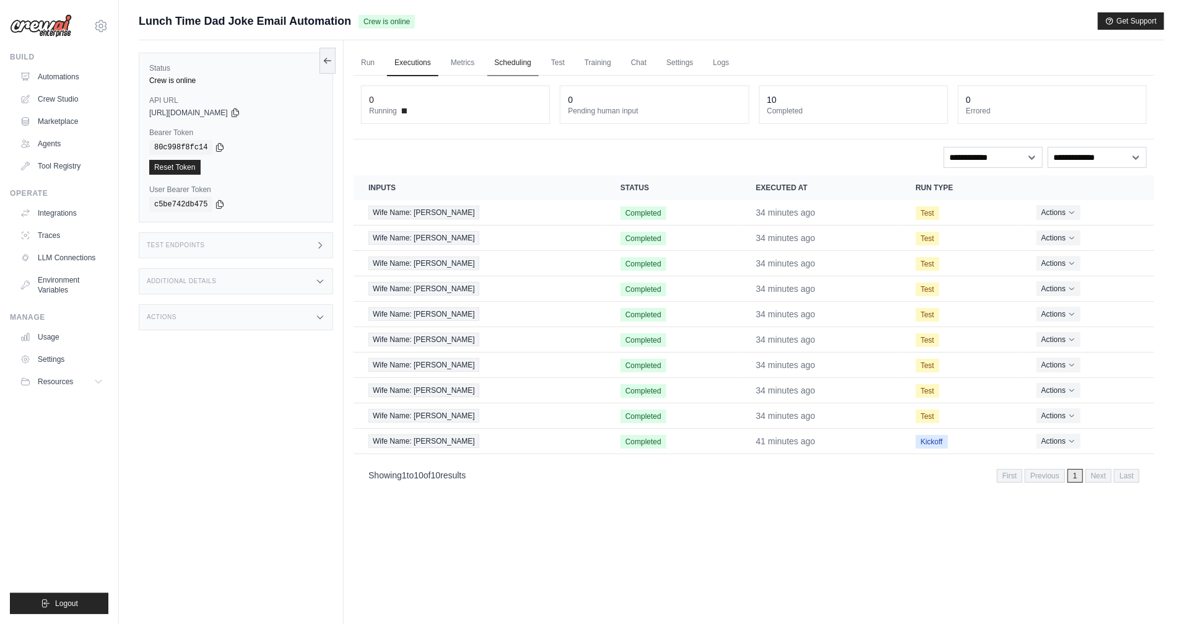
click at [532, 68] on link "Scheduling" at bounding box center [513, 63] width 51 height 26
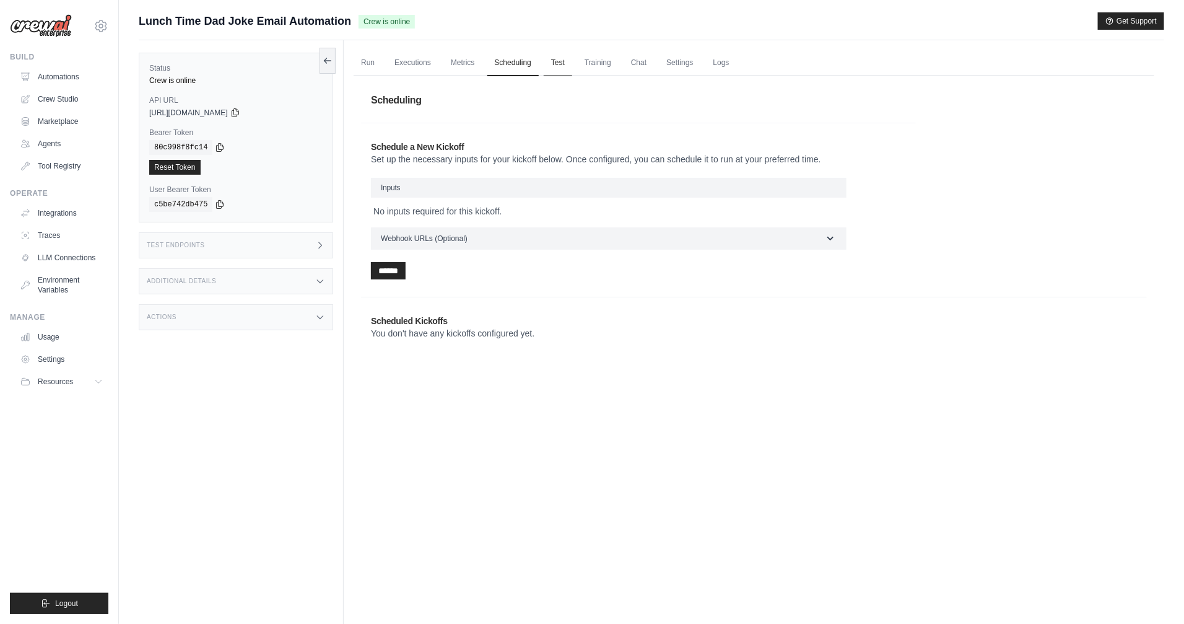
click at [561, 66] on link "Test" at bounding box center [558, 63] width 28 height 26
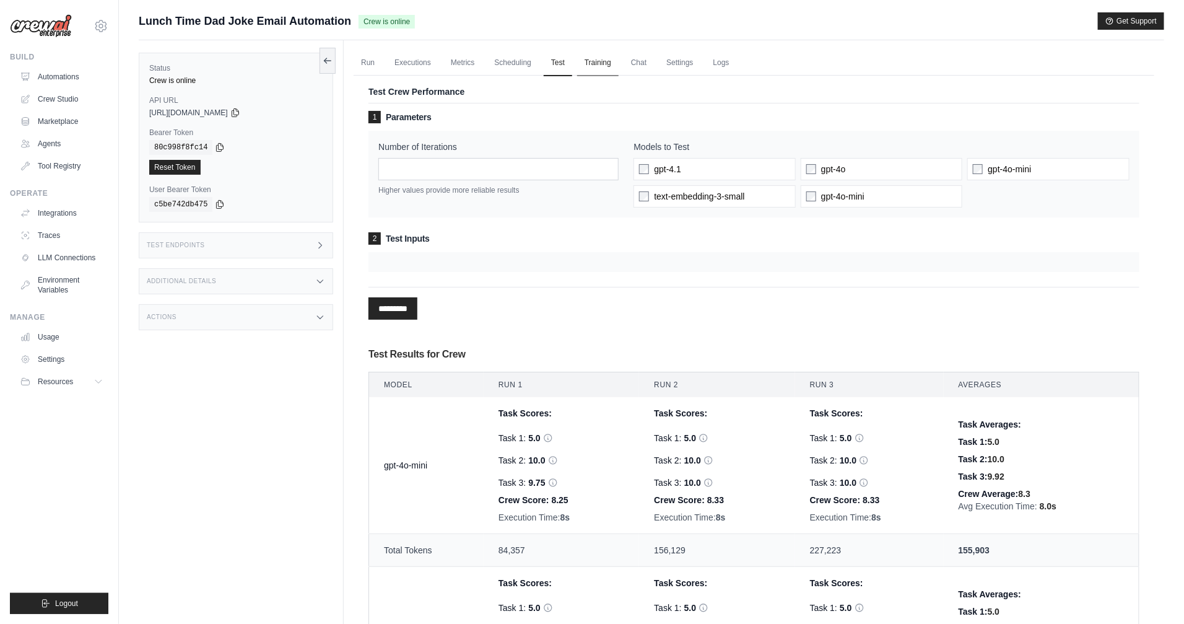
click at [586, 66] on link "Training" at bounding box center [598, 63] width 42 height 26
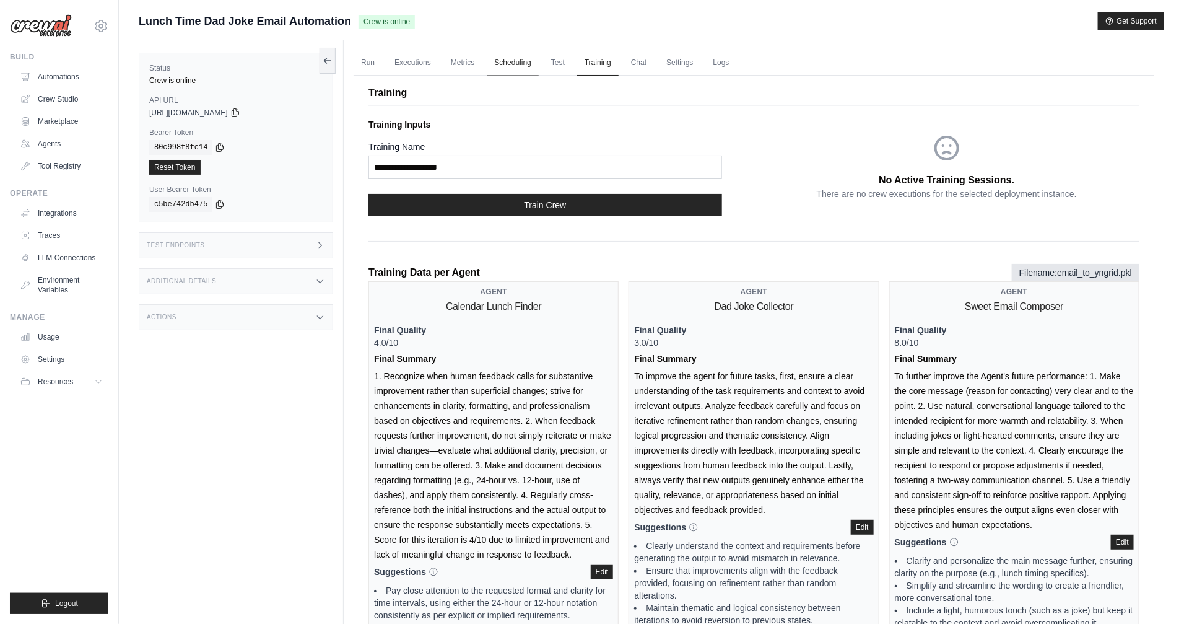
click at [514, 59] on link "Scheduling" at bounding box center [513, 63] width 51 height 26
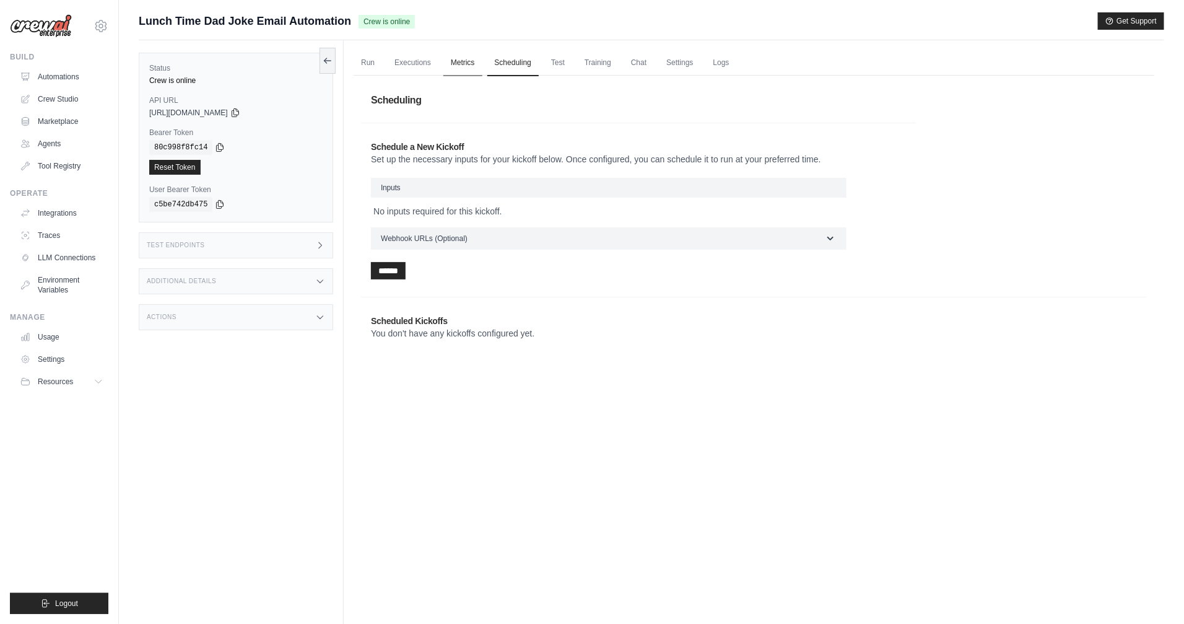
click at [470, 63] on link "Metrics" at bounding box center [463, 63] width 39 height 26
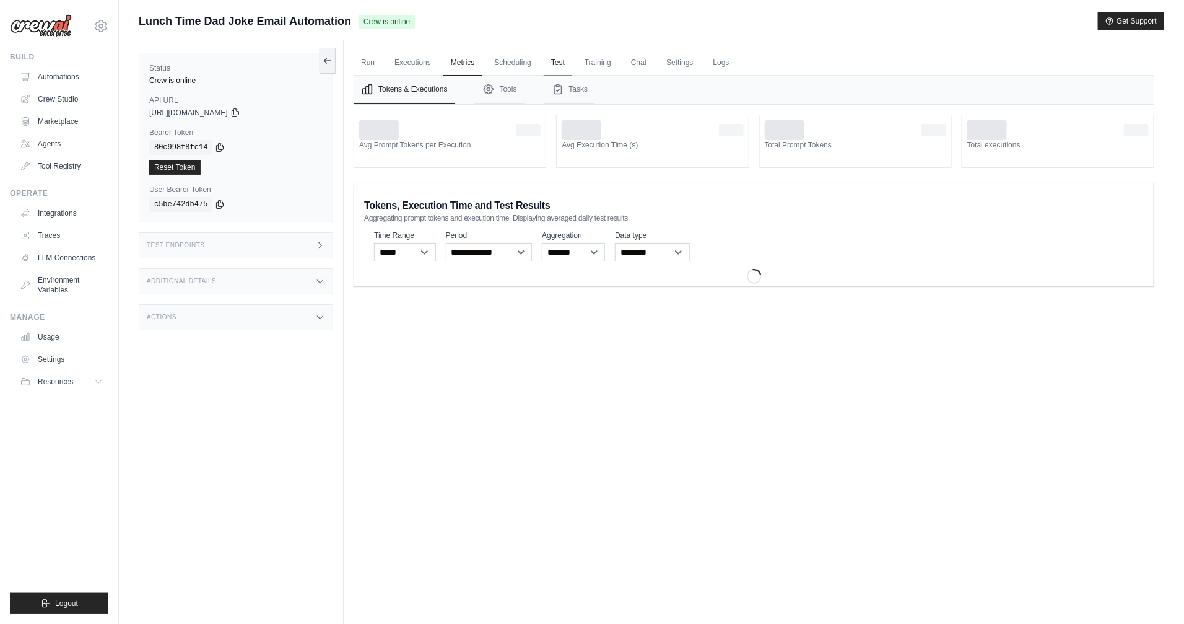
click at [562, 71] on link "Test" at bounding box center [558, 63] width 28 height 26
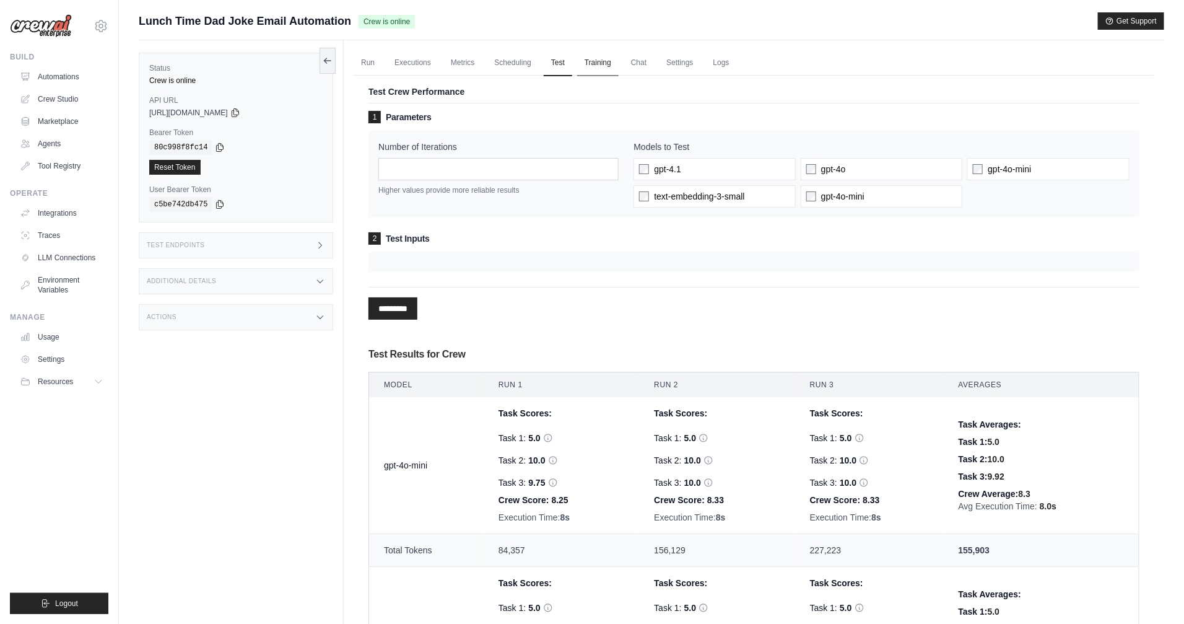
click at [592, 67] on link "Training" at bounding box center [598, 63] width 42 height 26
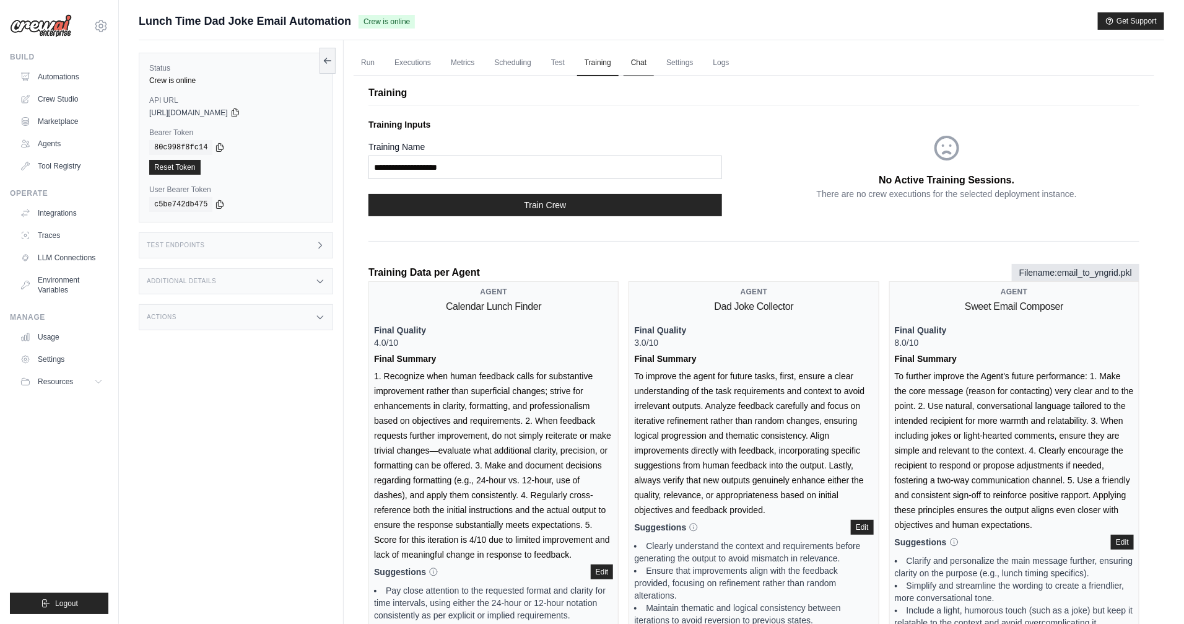
click at [637, 67] on link "Chat" at bounding box center [639, 63] width 30 height 26
click at [679, 66] on link "Settings" at bounding box center [680, 63] width 42 height 26
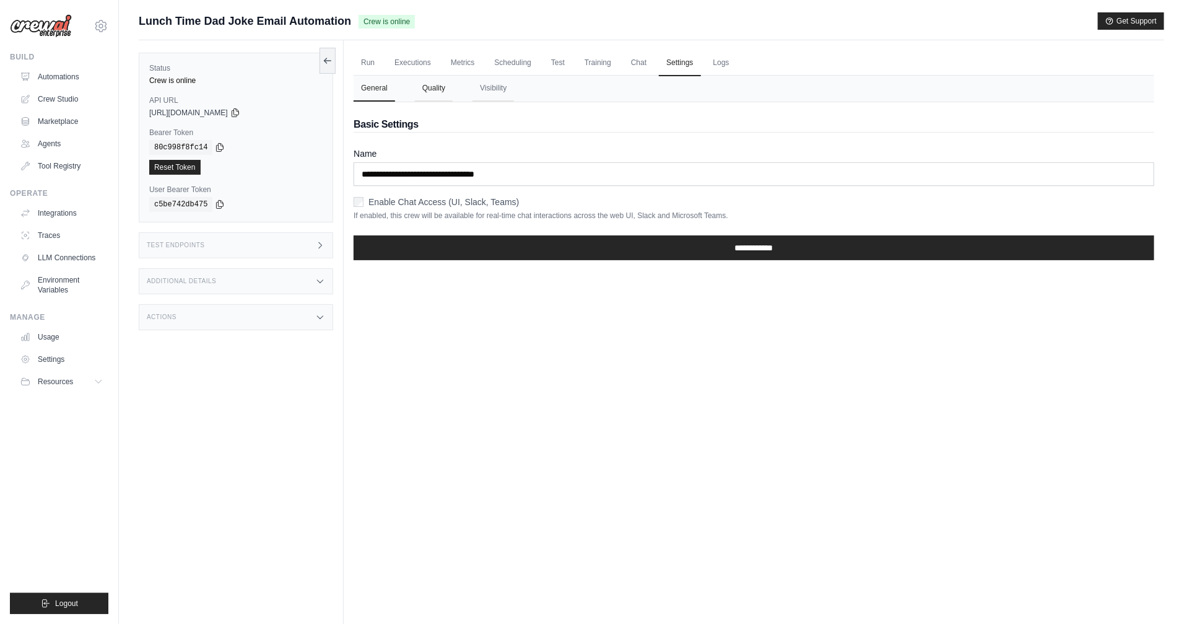
click at [445, 91] on button "Quality" at bounding box center [434, 89] width 38 height 26
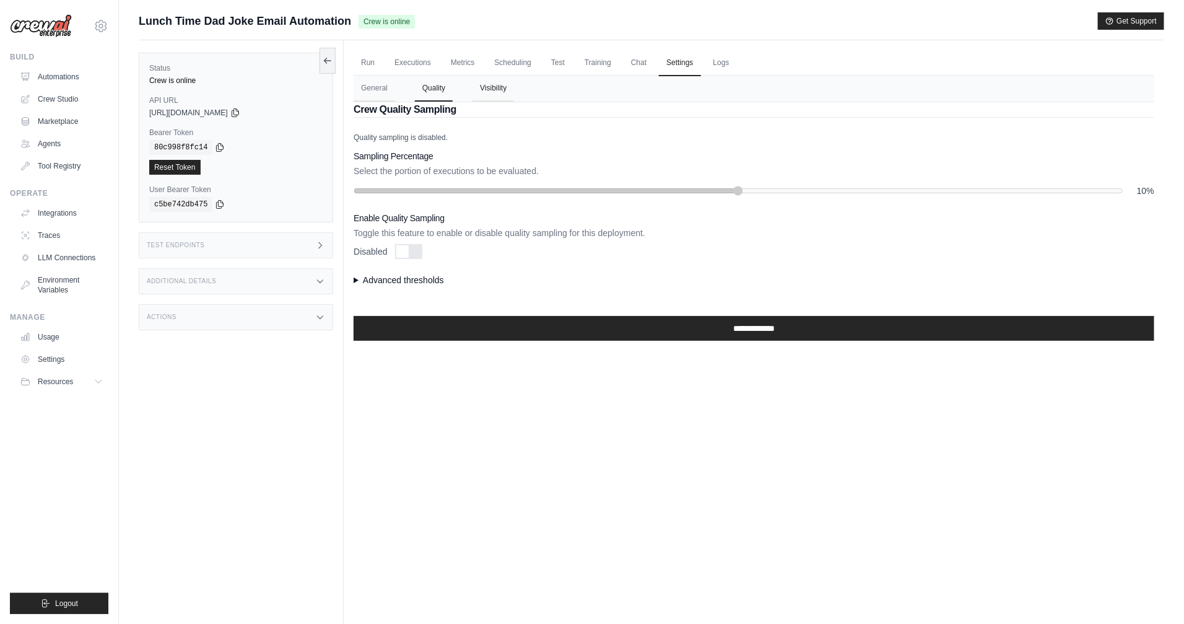
click at [486, 89] on button "Visibility" at bounding box center [494, 89] width 42 height 26
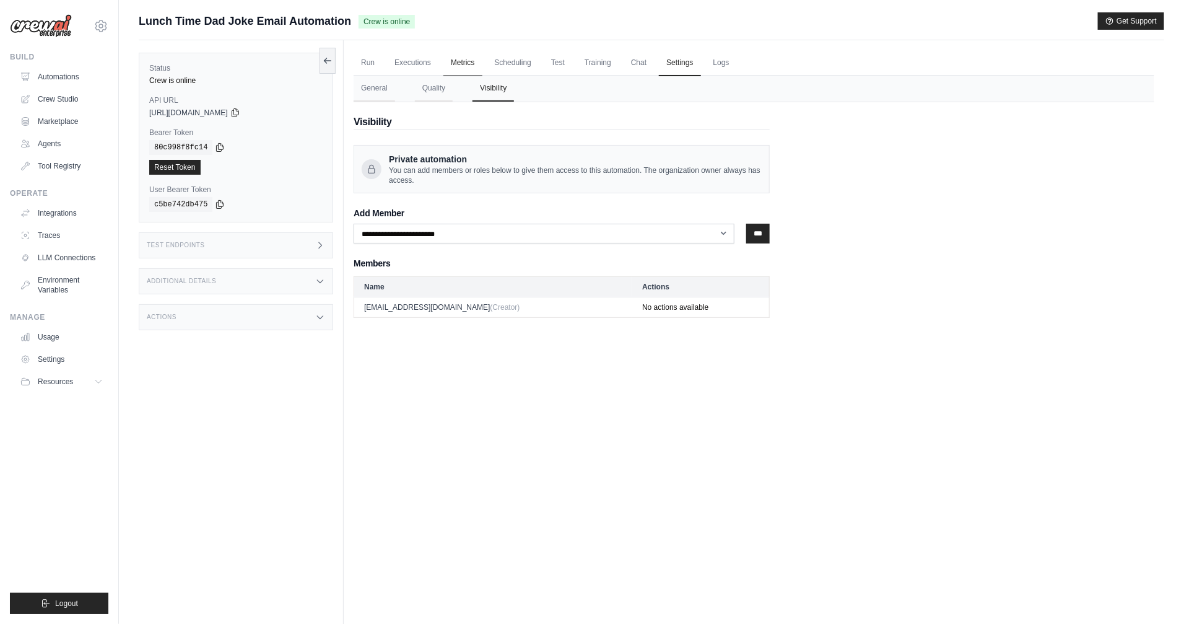
click at [452, 64] on link "Metrics" at bounding box center [463, 63] width 39 height 26
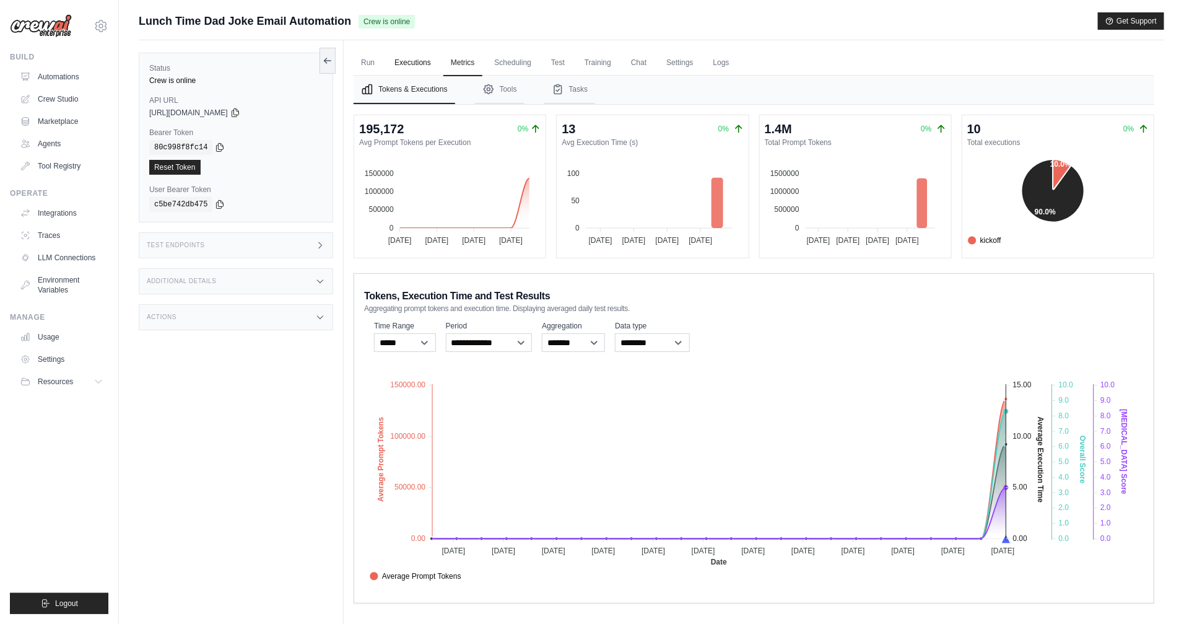
click at [417, 62] on link "Executions" at bounding box center [412, 63] width 51 height 26
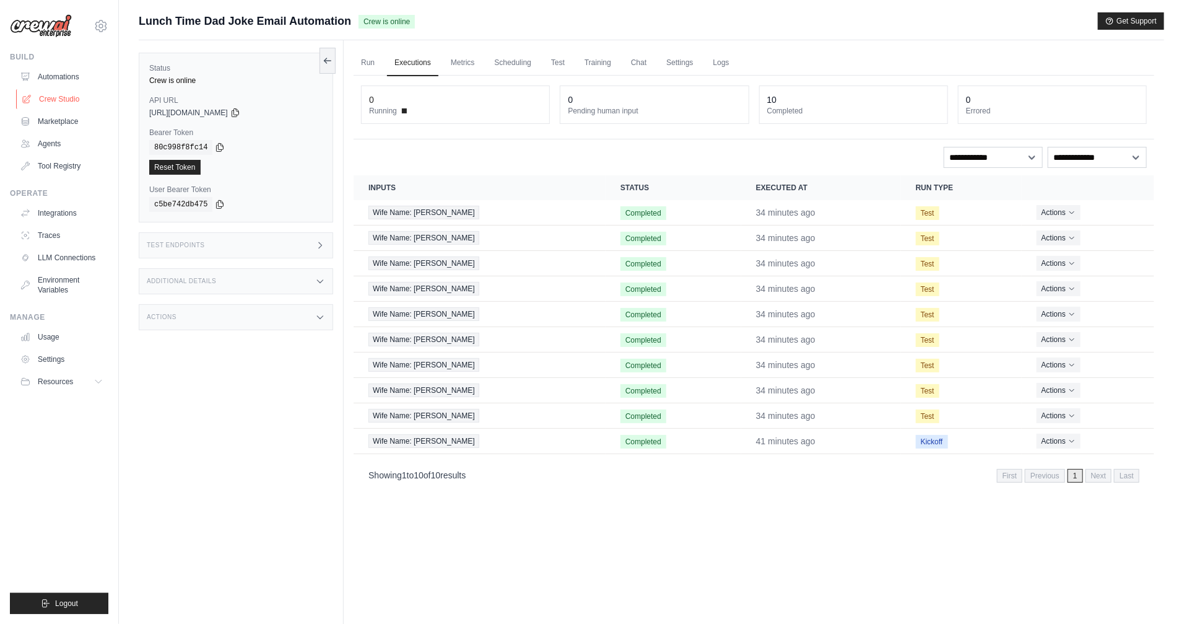
click at [66, 102] on link "Crew Studio" at bounding box center [63, 99] width 94 height 20
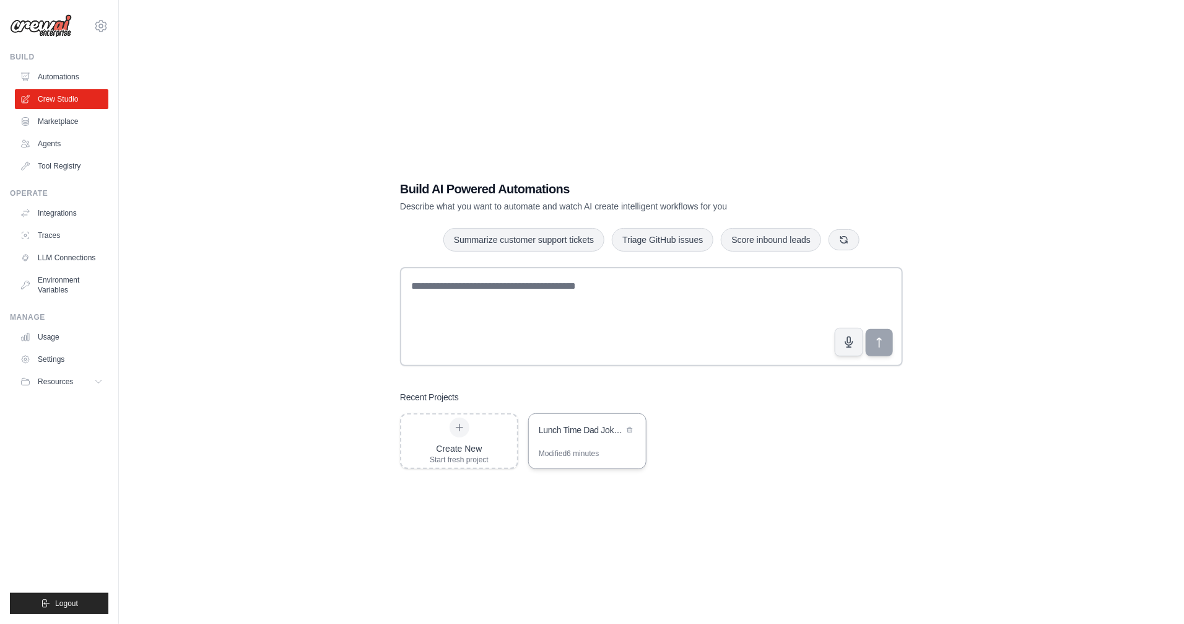
click at [591, 432] on div "Lunch Time Dad Joke Email Automation" at bounding box center [581, 430] width 85 height 12
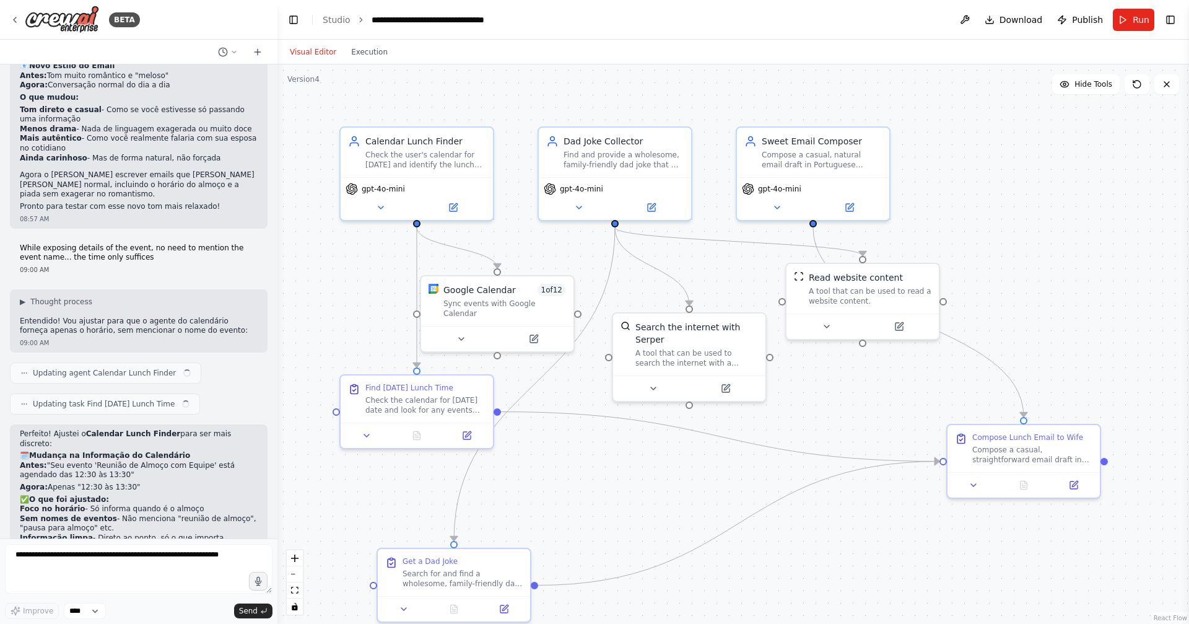
scroll to position [2975, 0]
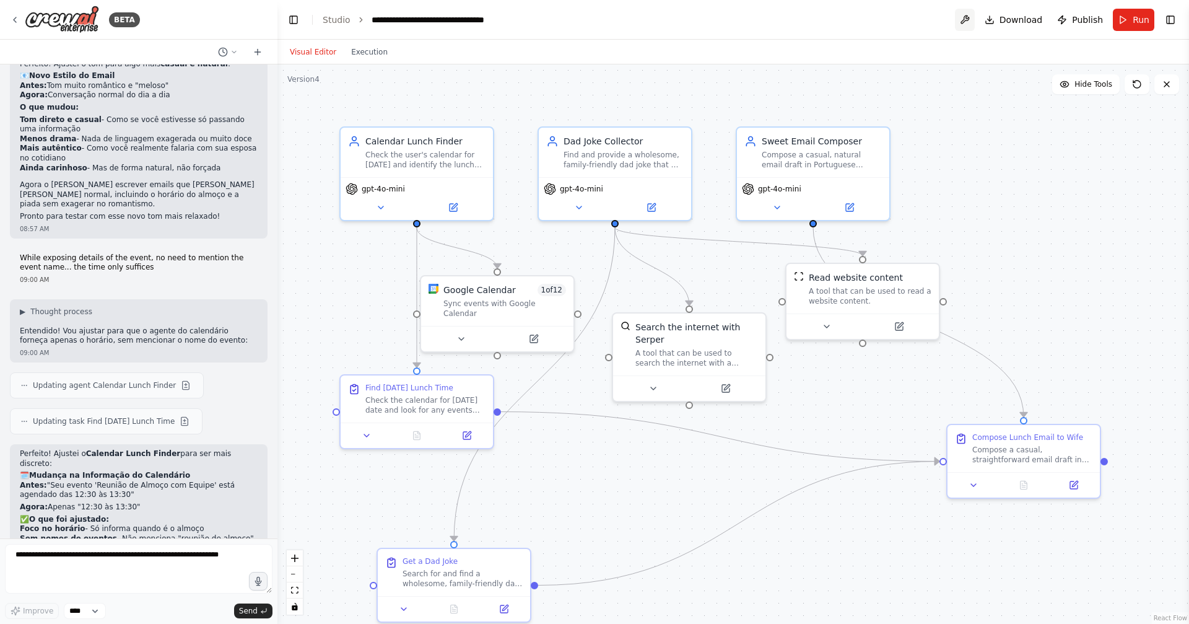
click at [972, 21] on button at bounding box center [965, 20] width 20 height 22
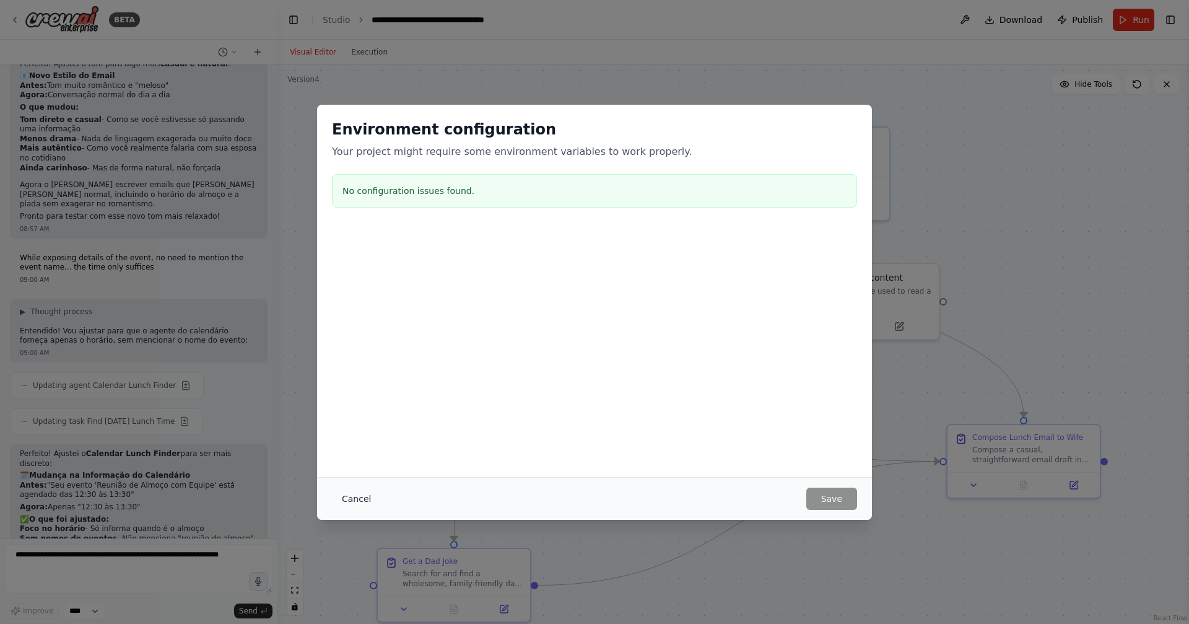
click at [341, 501] on button "Cancel" at bounding box center [356, 499] width 49 height 22
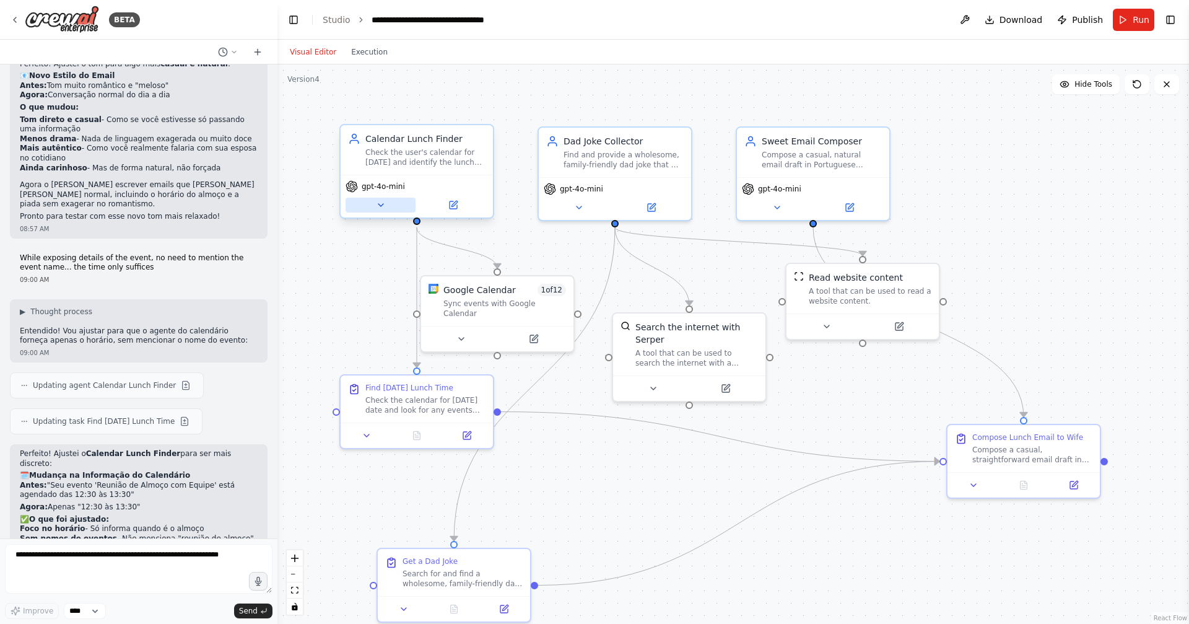
click at [387, 202] on button at bounding box center [381, 205] width 70 height 15
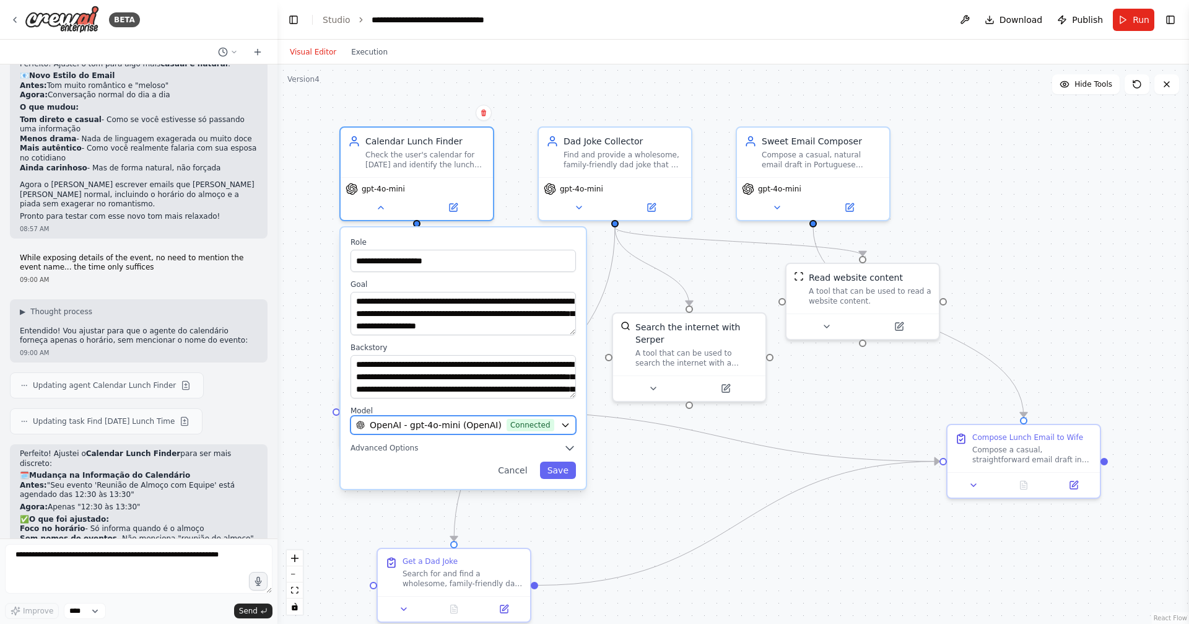
click at [428, 428] on span "OpenAI - gpt-4o-mini (OpenAI)" at bounding box center [436, 425] width 132 height 12
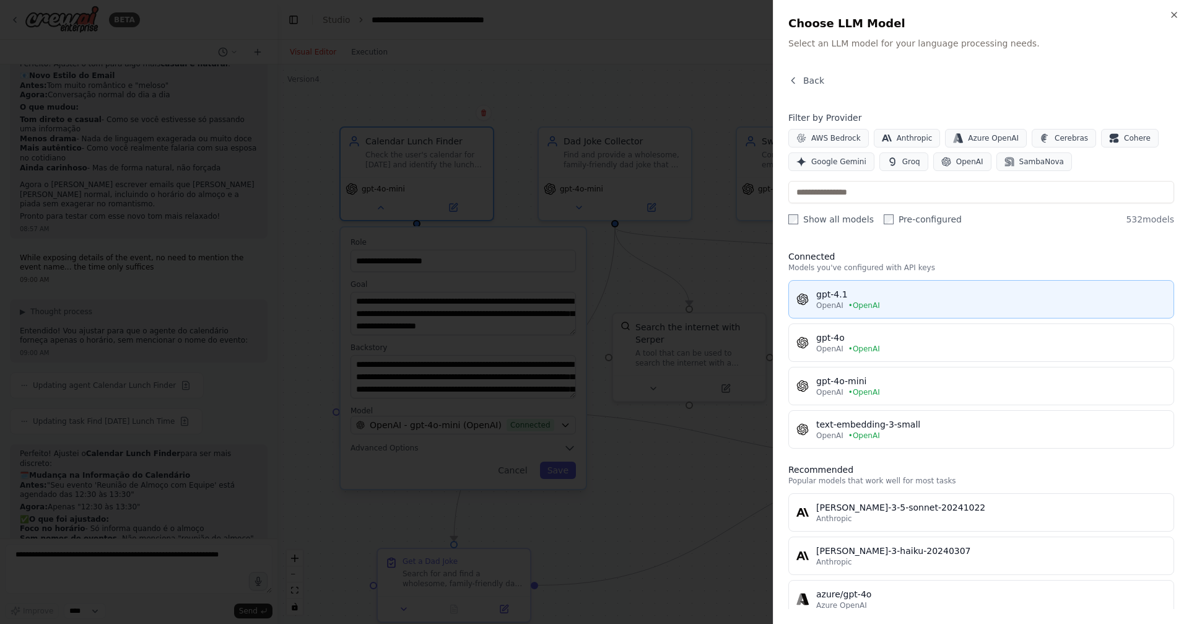
click at [869, 299] on div "gpt-4.1" at bounding box center [991, 294] width 350 height 12
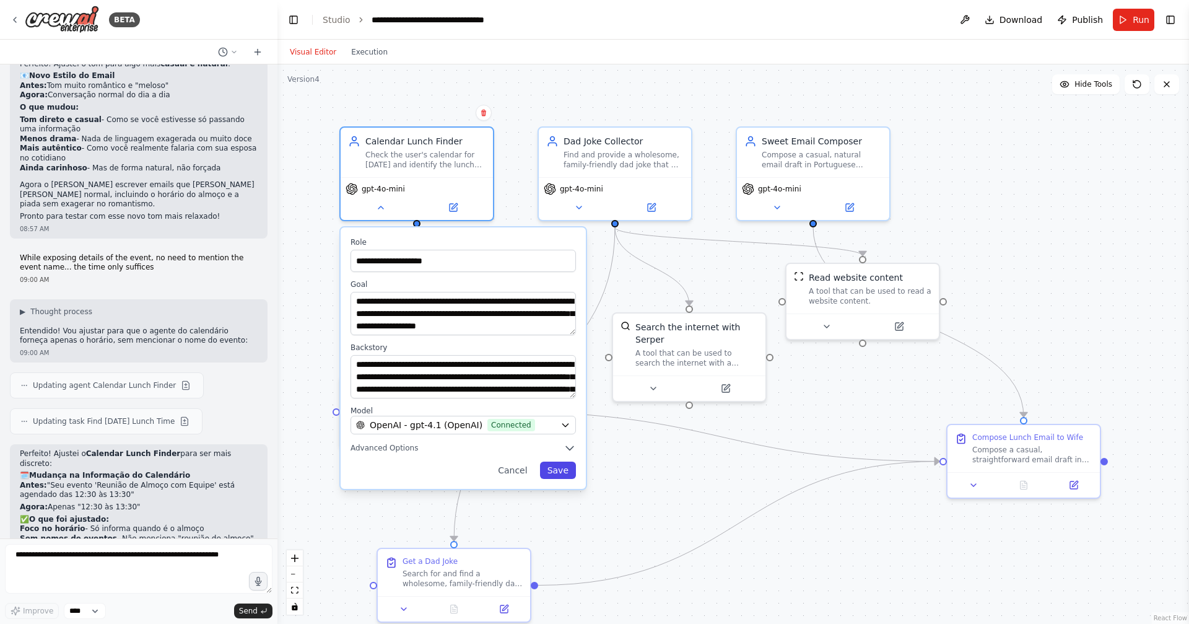
click at [557, 470] on button "Save" at bounding box center [558, 470] width 36 height 17
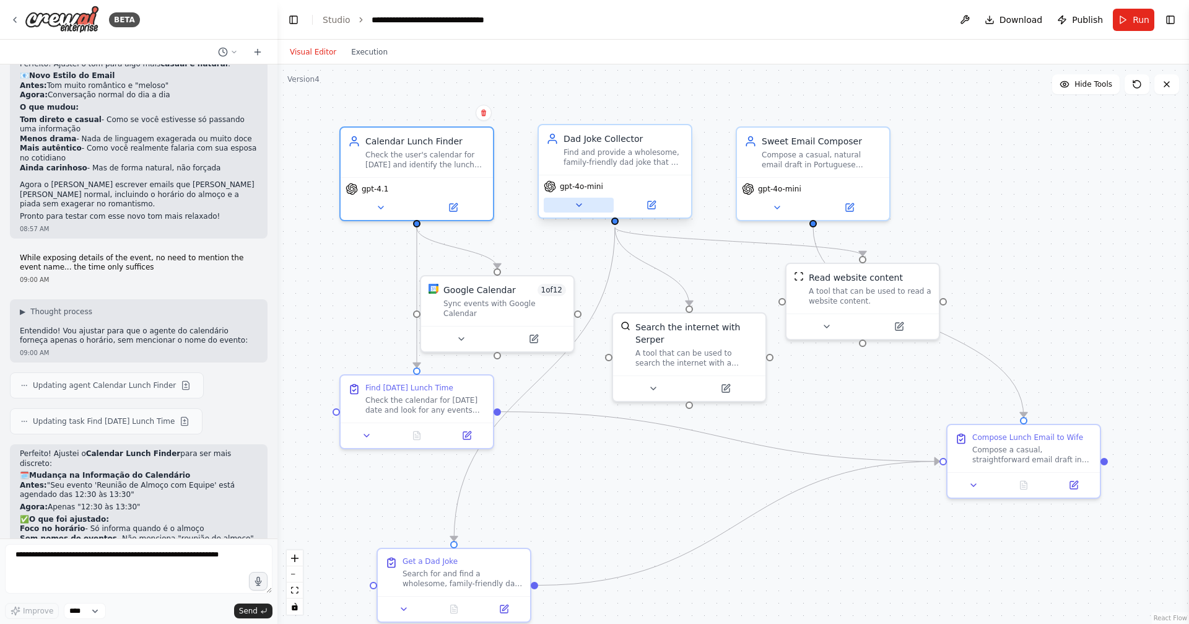
click at [589, 202] on button at bounding box center [579, 205] width 70 height 15
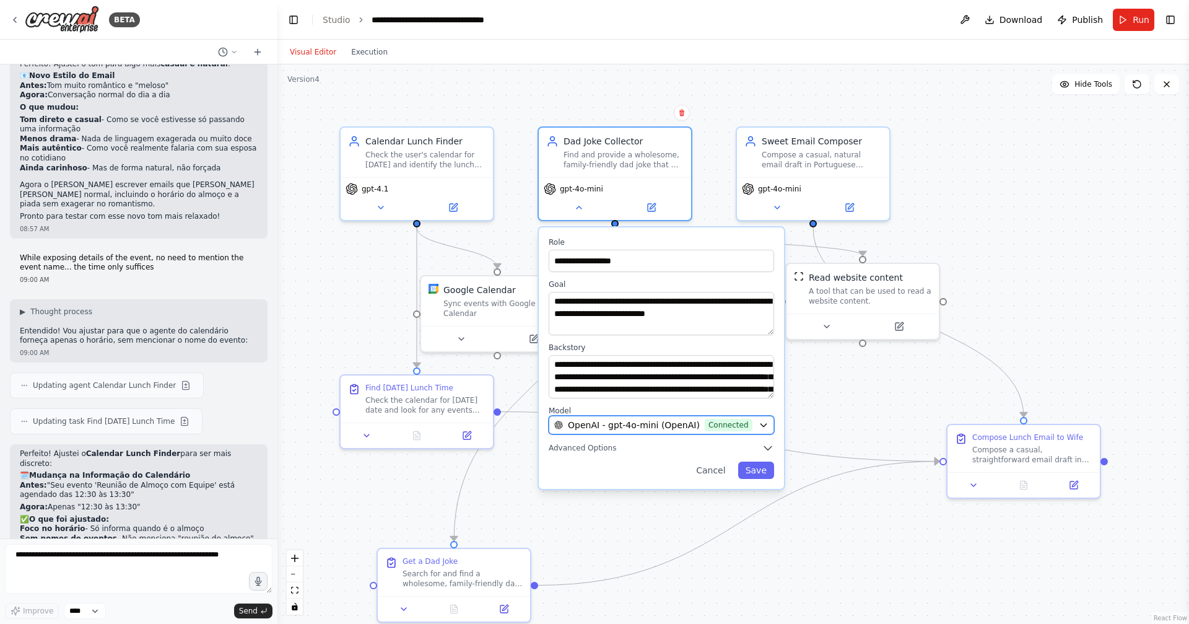
click at [708, 421] on span "Connected" at bounding box center [729, 425] width 48 height 12
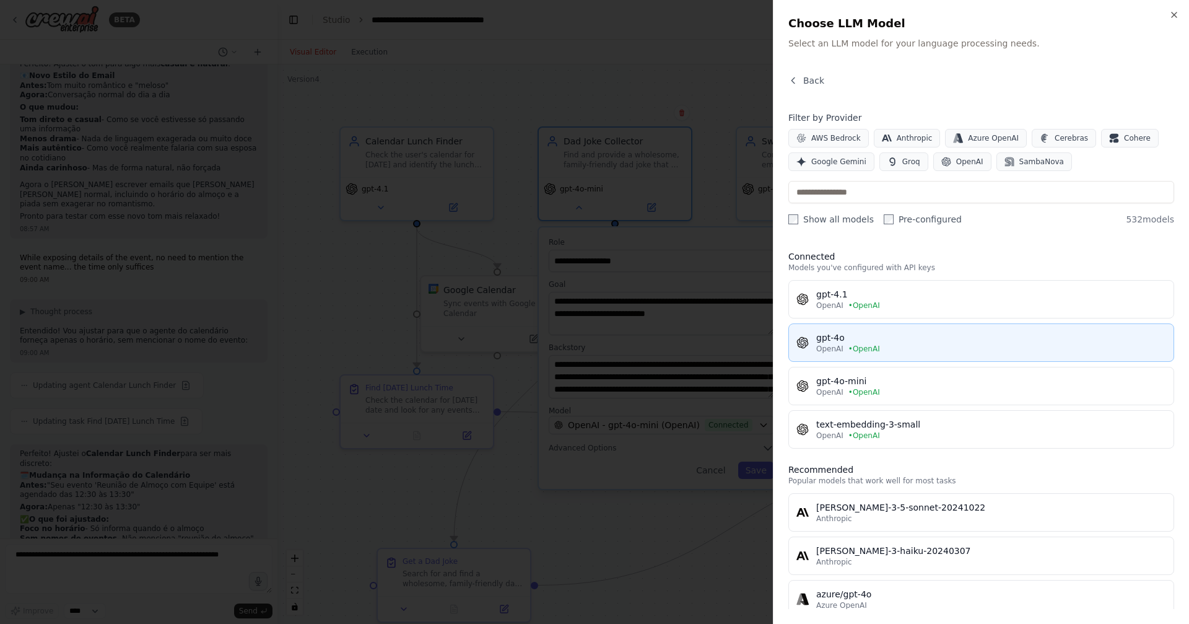
click at [852, 354] on button "gpt-4o OpenAI • OpenAI" at bounding box center [982, 342] width 386 height 38
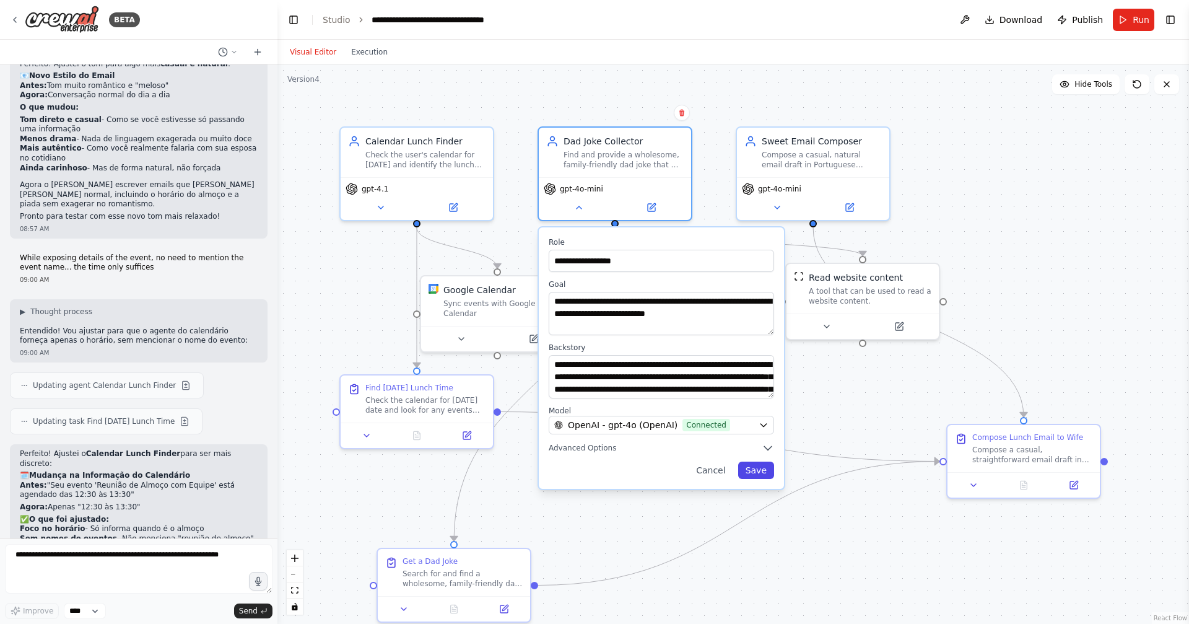
click at [759, 470] on button "Save" at bounding box center [756, 470] width 36 height 17
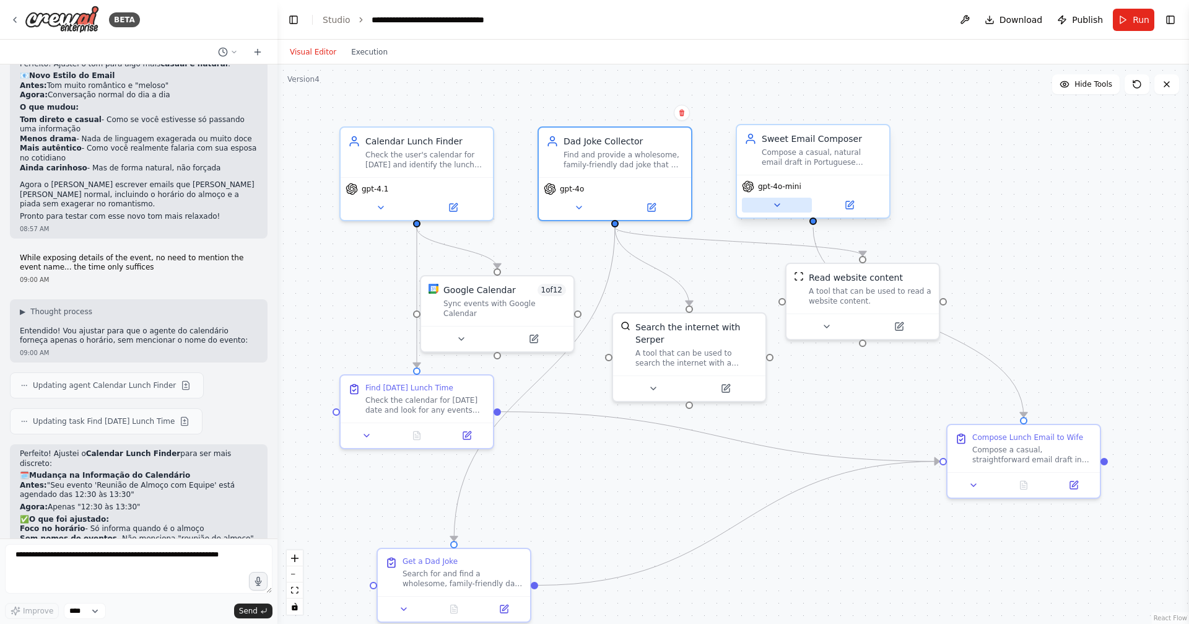
click at [787, 210] on button at bounding box center [777, 205] width 70 height 15
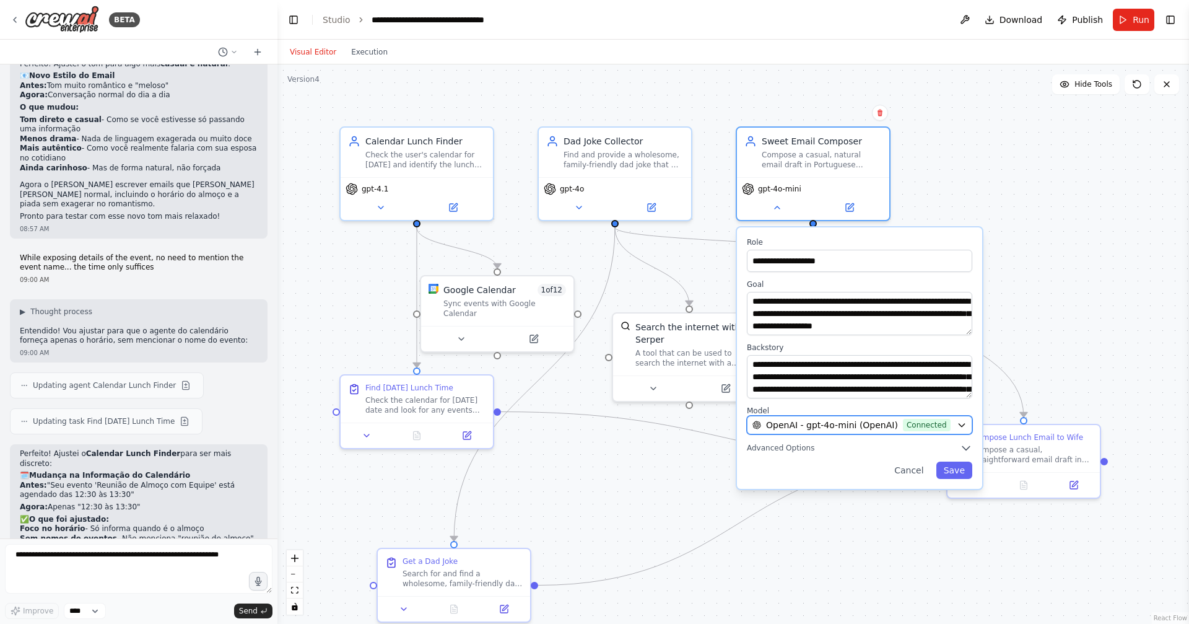
click at [927, 427] on span "Connected" at bounding box center [927, 425] width 48 height 12
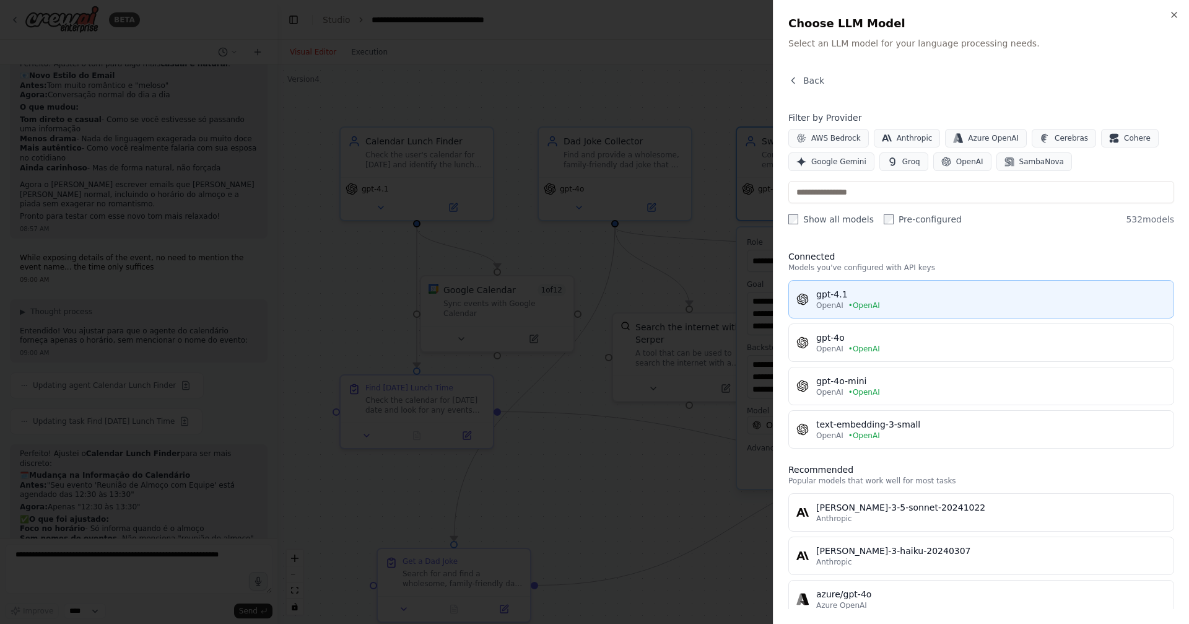
click at [793, 292] on button "gpt-4.1 OpenAI • OpenAI" at bounding box center [982, 299] width 386 height 38
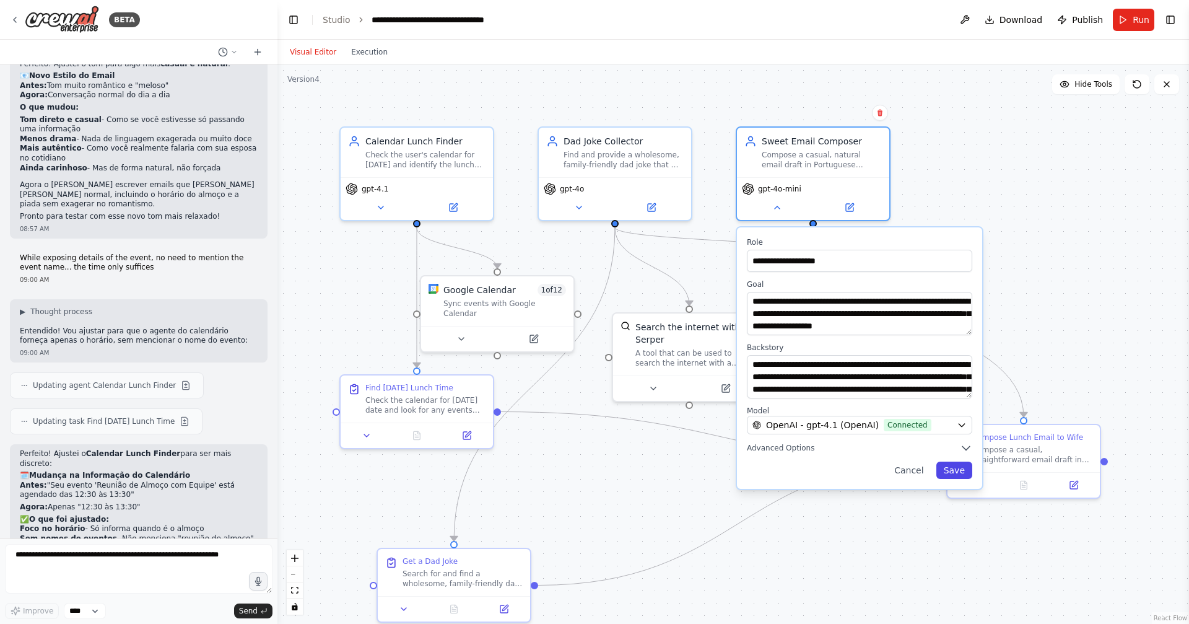
click at [945, 468] on button "Save" at bounding box center [955, 470] width 36 height 17
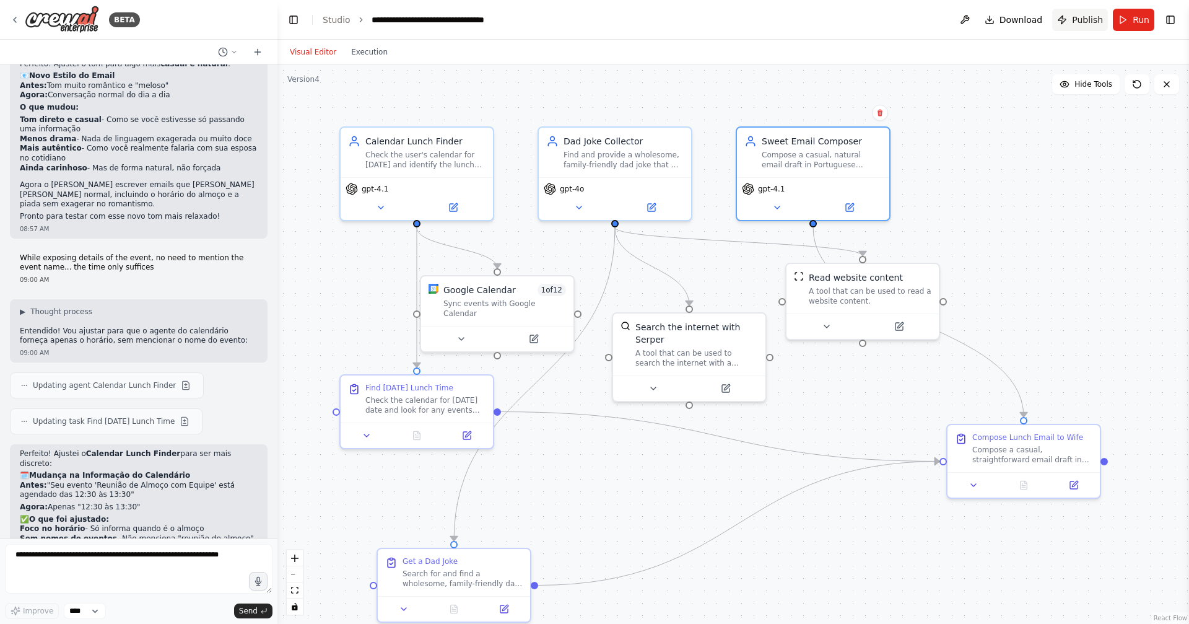
click at [1089, 19] on span "Publish" at bounding box center [1087, 20] width 31 height 12
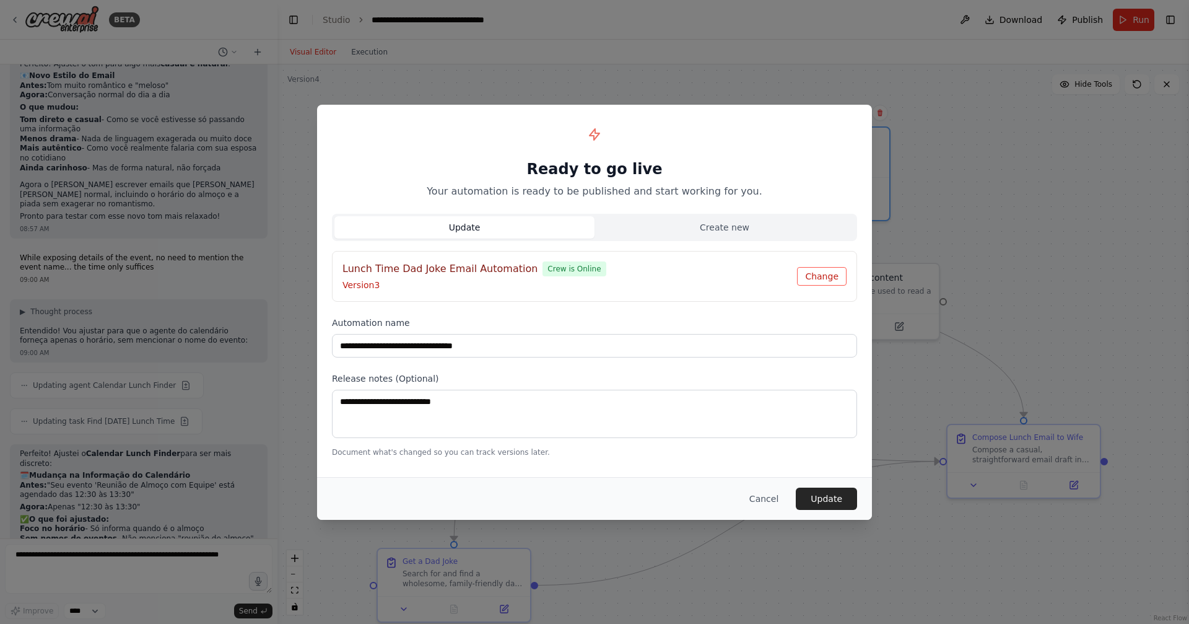
click at [816, 278] on button "Change" at bounding box center [822, 276] width 50 height 19
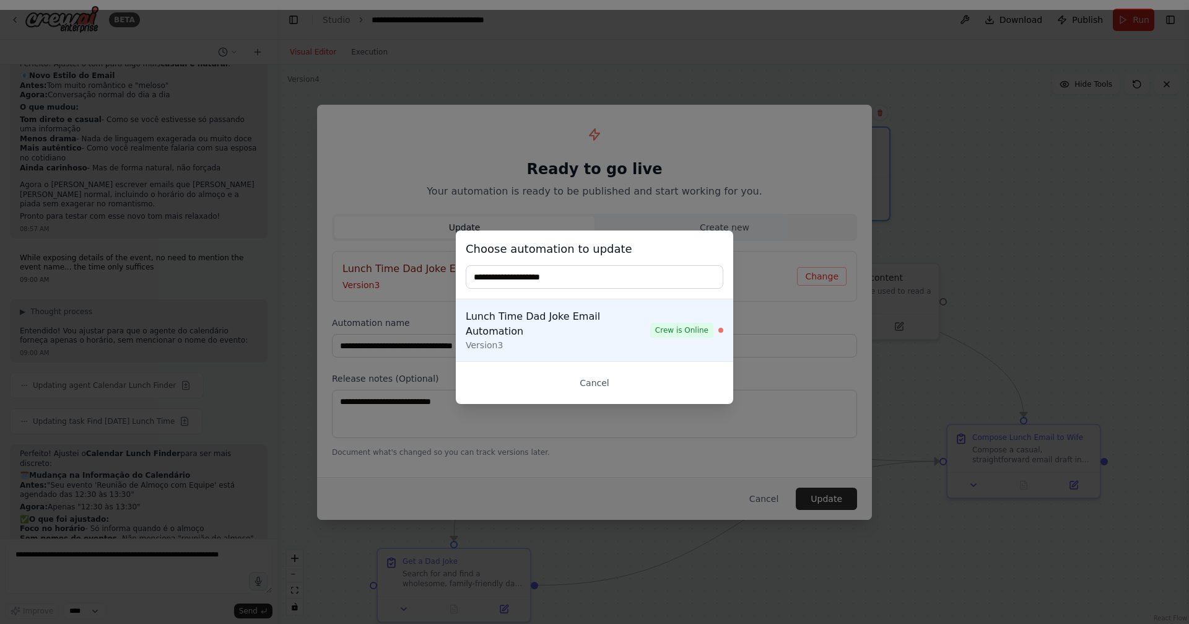
click at [609, 376] on button "Cancel" at bounding box center [595, 383] width 258 height 22
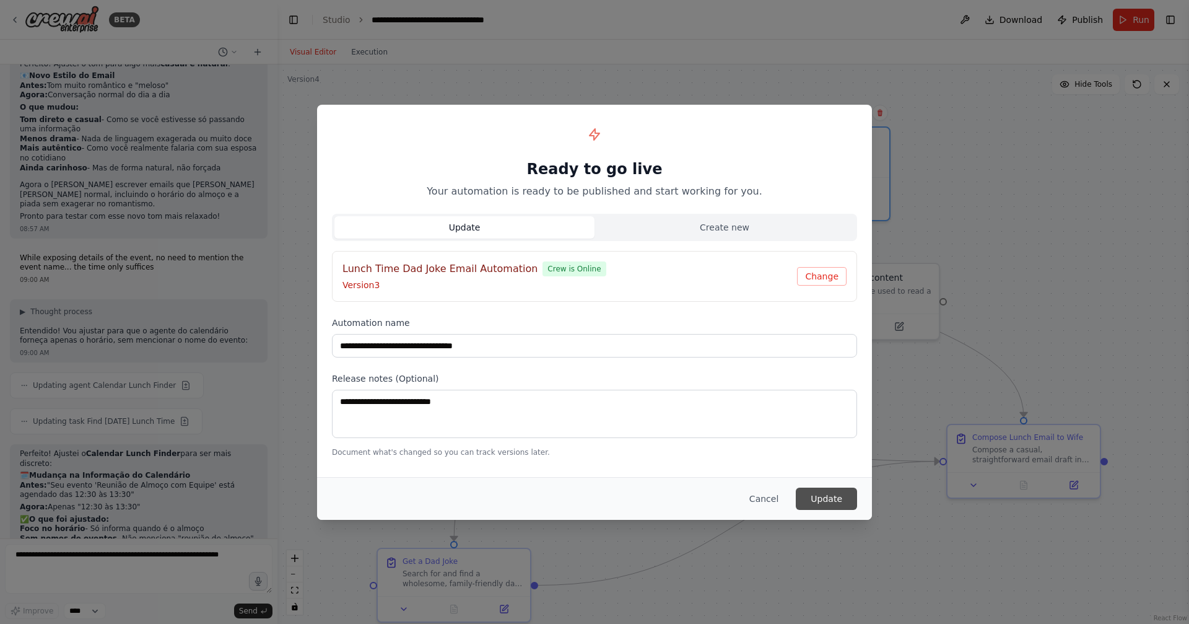
click at [817, 496] on button "Update" at bounding box center [826, 499] width 61 height 22
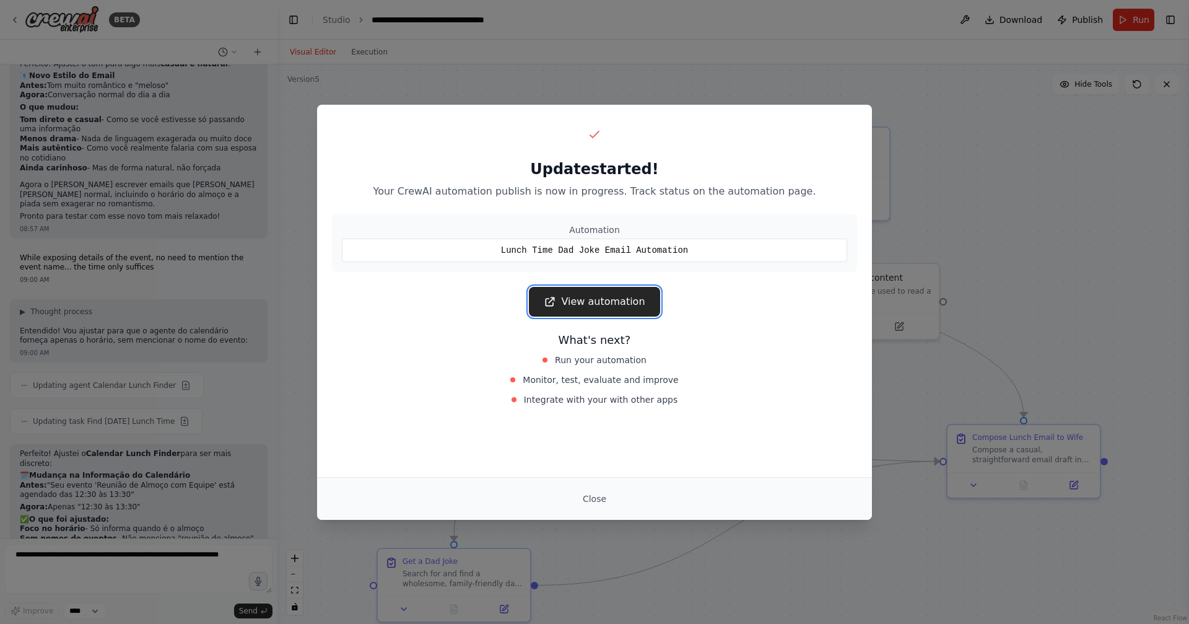
click at [592, 299] on link "View automation" at bounding box center [594, 302] width 131 height 30
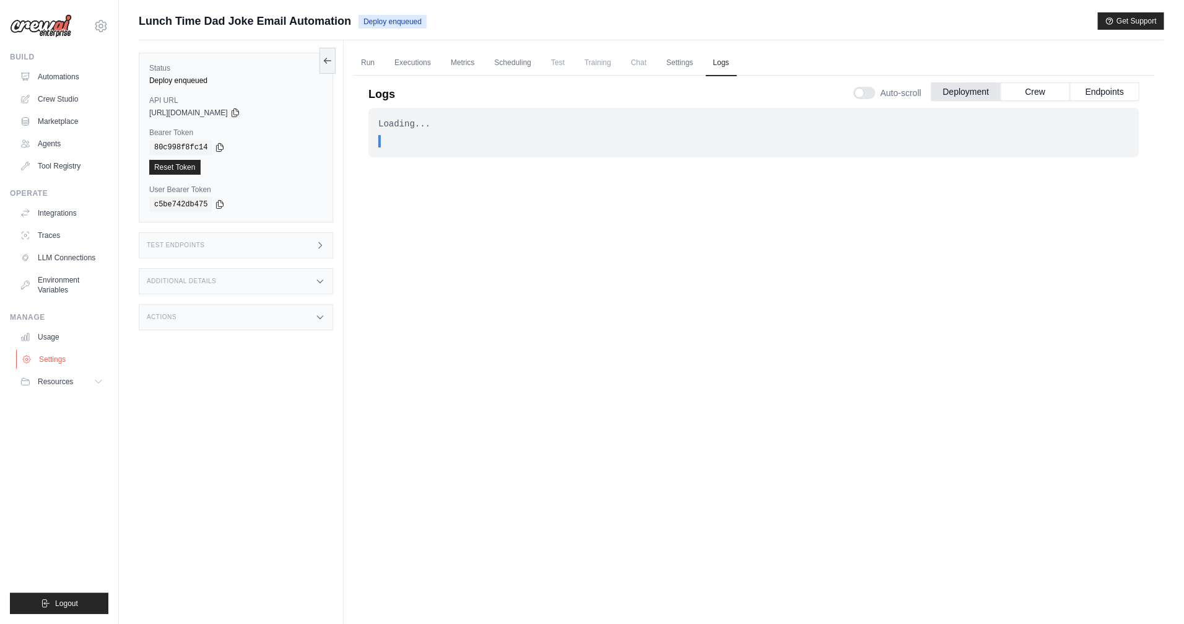
click at [55, 357] on link "Settings" at bounding box center [63, 359] width 94 height 20
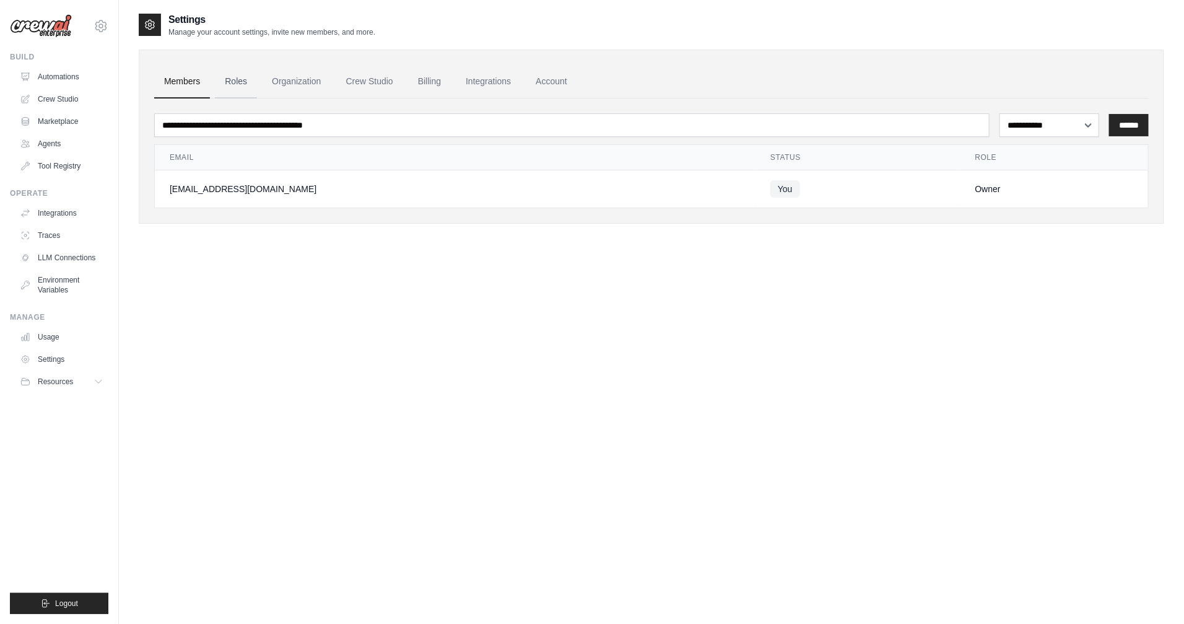
click at [247, 84] on link "Roles" at bounding box center [236, 81] width 42 height 33
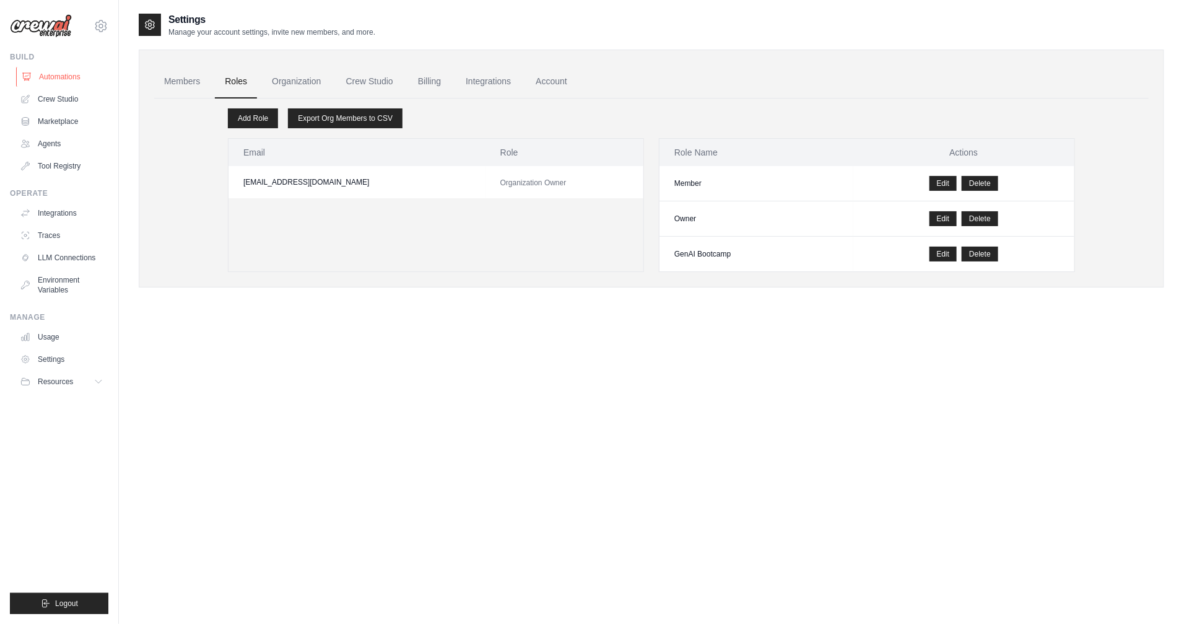
click at [66, 77] on link "Automations" at bounding box center [63, 77] width 94 height 20
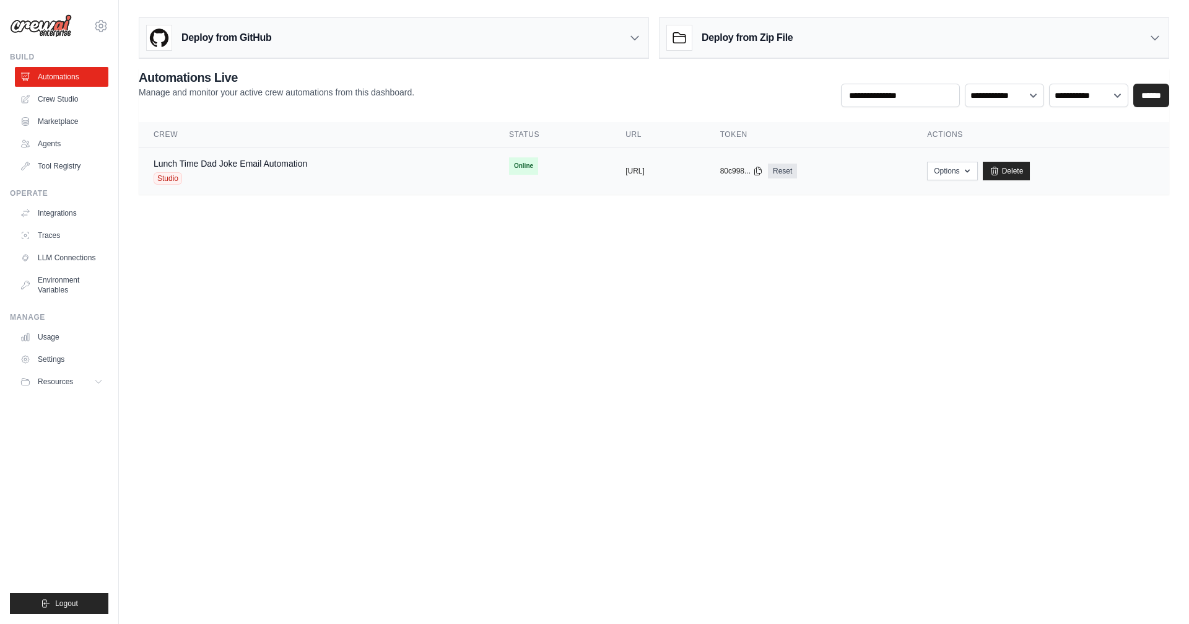
click at [212, 170] on div "Lunch Time Dad Joke Email Automation Studio" at bounding box center [231, 170] width 154 height 27
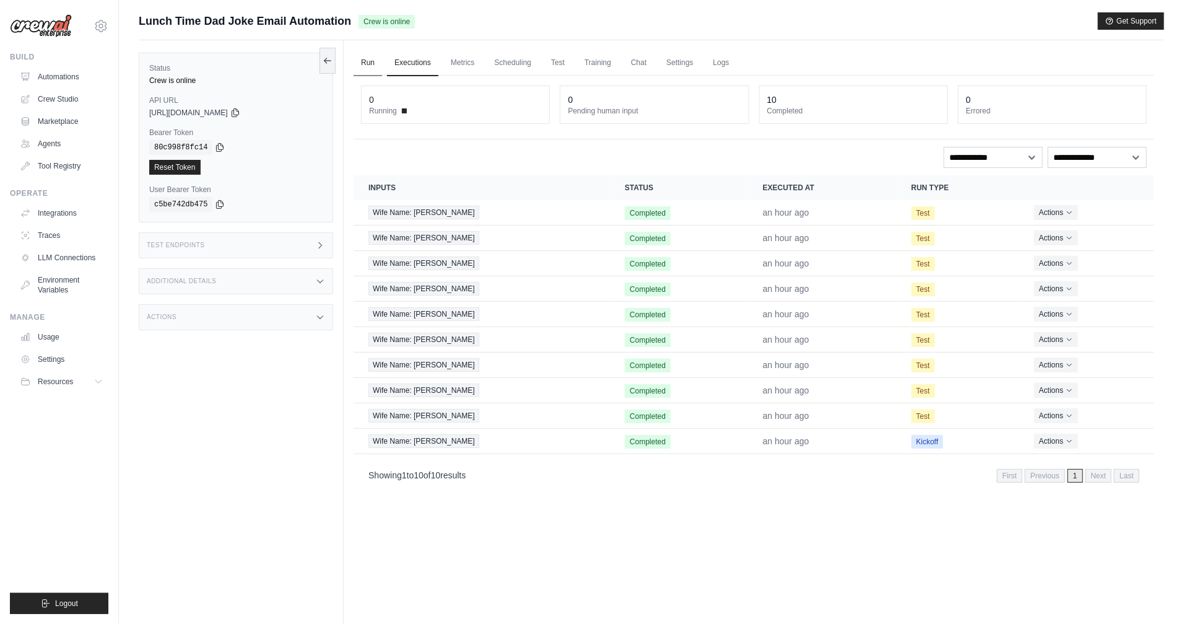
click at [375, 65] on link "Run" at bounding box center [368, 63] width 28 height 26
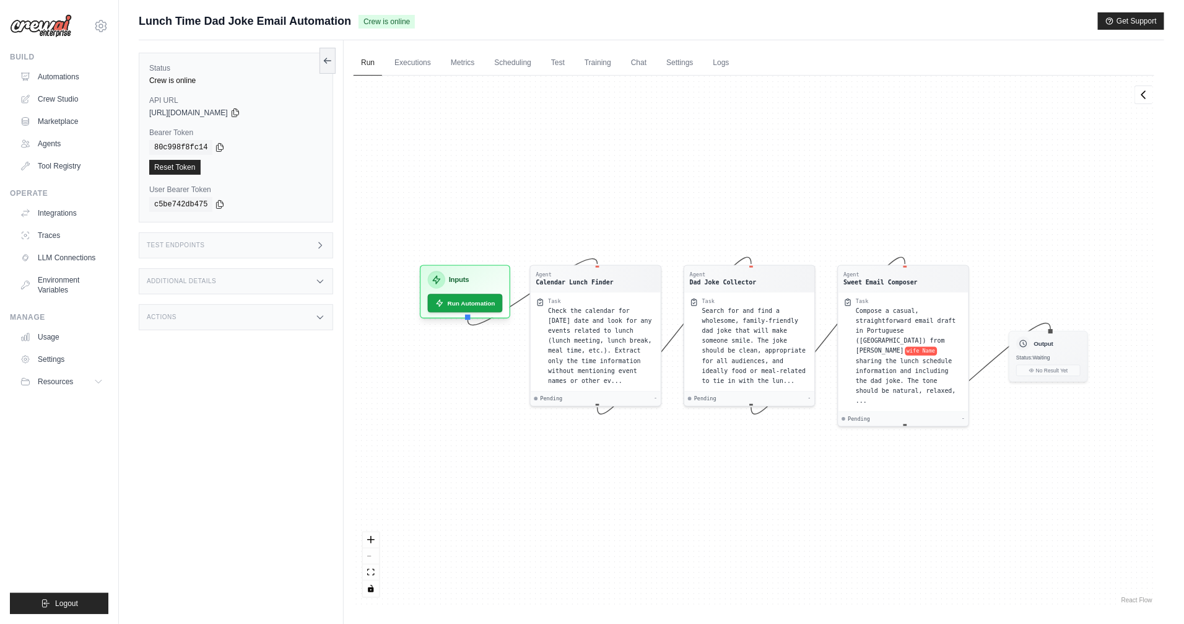
click at [277, 252] on div "Test Endpoints" at bounding box center [236, 245] width 195 height 26
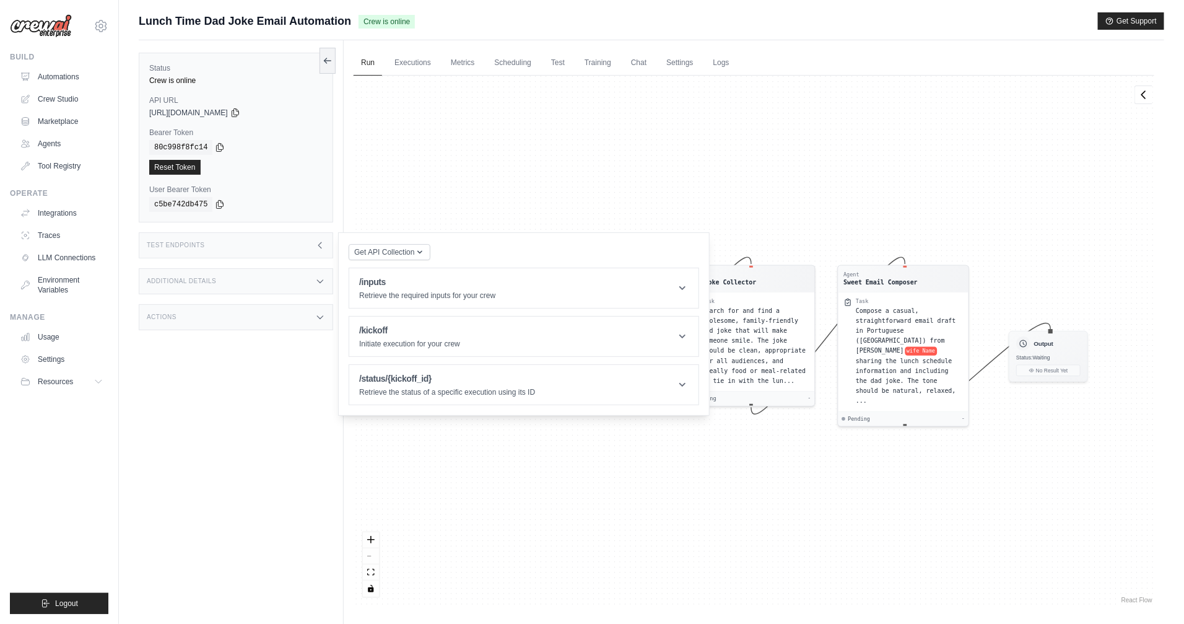
click at [281, 247] on div "Test Endpoints" at bounding box center [236, 245] width 195 height 26
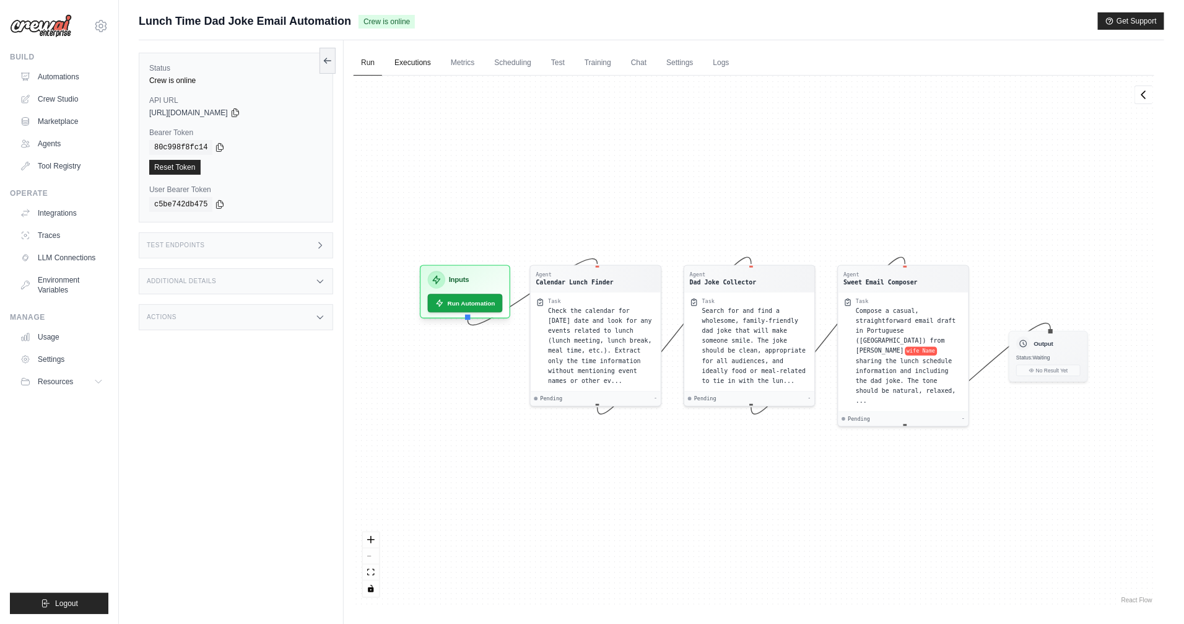
click at [416, 74] on link "Executions" at bounding box center [412, 63] width 51 height 26
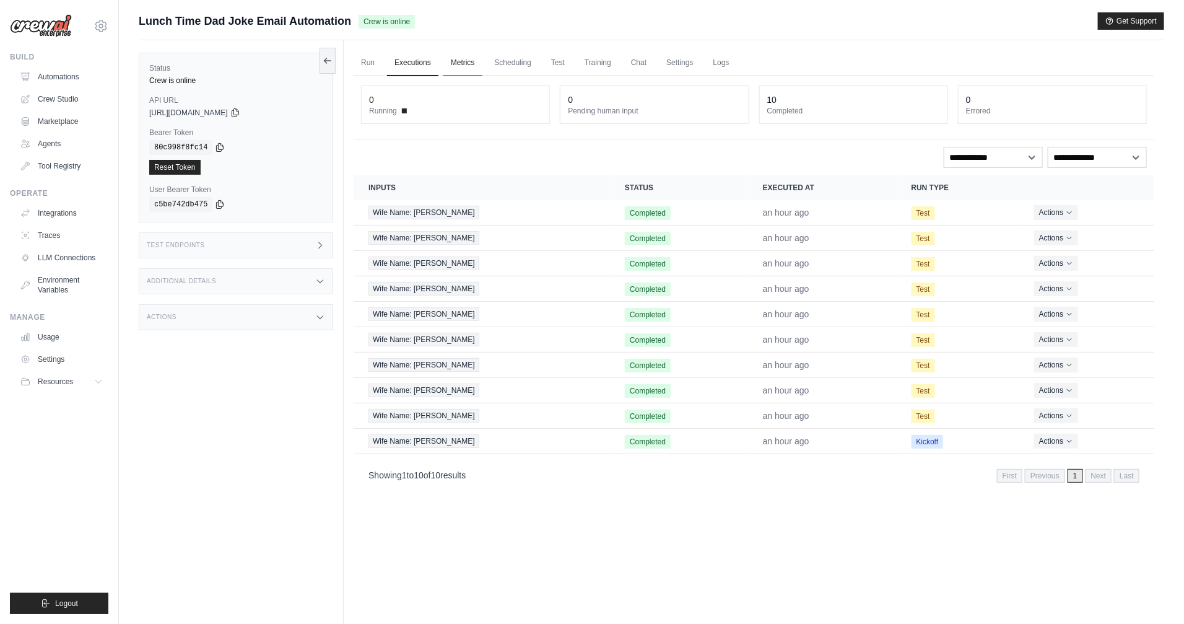
click at [460, 64] on link "Metrics" at bounding box center [463, 63] width 39 height 26
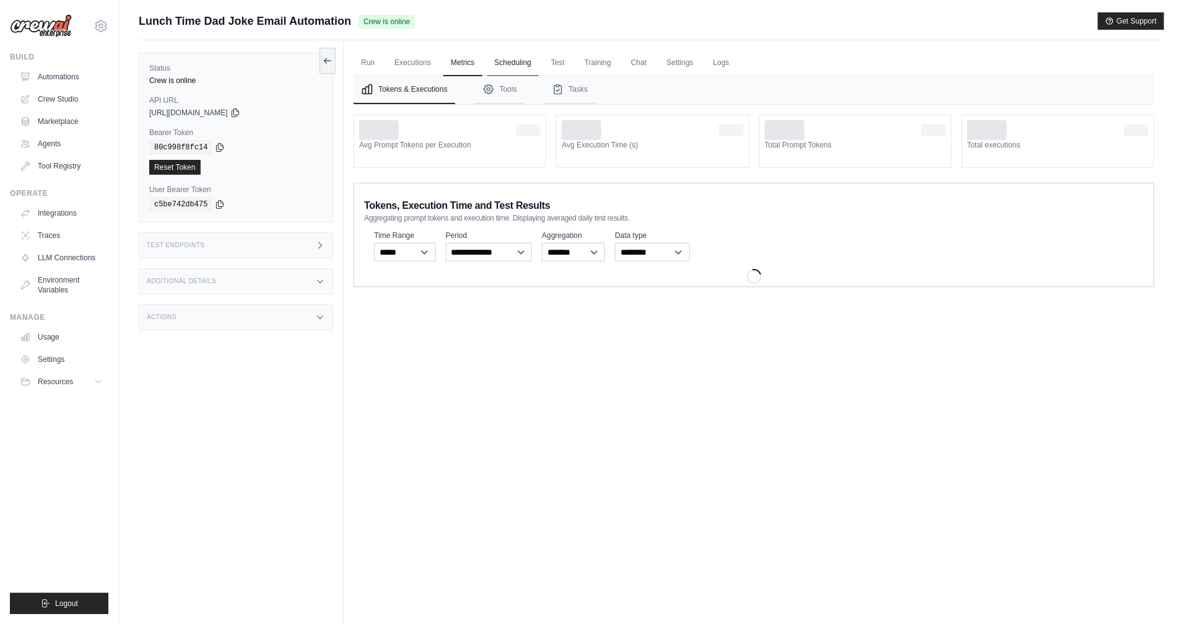
click at [521, 63] on link "Scheduling" at bounding box center [513, 63] width 51 height 26
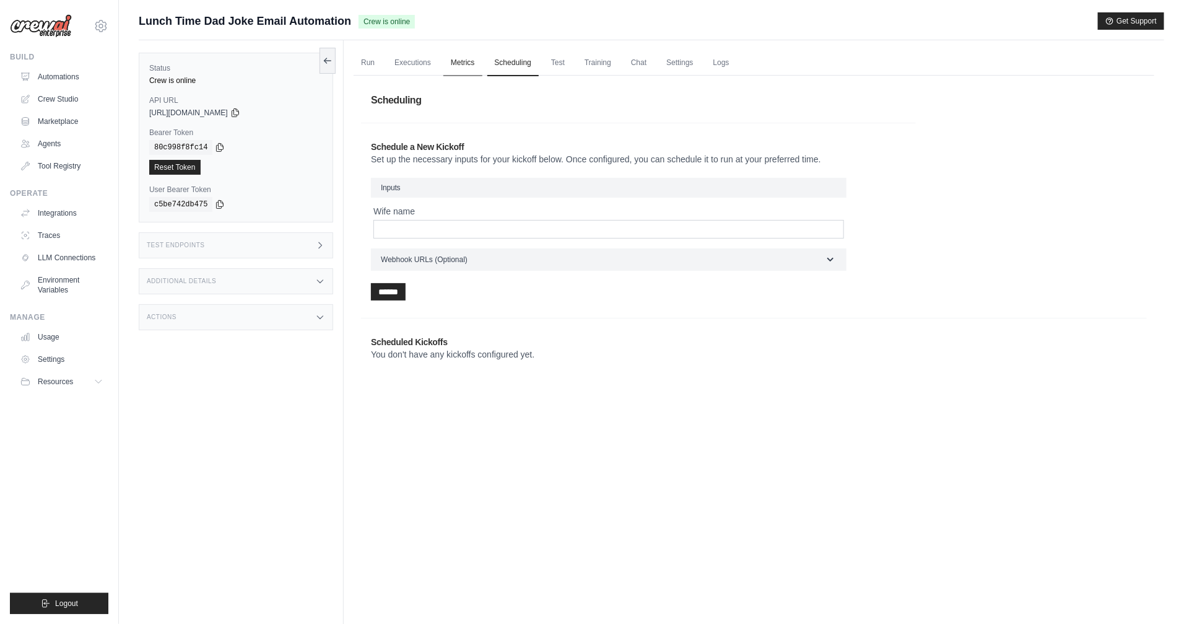
click at [463, 63] on link "Metrics" at bounding box center [463, 63] width 39 height 26
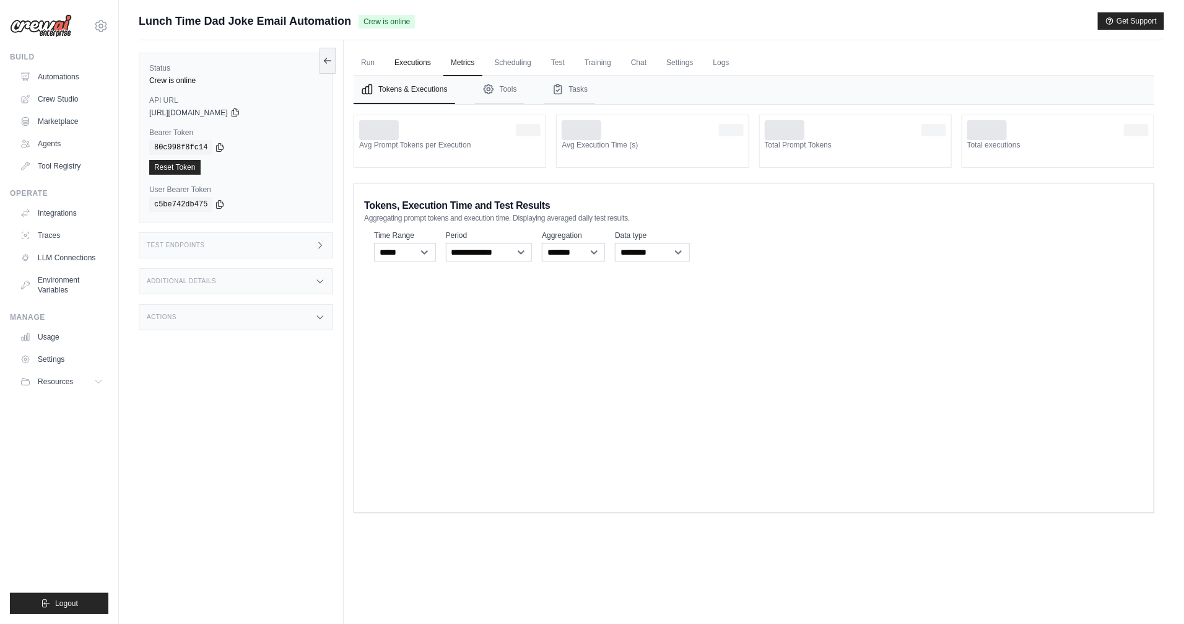
click at [434, 63] on link "Executions" at bounding box center [412, 63] width 51 height 26
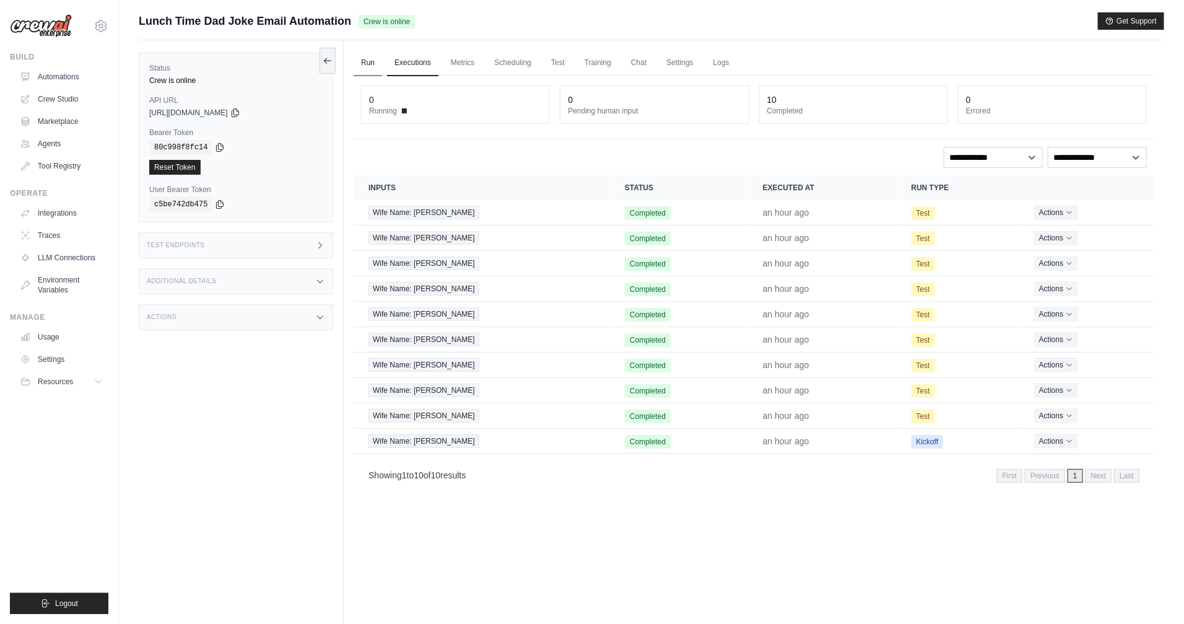
click at [375, 63] on link "Run" at bounding box center [368, 63] width 28 height 26
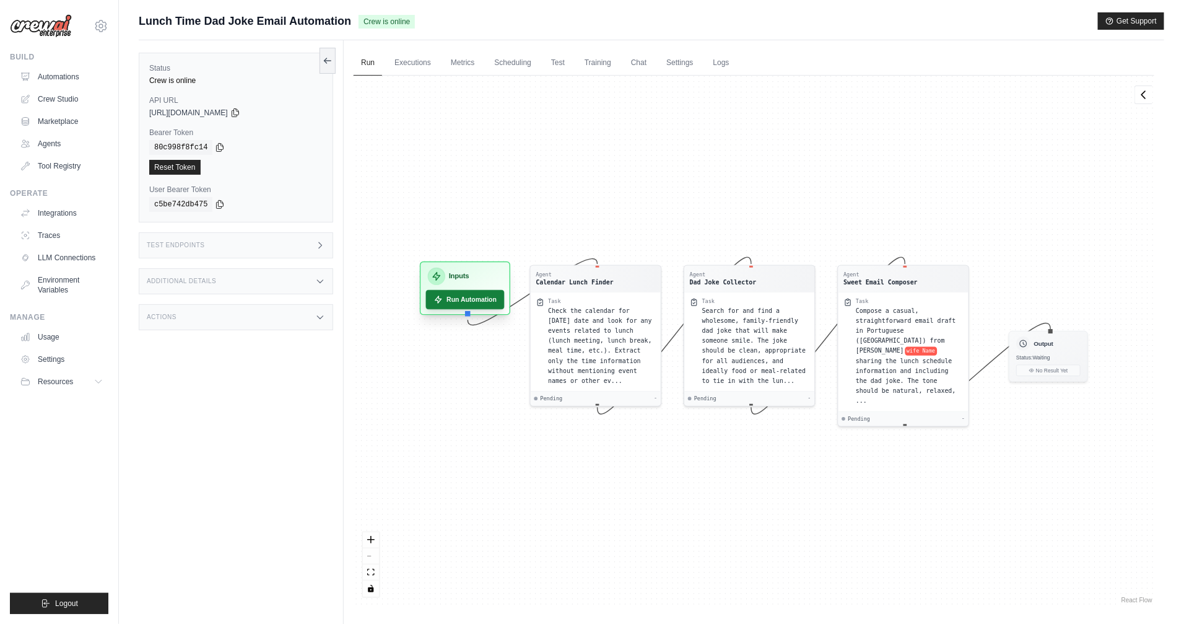
click at [473, 305] on button "Run Automation" at bounding box center [465, 299] width 79 height 19
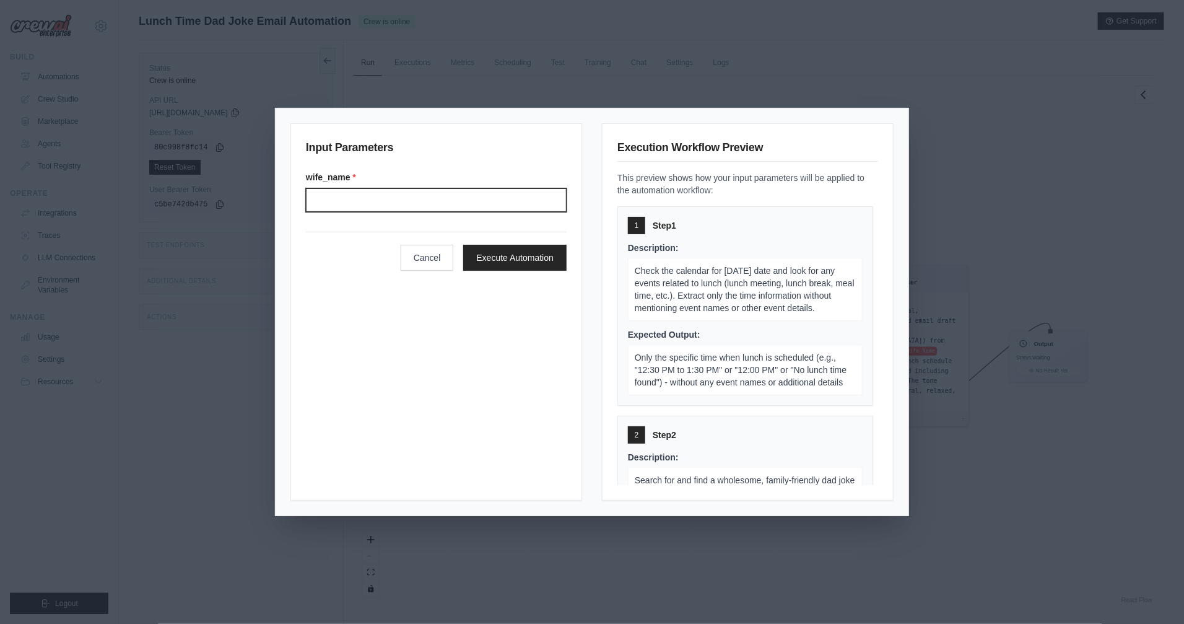
click at [395, 200] on input "Wife name" at bounding box center [436, 200] width 261 height 24
type input "******"
click at [517, 258] on button "Execute Automation" at bounding box center [514, 257] width 103 height 26
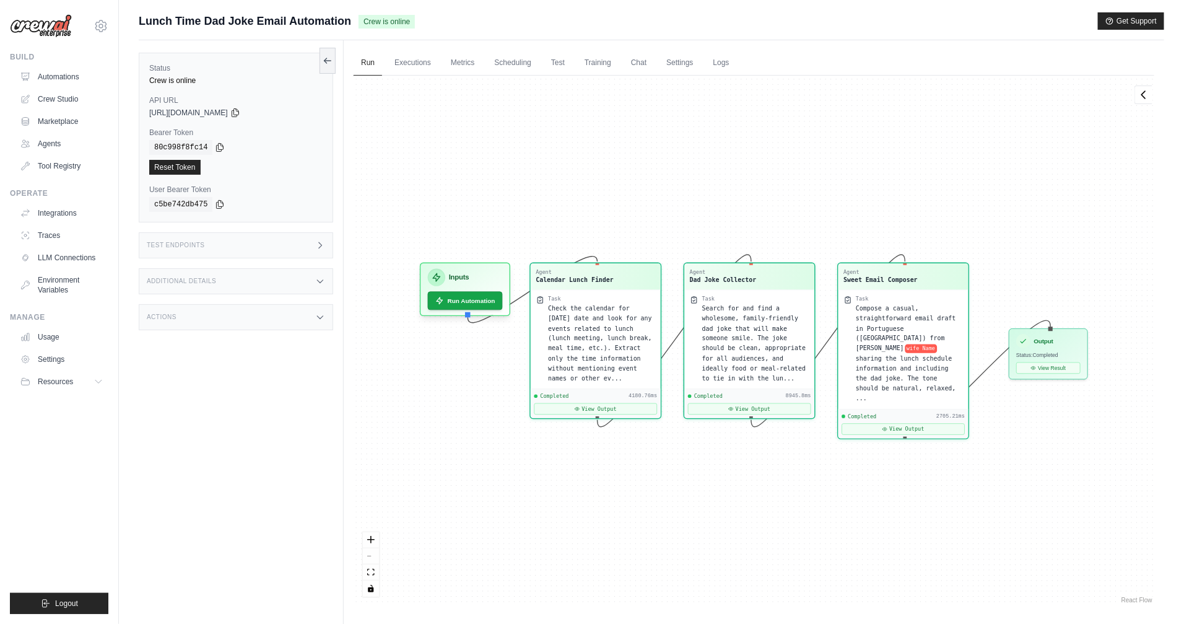
scroll to position [1267, 0]
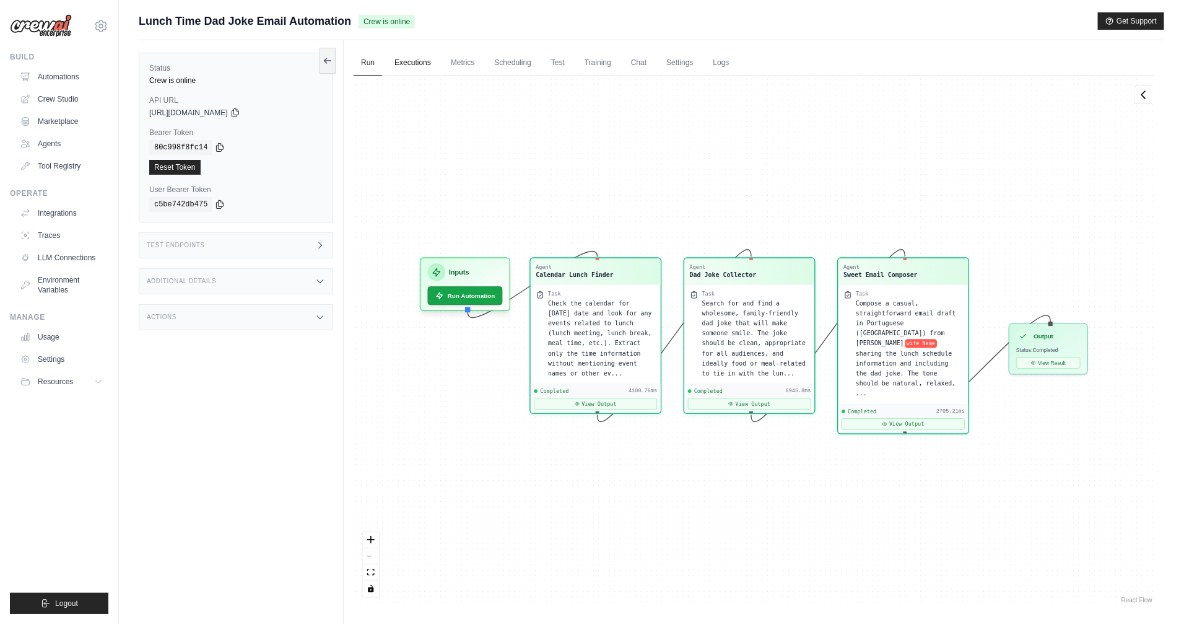
click at [410, 59] on link "Executions" at bounding box center [412, 63] width 51 height 26
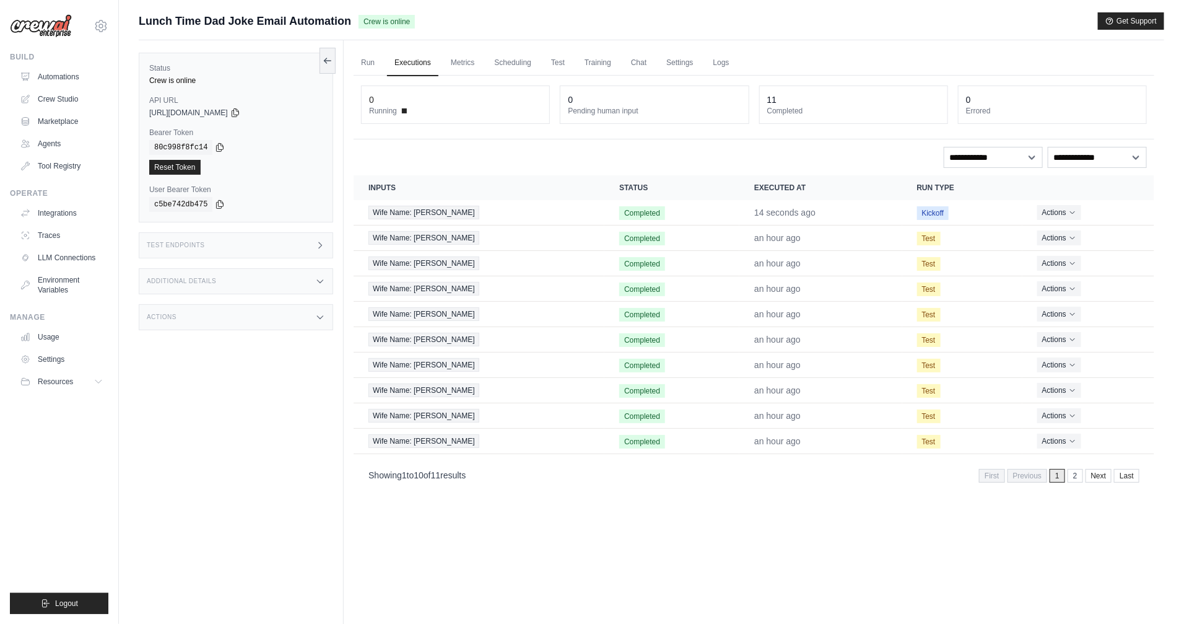
click at [436, 64] on link "Executions" at bounding box center [412, 63] width 51 height 26
click at [449, 66] on link "Metrics" at bounding box center [463, 63] width 39 height 26
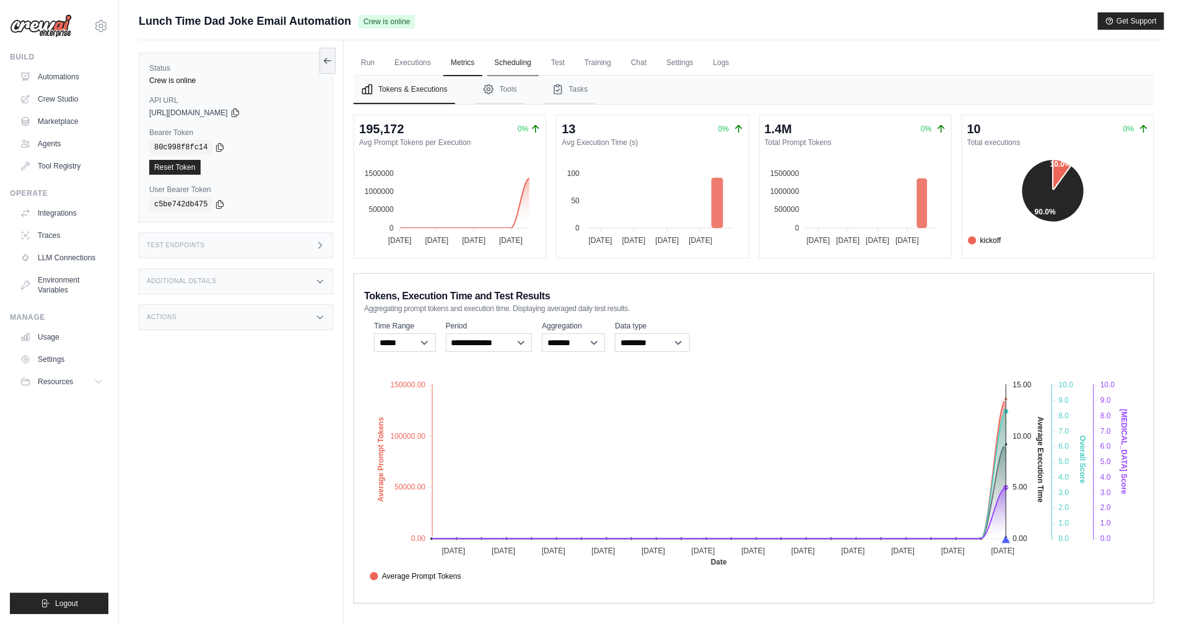
click at [525, 61] on link "Scheduling" at bounding box center [513, 63] width 51 height 26
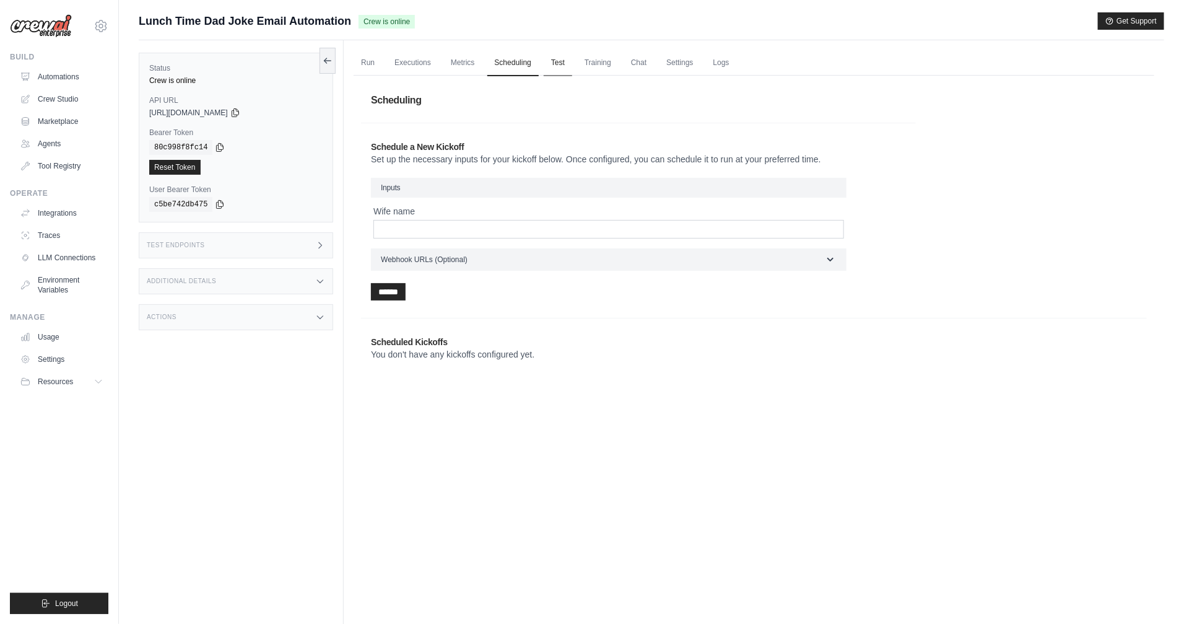
click at [554, 62] on link "Test" at bounding box center [558, 63] width 28 height 26
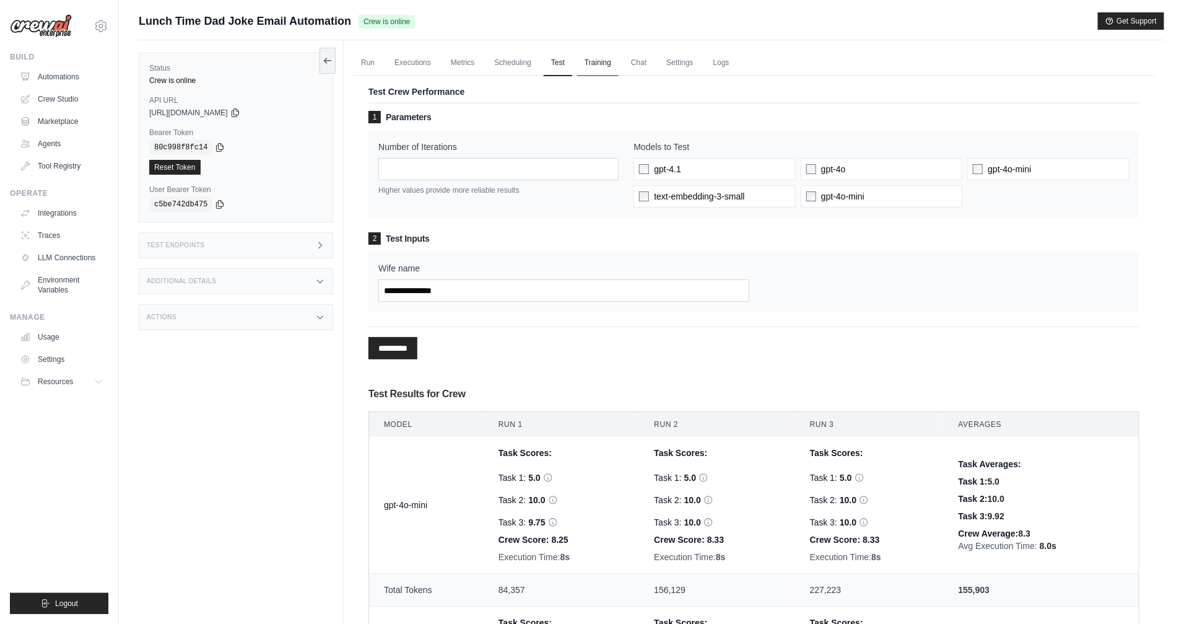
click at [607, 67] on link "Training" at bounding box center [598, 63] width 42 height 26
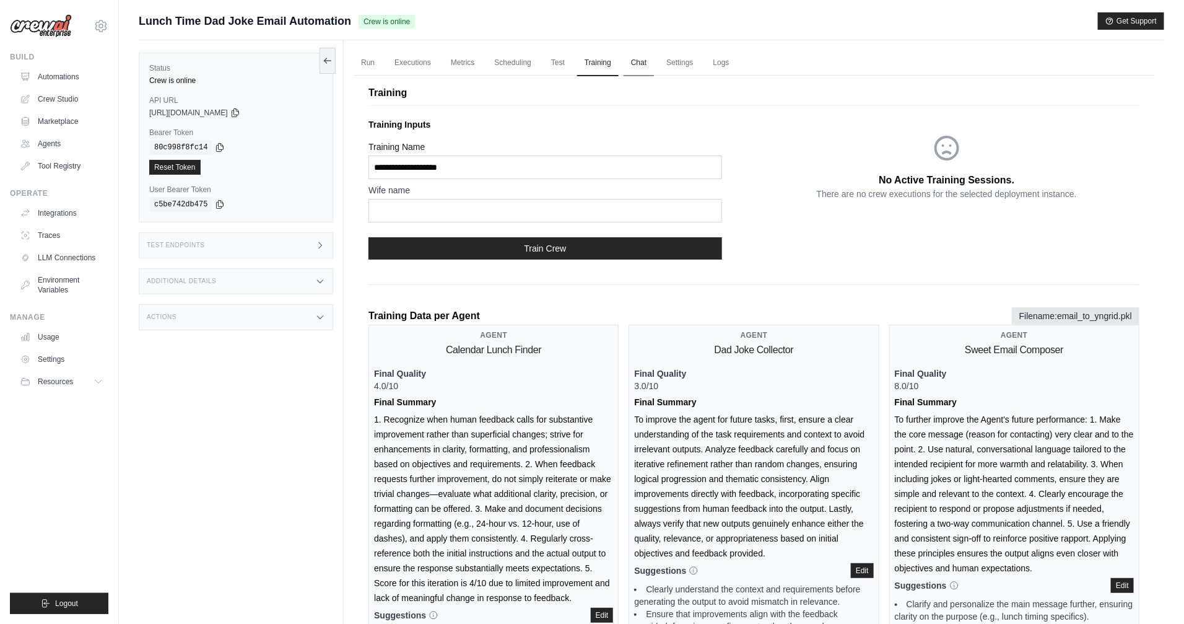
click at [630, 68] on link "Chat" at bounding box center [639, 63] width 30 height 26
click at [406, 62] on link "Executions" at bounding box center [412, 63] width 51 height 26
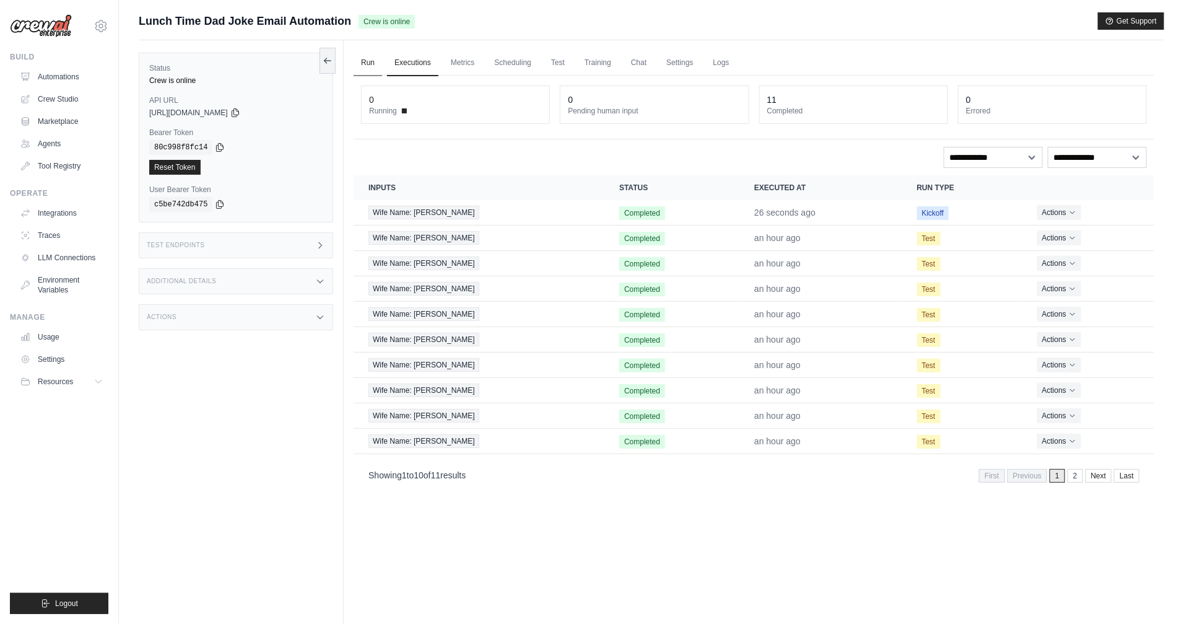
click at [372, 65] on link "Run" at bounding box center [368, 63] width 28 height 26
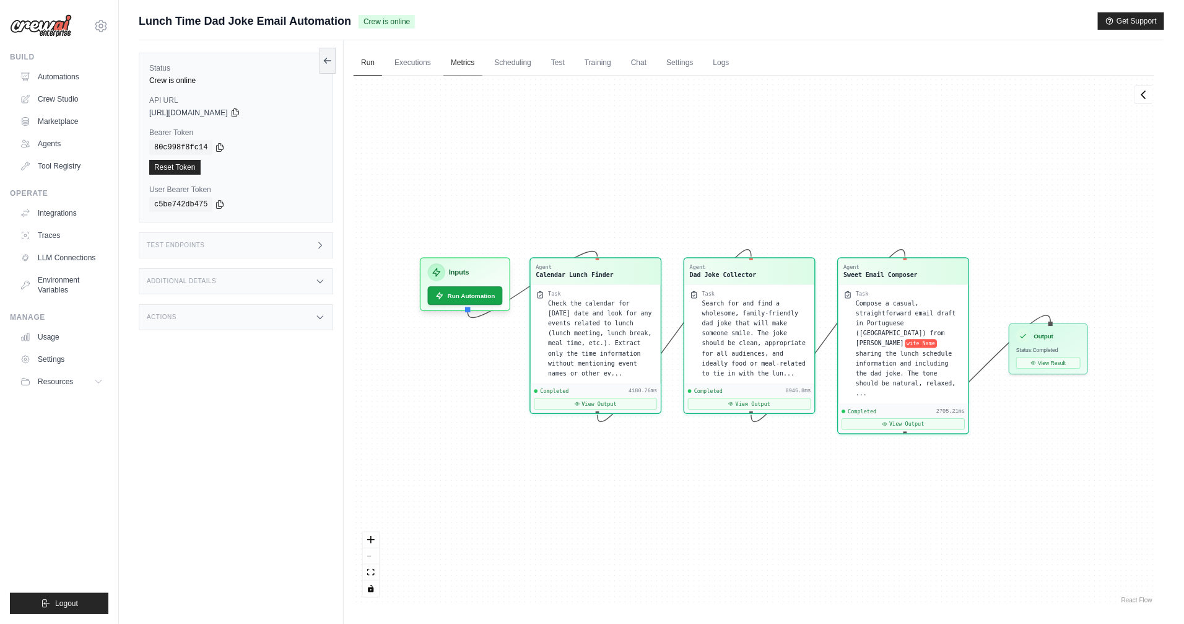
click at [452, 69] on link "Metrics" at bounding box center [463, 63] width 39 height 26
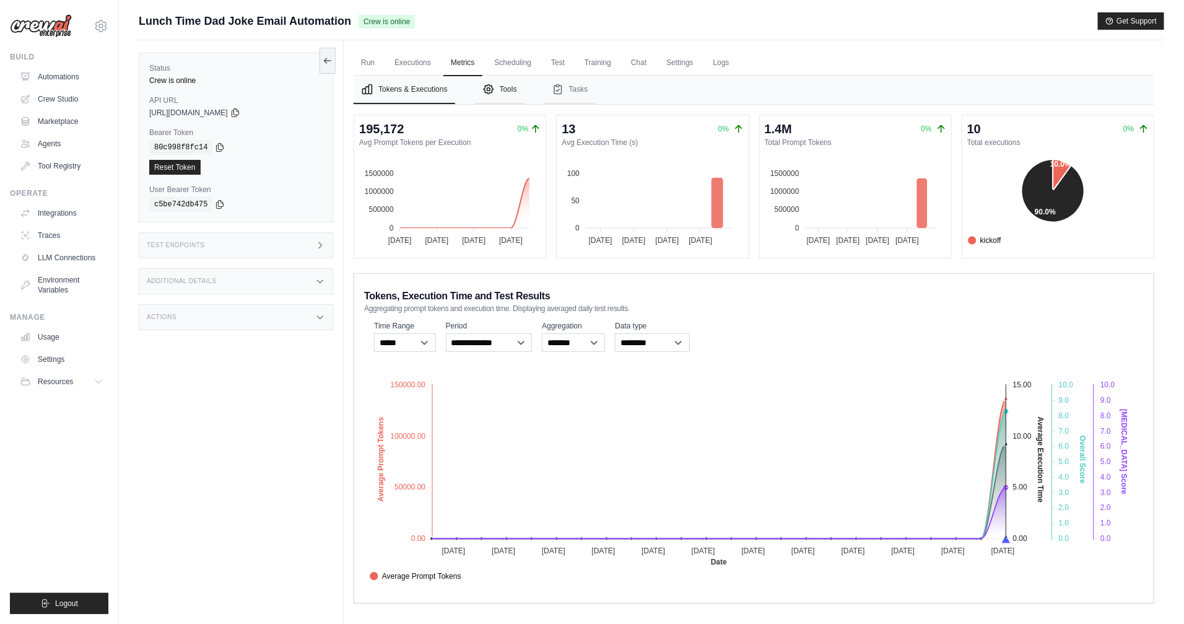
click at [488, 93] on icon "Tabs" at bounding box center [489, 89] width 12 height 12
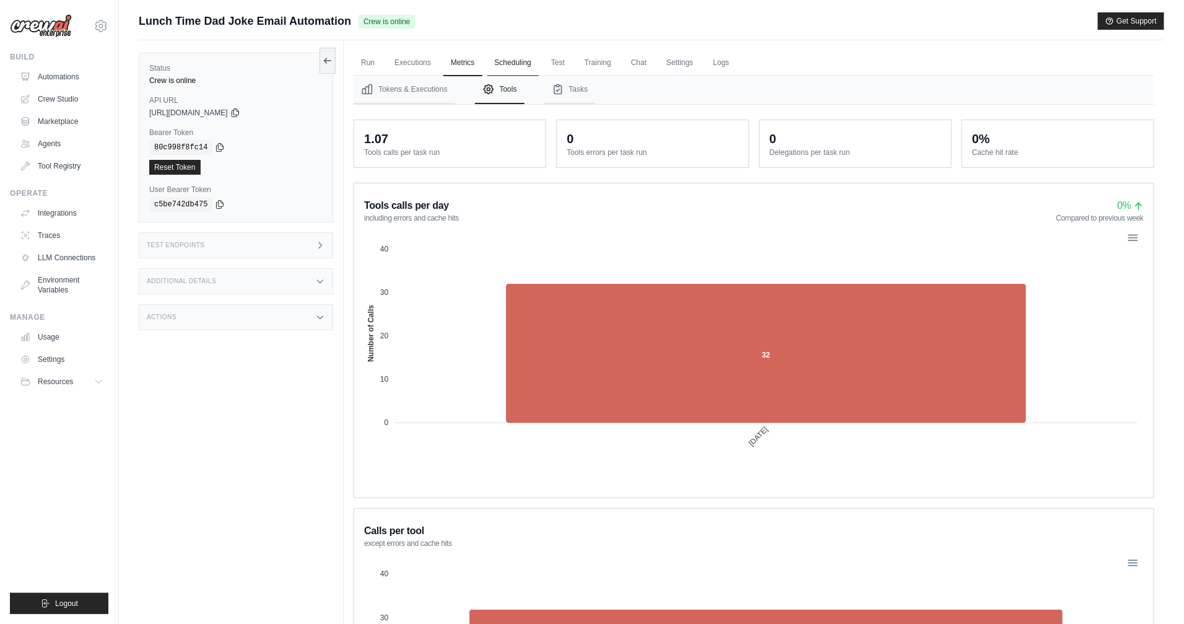
click at [509, 66] on link "Scheduling" at bounding box center [513, 63] width 51 height 26
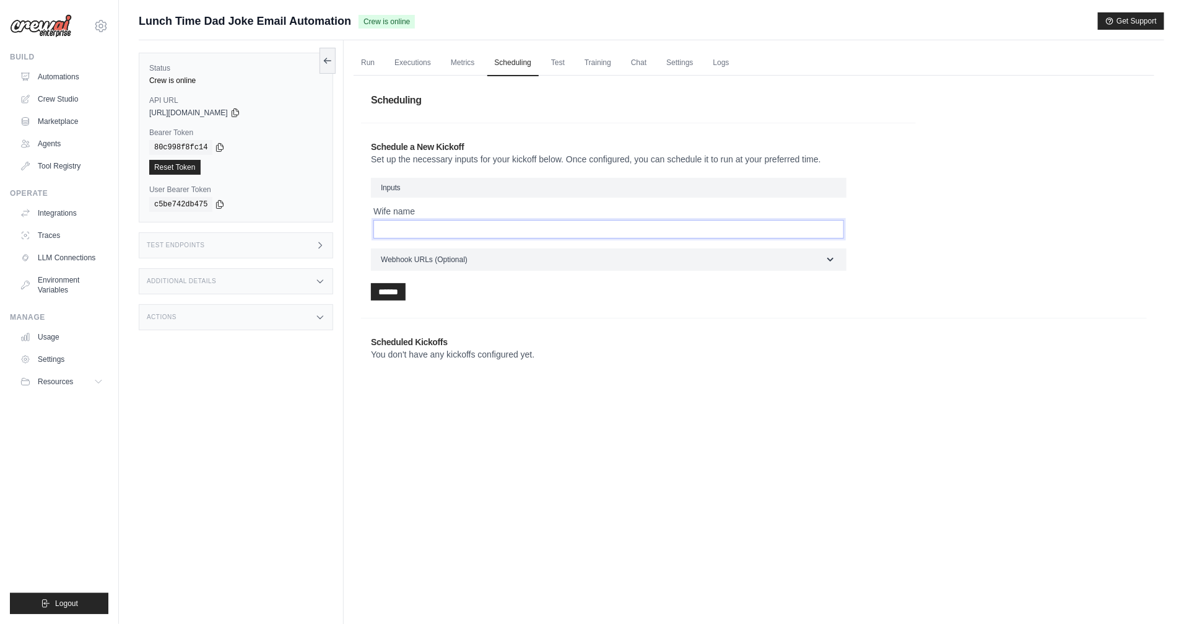
click at [440, 228] on input "Wife name" at bounding box center [609, 229] width 471 height 19
type input "******"
click at [398, 294] on input "******" at bounding box center [388, 291] width 35 height 17
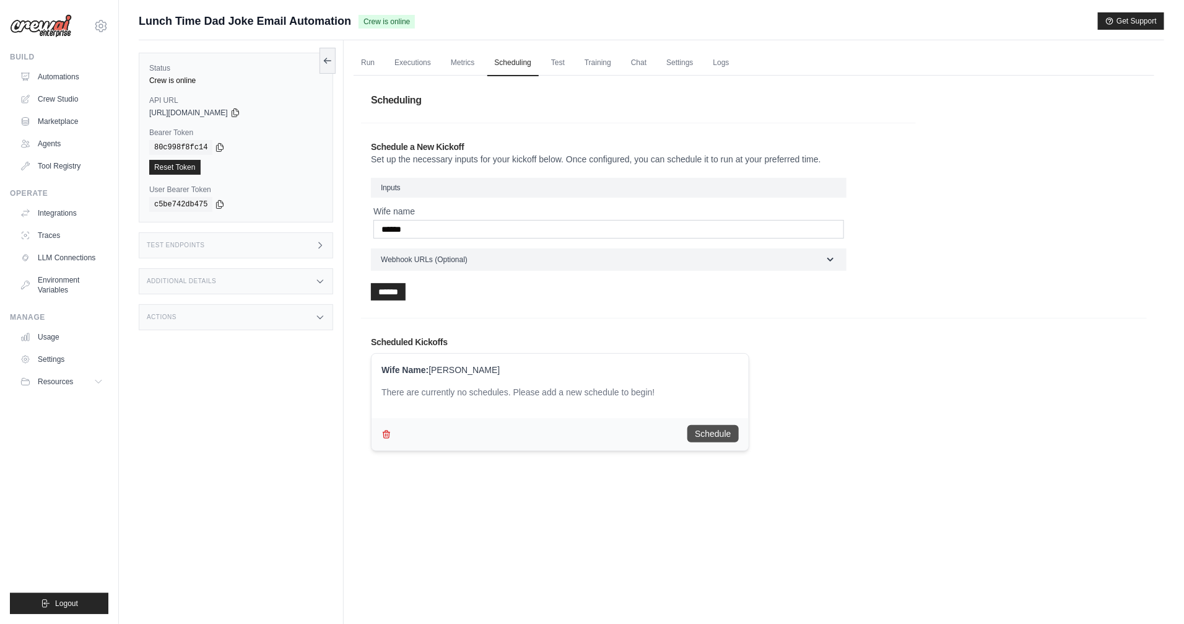
click at [708, 429] on button "Schedule" at bounding box center [713, 433] width 51 height 17
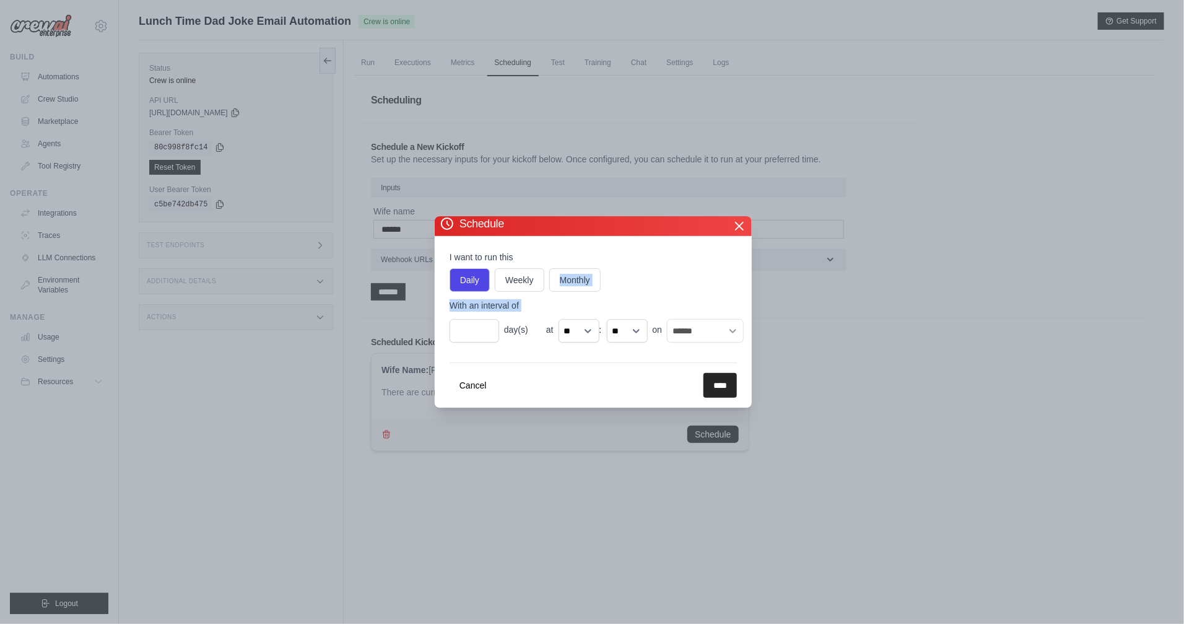
drag, startPoint x: 534, startPoint y: 282, endPoint x: 516, endPoint y: 313, distance: 35.3
click at [516, 313] on div "I want to run this Daily Weekly Monthly With an interval of * day(s) at ** ** *…" at bounding box center [593, 297] width 287 height 92
click at [536, 362] on div "Cancel ****" at bounding box center [593, 379] width 287 height 35
click at [572, 333] on select "** ** ** ** ** ** ** ** ** ** ** ** ** ** ** ** ** ** ** ** ** ** ** **" at bounding box center [579, 331] width 41 height 24
select select "**"
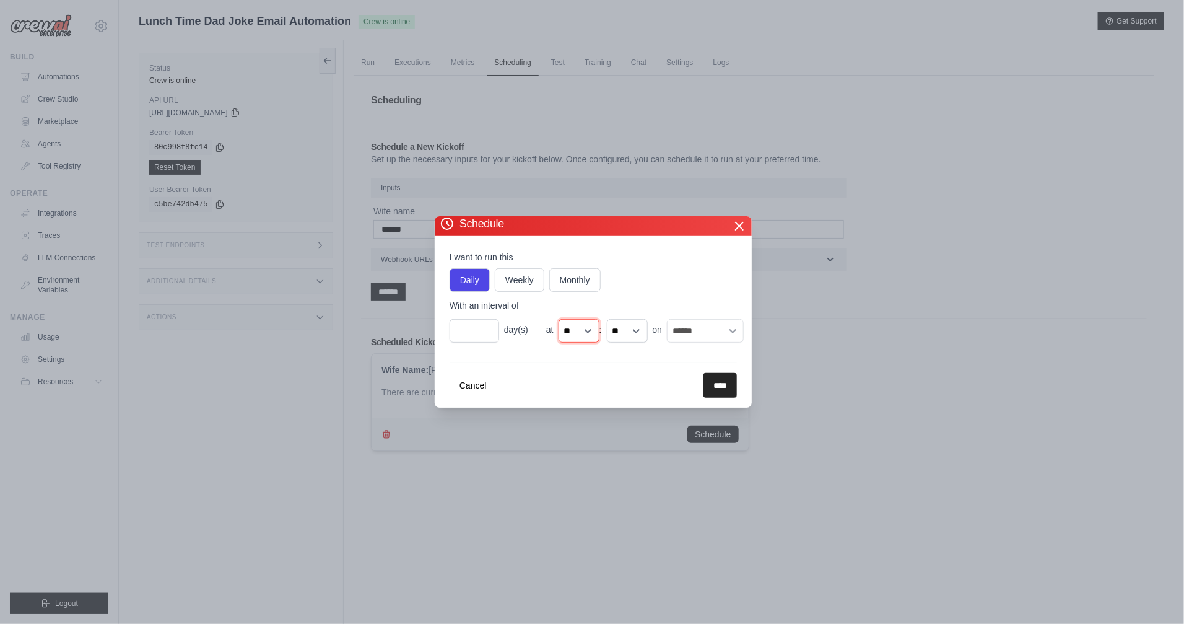
click at [559, 319] on select "** ** ** ** ** ** ** ** ** ** ** ** ** ** ** ** ** ** ** ** ** ** ** **" at bounding box center [579, 331] width 41 height 24
click at [727, 300] on label "With an interval of" at bounding box center [597, 305] width 294 height 12
click at [499, 319] on input "*" at bounding box center [475, 331] width 50 height 24
click at [642, 325] on select "** ** ** **" at bounding box center [627, 331] width 41 height 24
click at [718, 386] on input "****" at bounding box center [720, 385] width 33 height 25
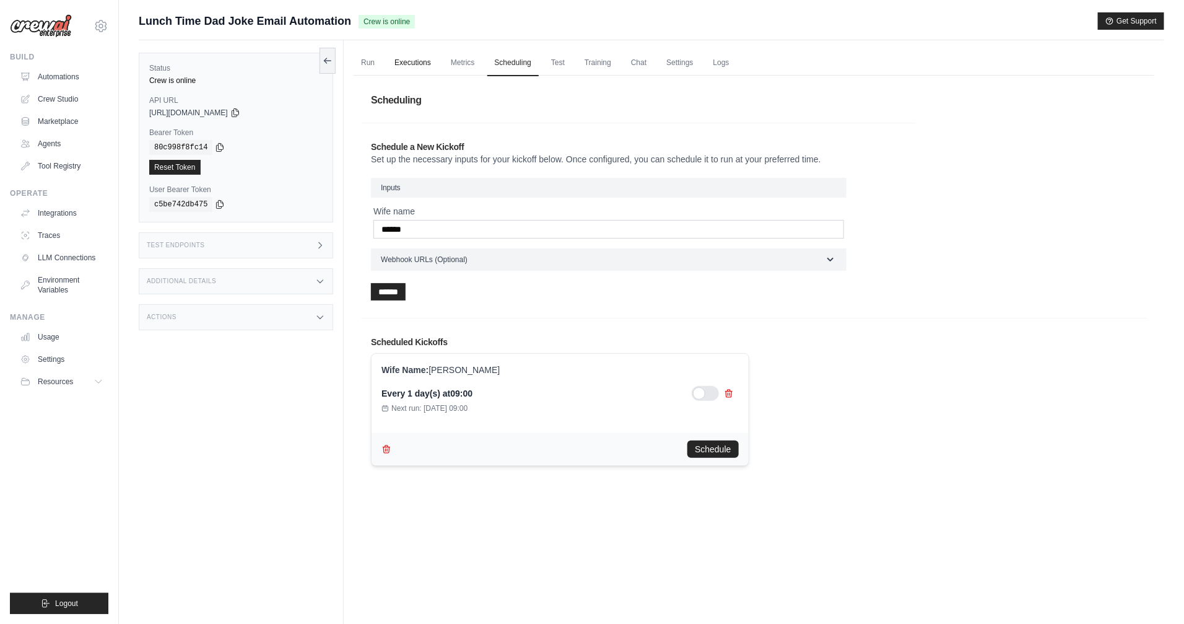
click at [406, 68] on link "Executions" at bounding box center [412, 63] width 51 height 26
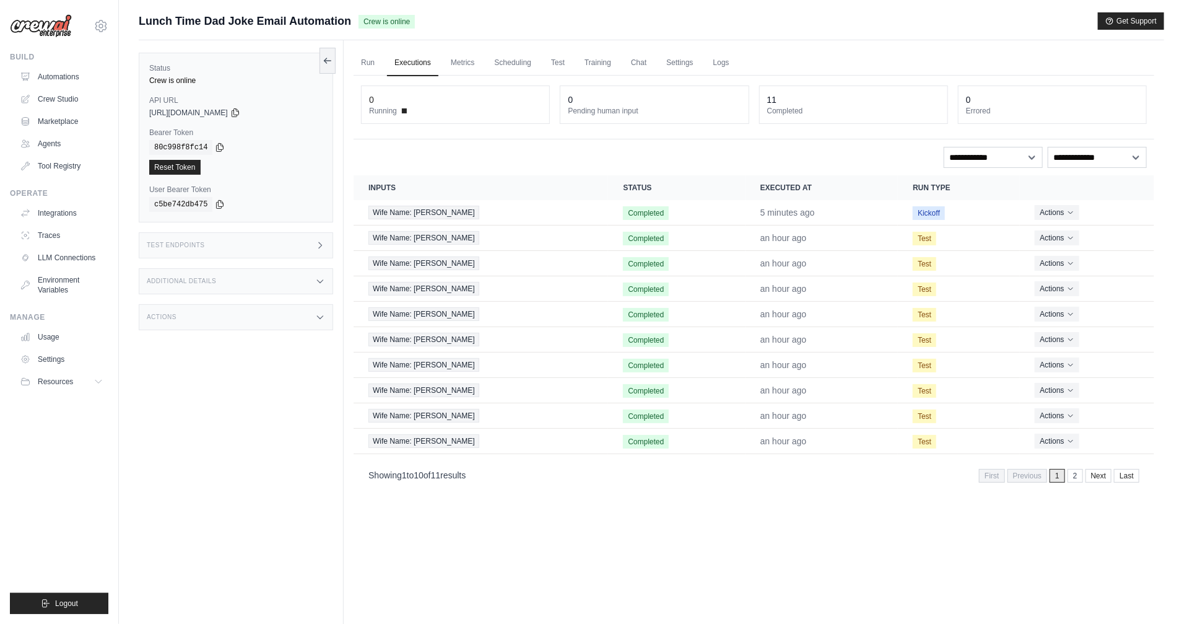
click at [405, 66] on link "Executions" at bounding box center [412, 63] width 51 height 26
click at [596, 67] on link "Training" at bounding box center [598, 63] width 42 height 26
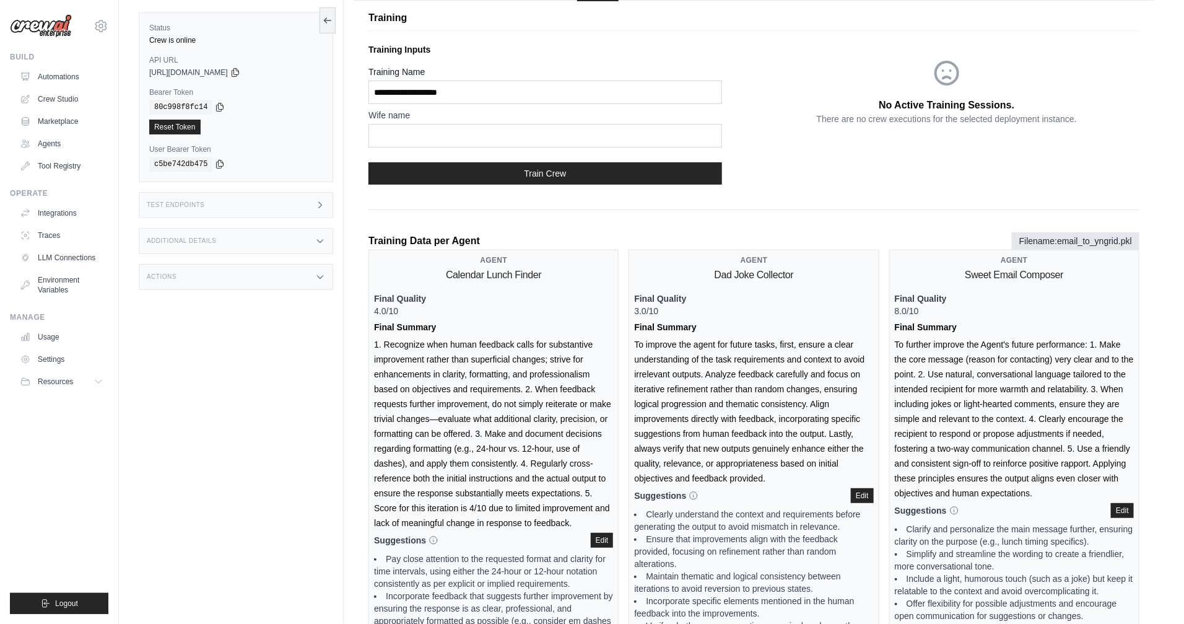
scroll to position [179, 0]
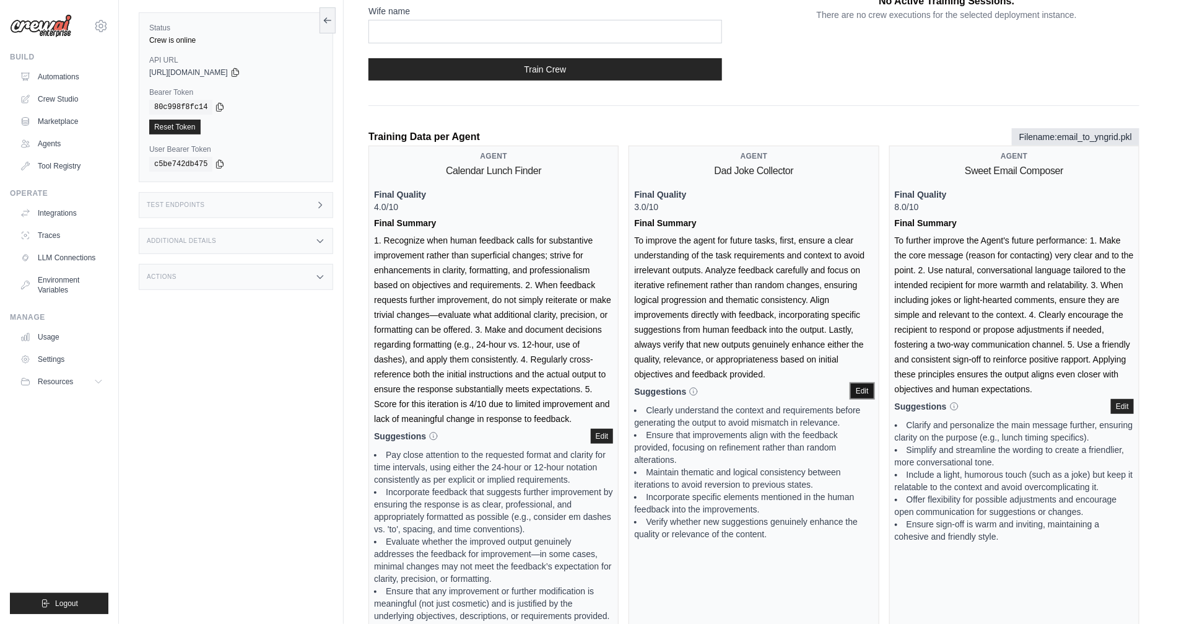
click at [863, 394] on button "Edit" at bounding box center [862, 390] width 23 height 15
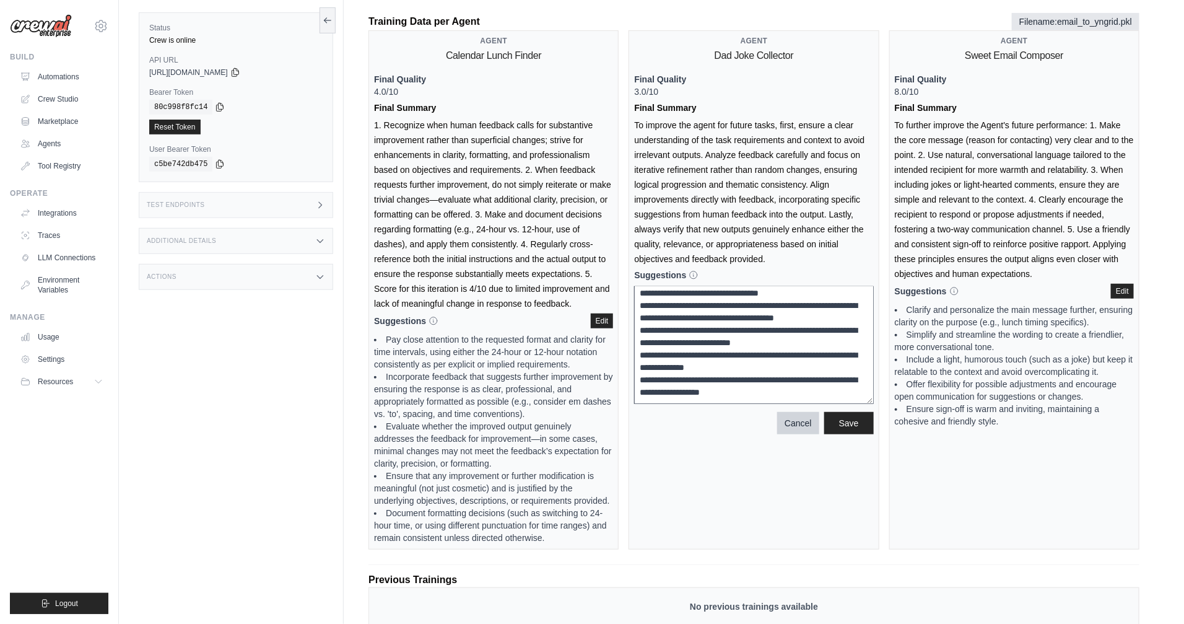
scroll to position [0, 0]
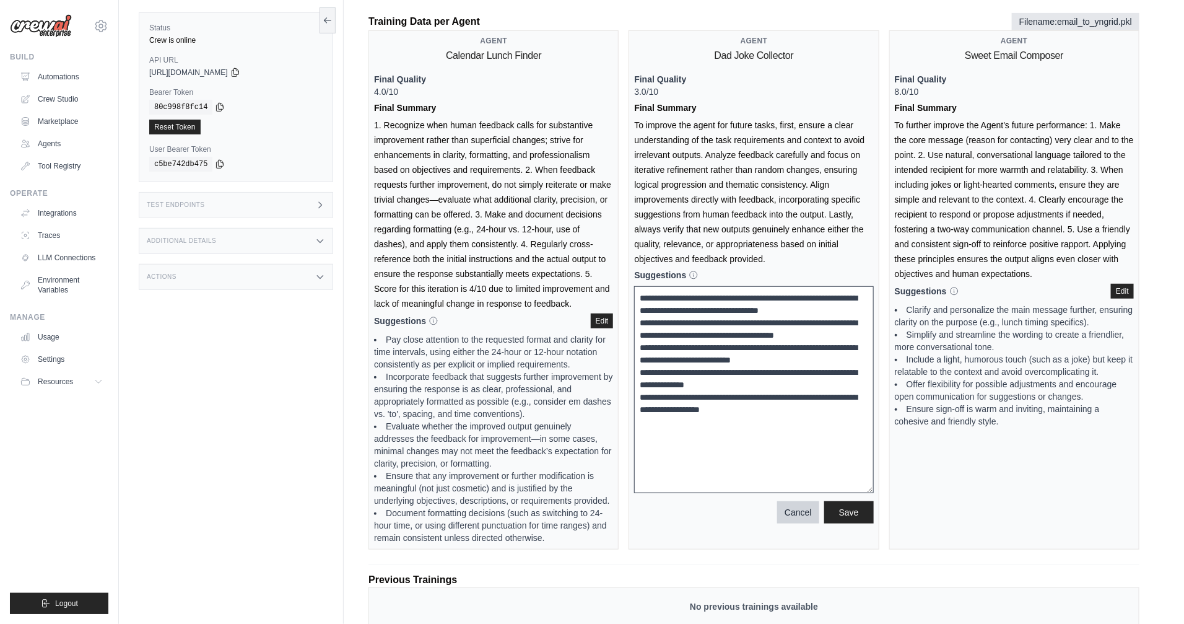
drag, startPoint x: 872, startPoint y: 357, endPoint x: 873, endPoint y: 491, distance: 133.8
click at [873, 491] on textarea "**********" at bounding box center [753, 389] width 239 height 207
click at [789, 419] on textarea "**********" at bounding box center [753, 389] width 239 height 207
type textarea "**********"
click at [844, 515] on span "Save" at bounding box center [849, 511] width 20 height 12
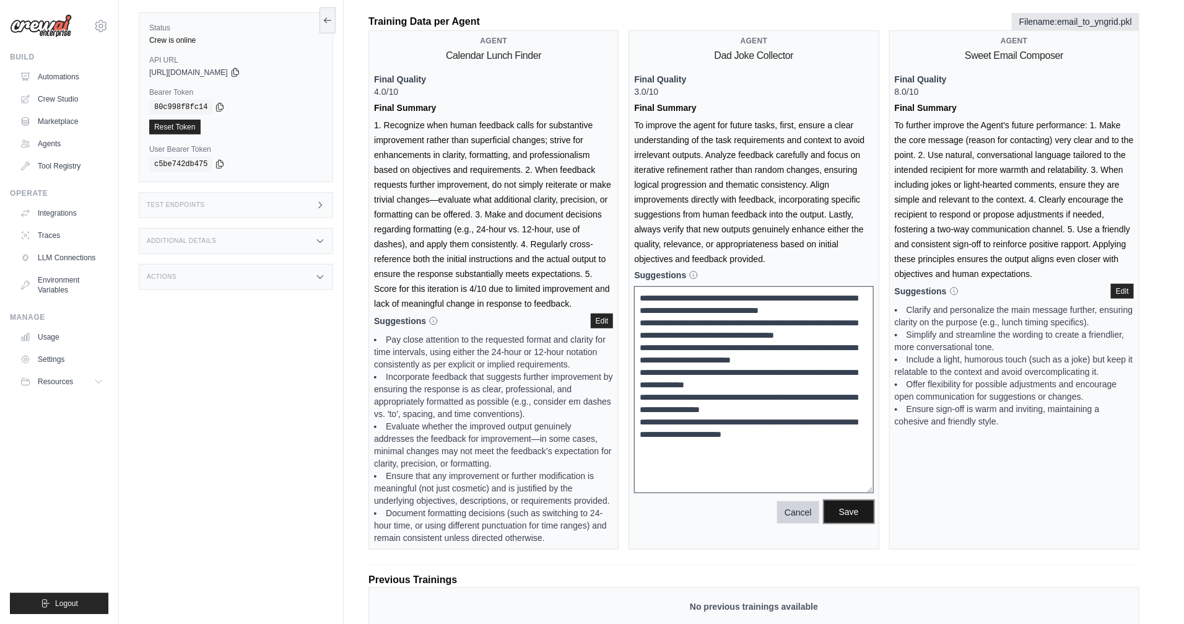
click at [851, 512] on span "Save" at bounding box center [849, 511] width 20 height 12
click at [808, 514] on button "Cancel" at bounding box center [798, 512] width 42 height 22
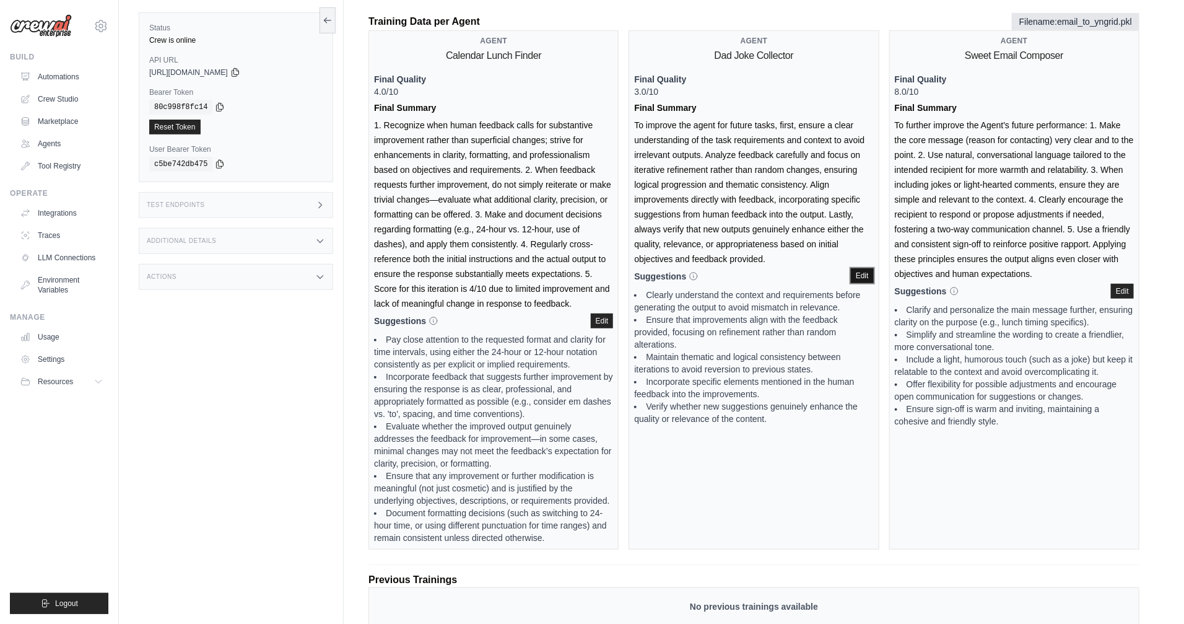
click at [857, 278] on button "Edit" at bounding box center [862, 275] width 23 height 15
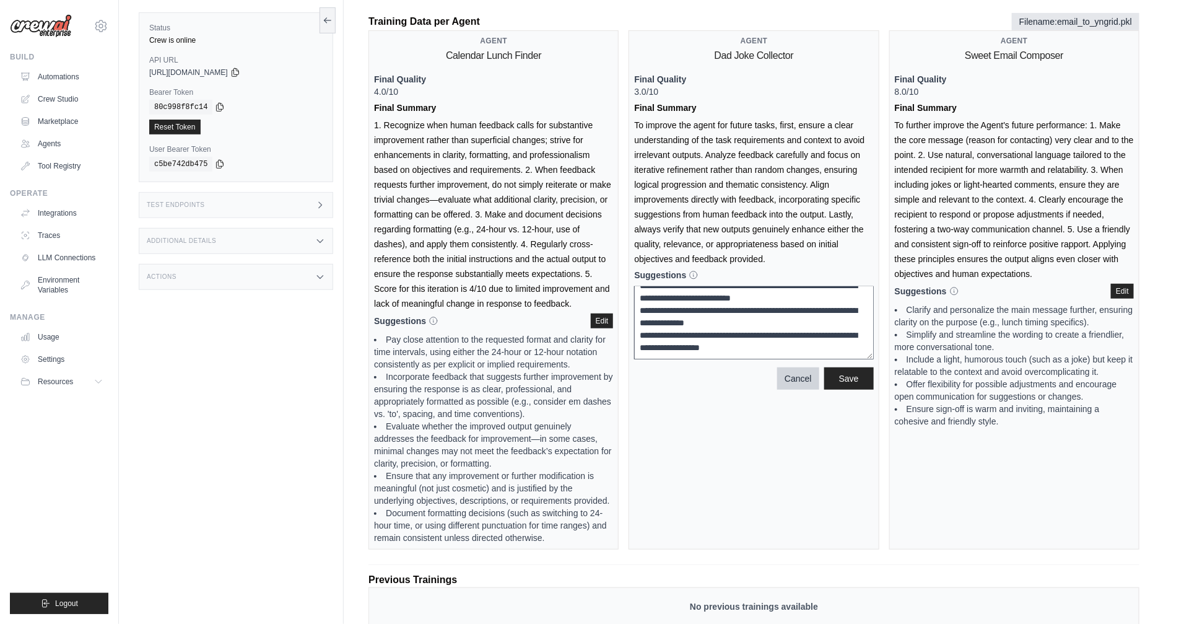
scroll to position [74, 0]
click at [782, 351] on textarea "**********" at bounding box center [753, 322] width 239 height 73
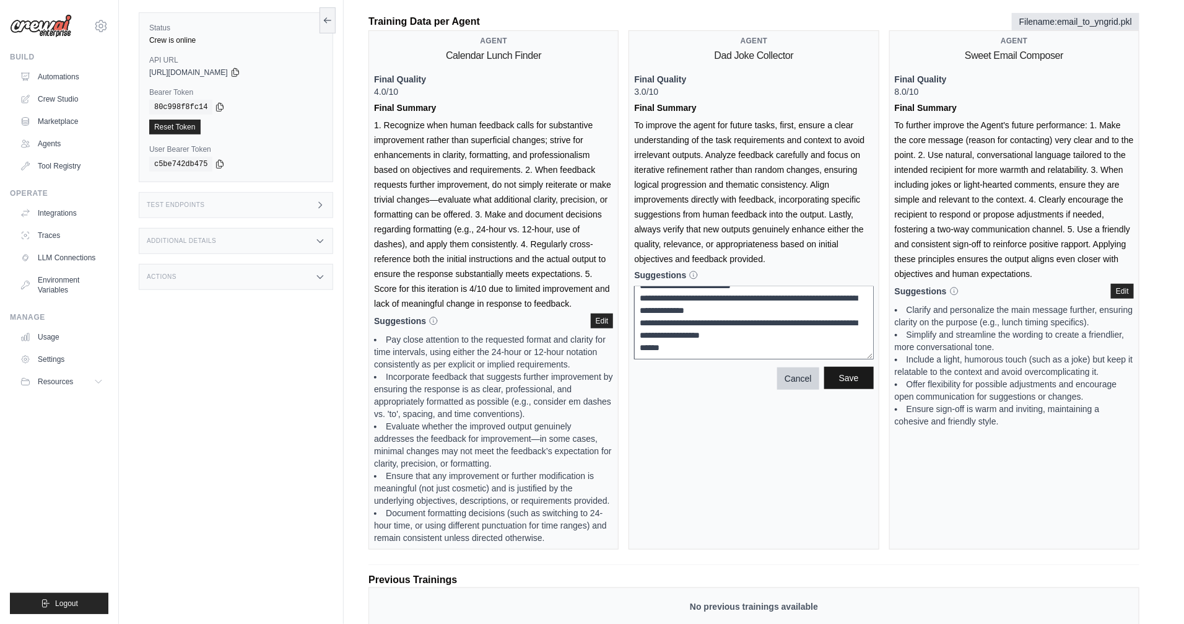
type textarea "**********"
click at [865, 374] on button "Save" at bounding box center [850, 378] width 50 height 22
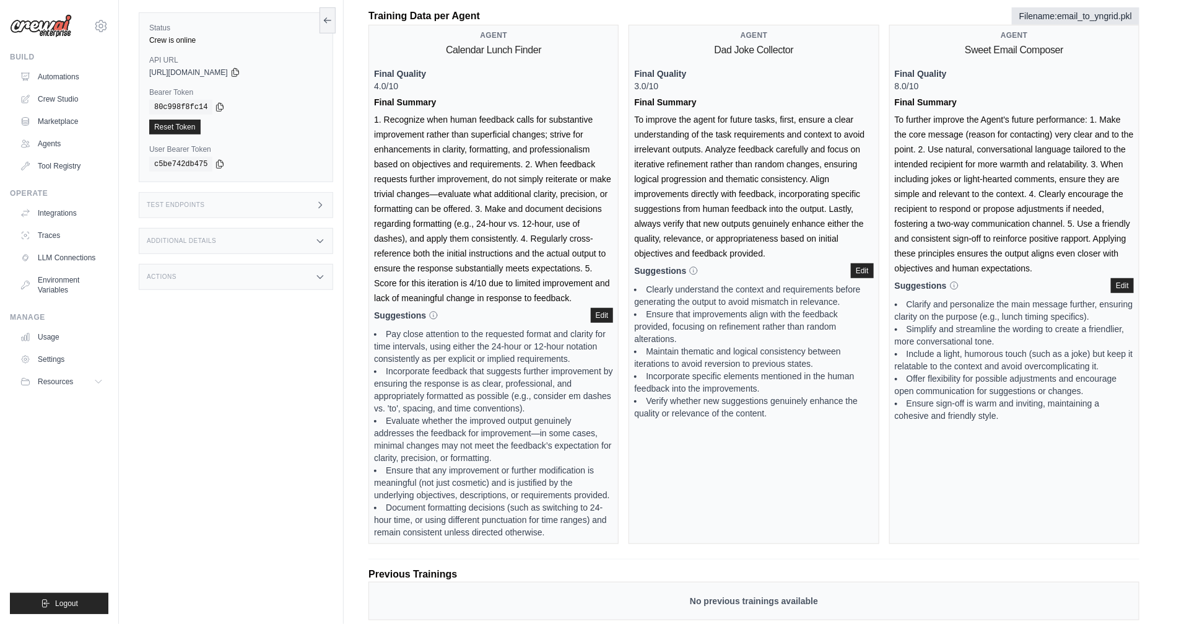
scroll to position [214, 0]
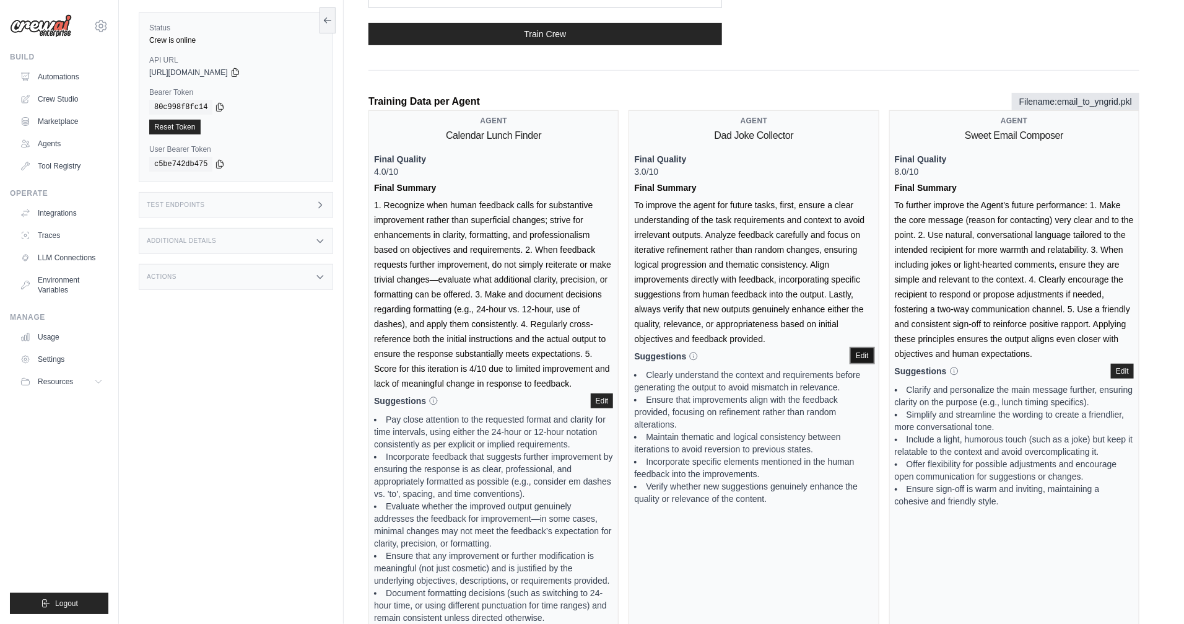
click at [860, 357] on button "Edit" at bounding box center [862, 355] width 23 height 15
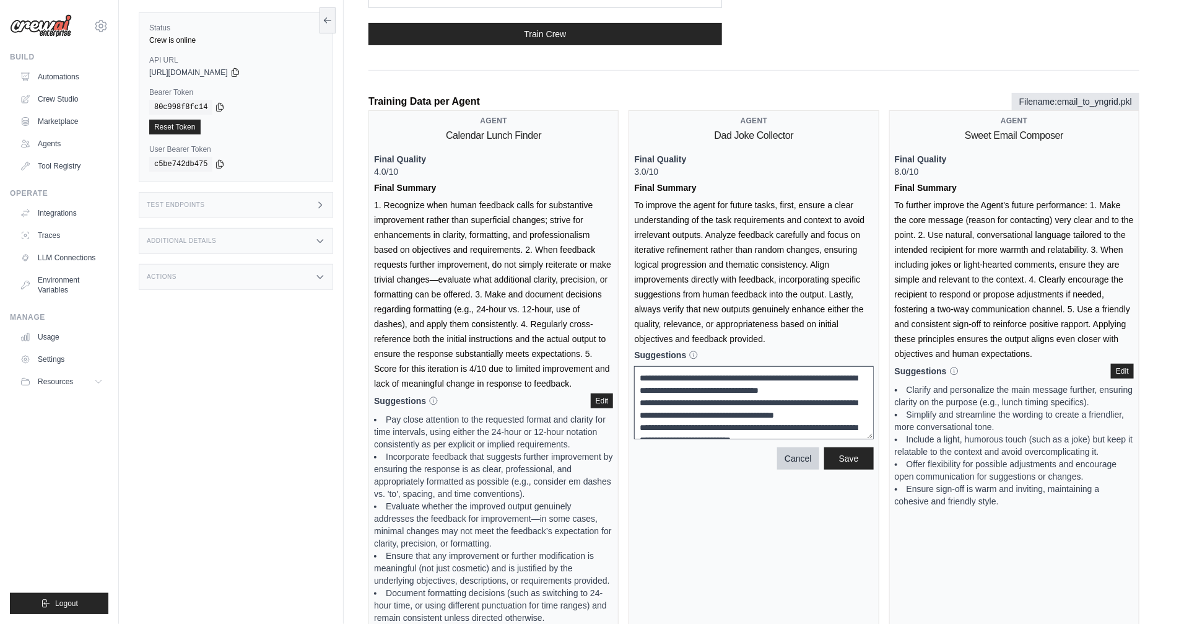
click at [764, 426] on textarea "**********" at bounding box center [753, 402] width 239 height 73
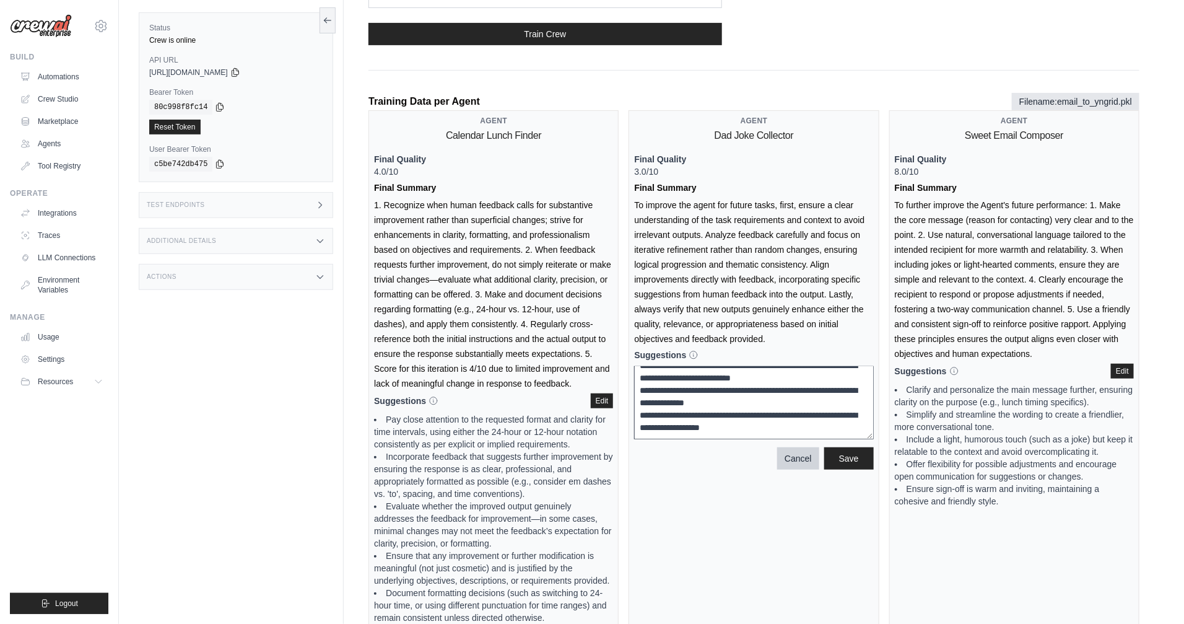
scroll to position [74, 0]
click at [784, 429] on textarea "**********" at bounding box center [753, 402] width 239 height 73
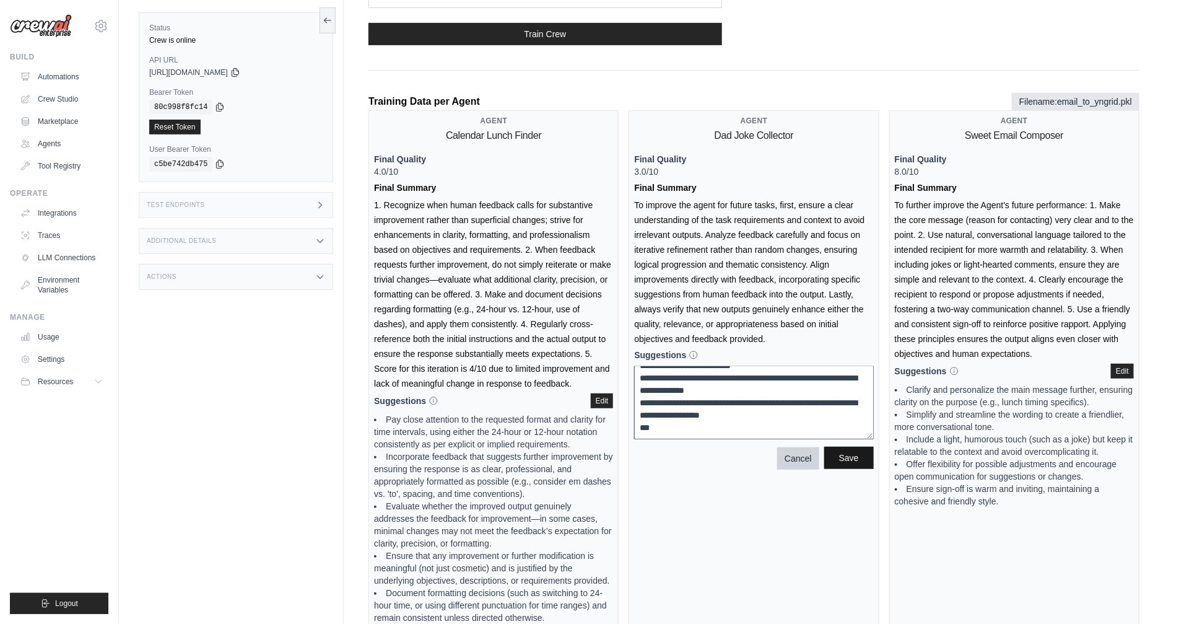
type textarea "**********"
click at [834, 465] on button "Save" at bounding box center [850, 458] width 50 height 22
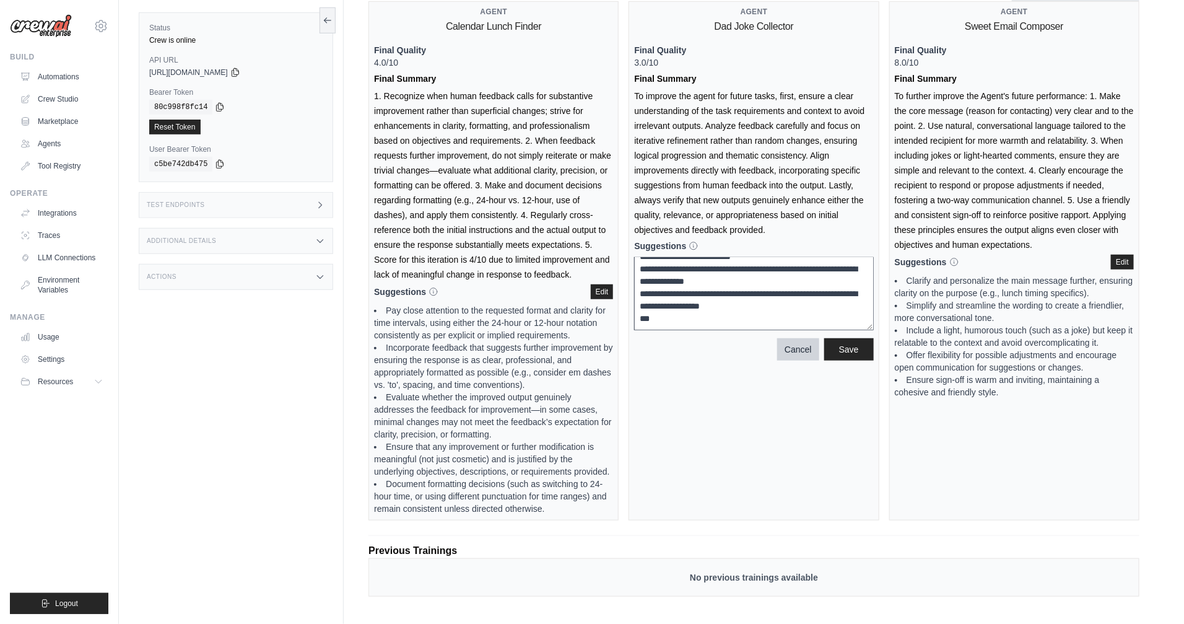
scroll to position [33, 0]
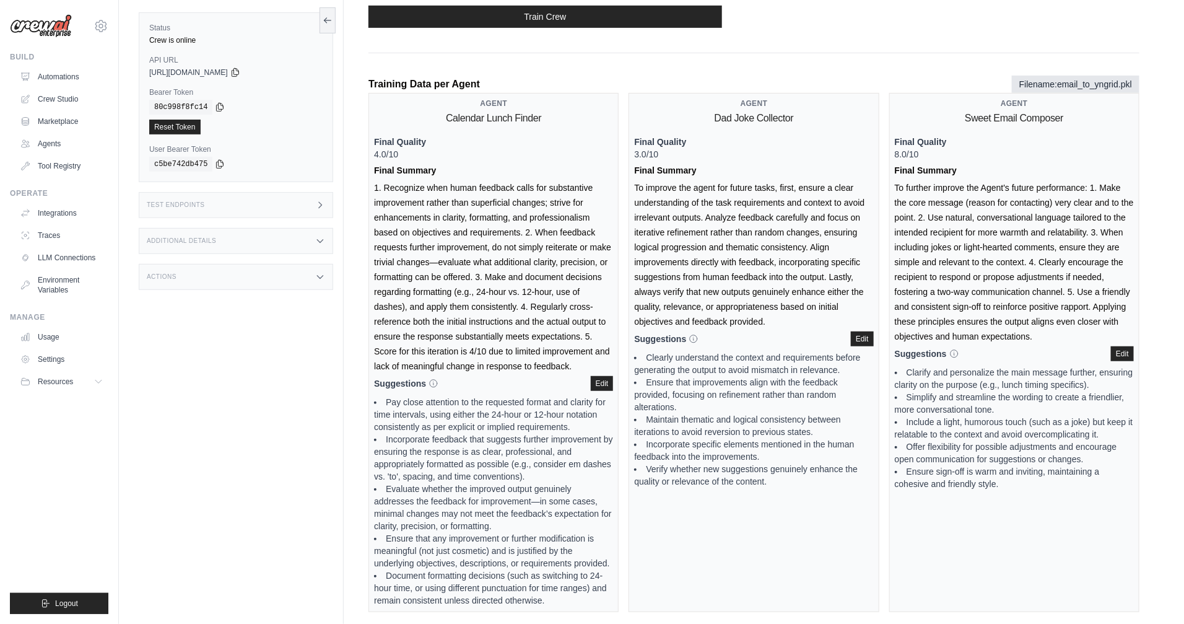
scroll to position [32, 0]
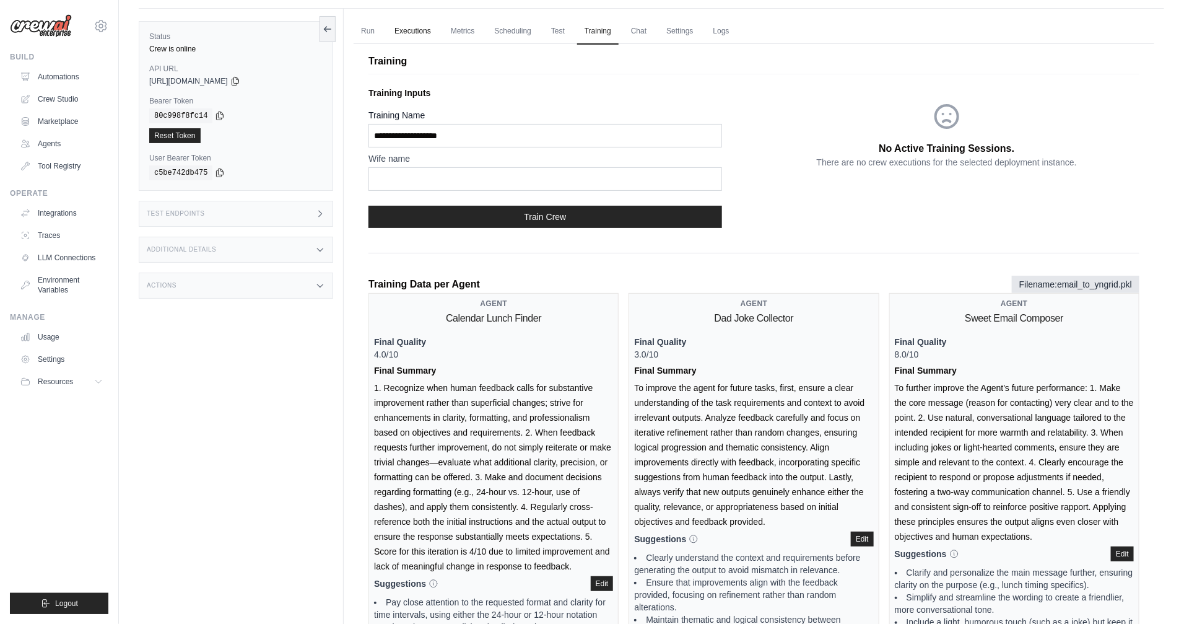
click at [404, 32] on link "Executions" at bounding box center [412, 32] width 51 height 26
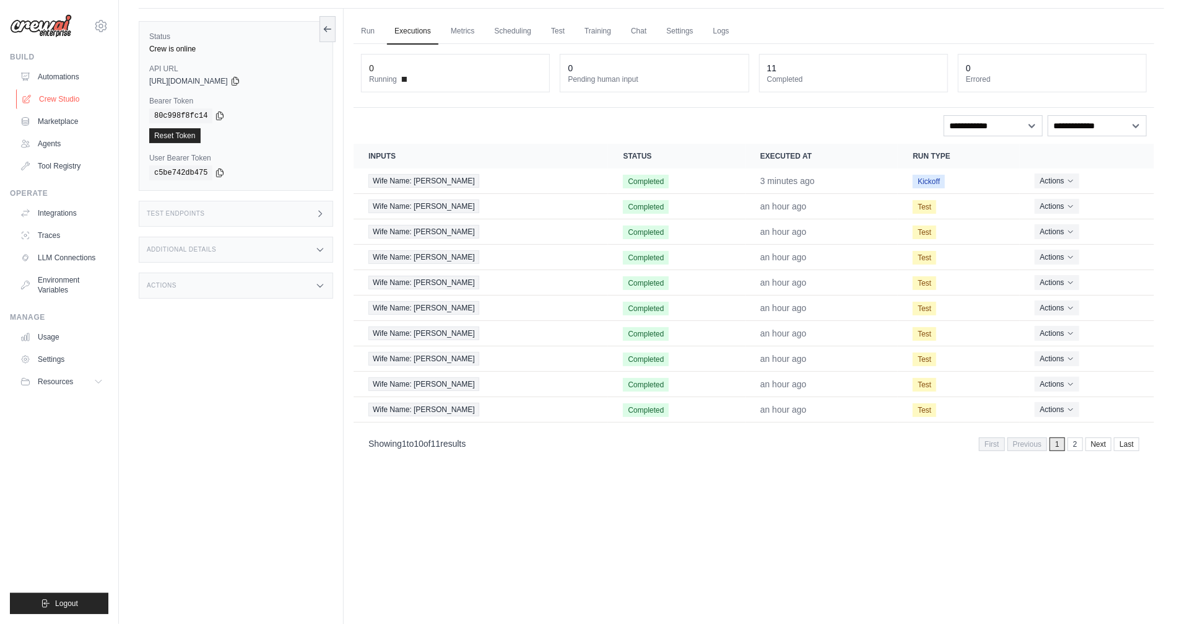
click at [73, 92] on link "Crew Studio" at bounding box center [63, 99] width 94 height 20
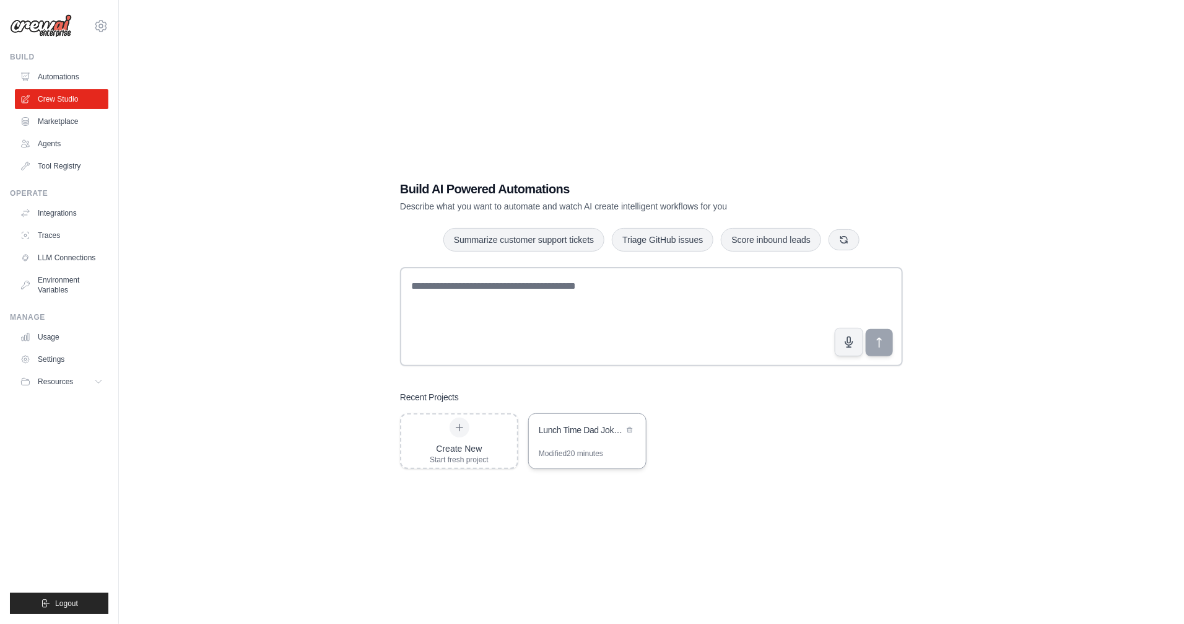
click at [600, 445] on div "Lunch Time Dad Joke Email Automation" at bounding box center [587, 431] width 117 height 35
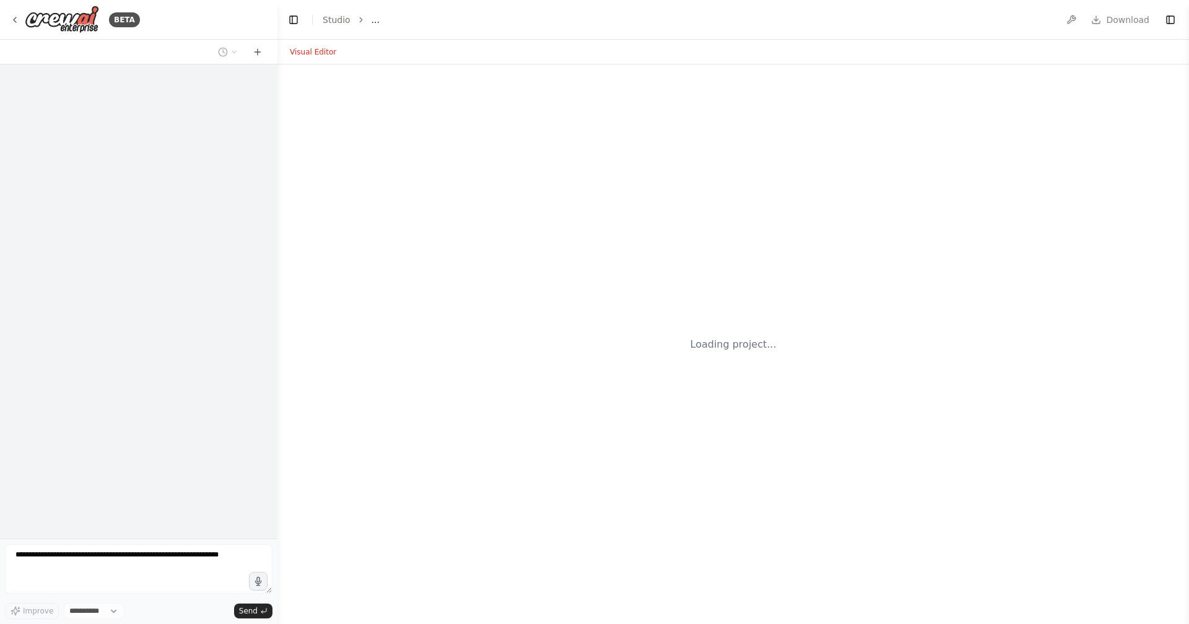
select select "****"
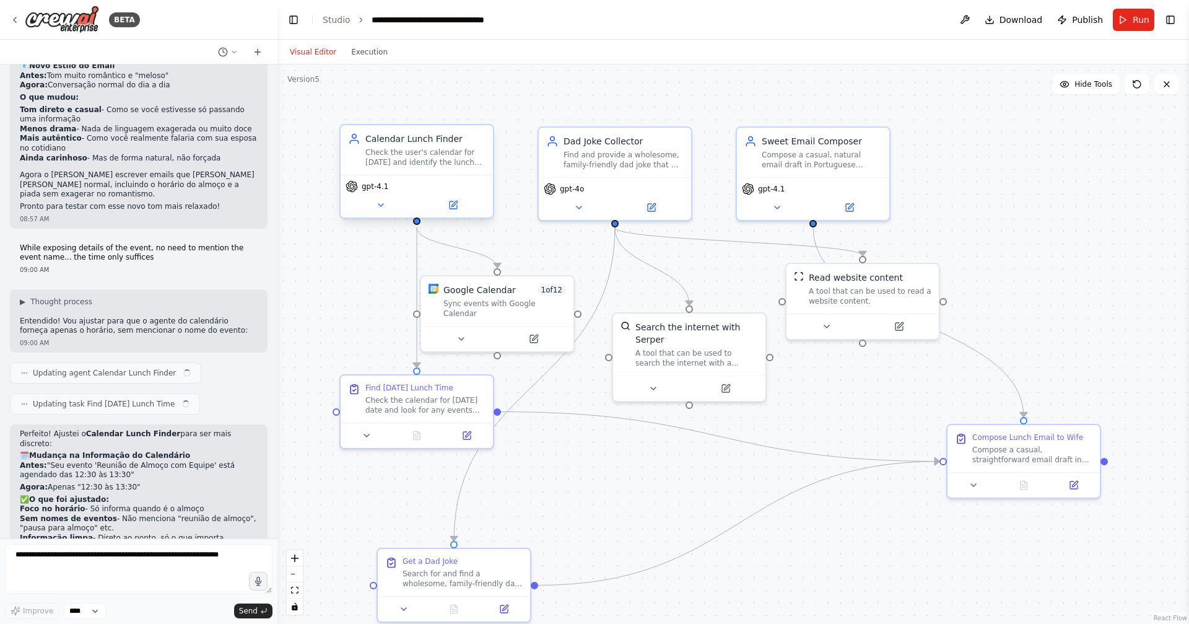
scroll to position [2975, 0]
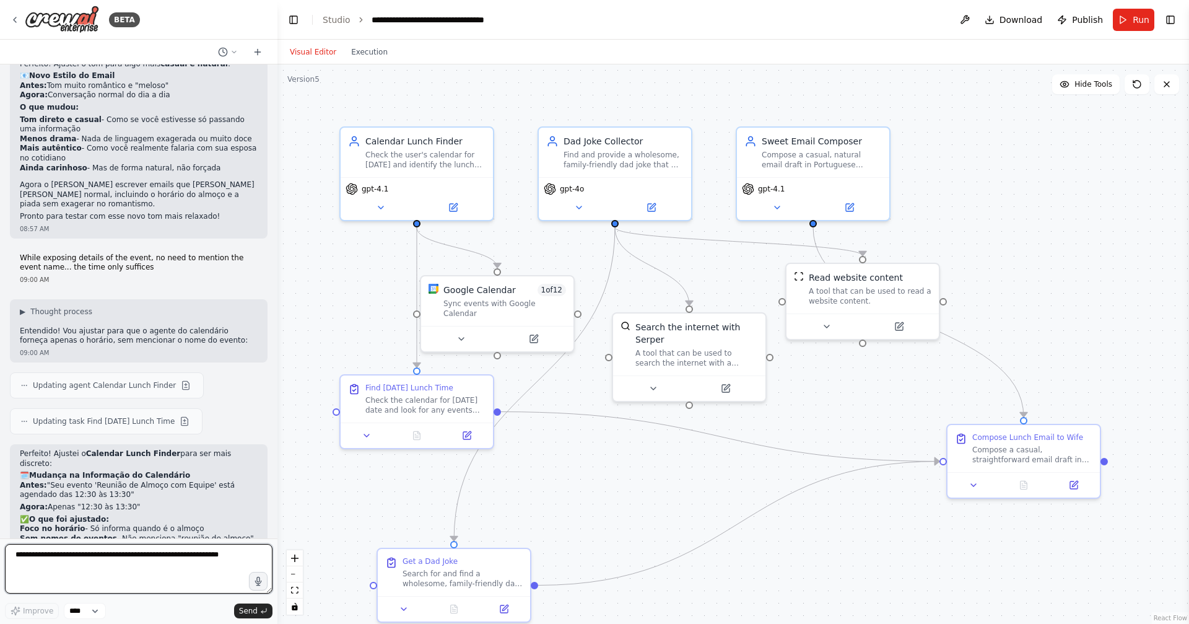
click at [168, 566] on textarea at bounding box center [139, 569] width 268 height 50
type textarea "**********"
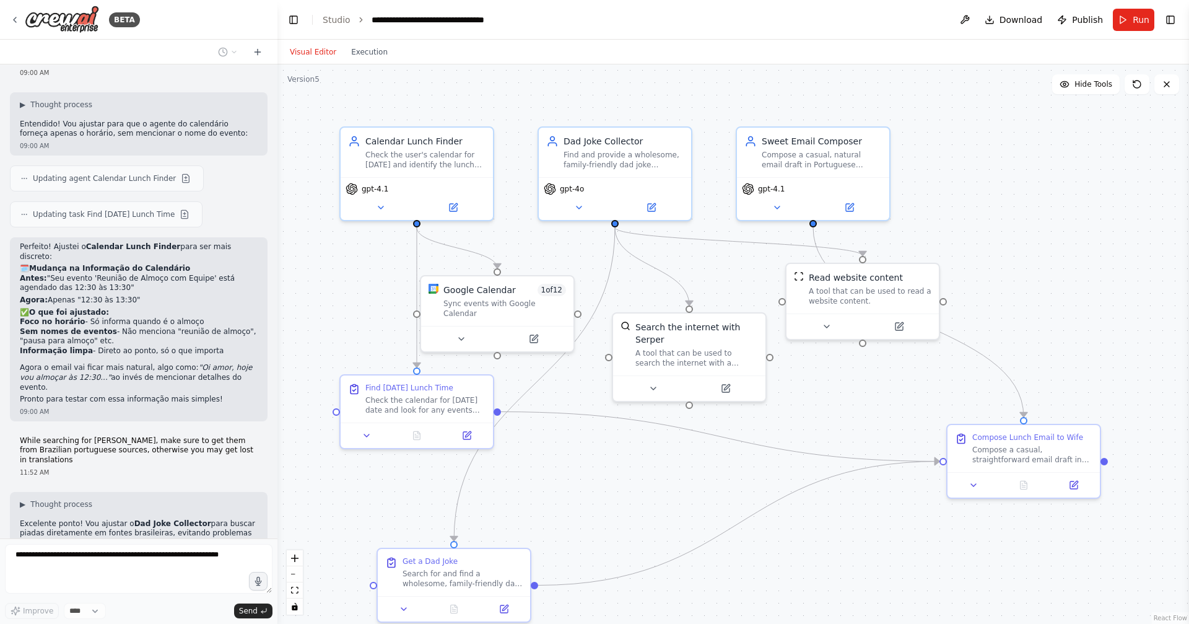
scroll to position [3218, 0]
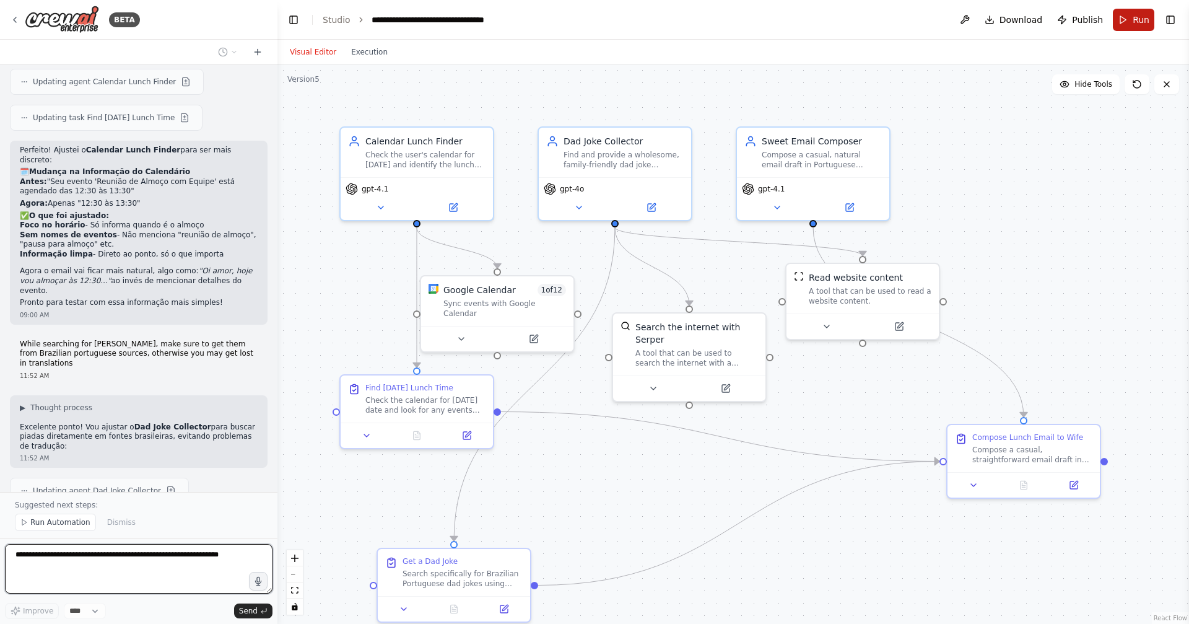
click at [1125, 22] on button "Run" at bounding box center [1134, 20] width 42 height 22
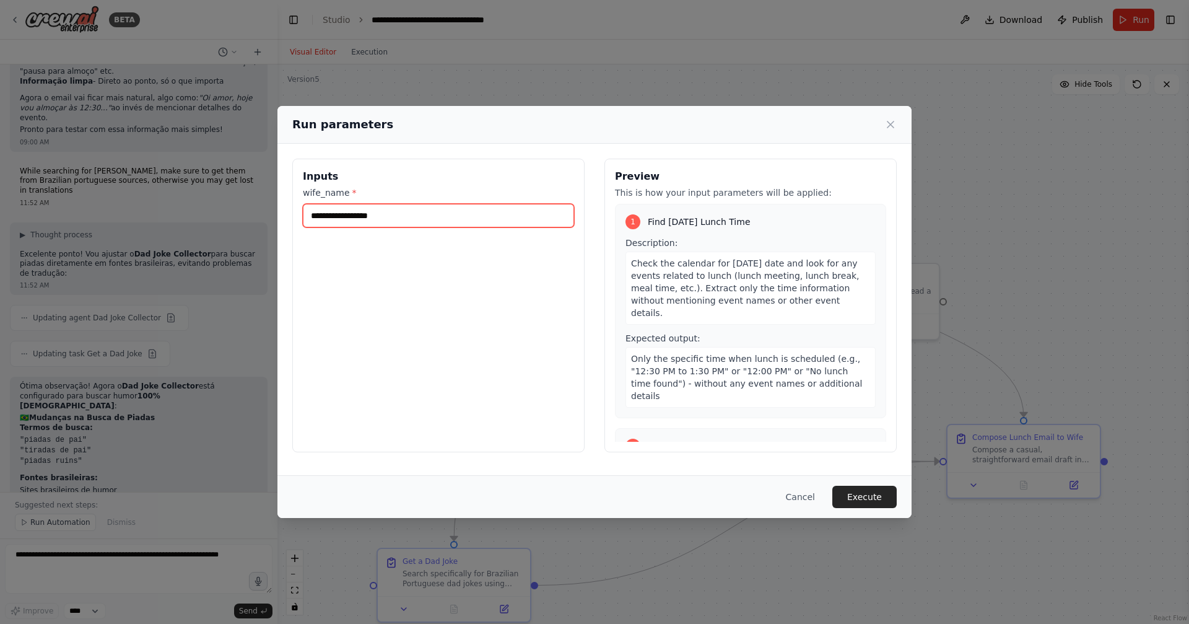
click at [395, 216] on input "wife_name *" at bounding box center [438, 216] width 271 height 24
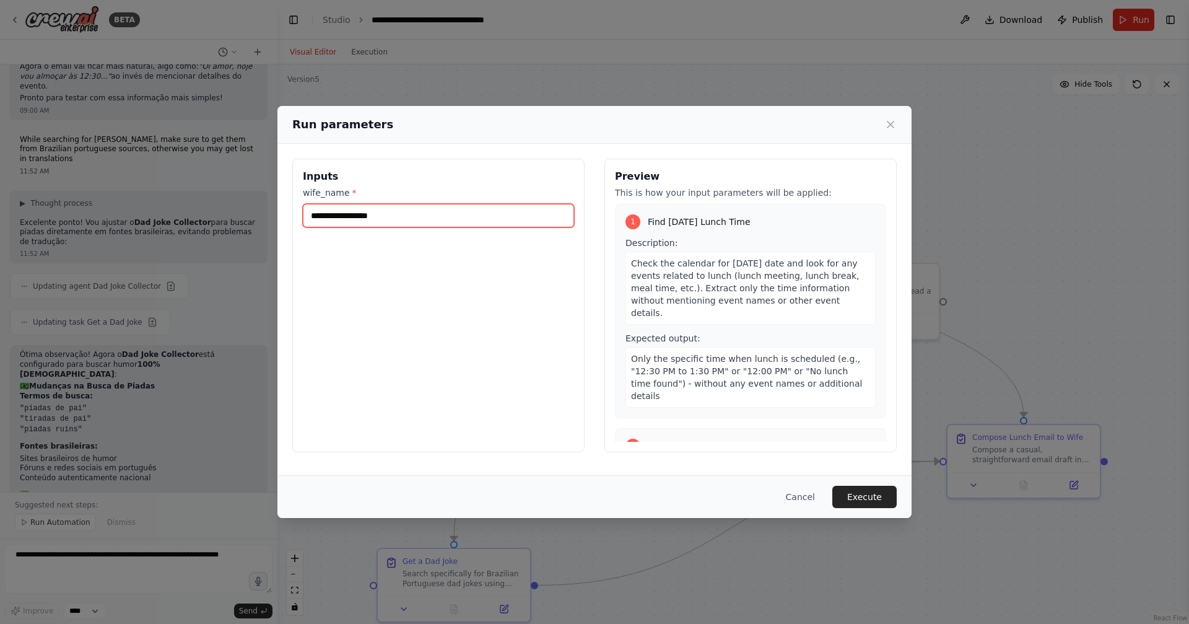
scroll to position [3495, 0]
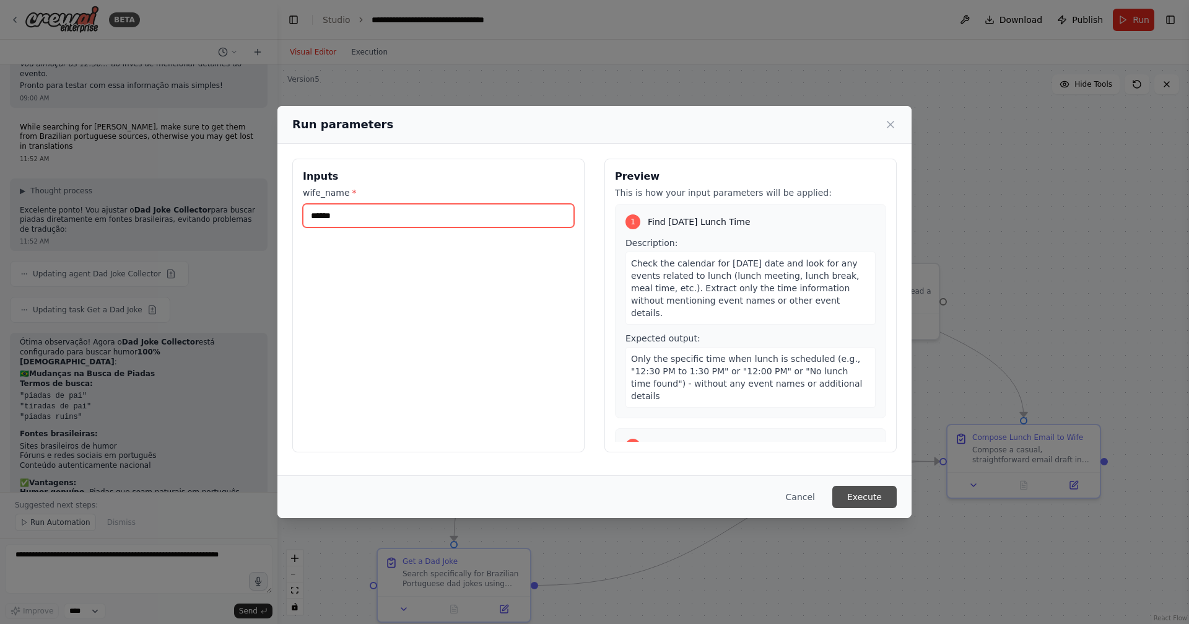
type input "******"
click at [867, 494] on button "Execute" at bounding box center [865, 497] width 64 height 22
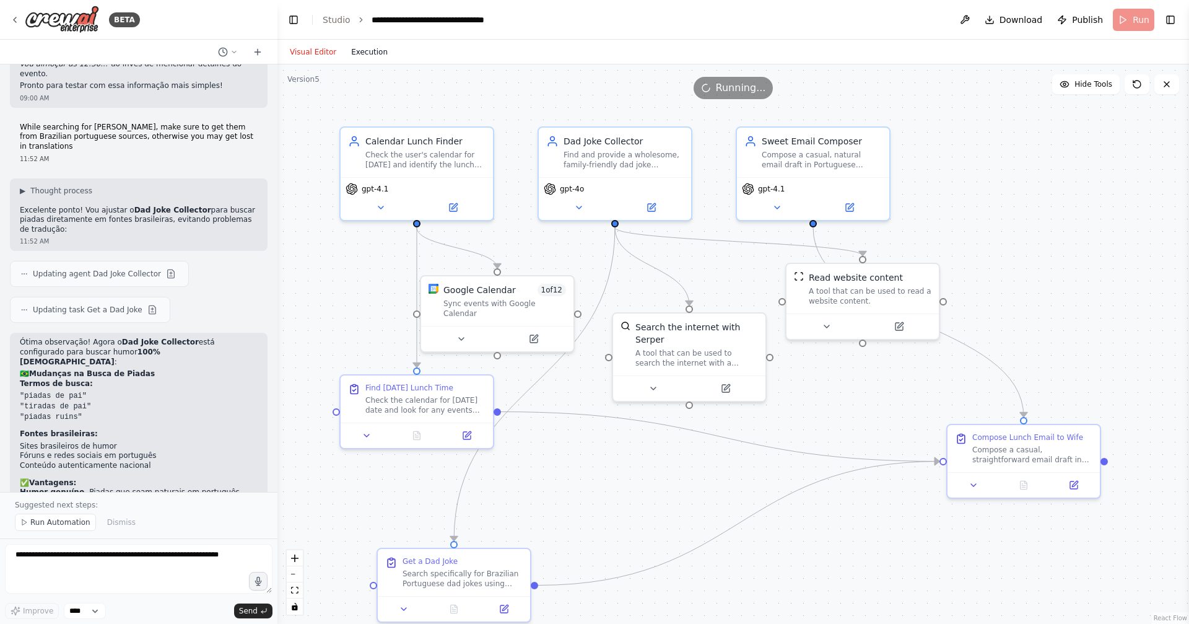
click at [367, 54] on button "Execution" at bounding box center [369, 52] width 51 height 15
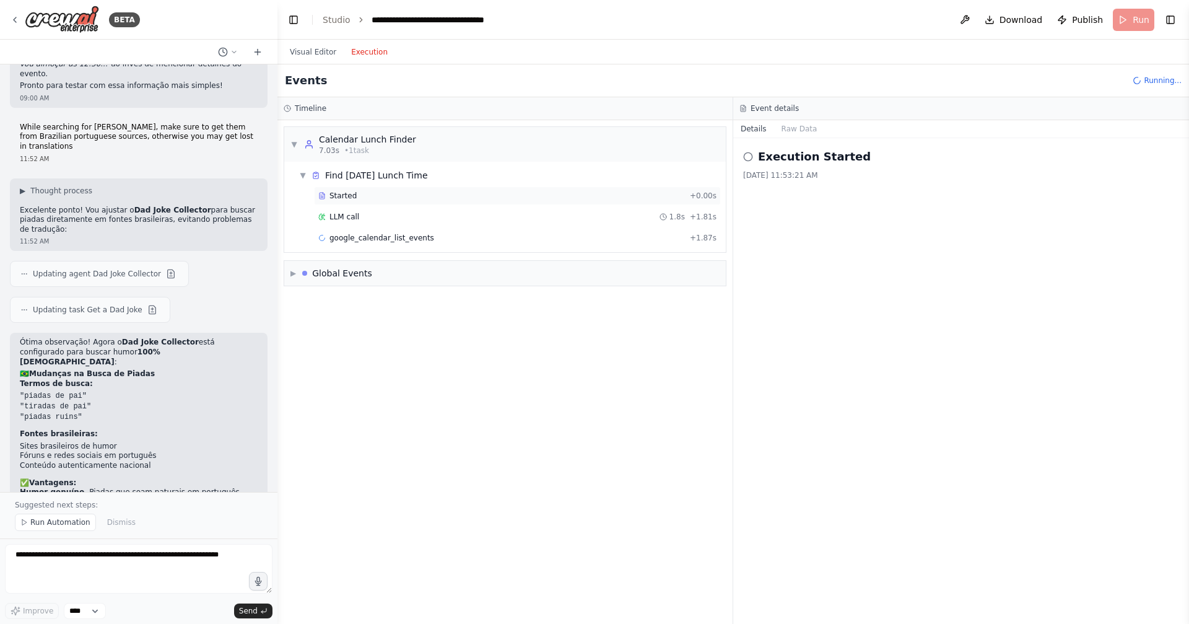
click at [358, 196] on div "Started" at bounding box center [501, 196] width 367 height 10
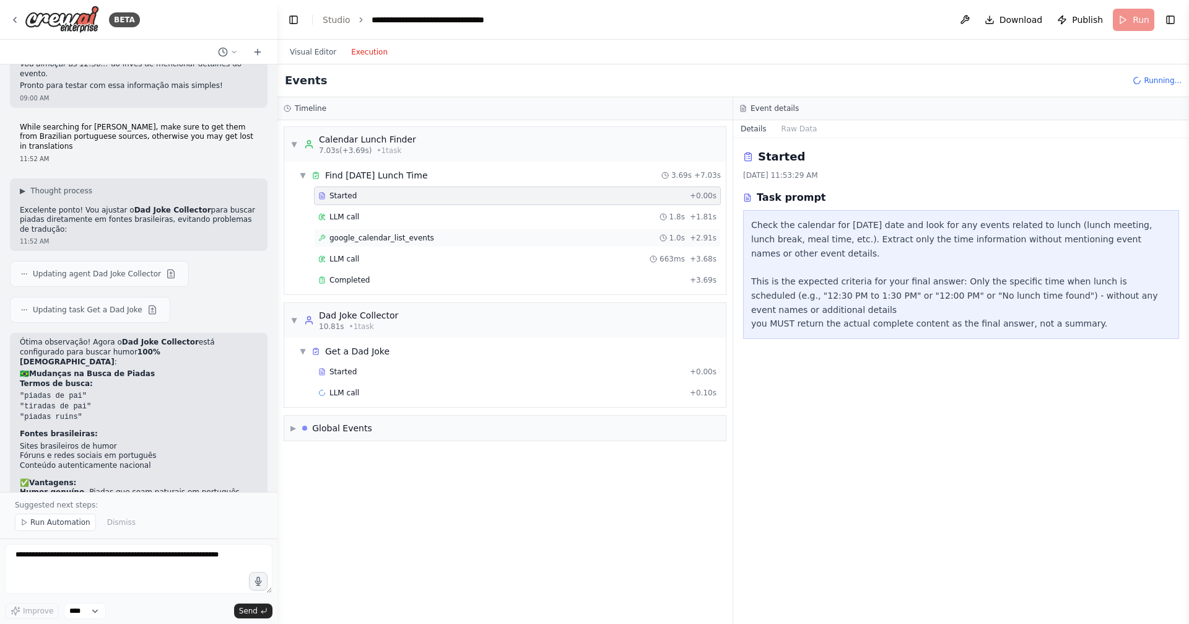
click at [420, 237] on span "google_calendar_list_events" at bounding box center [382, 238] width 105 height 10
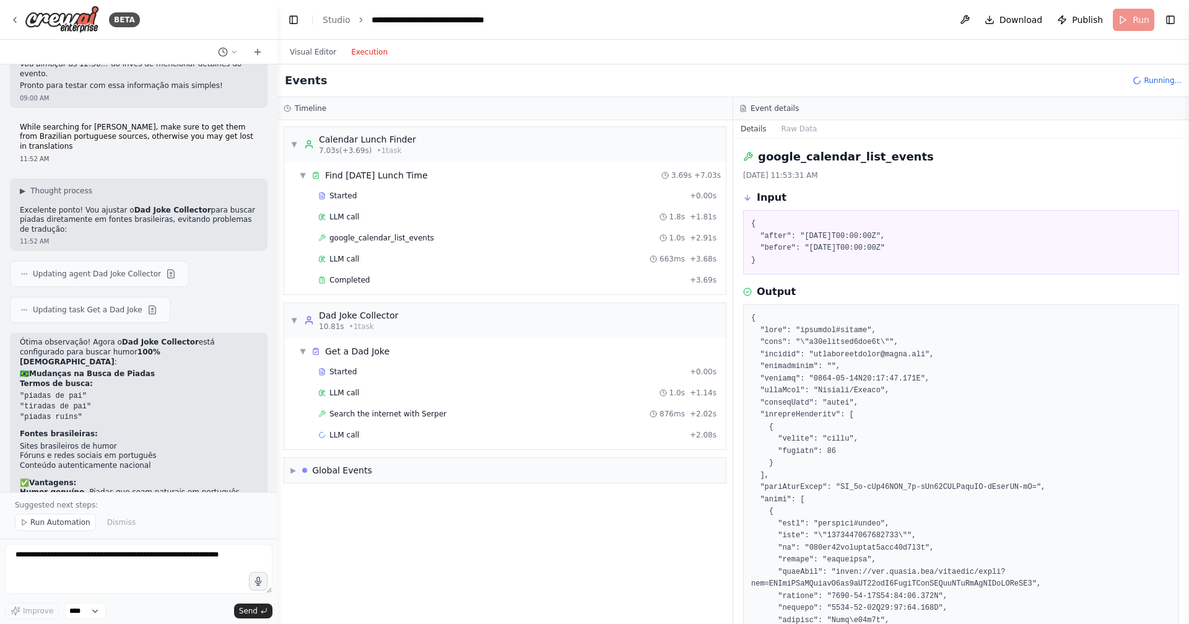
drag, startPoint x: 821, startPoint y: 236, endPoint x: 865, endPoint y: 266, distance: 53.6
click at [865, 266] on pre "{ "after": "2025-08-24T00:00:00Z", "before": "2025-08-25T00:00:00Z" }" at bounding box center [961, 242] width 420 height 48
click at [848, 278] on div "google_calendar_list_events 8/24/2025, 11:53:31 AM Input { "after": "2025-08-24…" at bounding box center [961, 381] width 456 height 486
drag, startPoint x: 840, startPoint y: 235, endPoint x: 855, endPoint y: 263, distance: 32.1
click at [855, 263] on pre "{ "after": "2025-08-24T00:00:00Z", "before": "2025-08-25T00:00:00Z" }" at bounding box center [961, 242] width 420 height 48
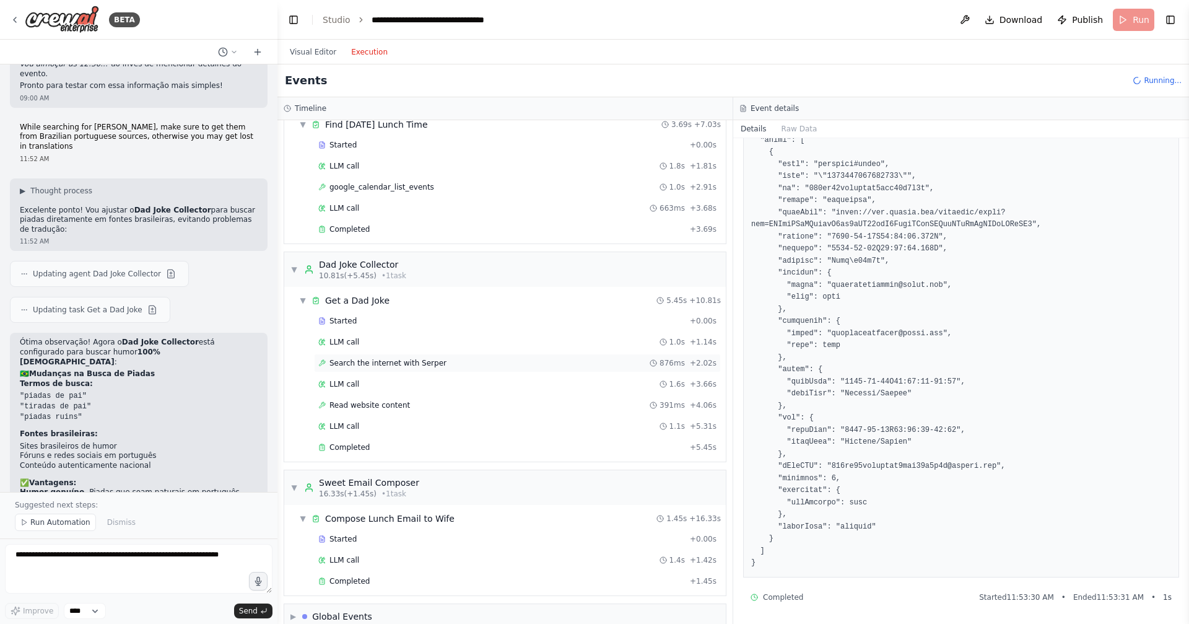
scroll to position [70, 0]
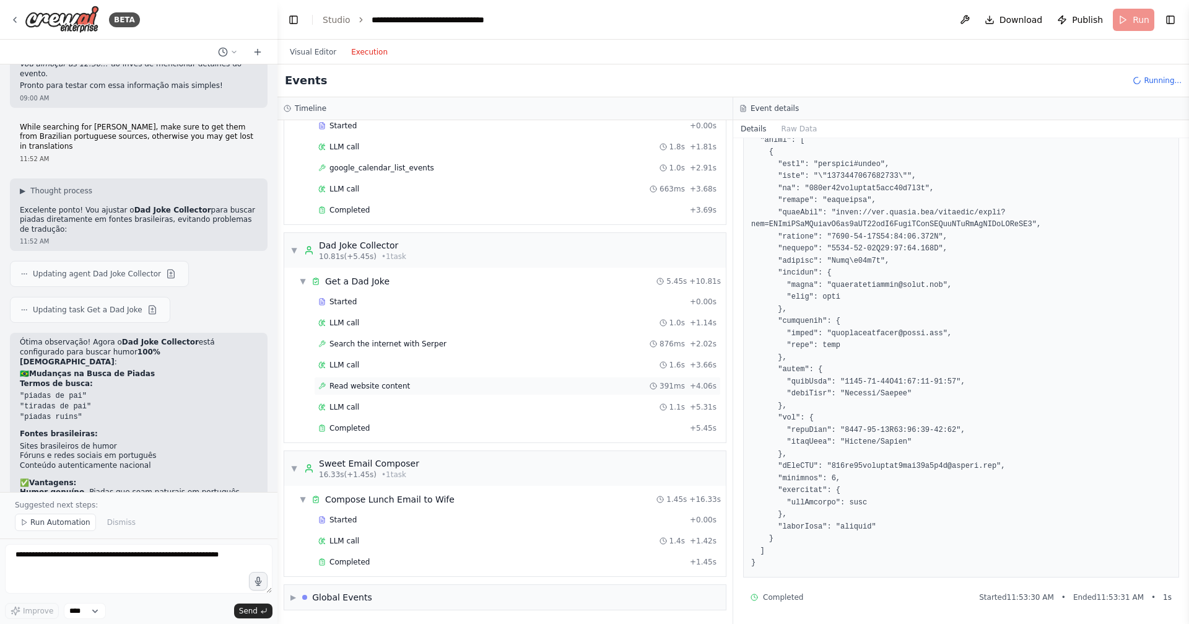
click at [440, 388] on div "Read website content 391ms + 4.06s" at bounding box center [517, 386] width 398 height 10
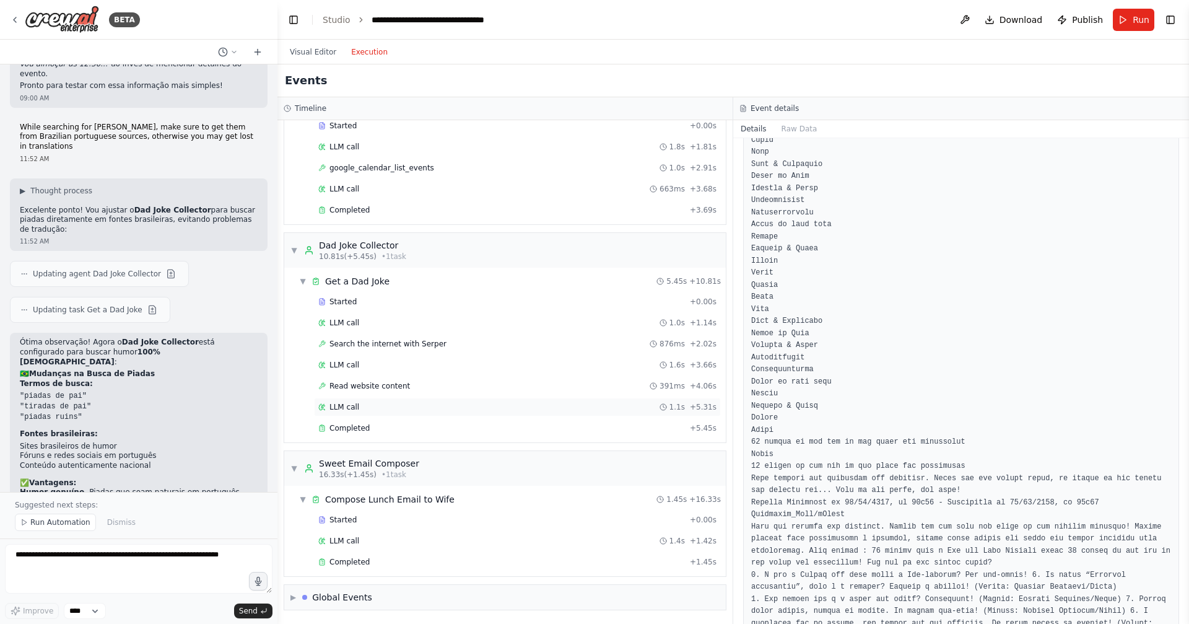
click at [432, 400] on div "LLM call 1.1s + 5.31s" at bounding box center [517, 407] width 407 height 19
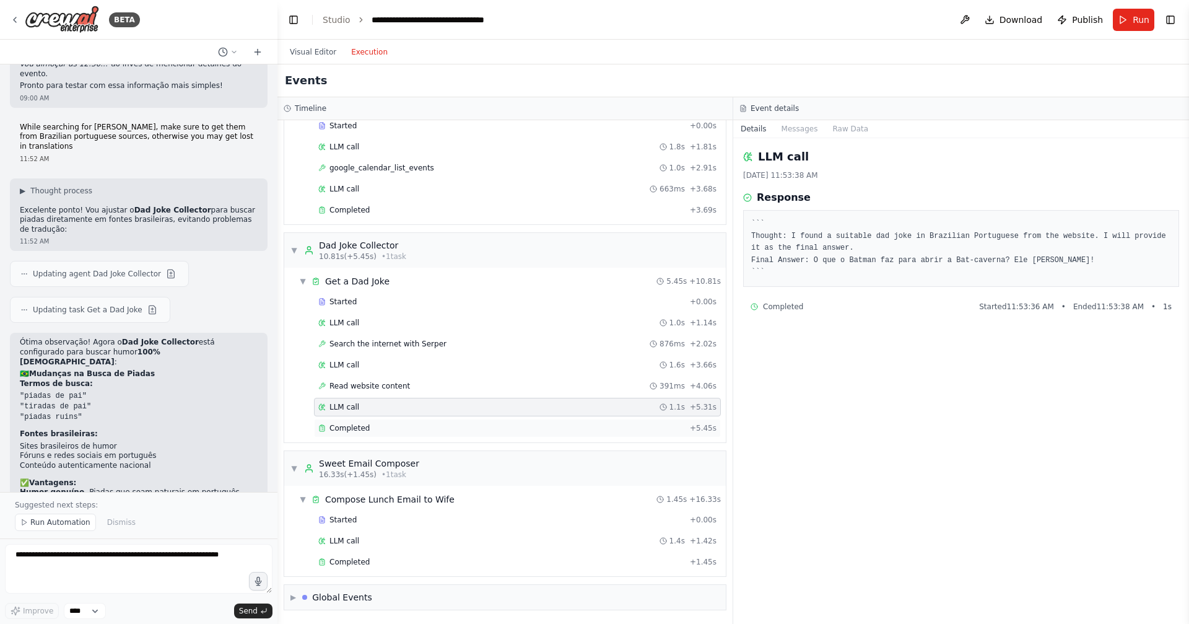
click at [424, 426] on div "Completed" at bounding box center [501, 428] width 367 height 10
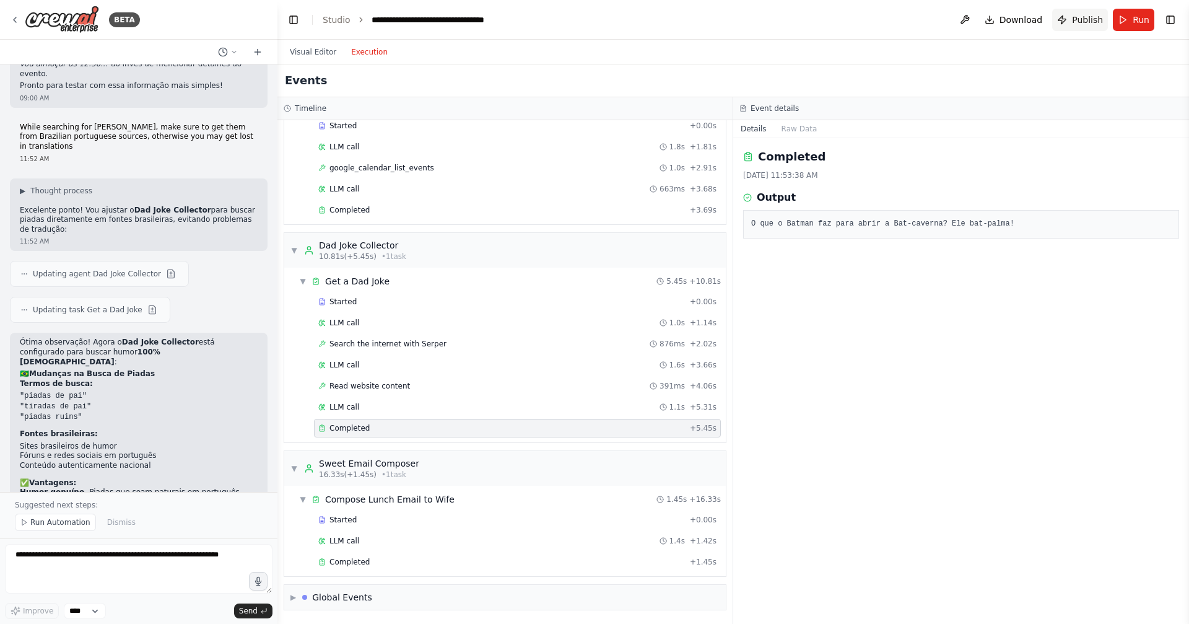
click at [1088, 24] on span "Publish" at bounding box center [1087, 20] width 31 height 12
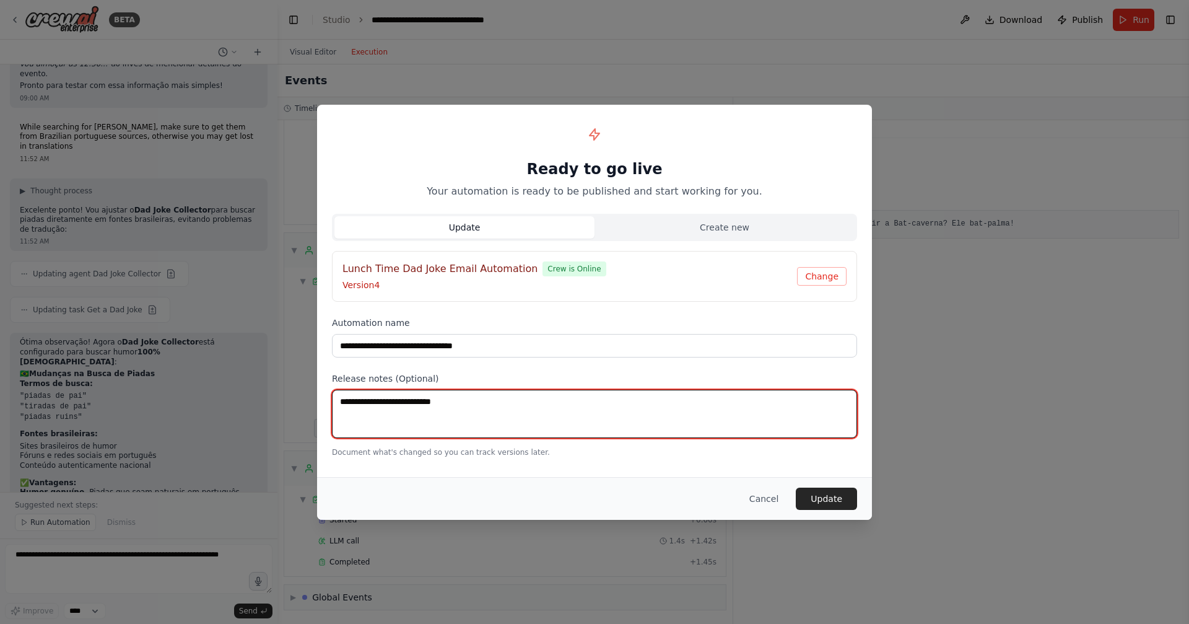
click at [434, 417] on textarea at bounding box center [594, 414] width 525 height 48
type textarea "**********"
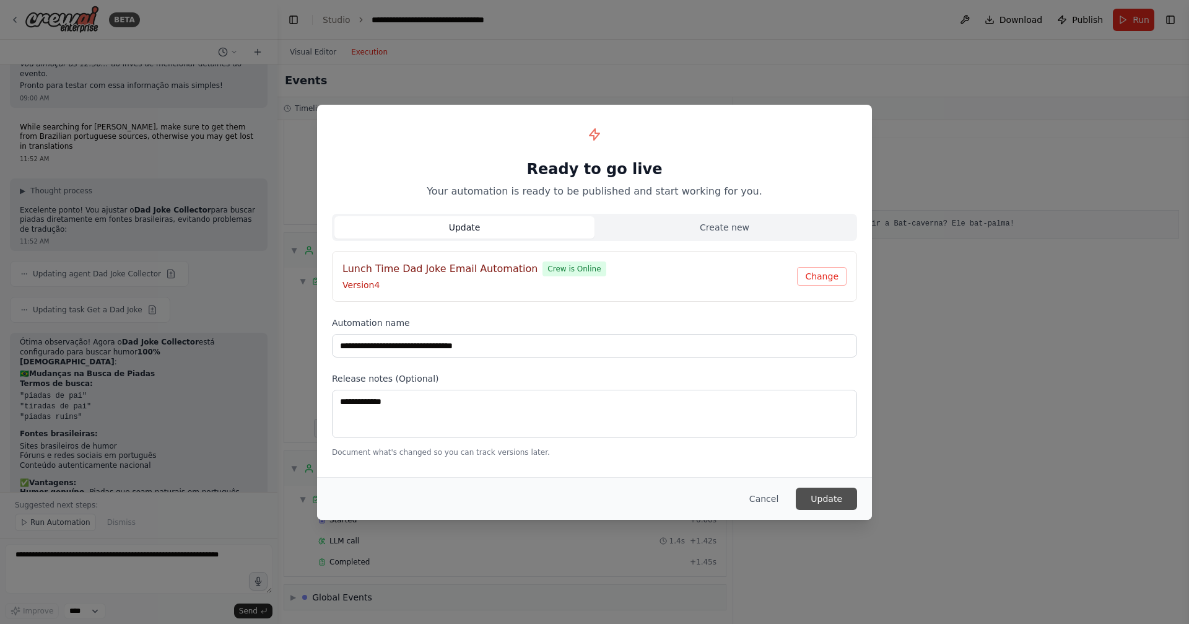
click at [808, 497] on button "Update" at bounding box center [826, 499] width 61 height 22
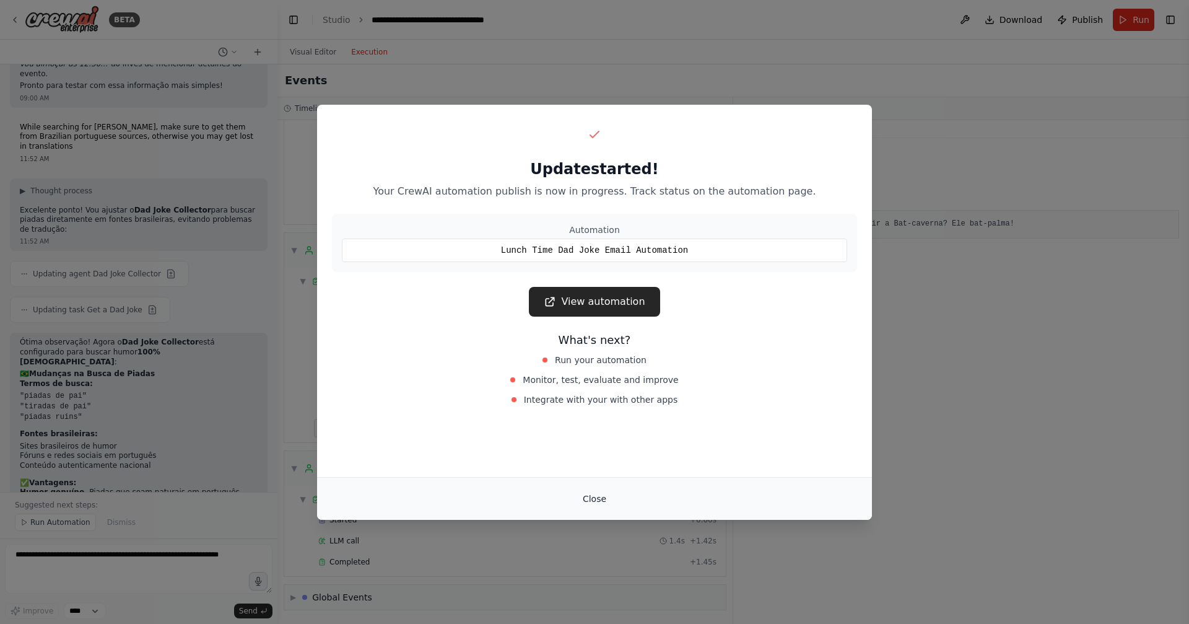
click at [602, 503] on button "Close" at bounding box center [594, 499] width 43 height 22
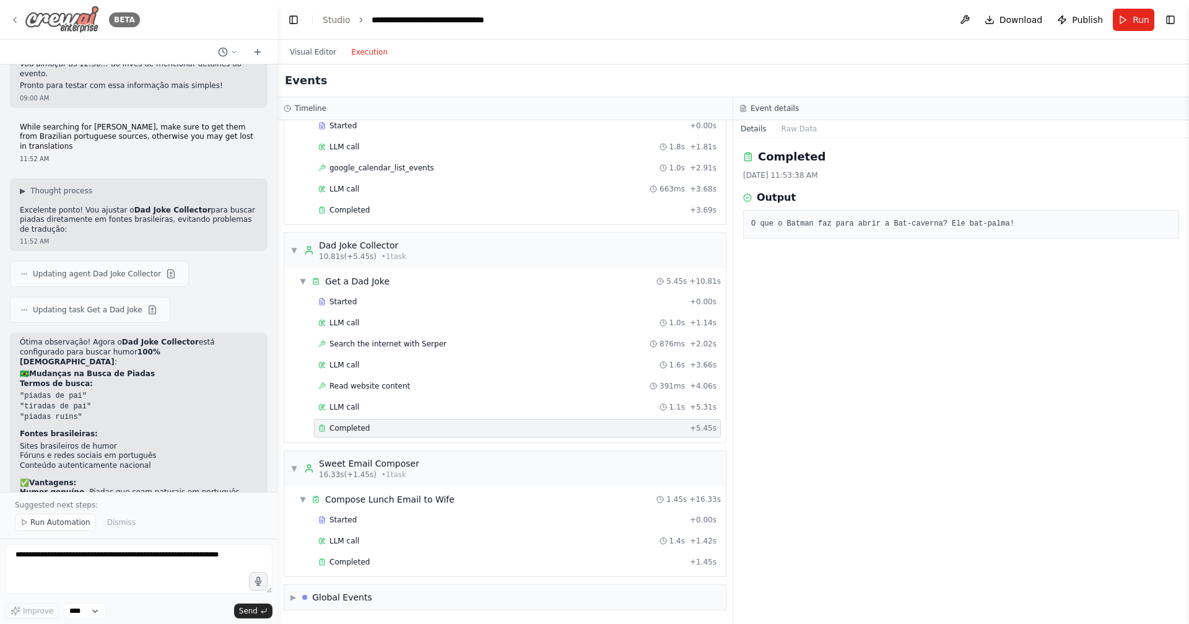
click at [19, 19] on icon at bounding box center [15, 20] width 10 height 10
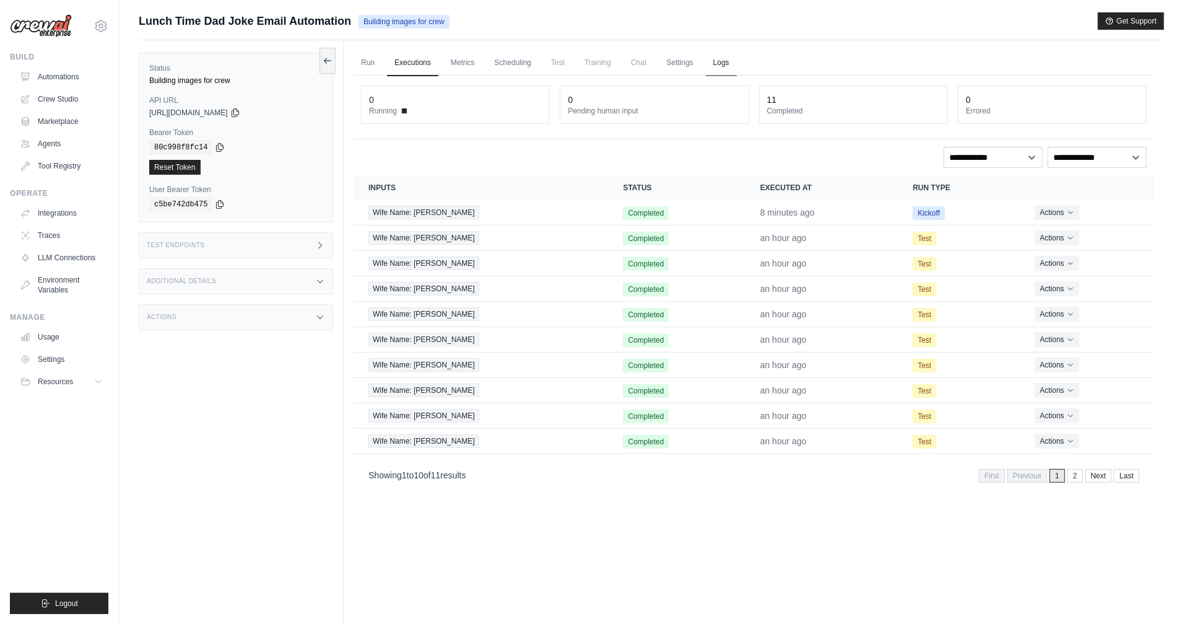
click at [711, 63] on link "Logs" at bounding box center [721, 63] width 31 height 26
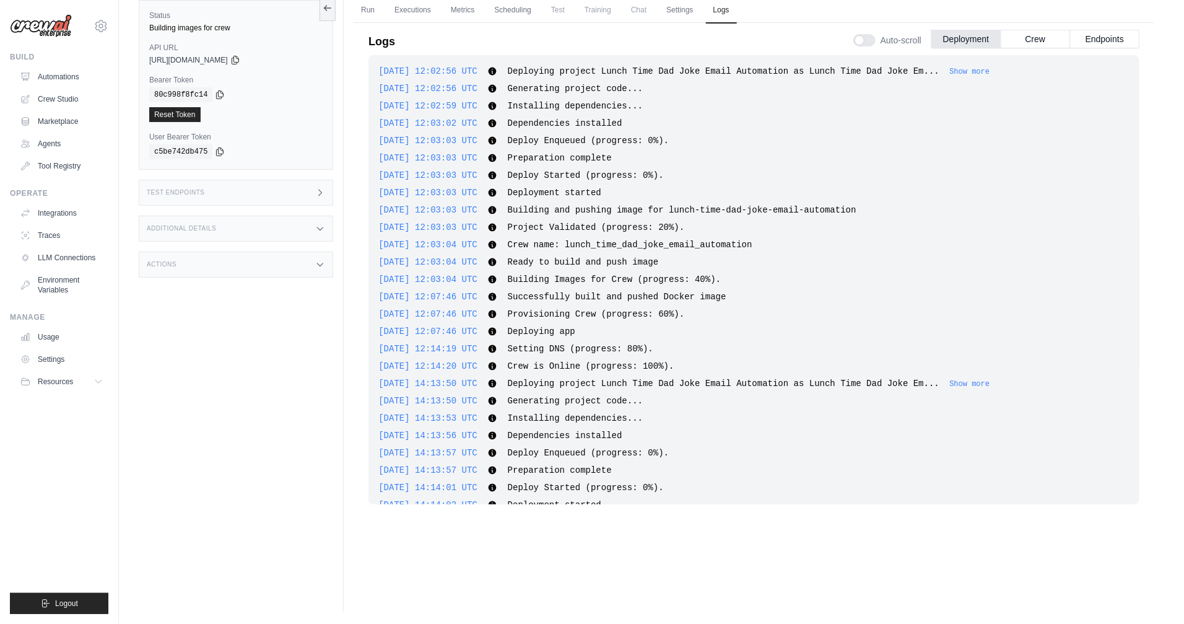
scroll to position [1340, 0]
